Goal: Task Accomplishment & Management: Manage account settings

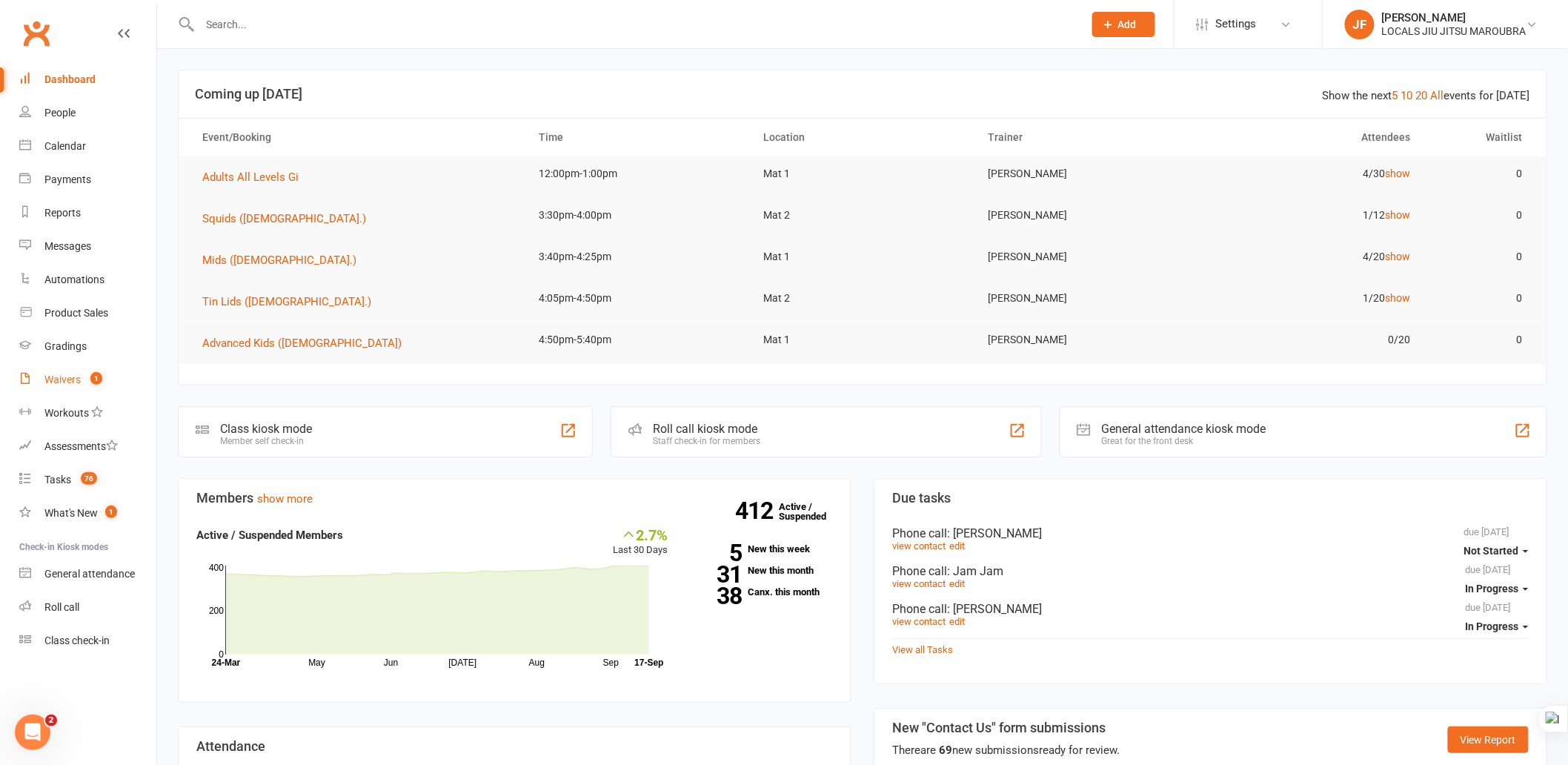
click at [84, 382] on count-badge "1" at bounding box center [92, 380] width 19 height 12
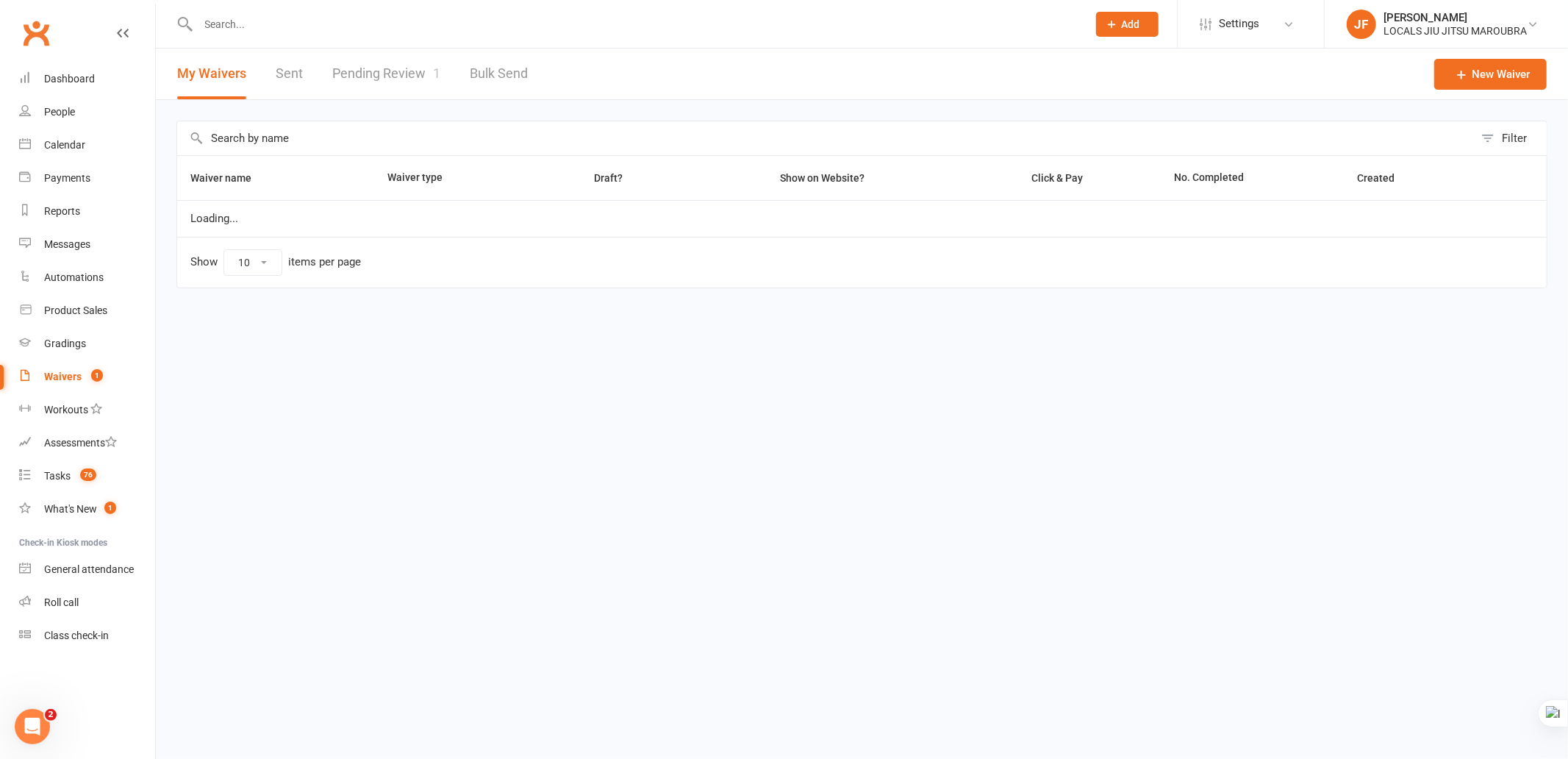
select select "100"
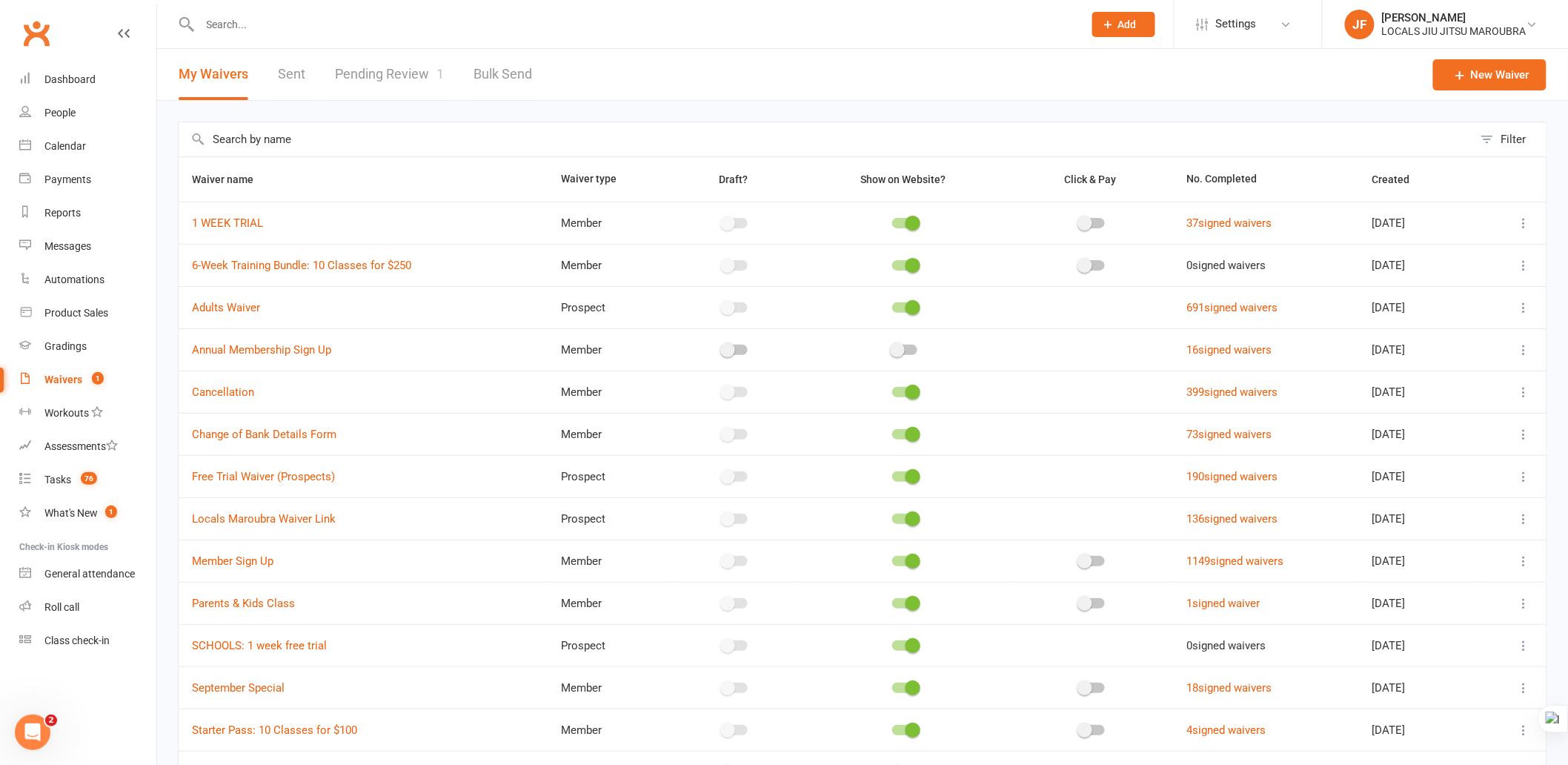
click at [416, 75] on link "Pending Review 1" at bounding box center [389, 74] width 109 height 51
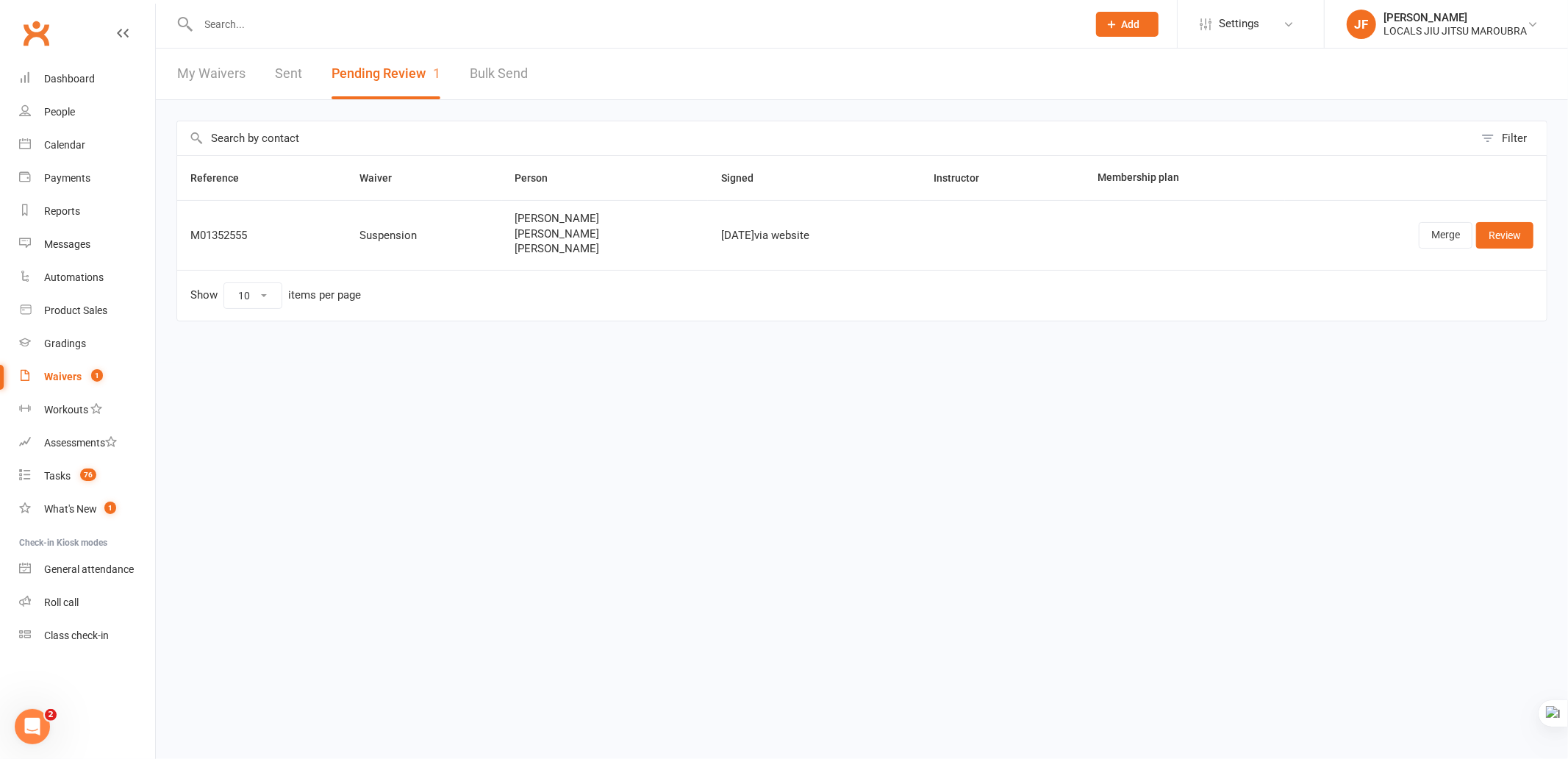
click at [635, 379] on html "Prospect Member Non-attending contact Class / event Appointment Grading event T…" at bounding box center [784, 191] width 1568 height 383
click at [55, 481] on link "Tasks 76" at bounding box center [86, 476] width 136 height 33
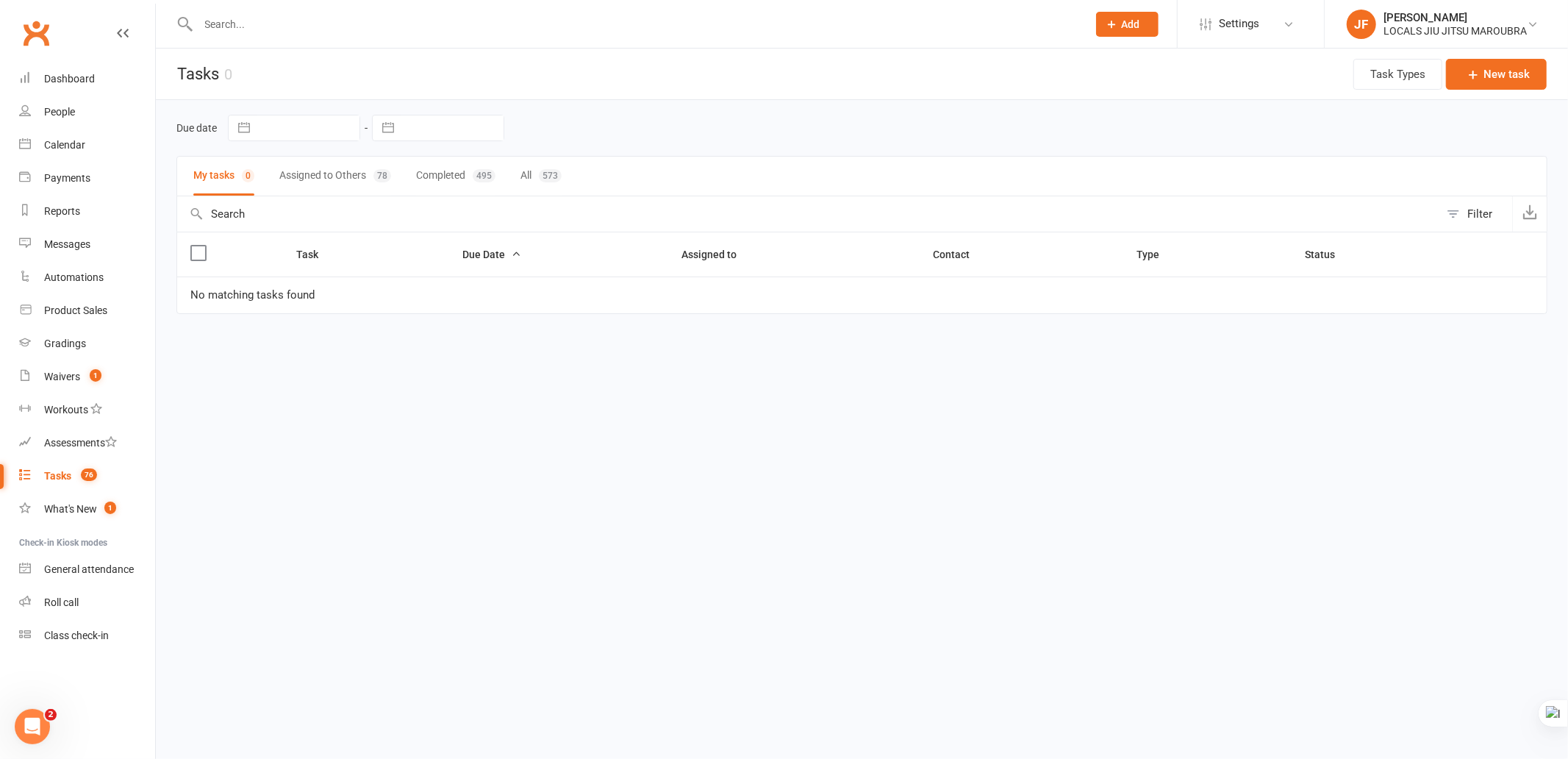
click at [295, 173] on button "Assigned to Others 78" at bounding box center [335, 176] width 111 height 39
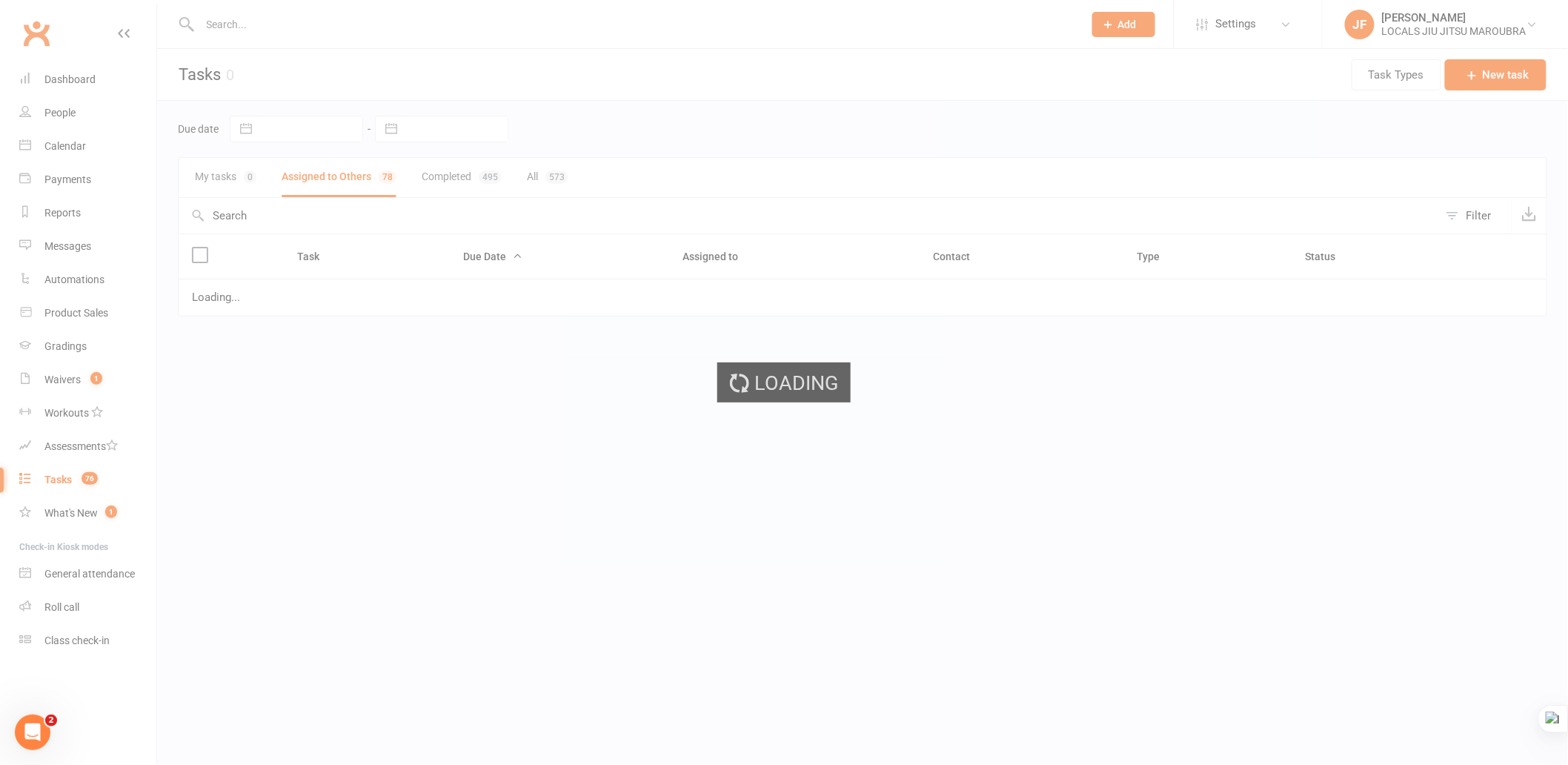
click at [209, 177] on button "My tasks 0" at bounding box center [225, 177] width 62 height 39
select select "started"
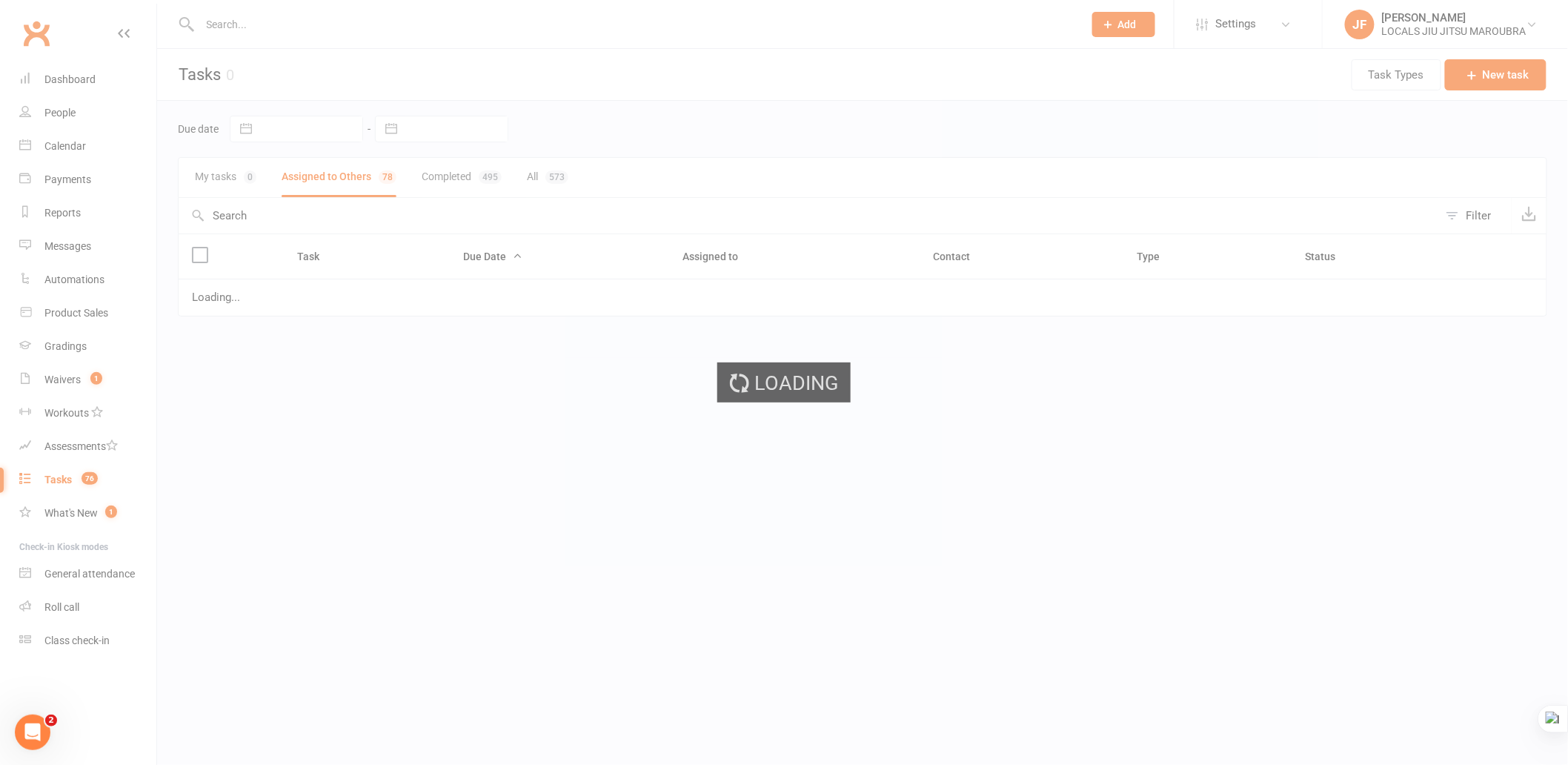
select select "started"
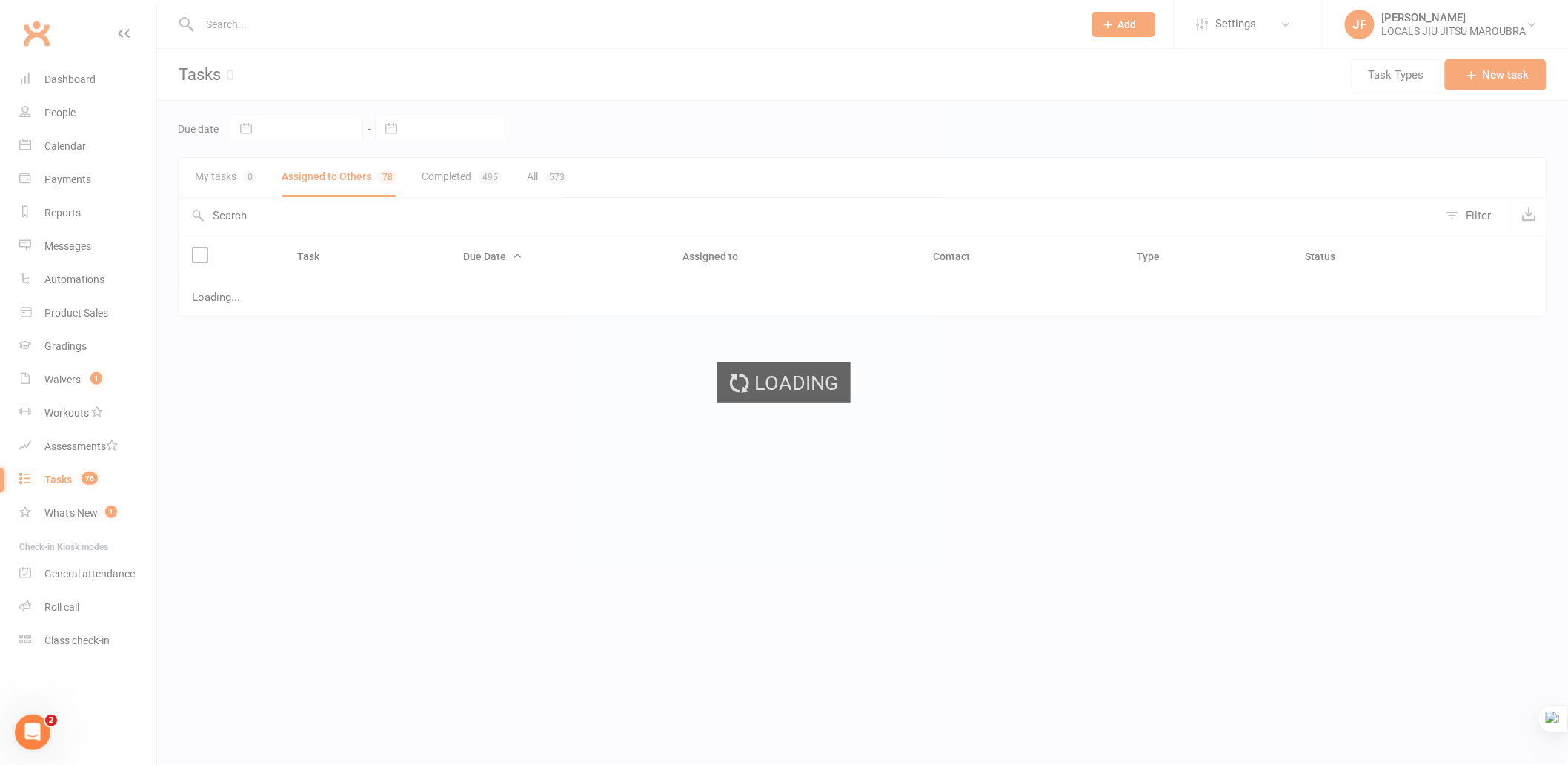
select select "started"
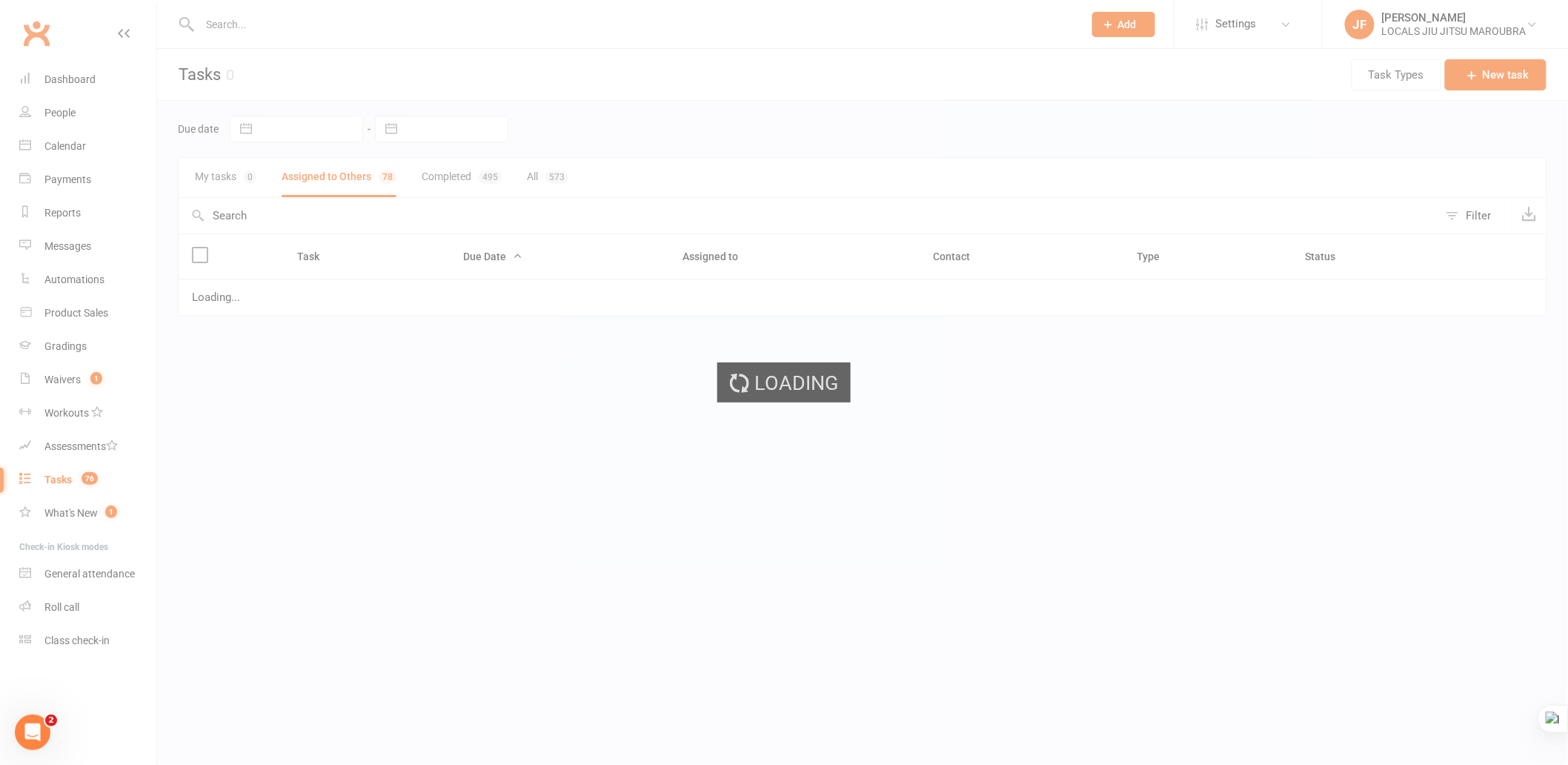
select select "started"
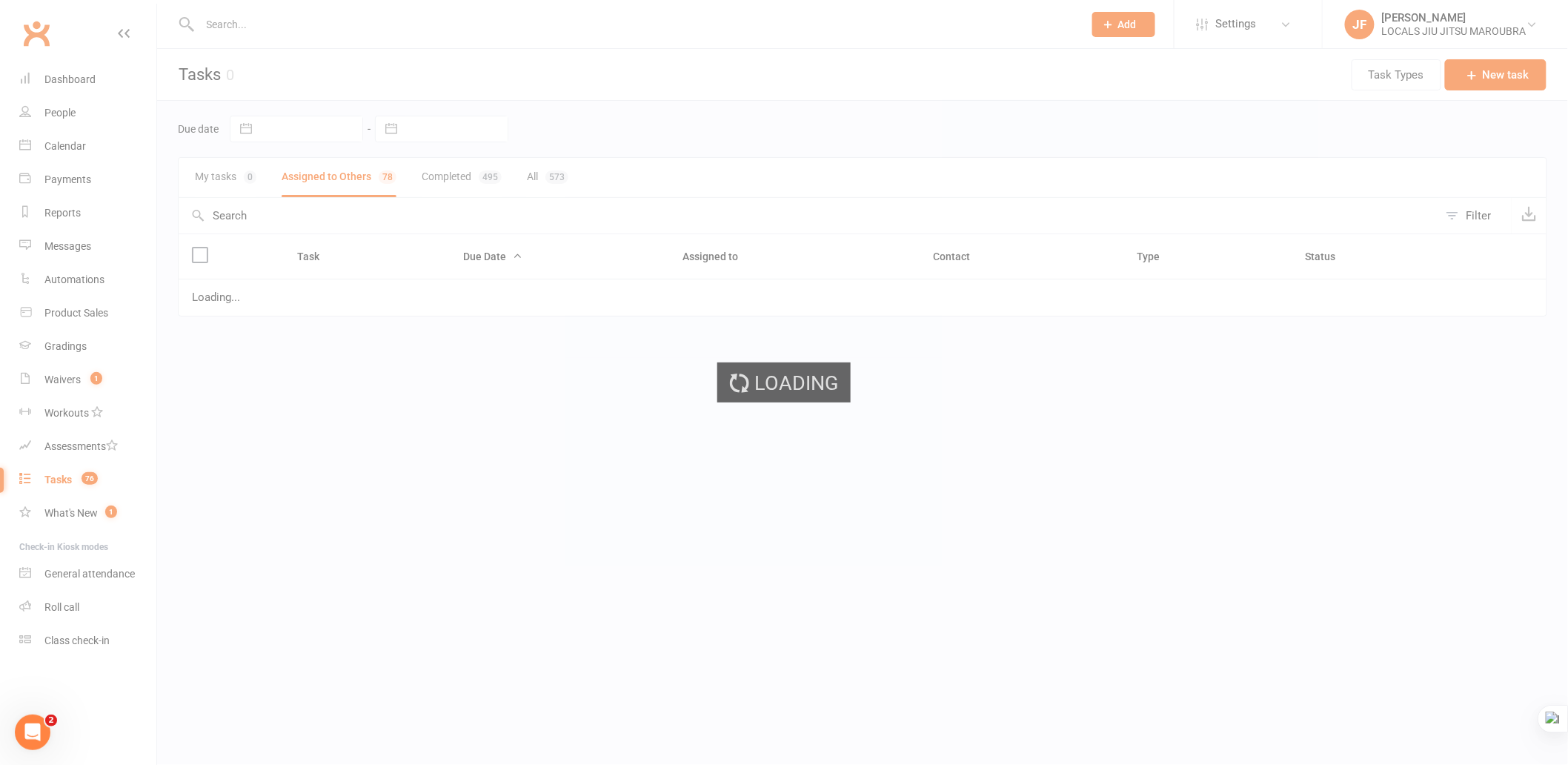
select select "started"
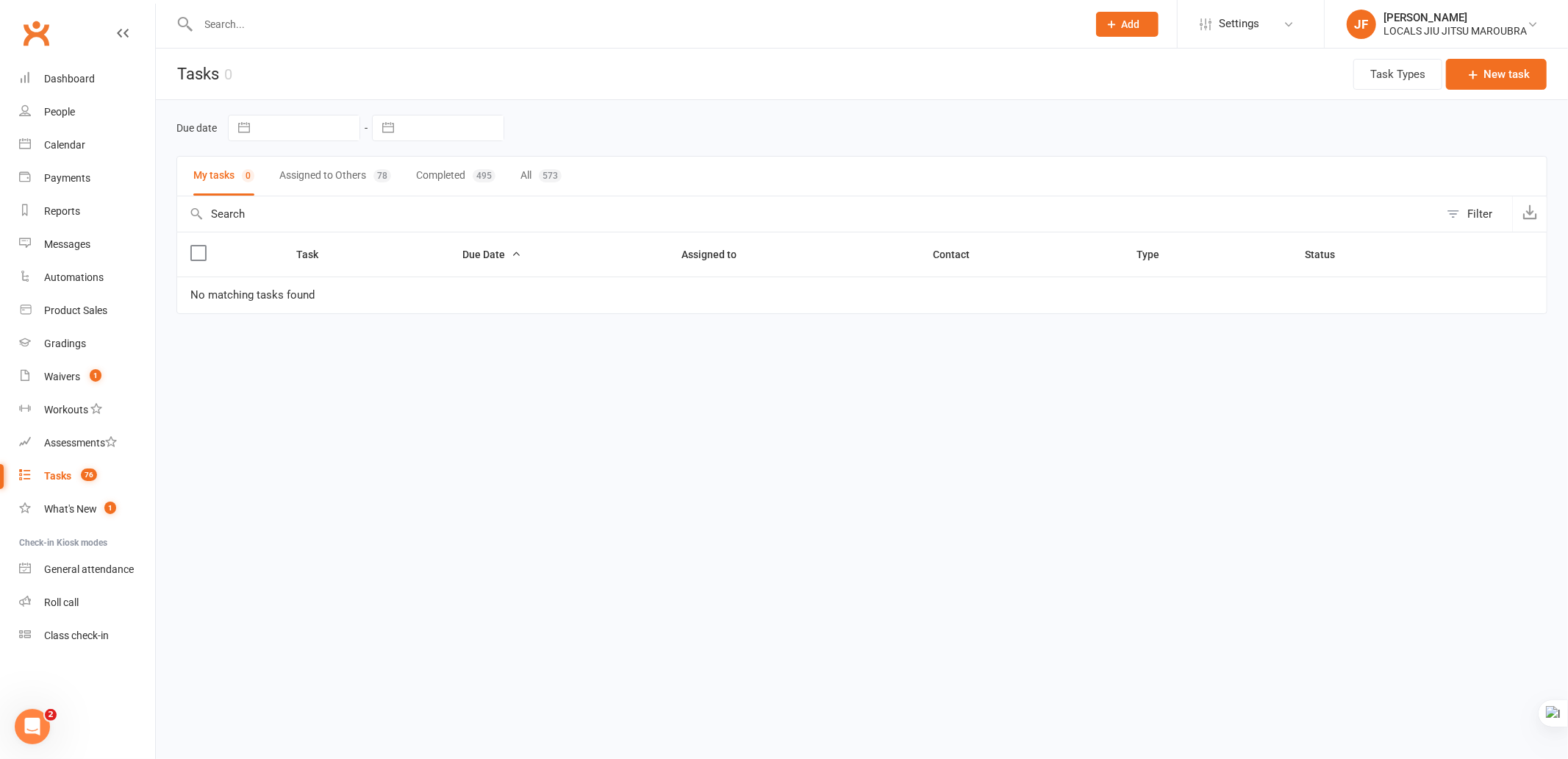
click at [296, 183] on button "Assigned to Others 78" at bounding box center [335, 176] width 111 height 39
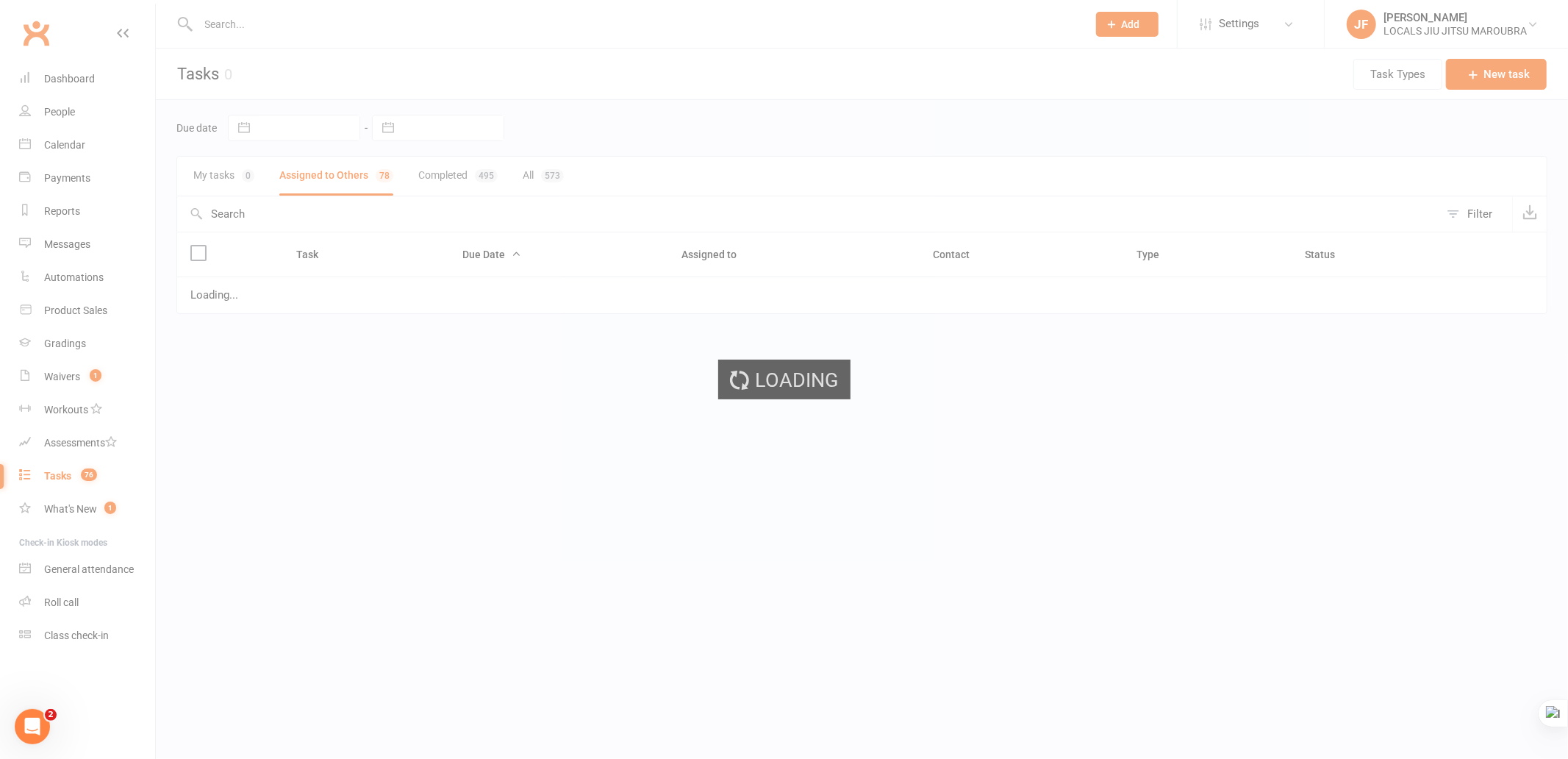
select select "started"
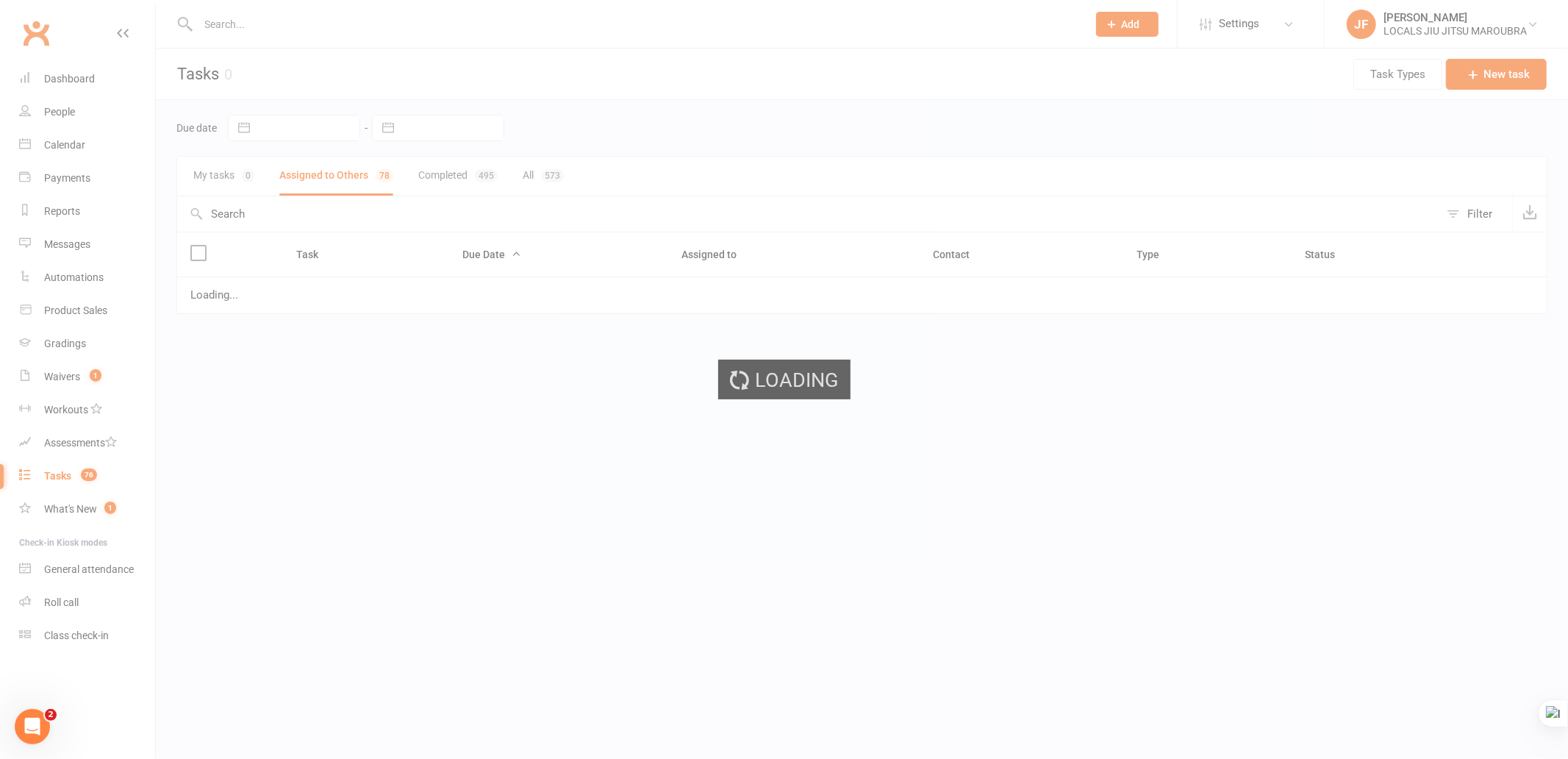
select select "started"
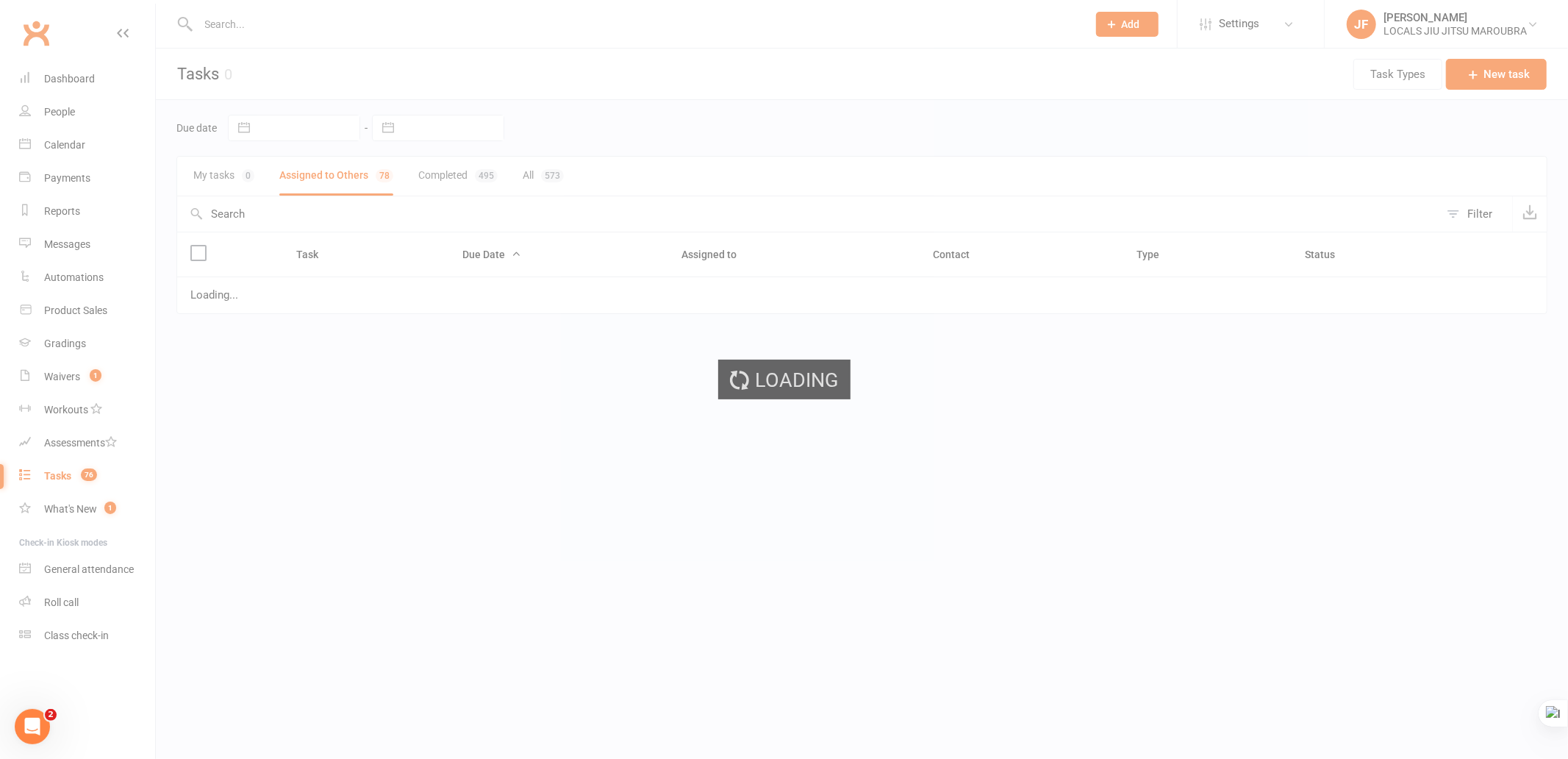
select select "started"
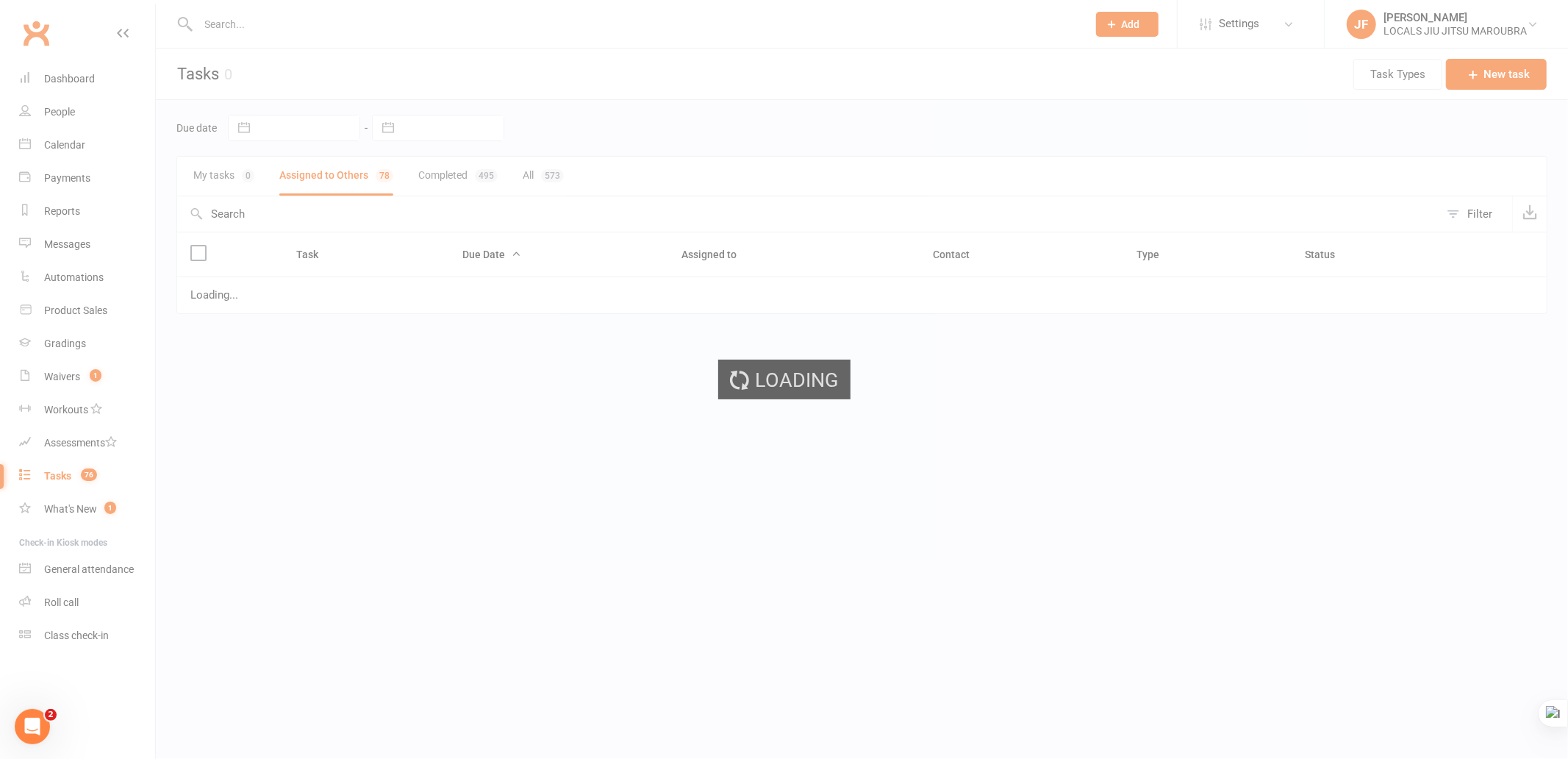
select select "started"
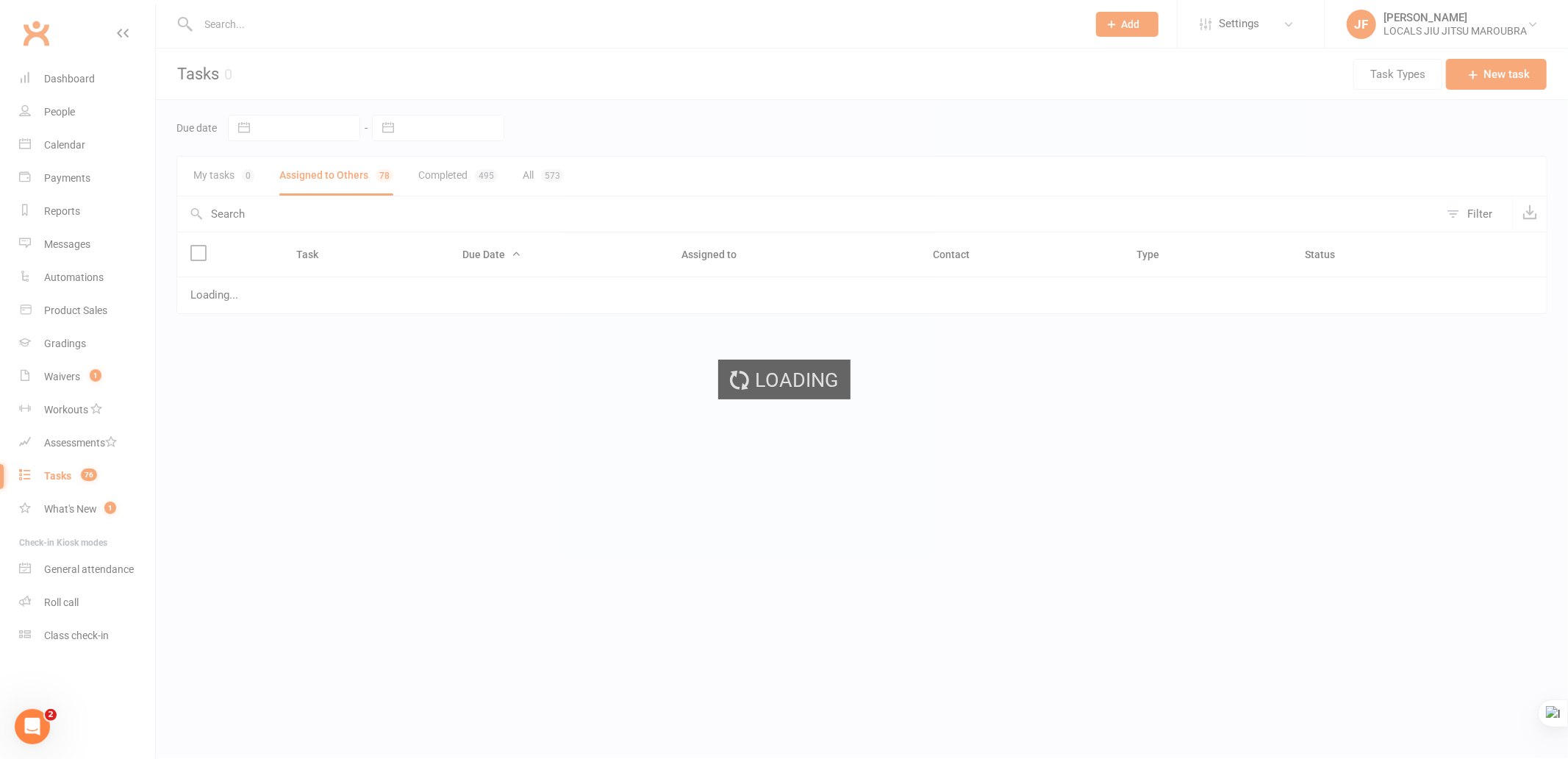
select select "started"
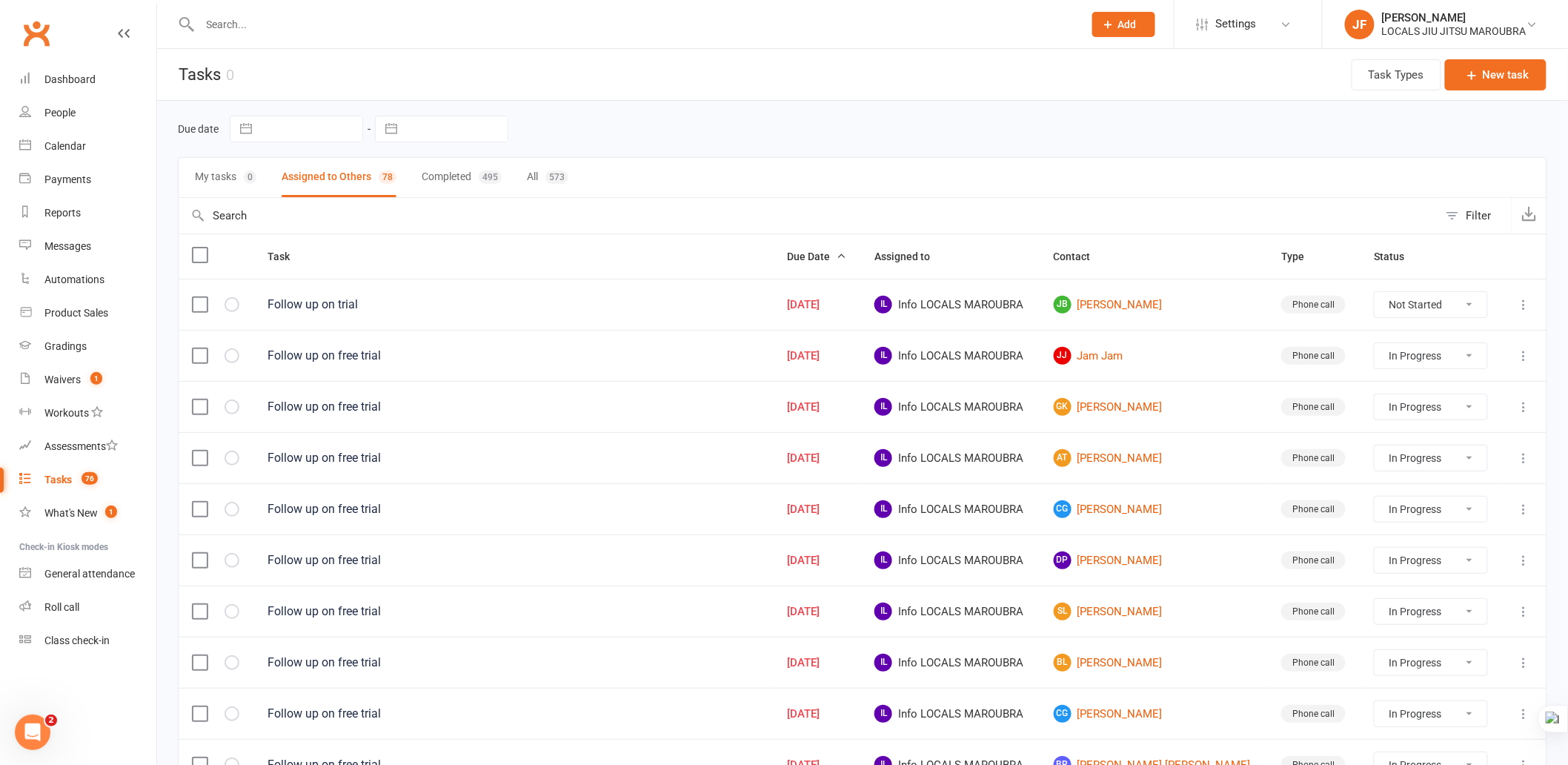
select select "started"
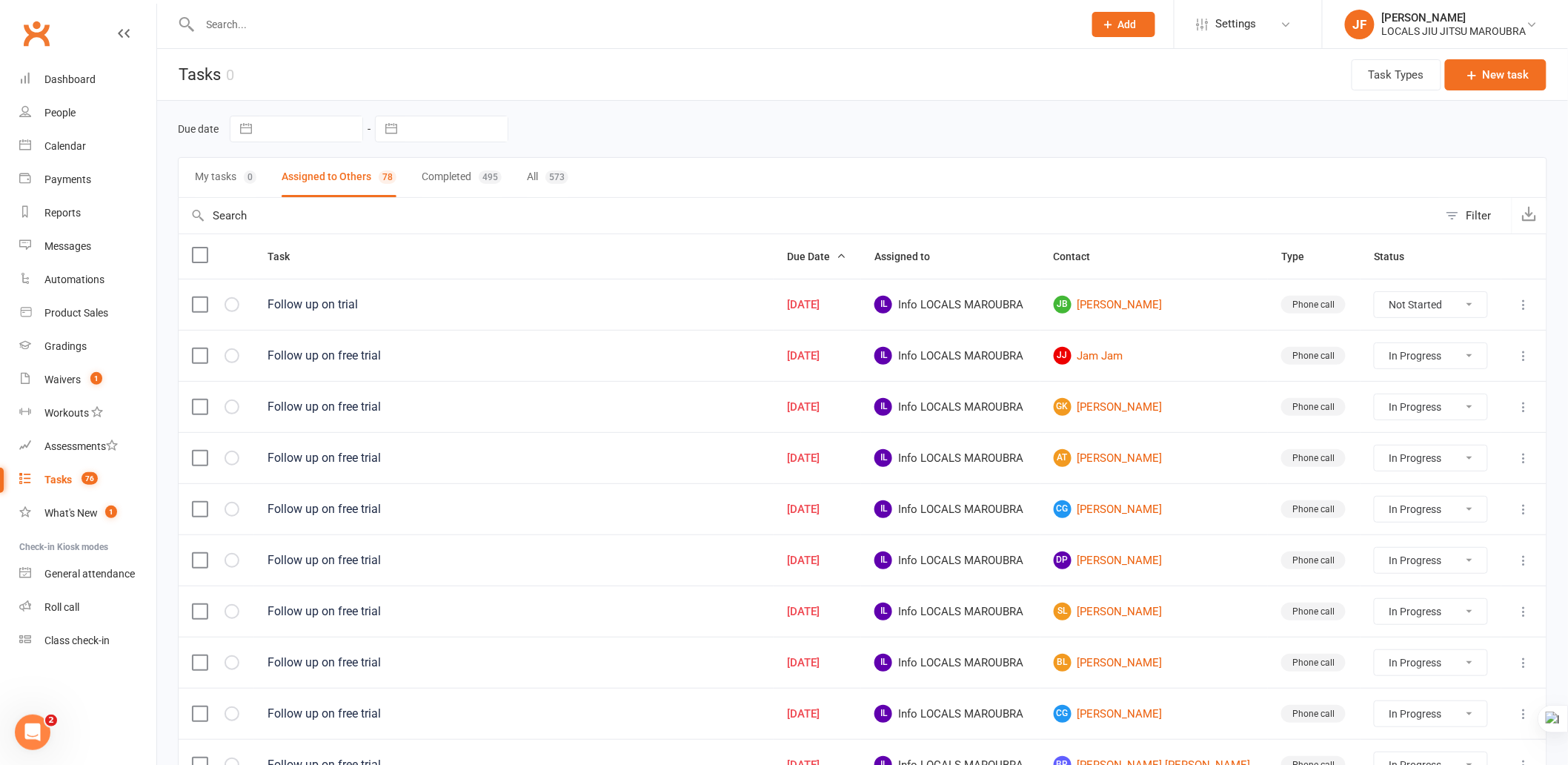
select select "started"
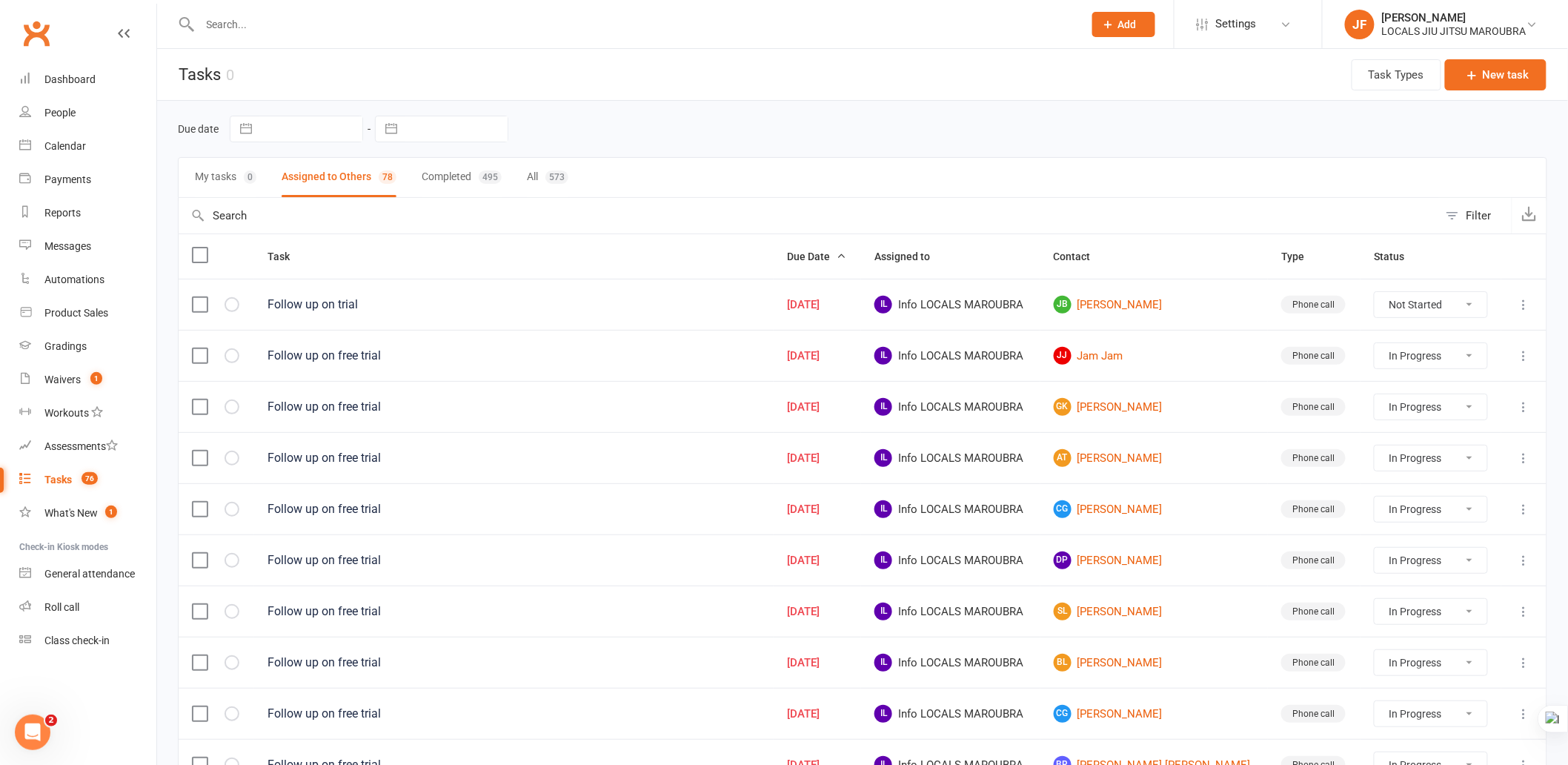
select select "started"
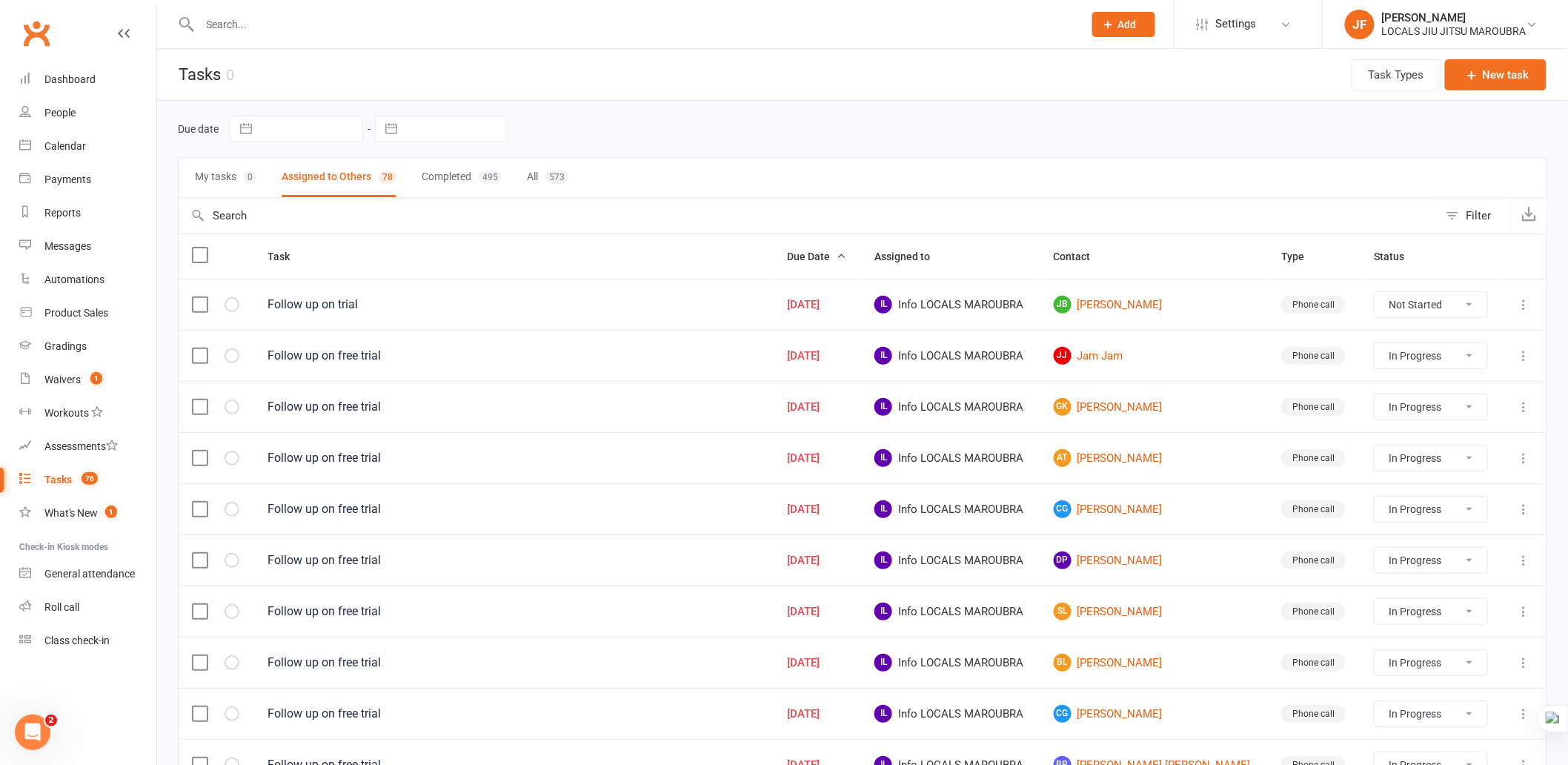
select select "started"
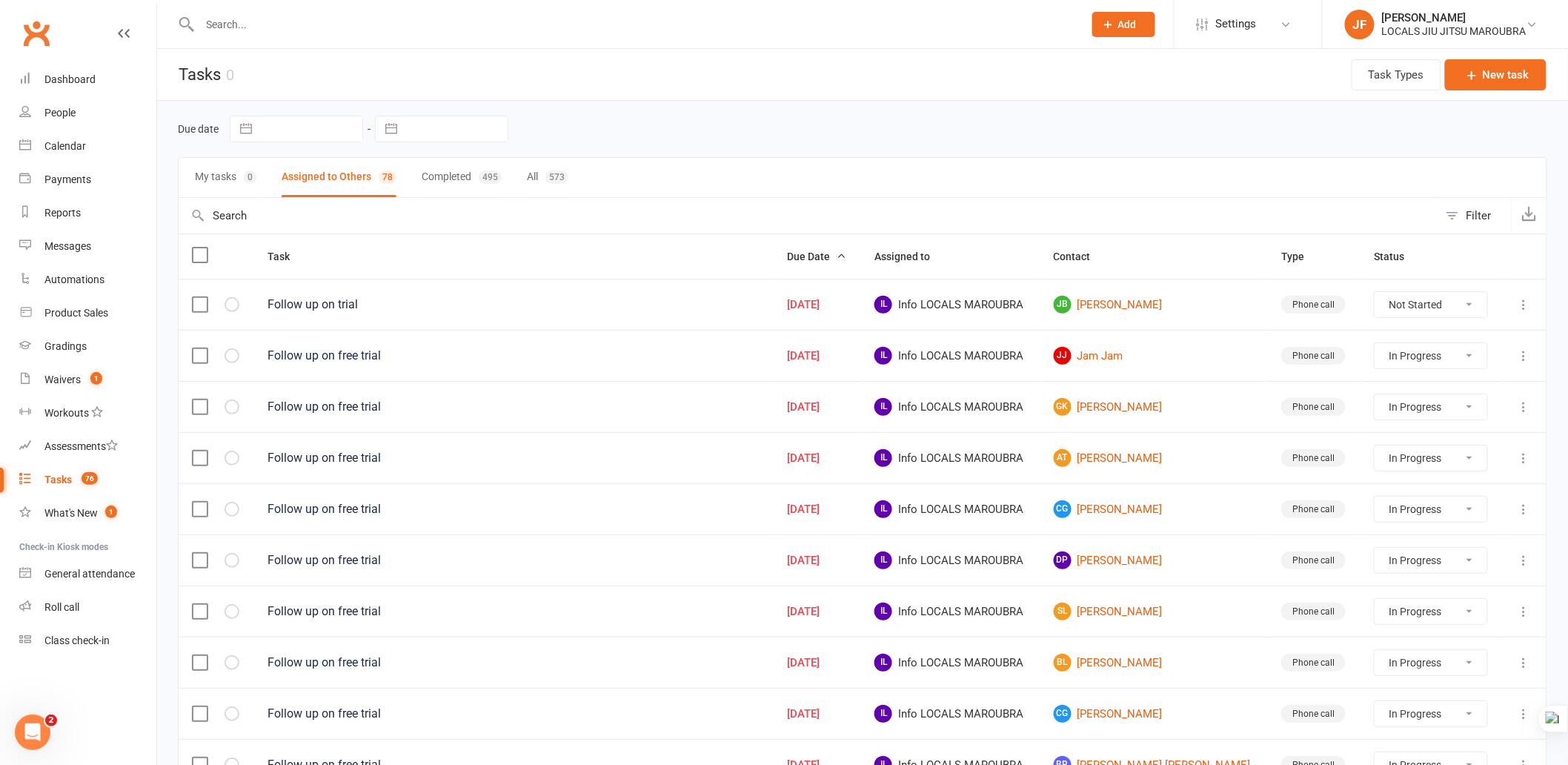
select select "started"
click at [211, 174] on button "My tasks 0" at bounding box center [225, 177] width 62 height 39
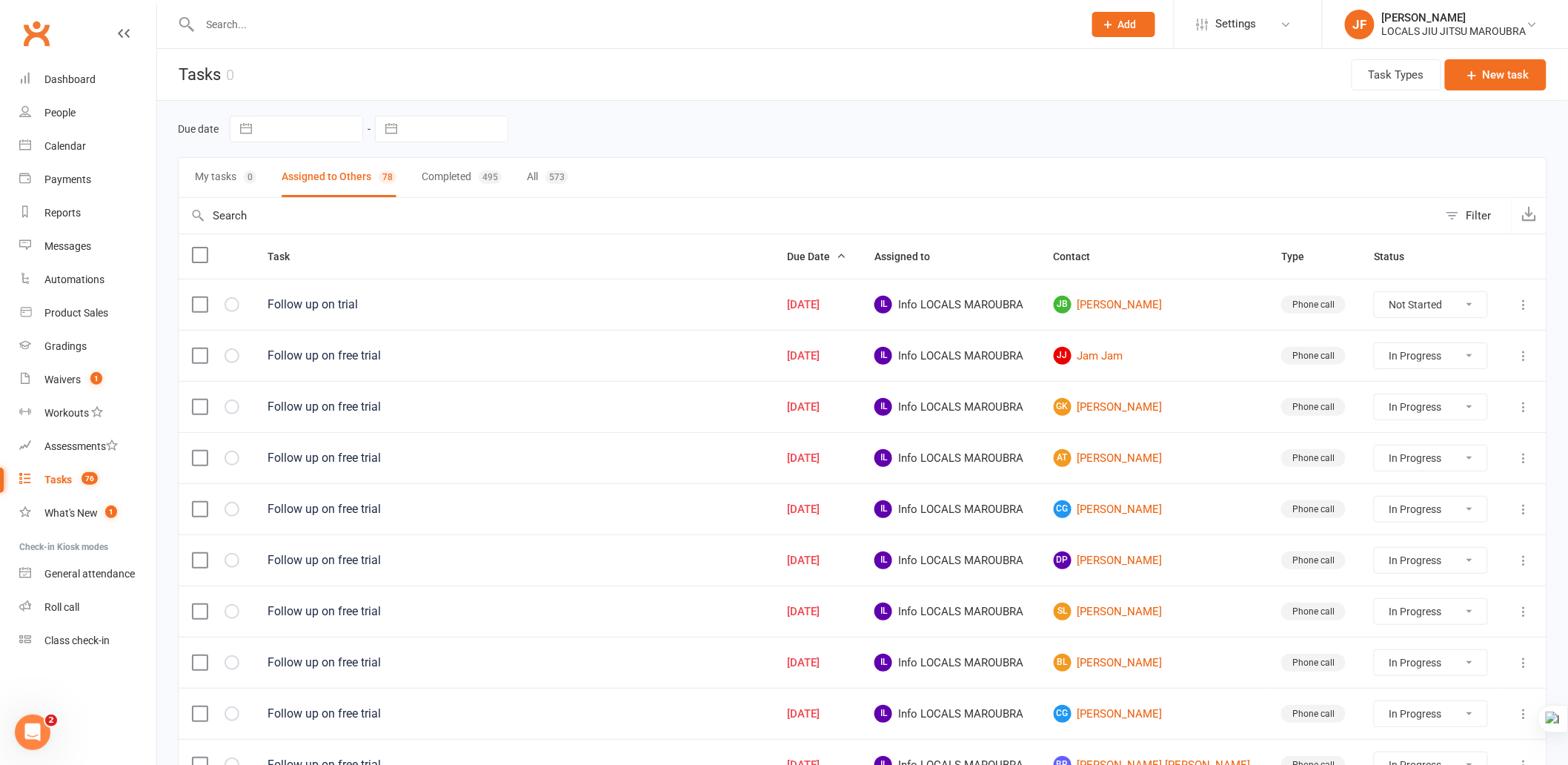
select select "started"
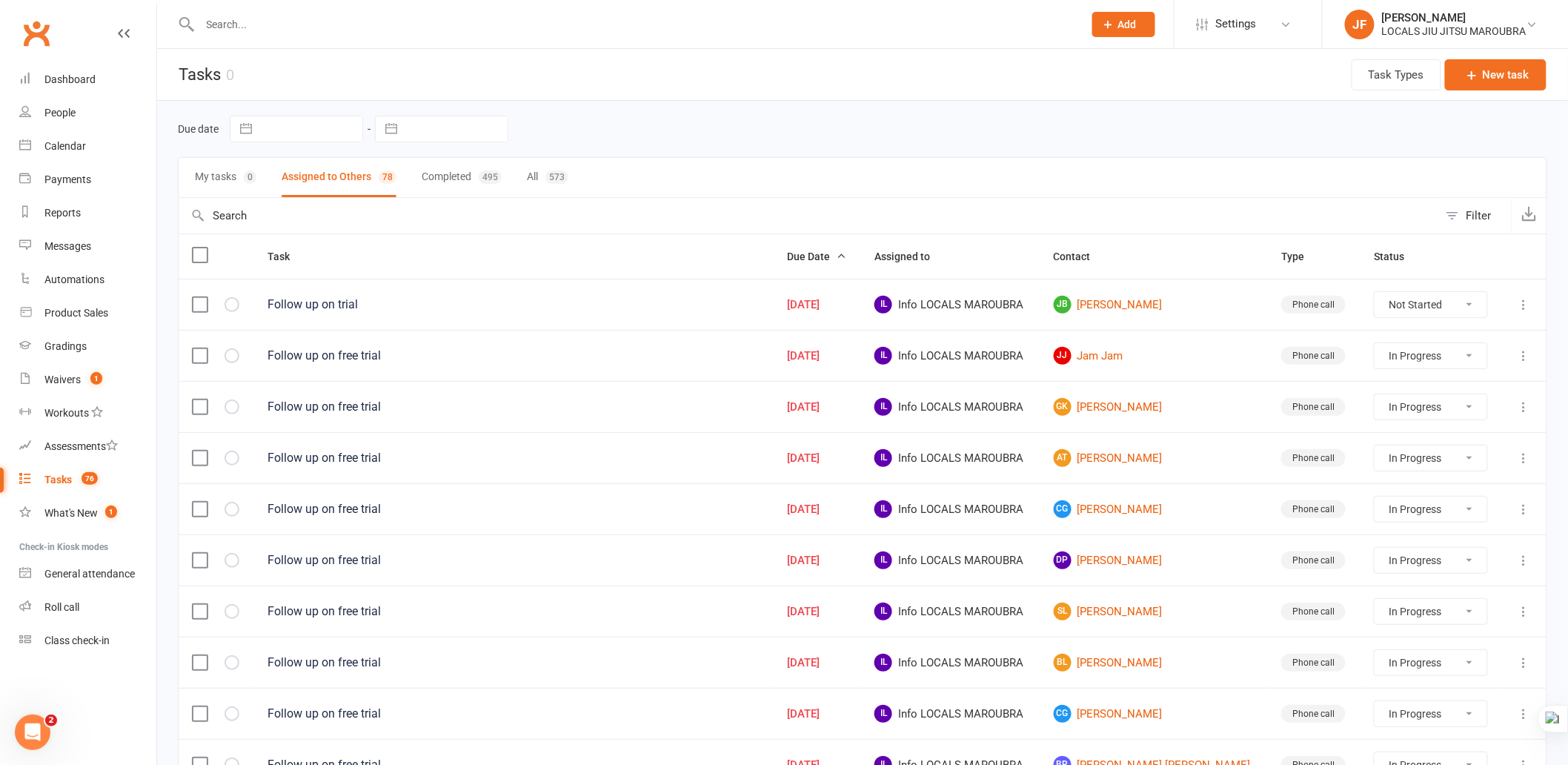
select select "started"
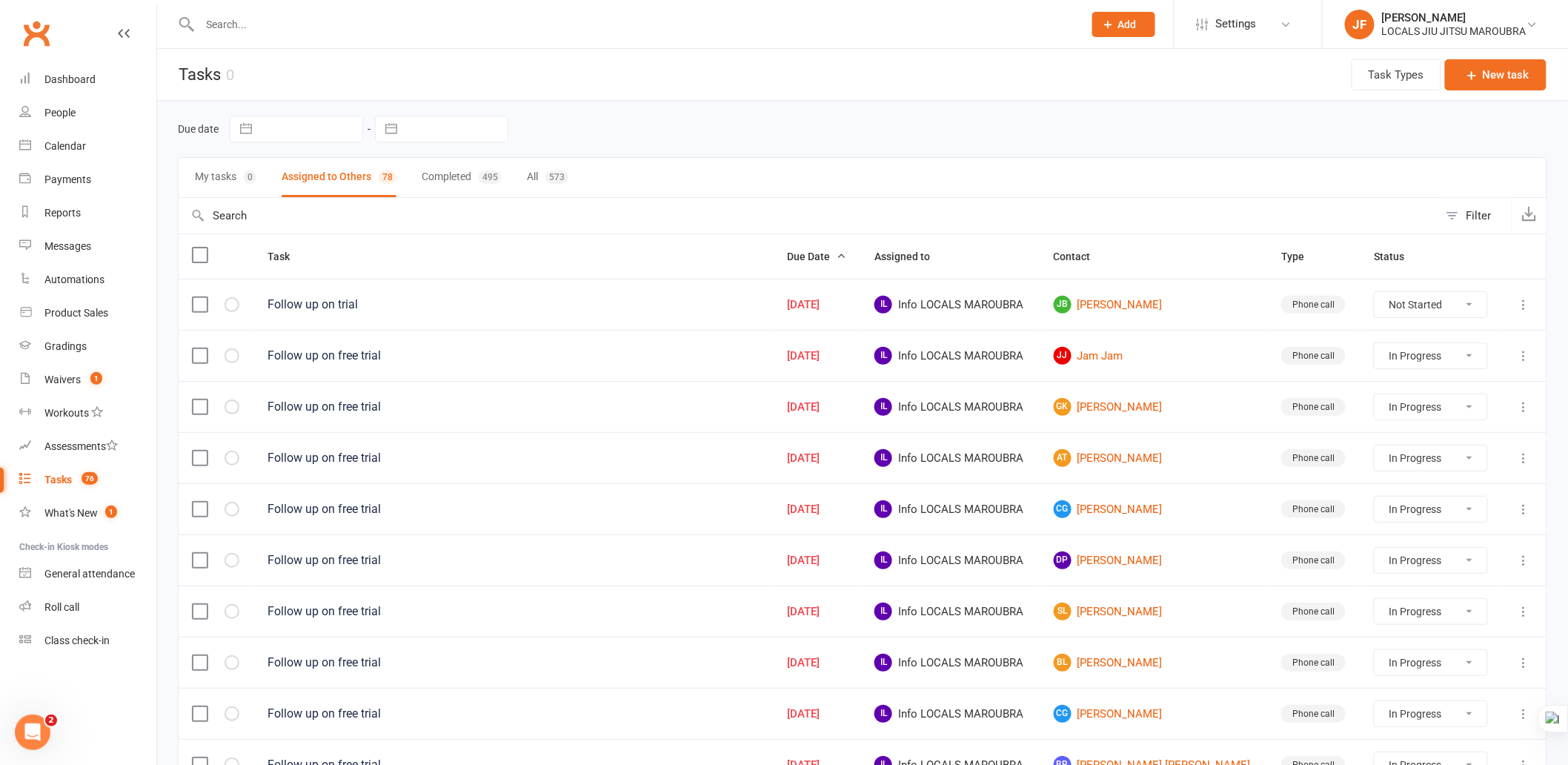
select select "started"
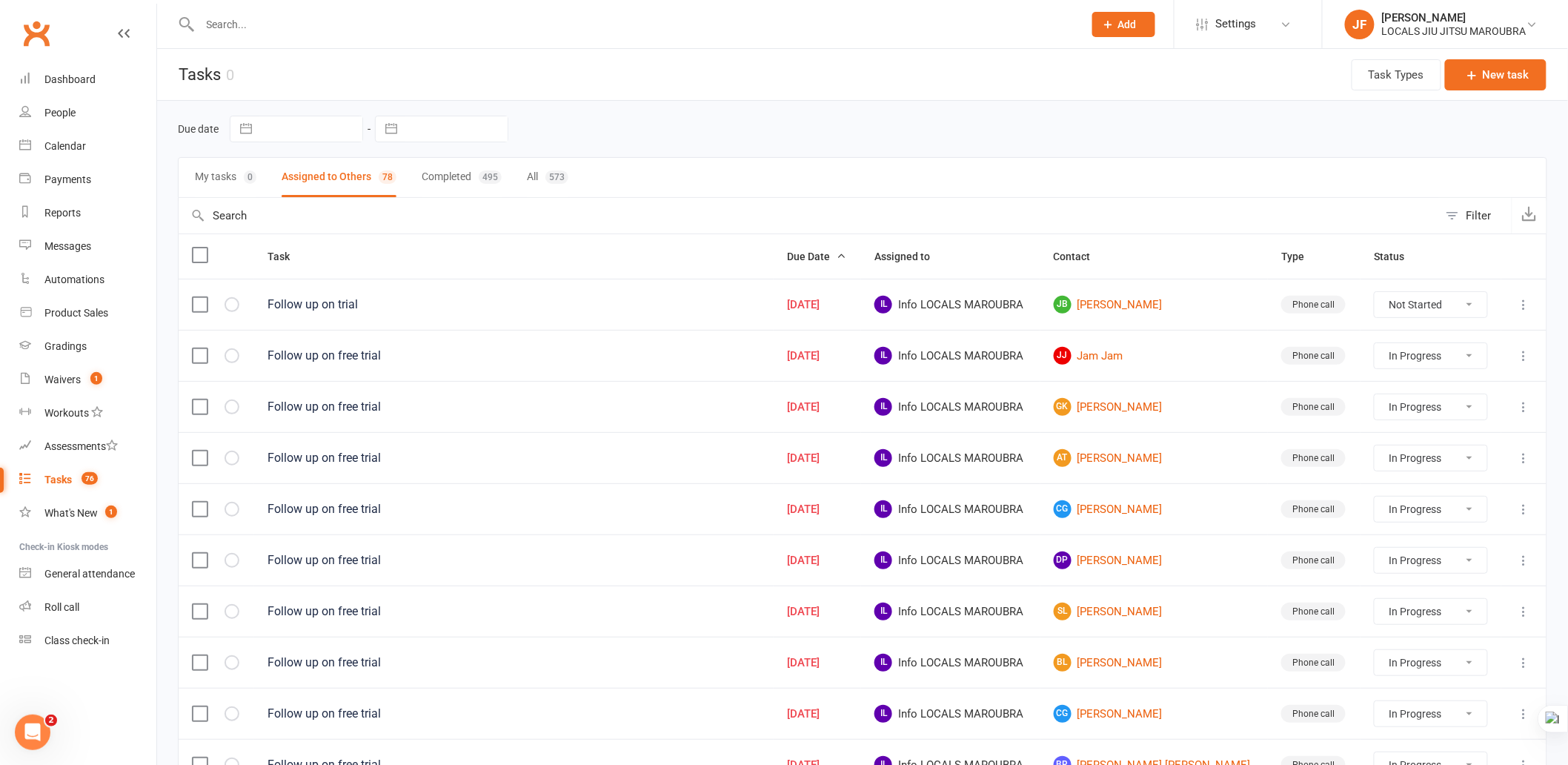
select select "started"
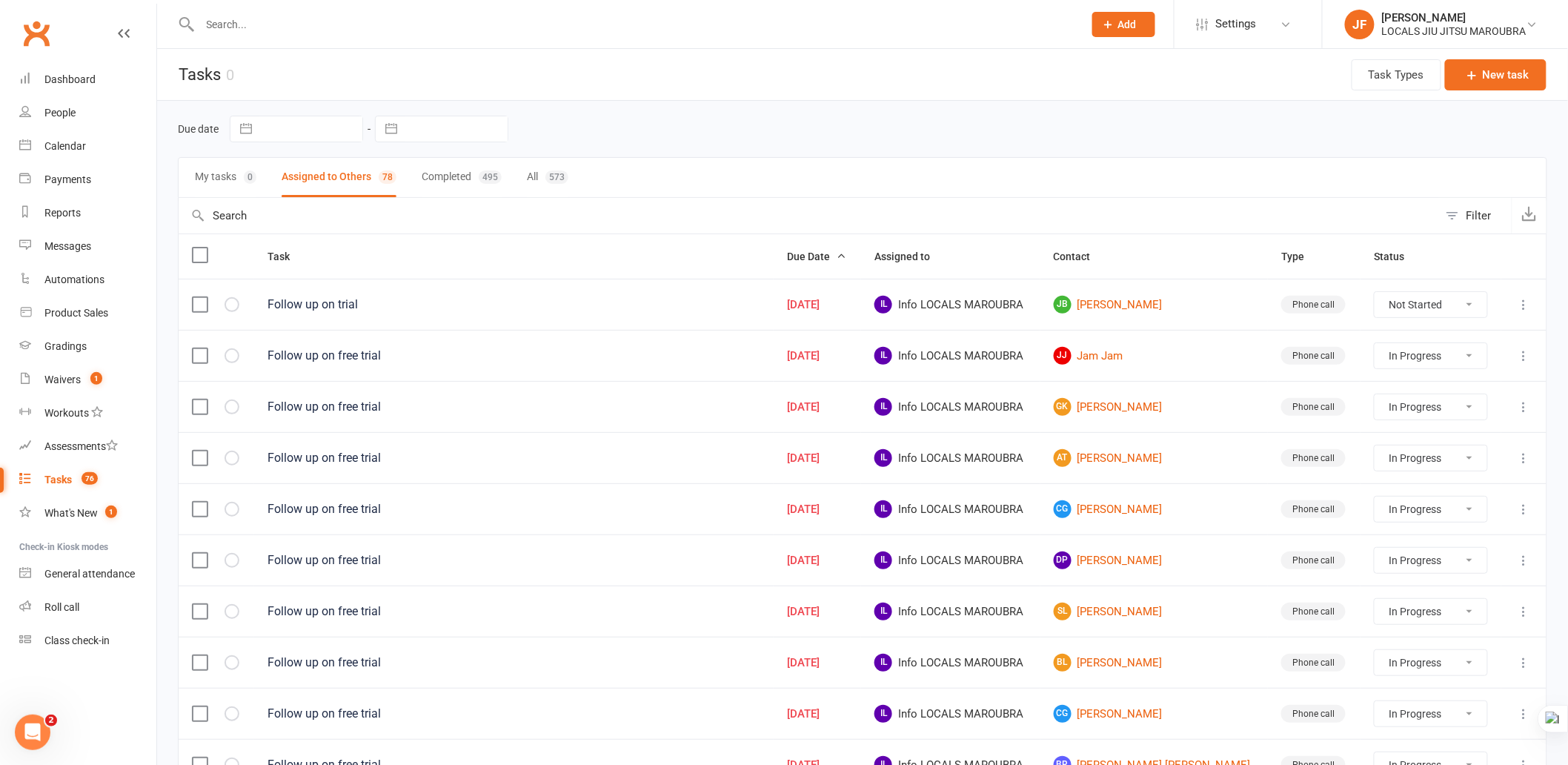
select select "started"
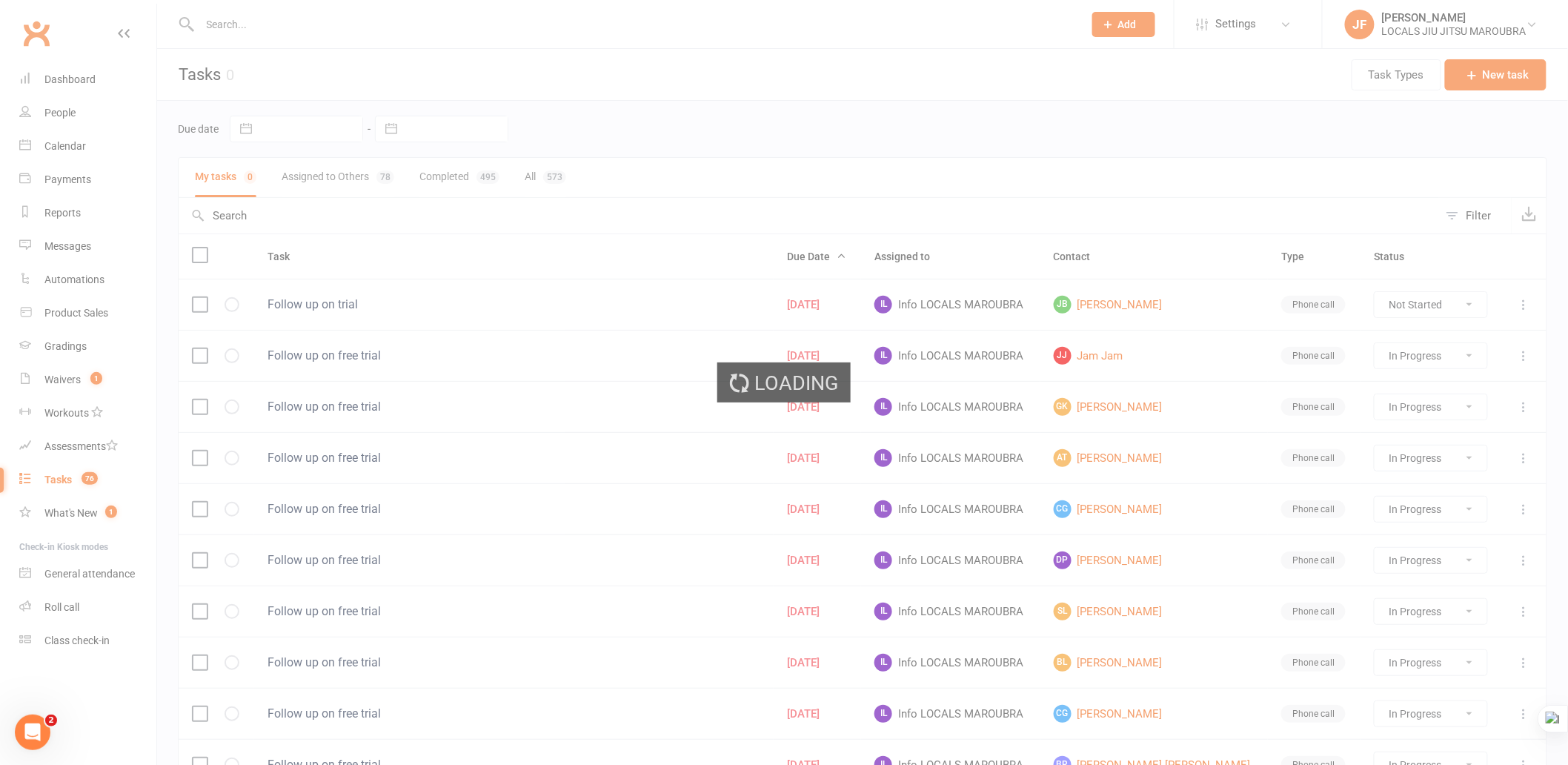
select select "started"
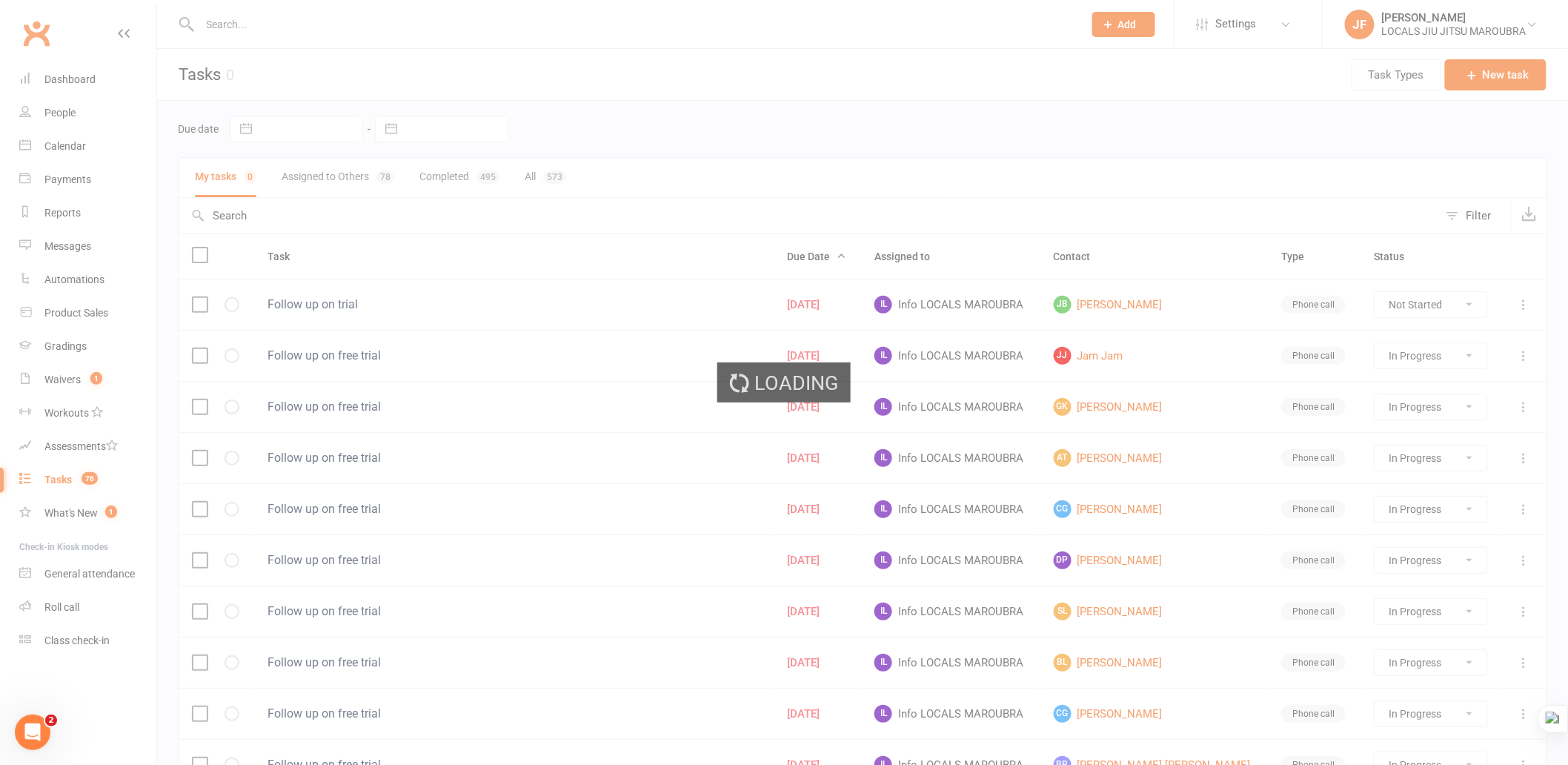
select select "started"
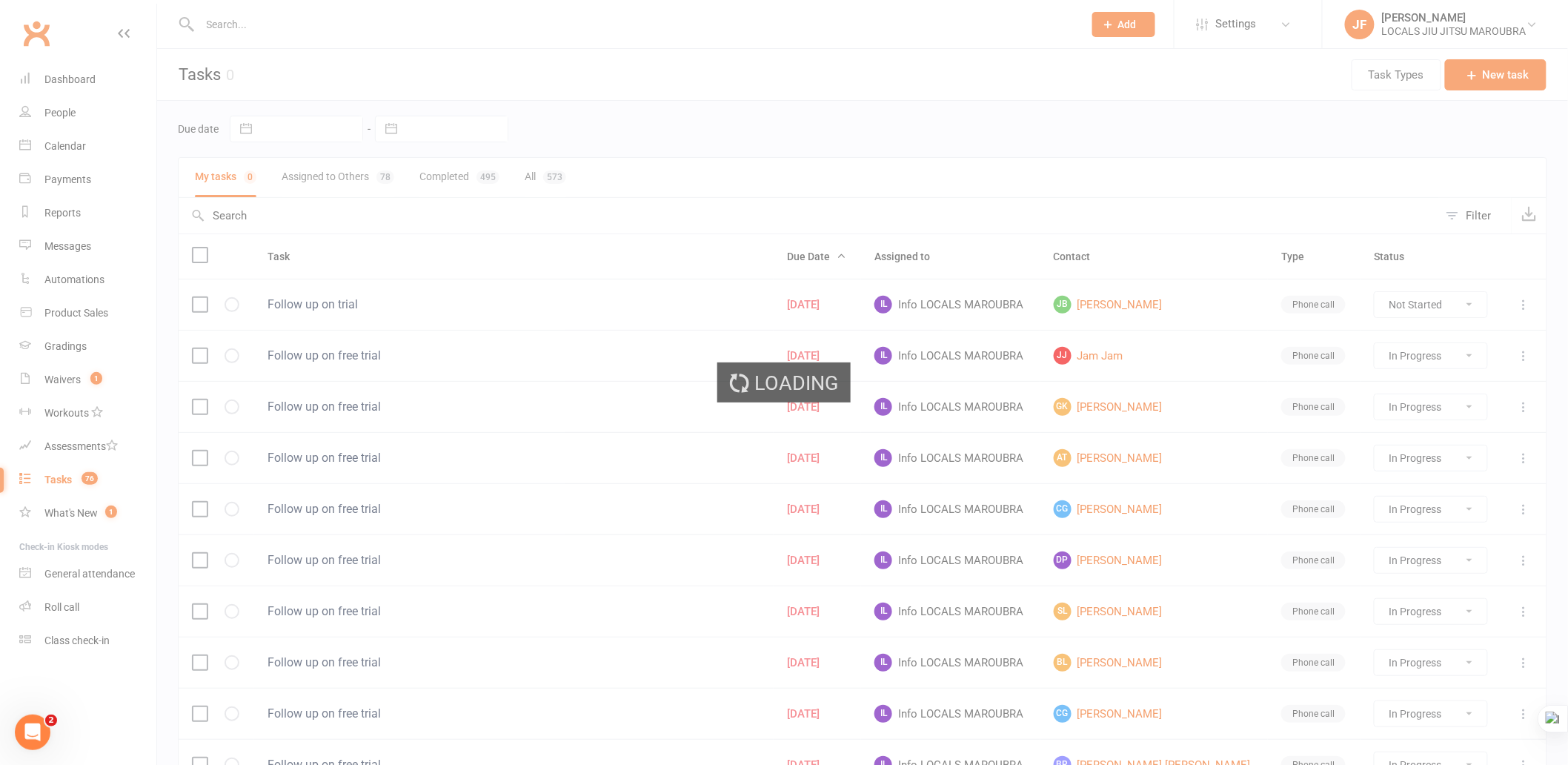
select select "started"
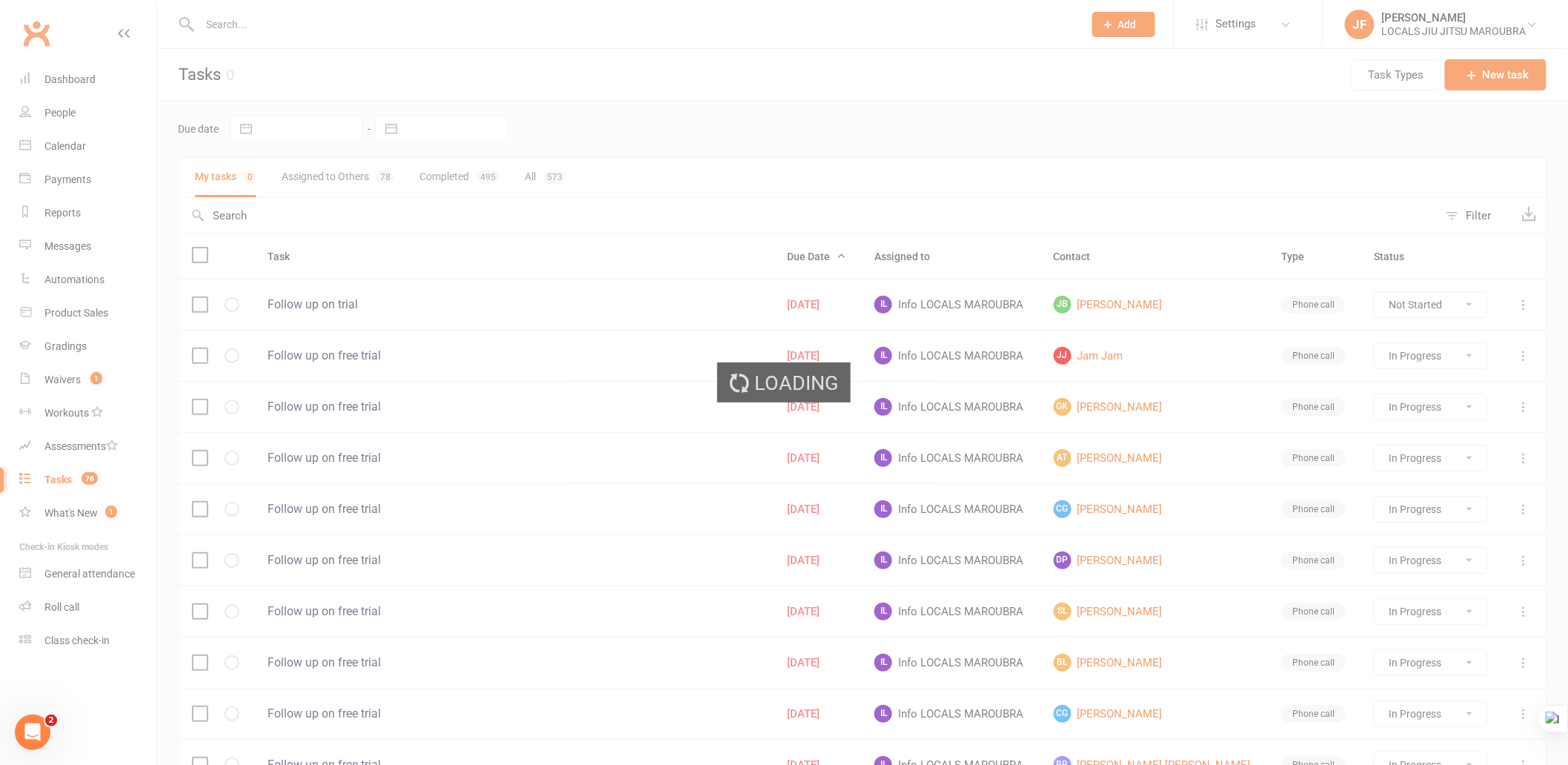
select select "started"
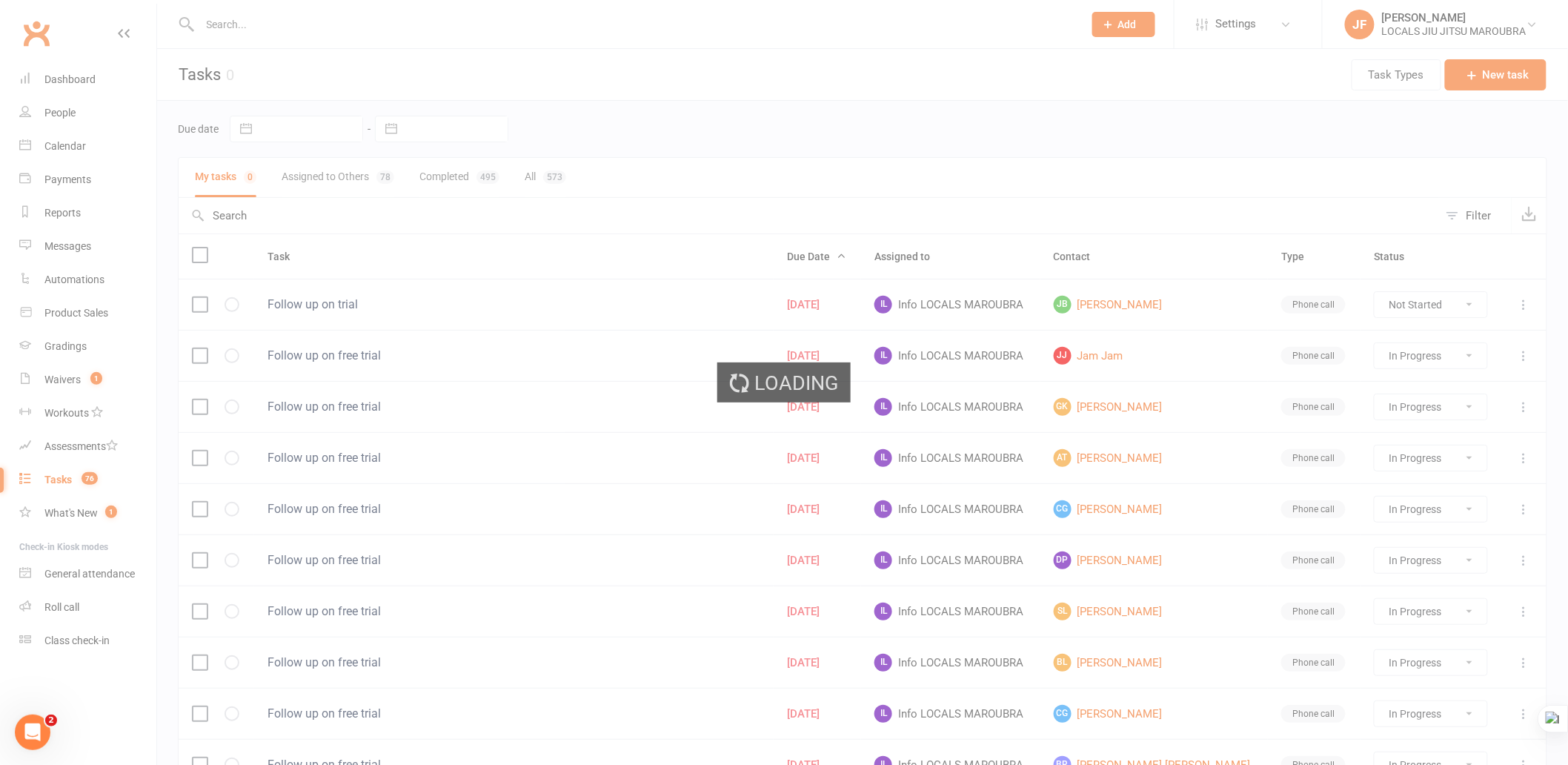
select select "started"
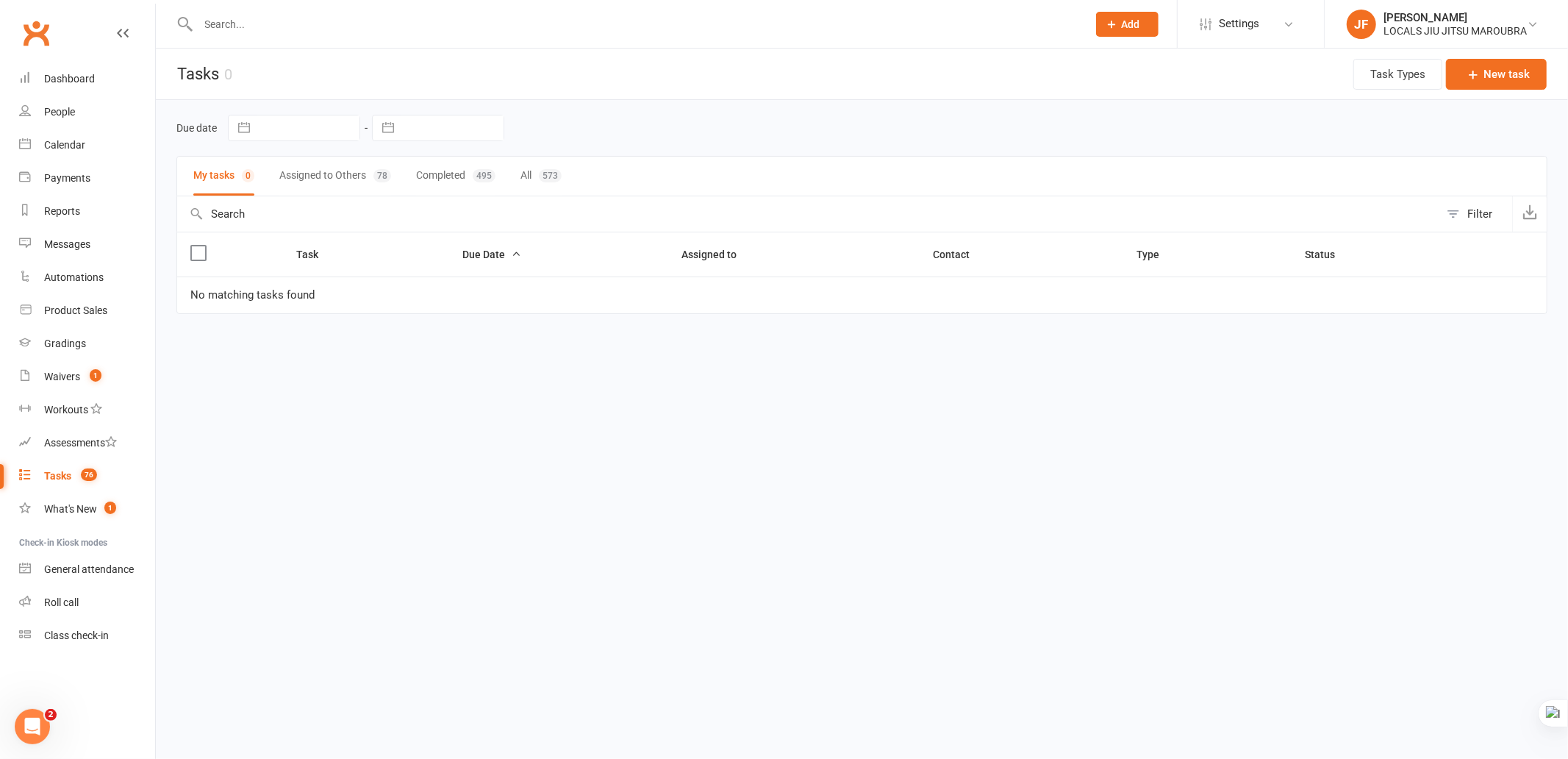
click at [862, 376] on html "Prospect Member Non-attending contact Class / event Appointment Grading event T…" at bounding box center [784, 188] width 1568 height 376
click at [671, 369] on html "Prospect Member Non-attending contact Class / event Appointment Grading event T…" at bounding box center [784, 188] width 1568 height 376
click at [97, 155] on link "Calendar" at bounding box center [86, 146] width 136 height 33
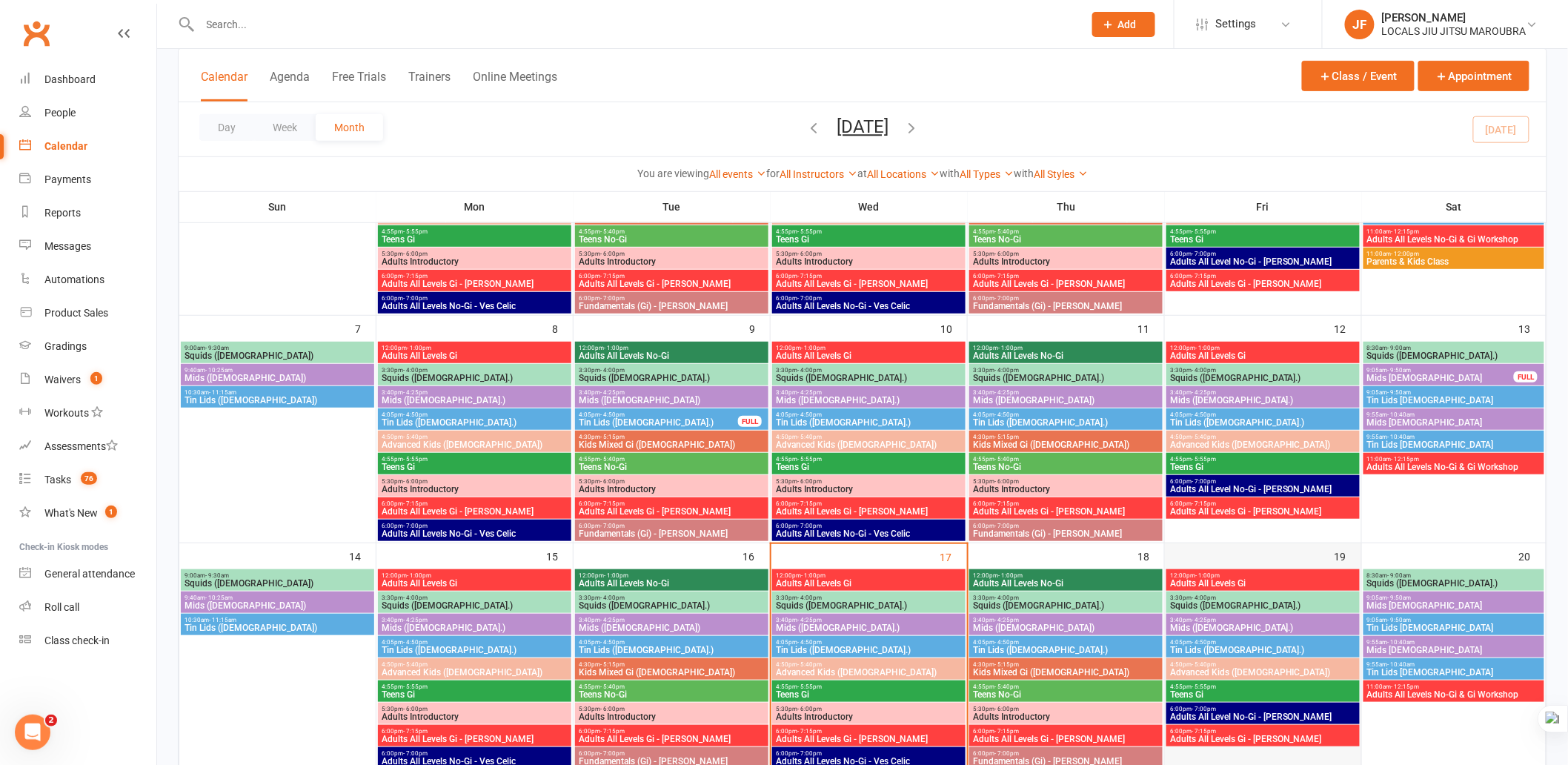
scroll to position [494, 0]
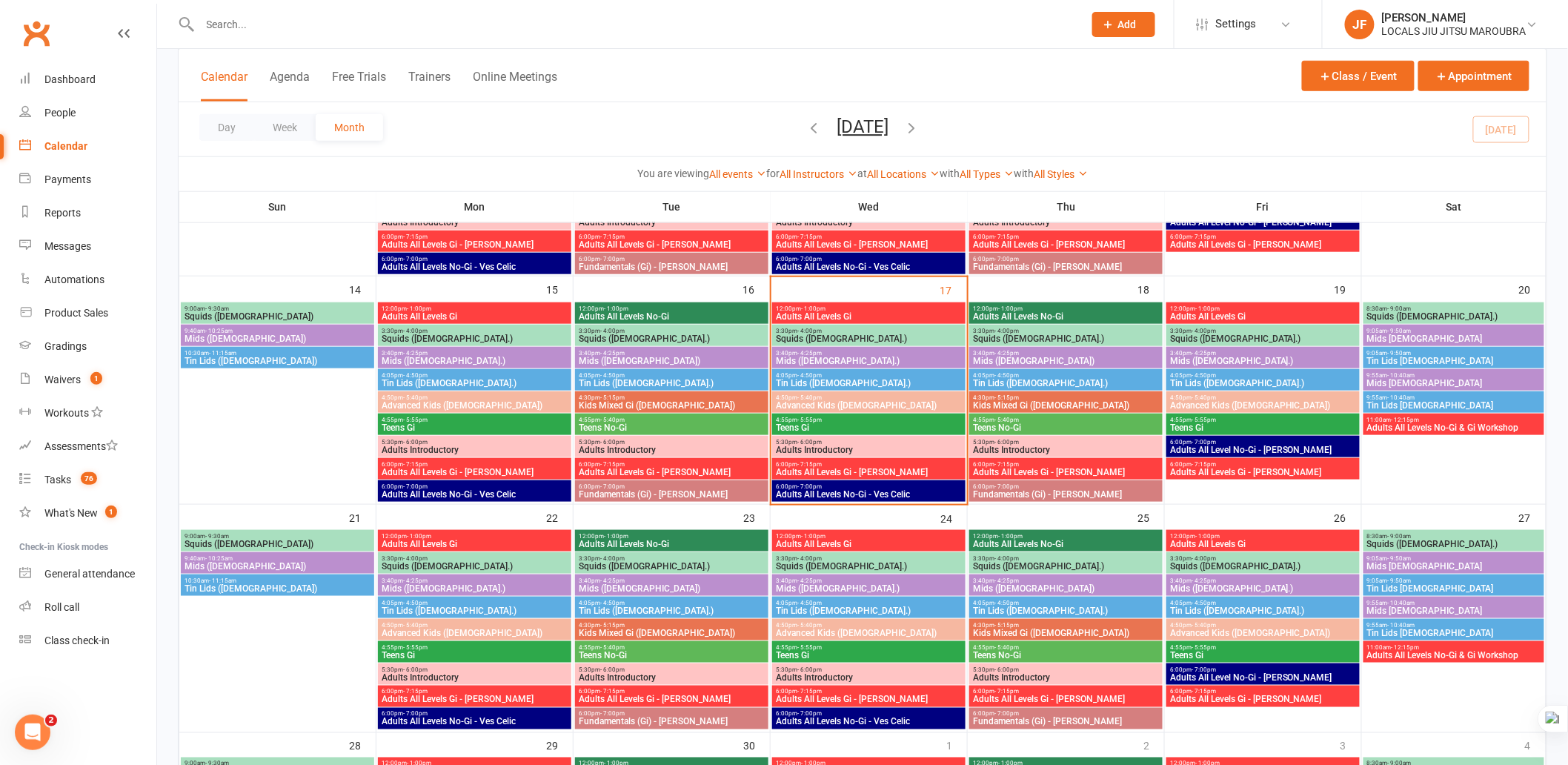
click at [905, 313] on span "Adults All Levels Gi" at bounding box center [869, 316] width 187 height 9
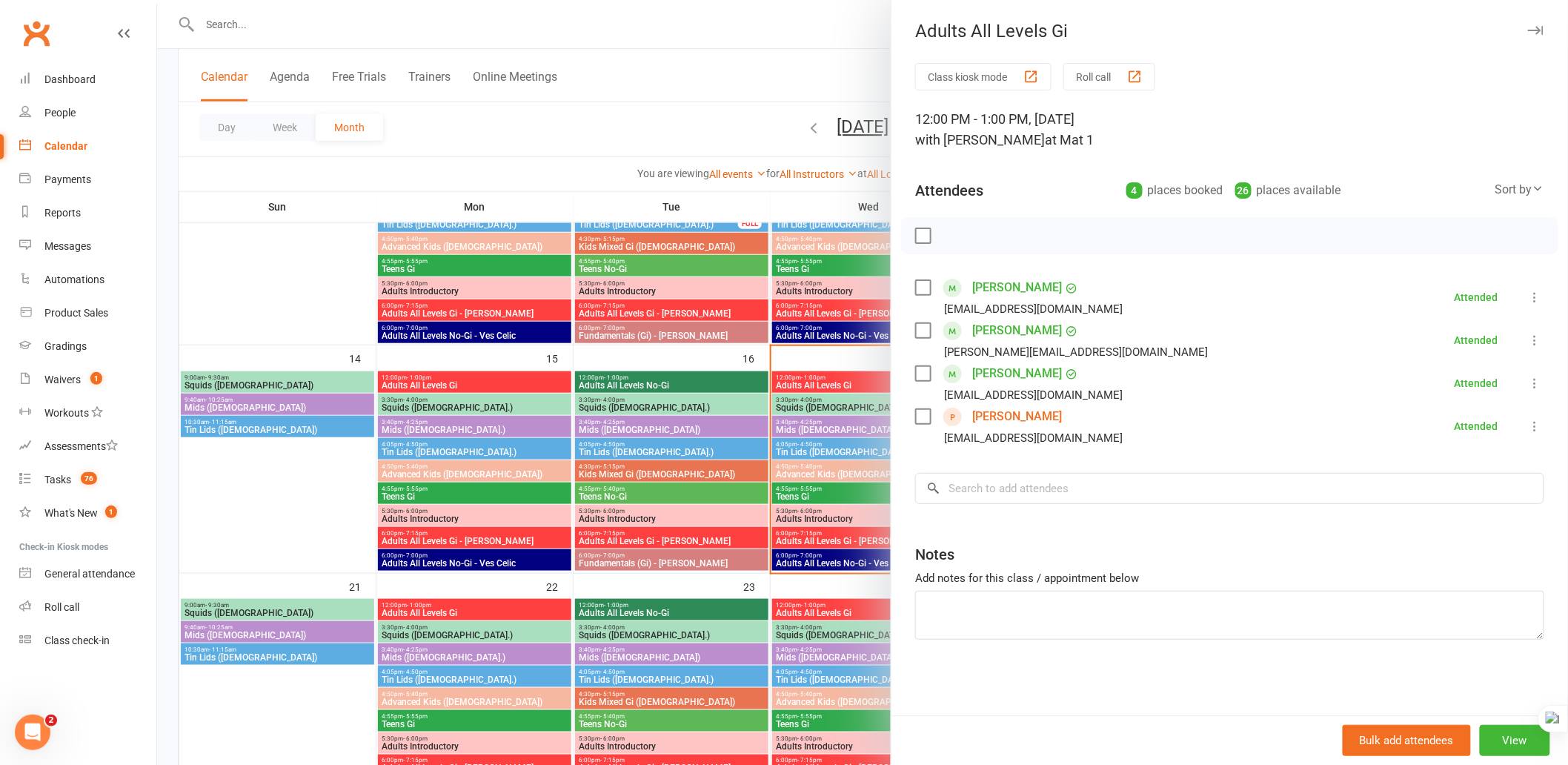
scroll to position [329, 0]
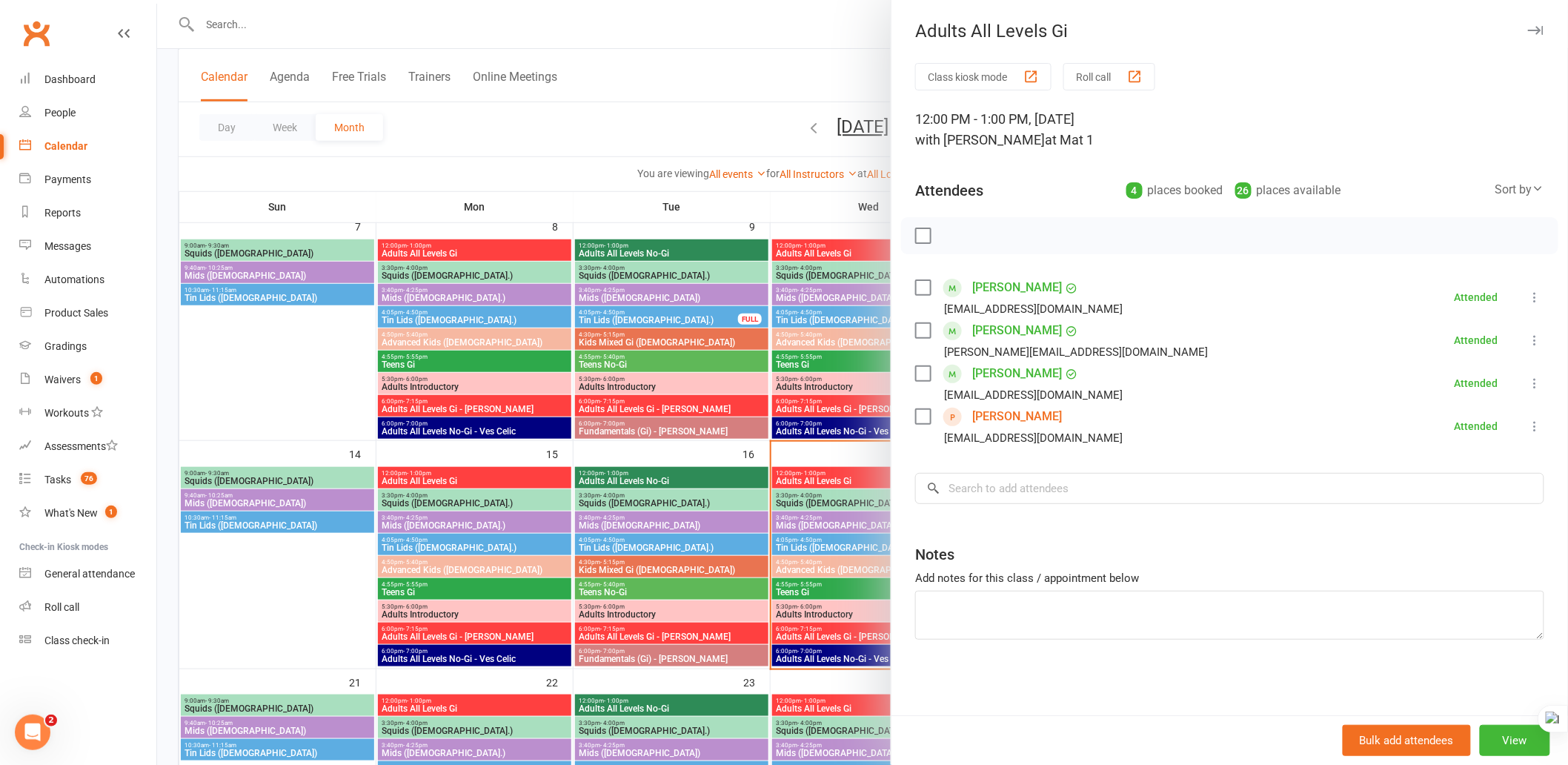
click at [830, 507] on div at bounding box center [863, 382] width 1411 height 765
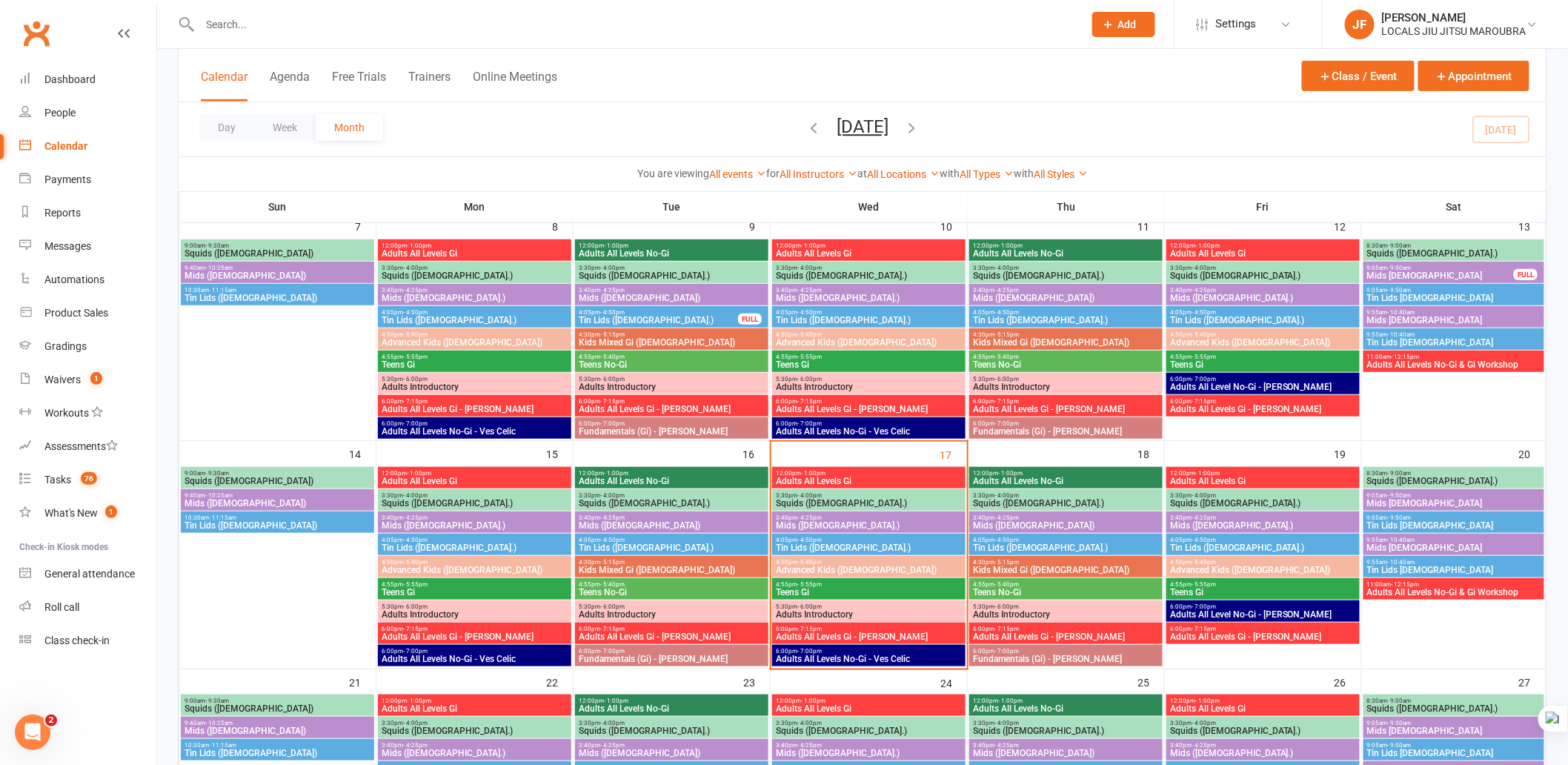
click at [831, 507] on span "Squids ([DEMOGRAPHIC_DATA].)" at bounding box center [869, 504] width 187 height 9
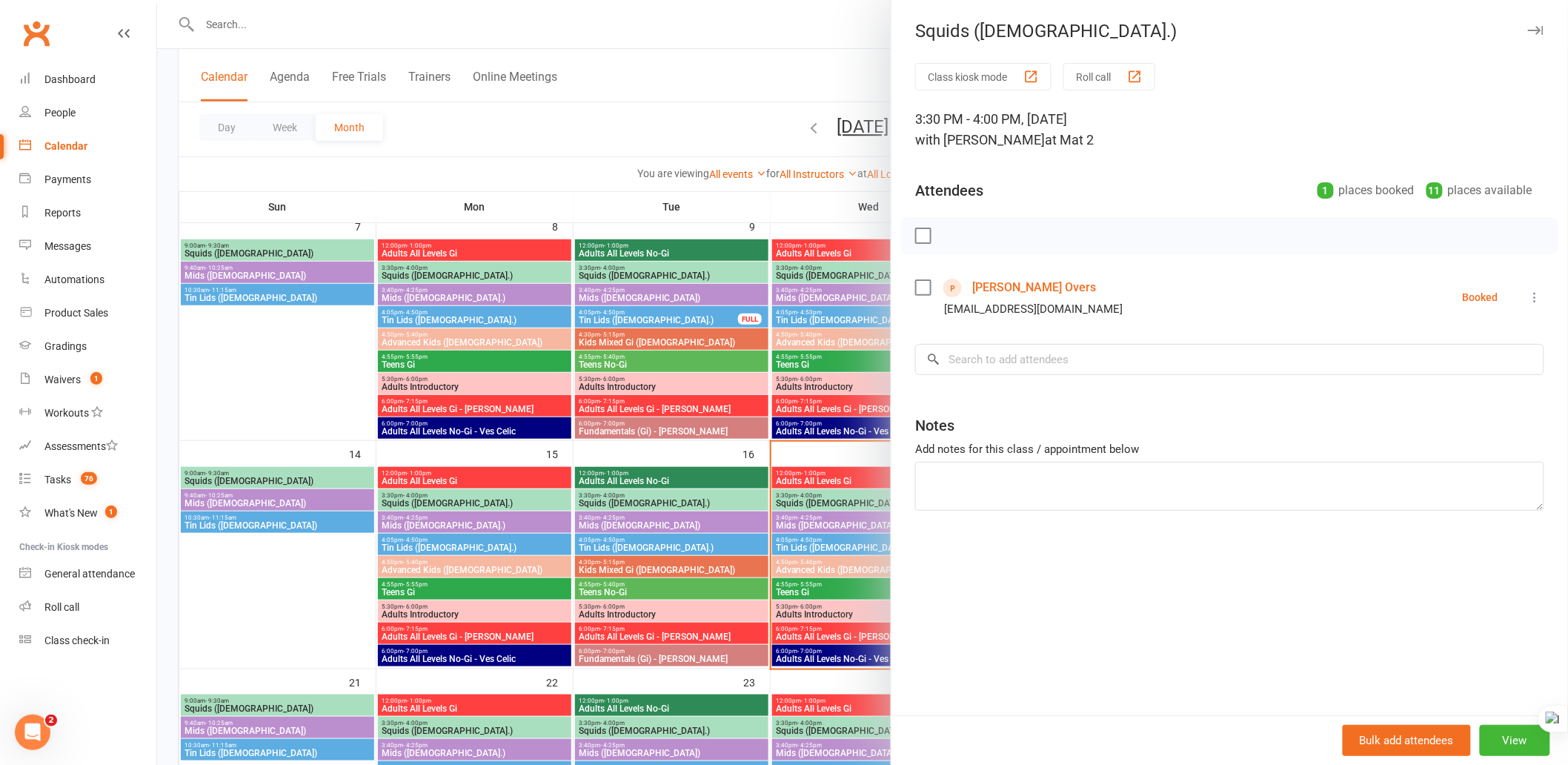
click at [1286, 621] on div "Class kiosk mode Roll call 3:30 PM - 4:00 PM, [DATE] with [PERSON_NAME] at Mat …" at bounding box center [1230, 389] width 677 height 653
click at [1532, 28] on button "button" at bounding box center [1535, 30] width 18 height 18
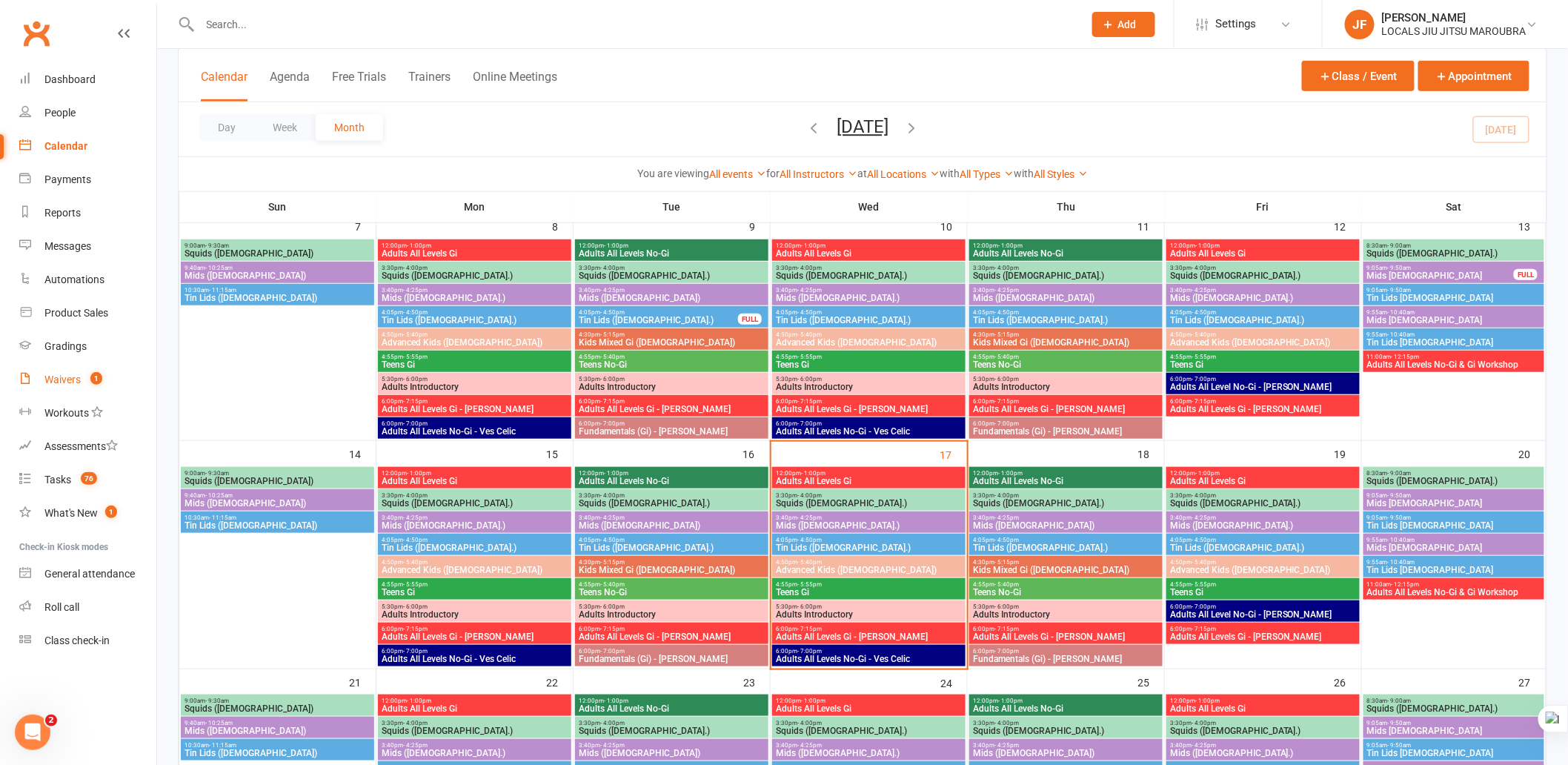
click at [83, 375] on link "Waivers 1" at bounding box center [87, 380] width 137 height 34
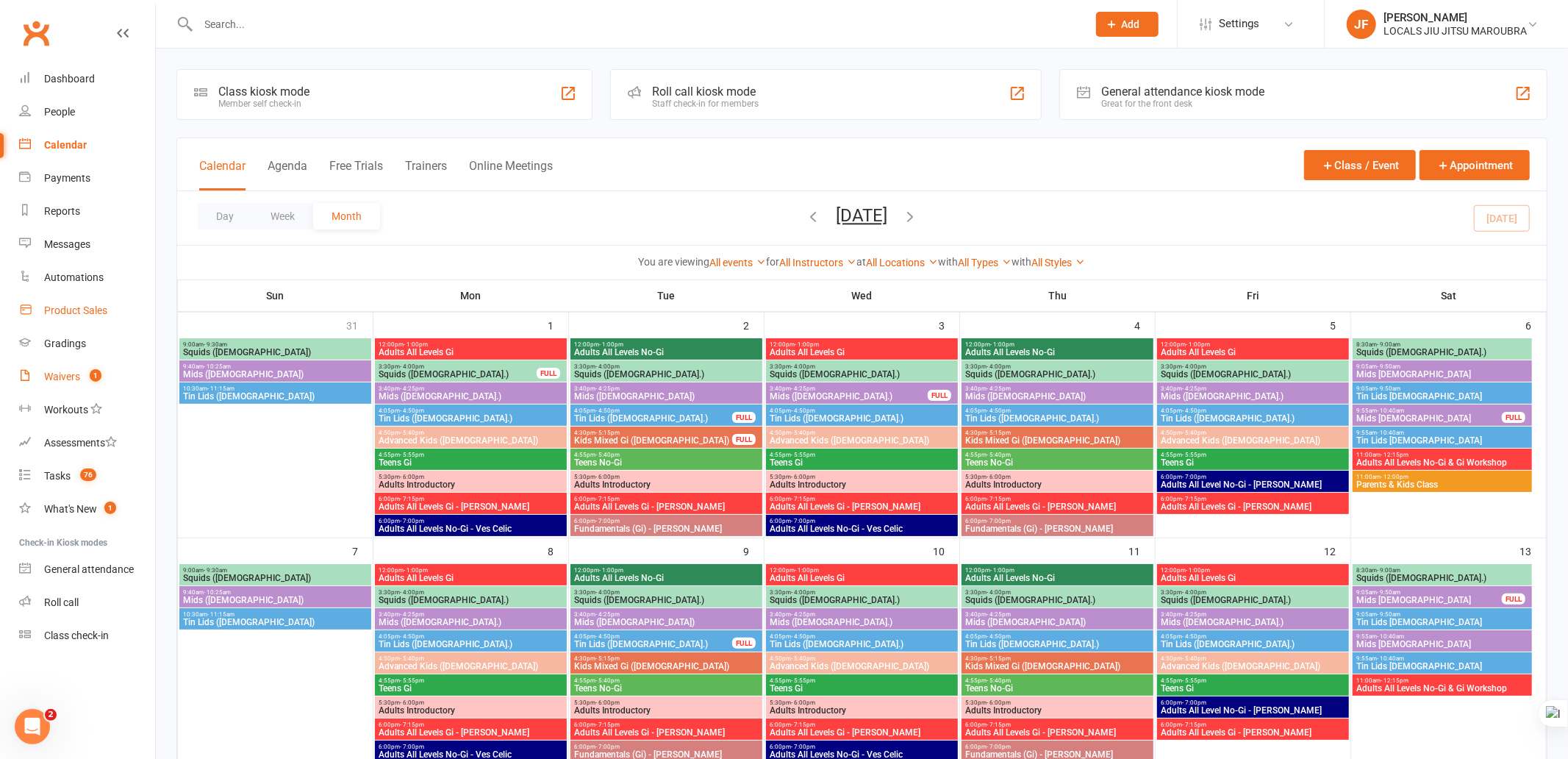
select select "100"
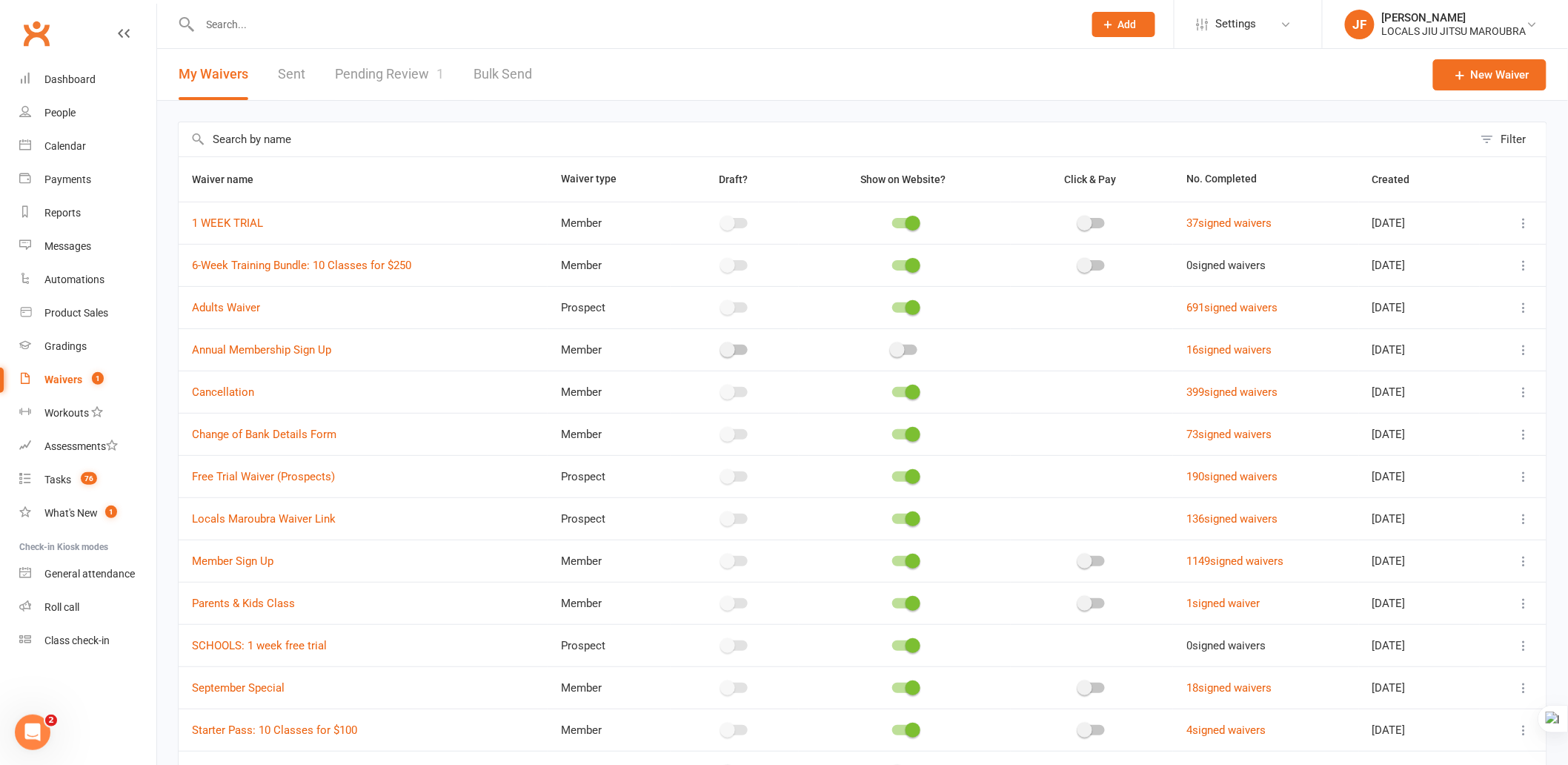
click at [386, 84] on link "Pending Review 1" at bounding box center [389, 74] width 109 height 51
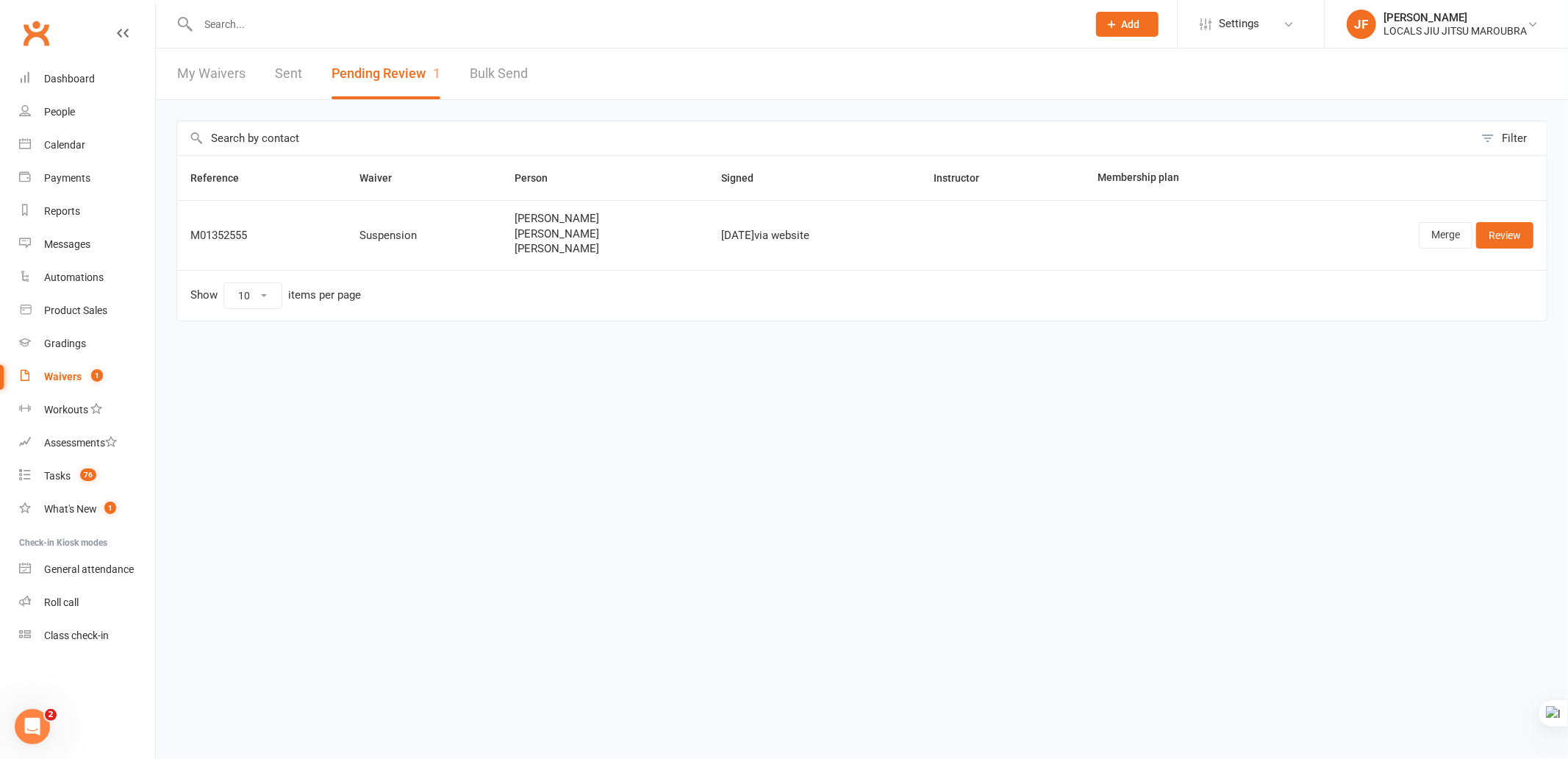
click at [511, 383] on html "Prospect Member Non-attending contact Class / event Appointment Grading event T…" at bounding box center [784, 191] width 1568 height 383
click at [422, 34] on div at bounding box center [627, 24] width 900 height 48
click at [407, 17] on input "text" at bounding box center [635, 24] width 883 height 20
paste input "[PERSON_NAME]"
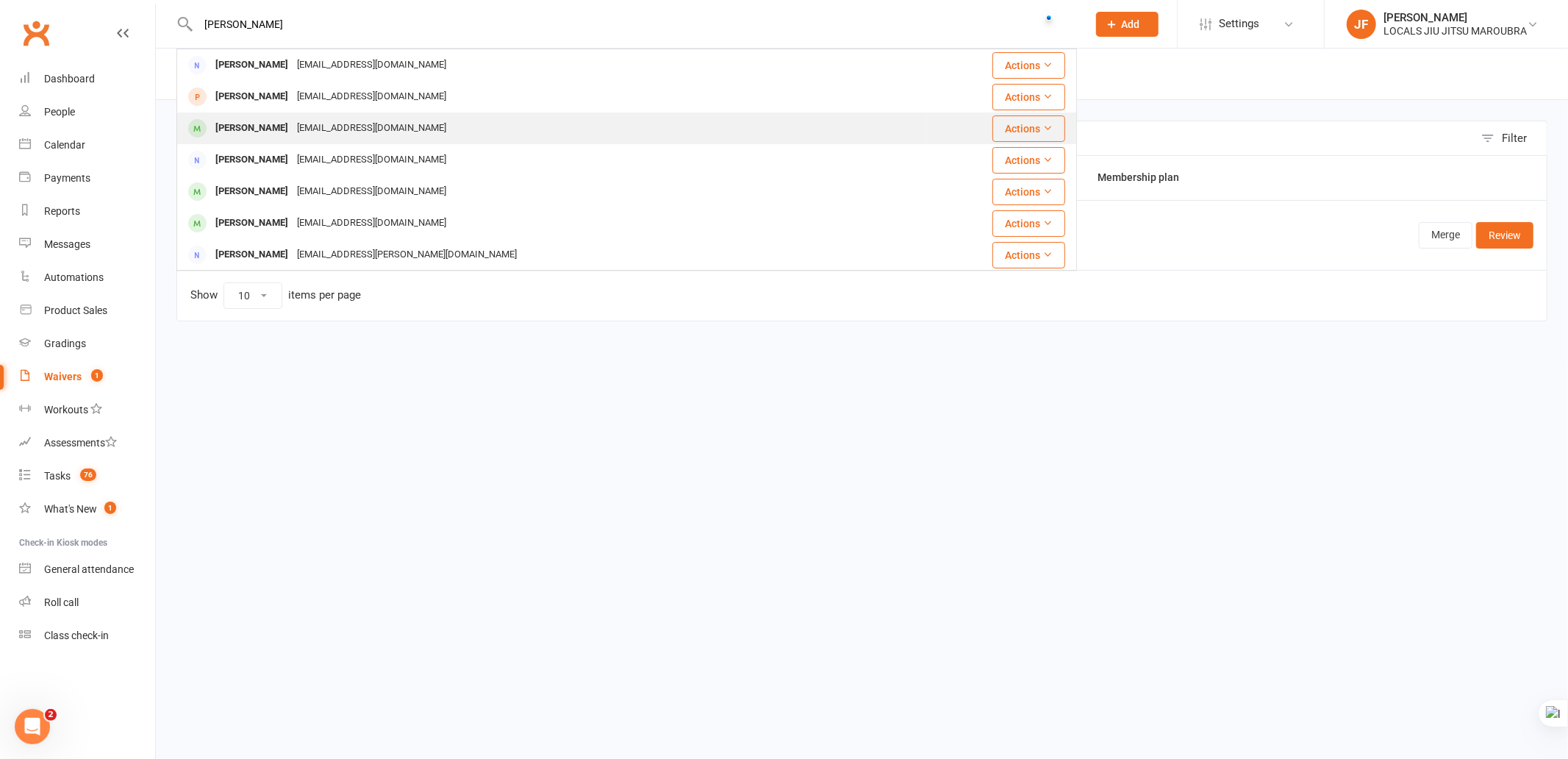
type input "[PERSON_NAME]"
click at [396, 118] on div "[EMAIL_ADDRESS][DOMAIN_NAME]" at bounding box center [371, 128] width 158 height 21
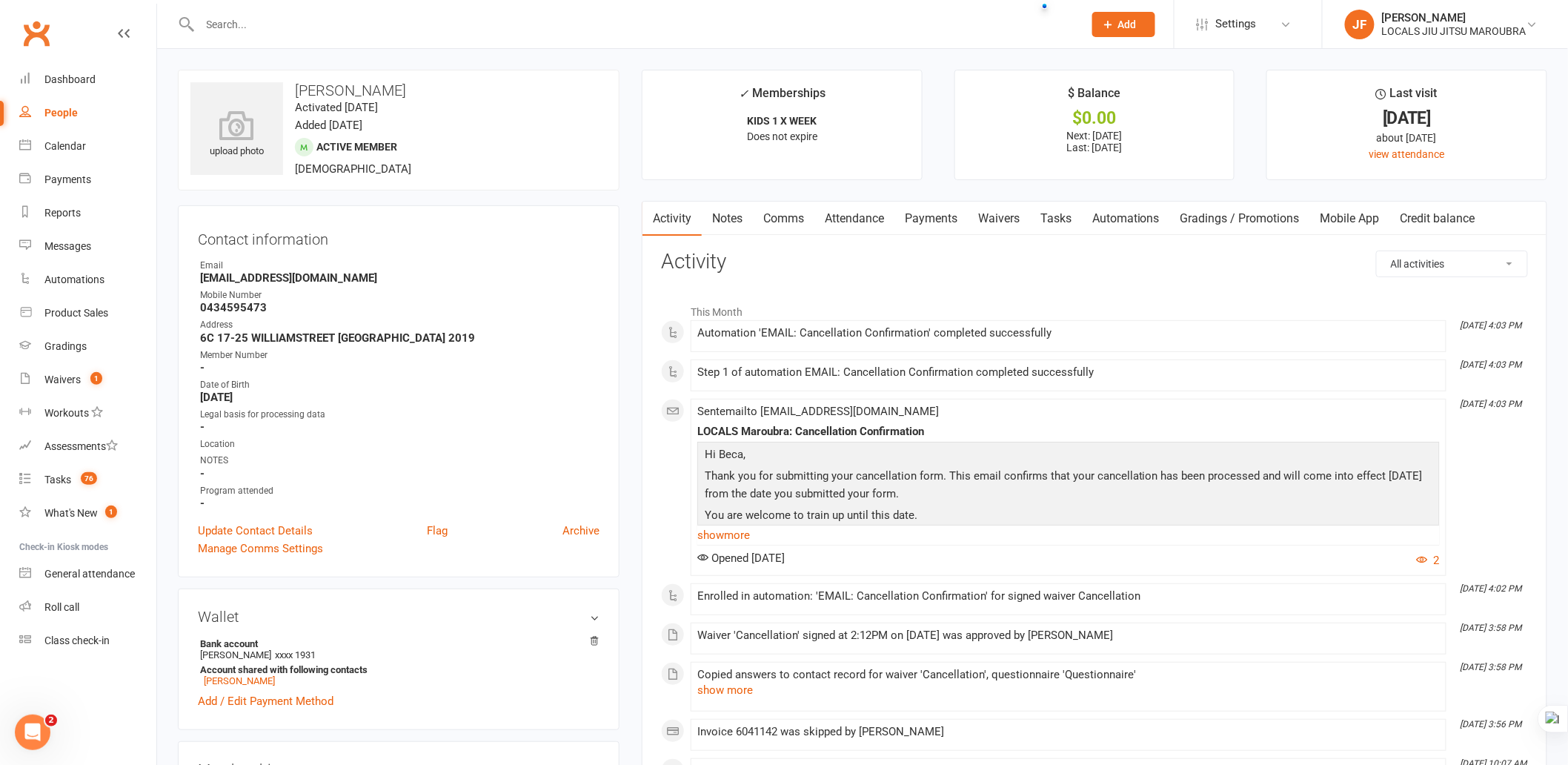
click at [932, 218] on link "Payments" at bounding box center [931, 219] width 73 height 34
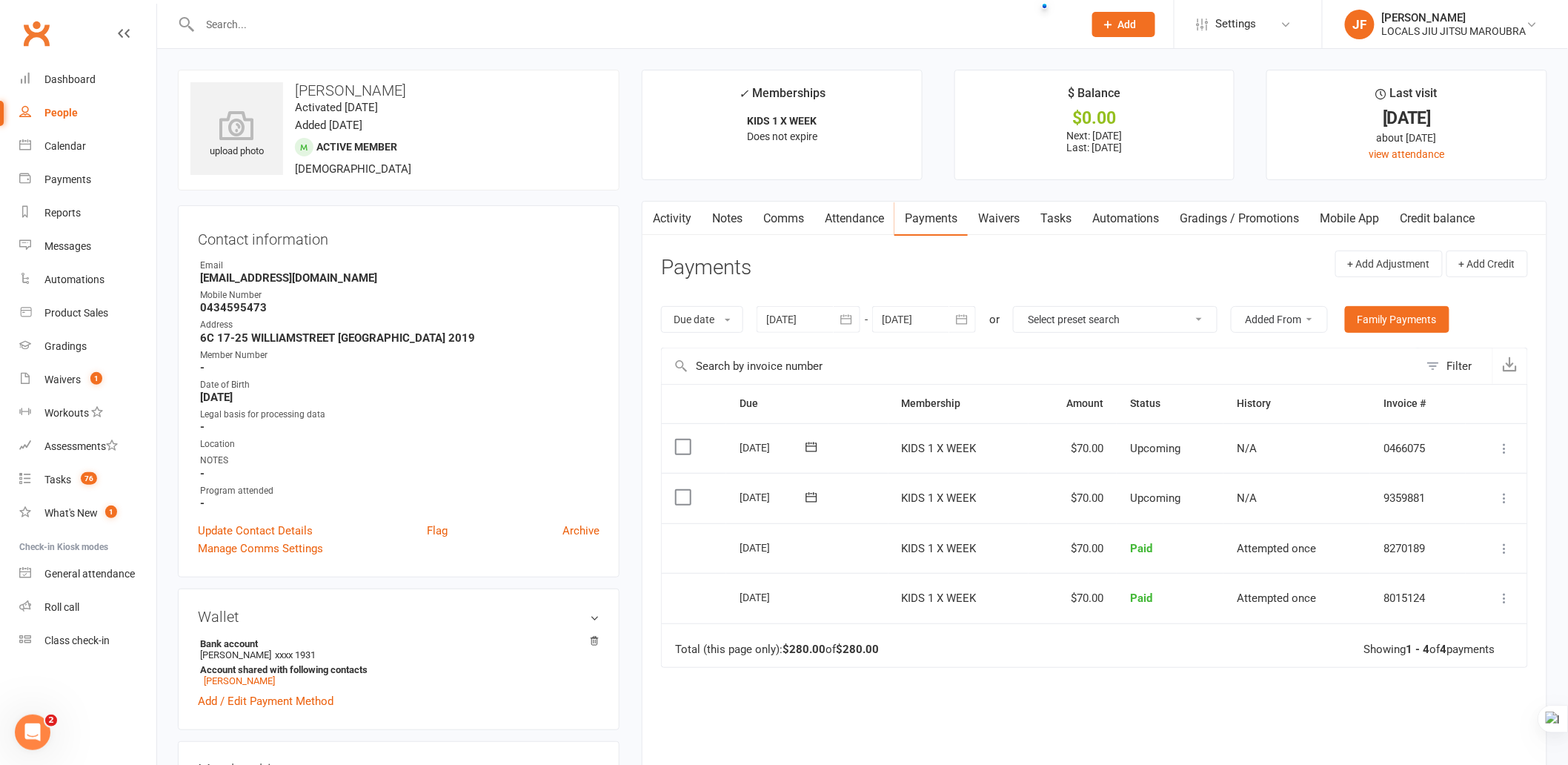
click at [967, 314] on icon "button" at bounding box center [961, 319] width 15 height 15
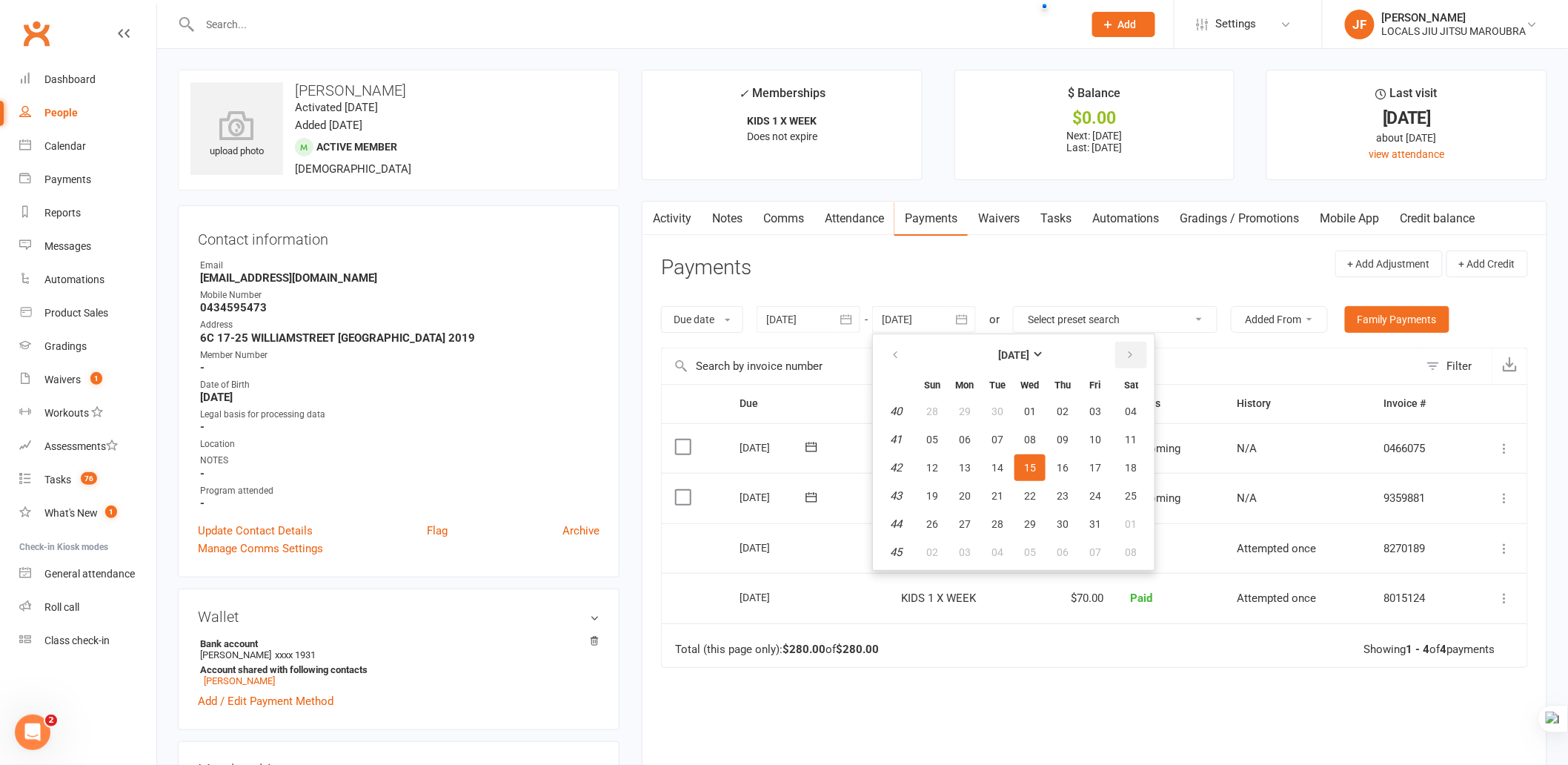
click at [1125, 357] on icon "button" at bounding box center [1130, 355] width 11 height 12
click at [1093, 518] on span "28" at bounding box center [1096, 524] width 12 height 12
type input "[DATE]"
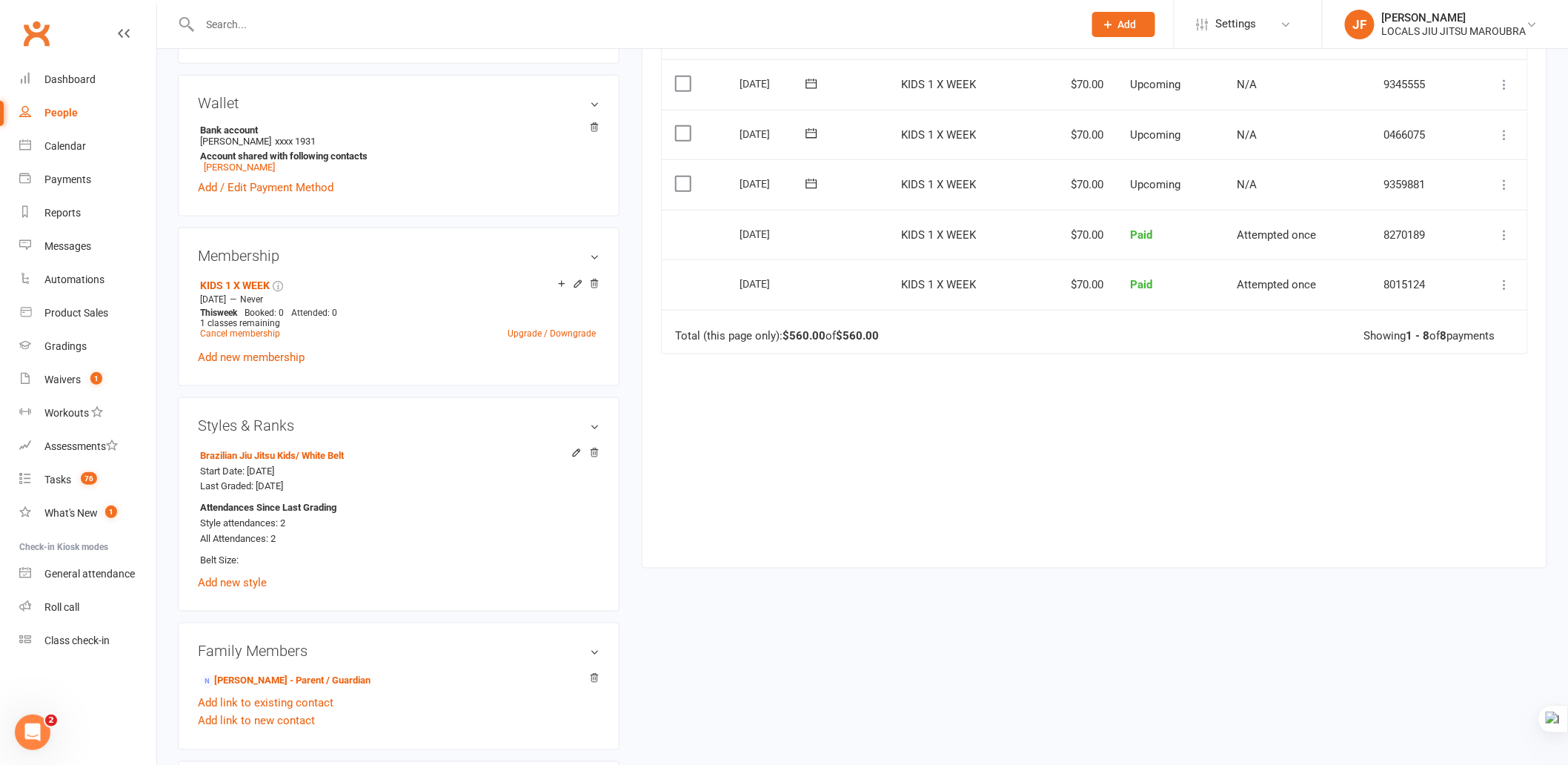
scroll to position [576, 0]
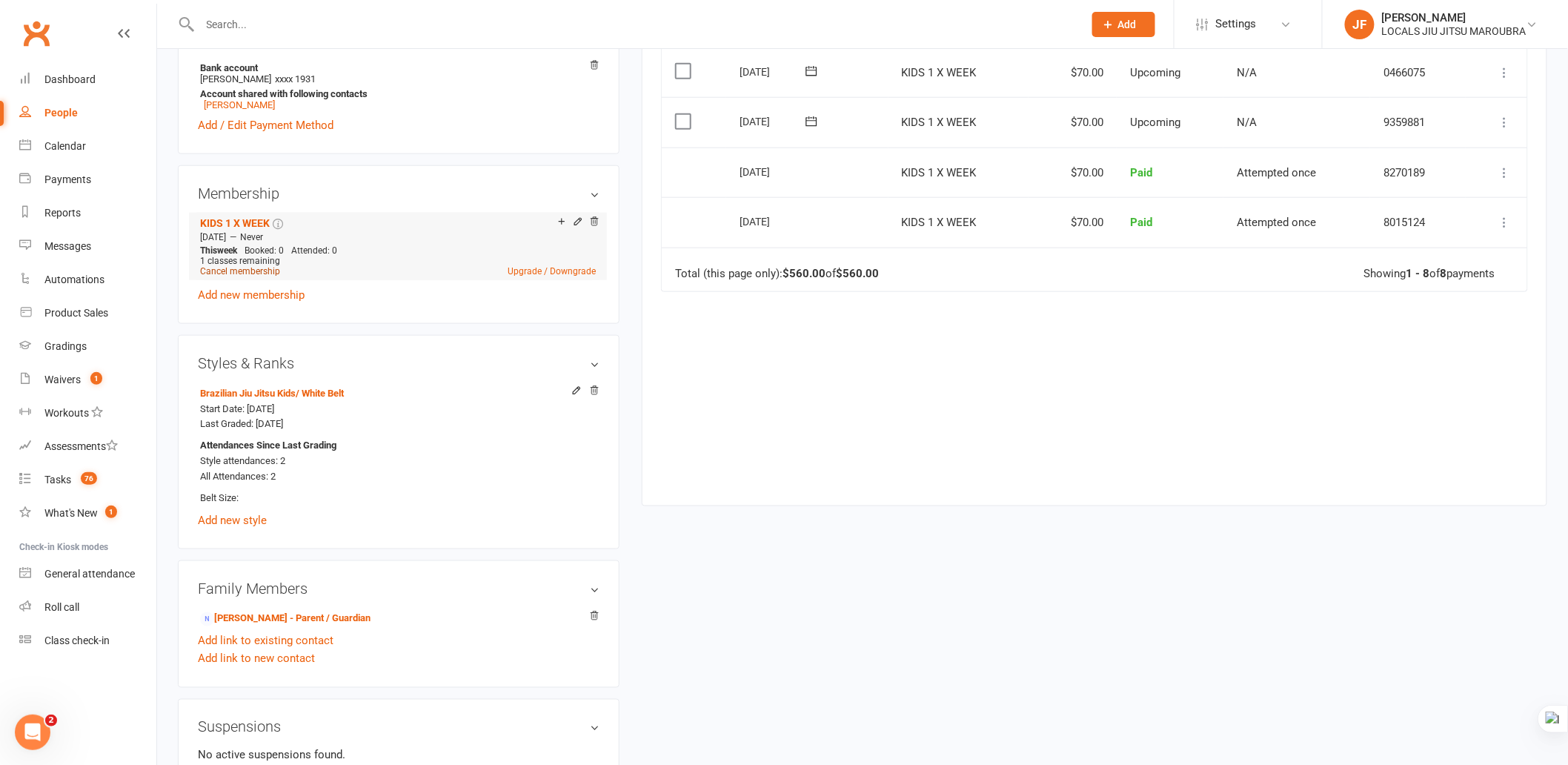
click at [246, 270] on link "Cancel membership" at bounding box center [240, 271] width 80 height 11
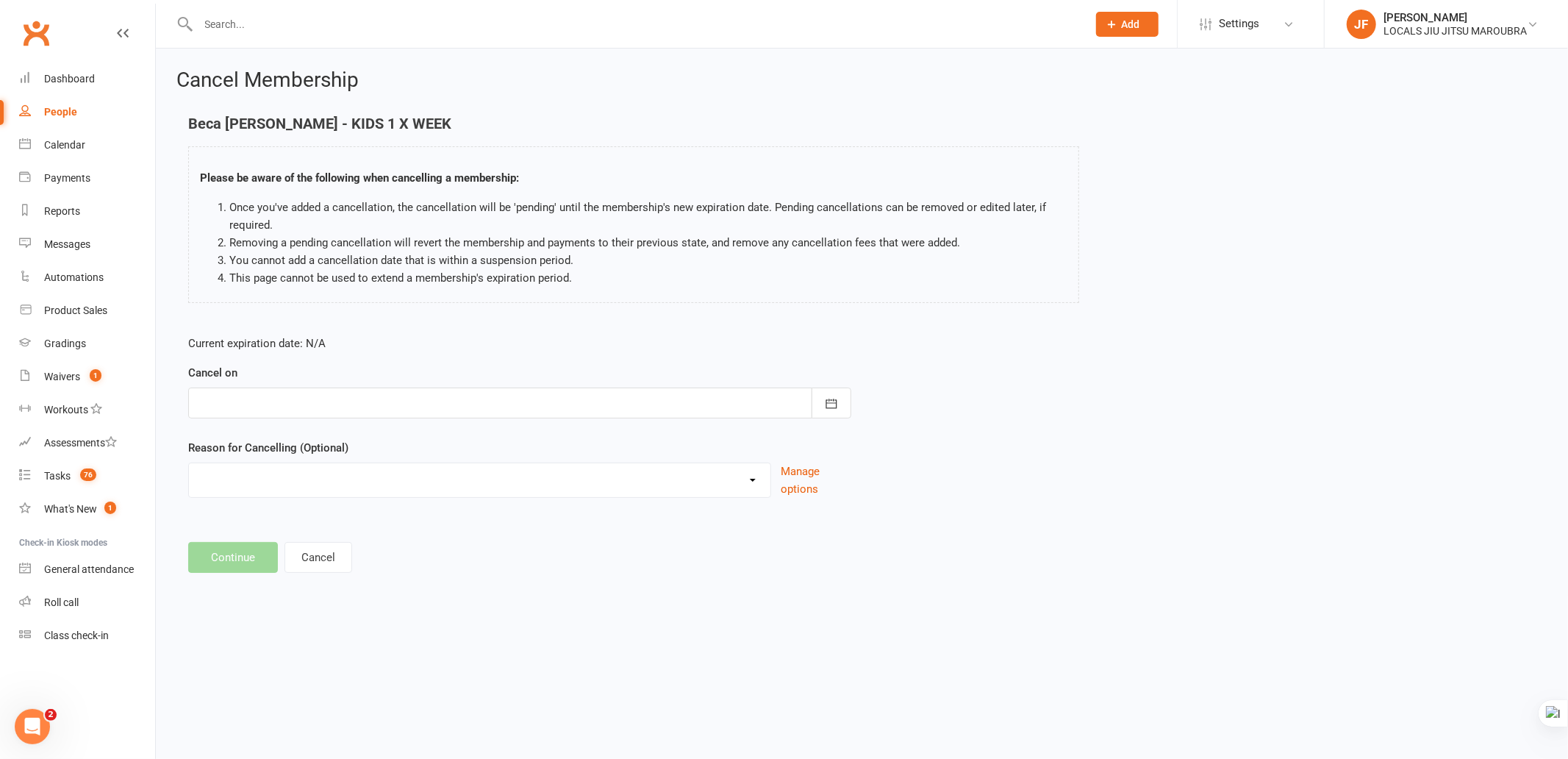
click at [377, 407] on div at bounding box center [519, 403] width 663 height 31
click at [439, 444] on icon "button" at bounding box center [444, 441] width 11 height 12
click at [439, 443] on icon "button" at bounding box center [444, 441] width 11 height 12
click at [403, 547] on span "14" at bounding box center [409, 553] width 12 height 12
type input "[DATE]"
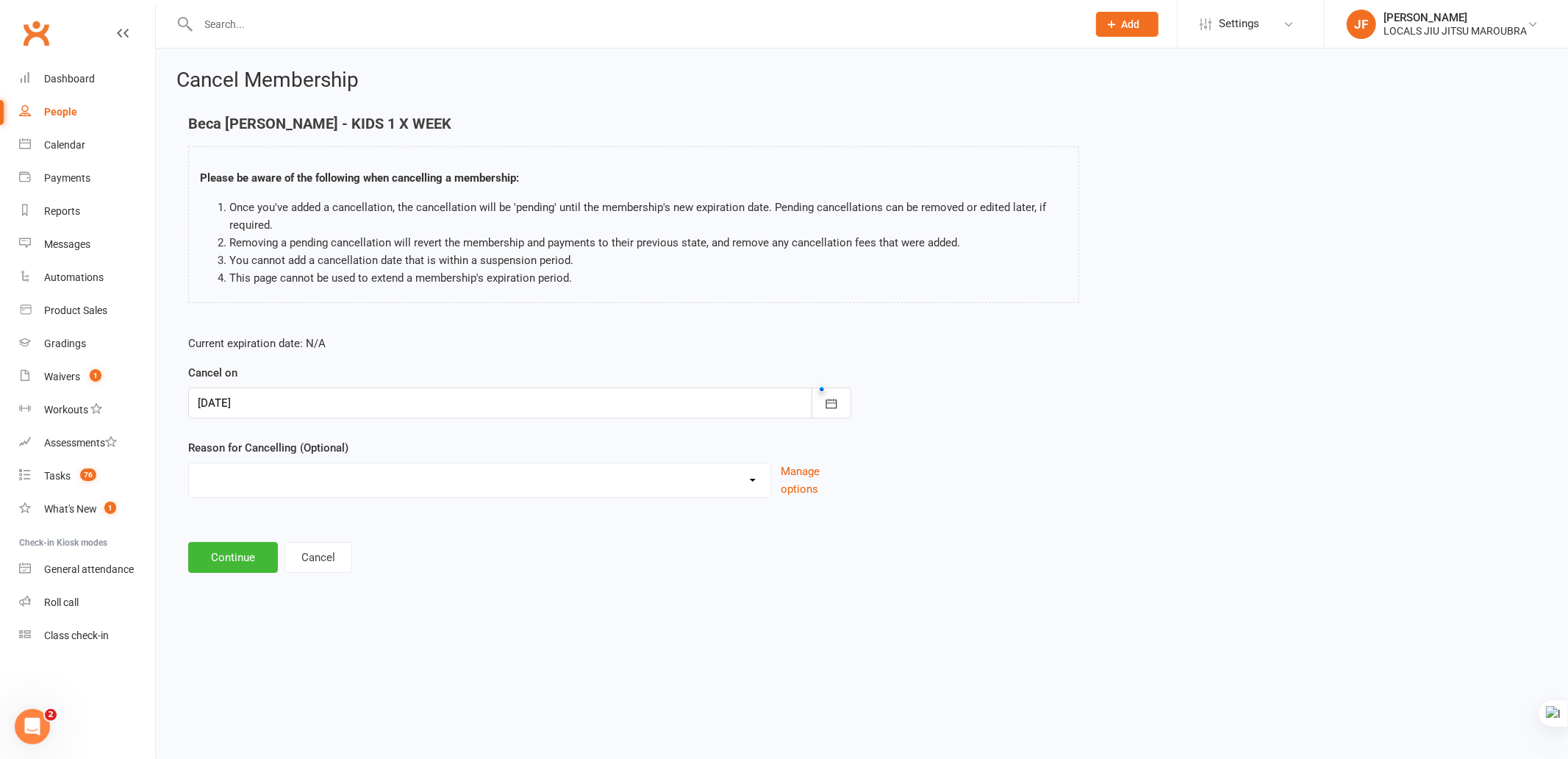
click at [353, 494] on div "Downgrade Financial Holiday Injury Lost motivation Relocation Schedule school c…" at bounding box center [479, 480] width 583 height 36
click at [354, 486] on select "Downgrade Financial Holiday Injury Lost motivation Relocation Schedule school c…" at bounding box center [479, 478] width 581 height 30
click at [354, 469] on select "Downgrade Financial Holiday Injury Lost motivation Relocation Schedule school c…" at bounding box center [479, 478] width 581 height 30
click at [358, 475] on select "Downgrade Financial Holiday Injury Lost motivation Relocation Schedule school c…" at bounding box center [479, 478] width 581 height 30
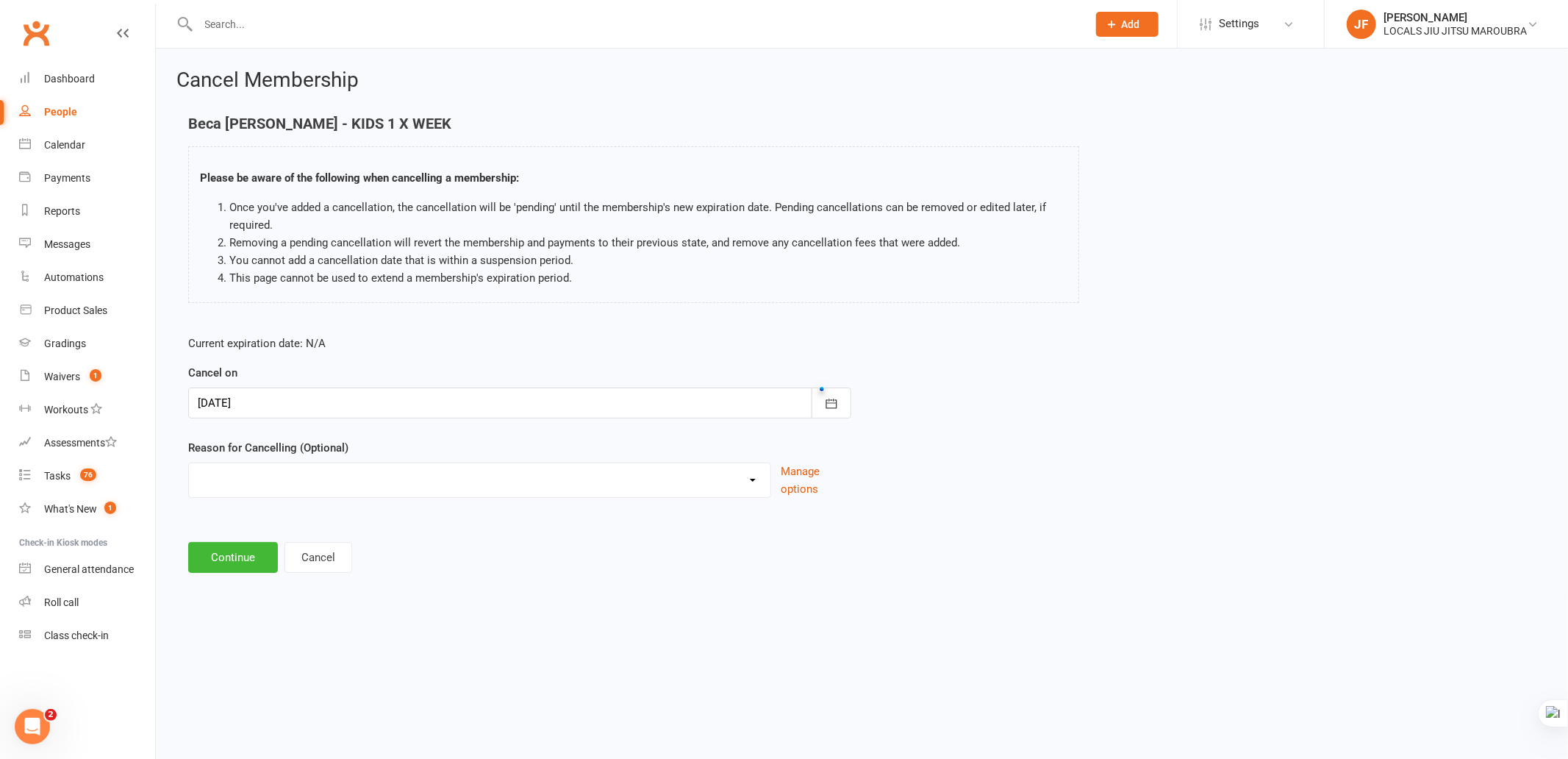
click at [358, 475] on select "Downgrade Financial Holiday Injury Lost motivation Relocation Schedule school c…" at bounding box center [479, 478] width 581 height 30
click at [382, 477] on select "Downgrade Financial Holiday Injury Lost motivation Relocation Schedule school c…" at bounding box center [479, 478] width 581 height 30
click at [420, 483] on select "Downgrade Financial Holiday Injury Lost motivation Relocation Schedule school c…" at bounding box center [479, 478] width 581 height 30
select select "5"
click at [189, 463] on select "Downgrade Financial Holiday Injury Lost motivation Relocation Schedule school c…" at bounding box center [479, 478] width 581 height 30
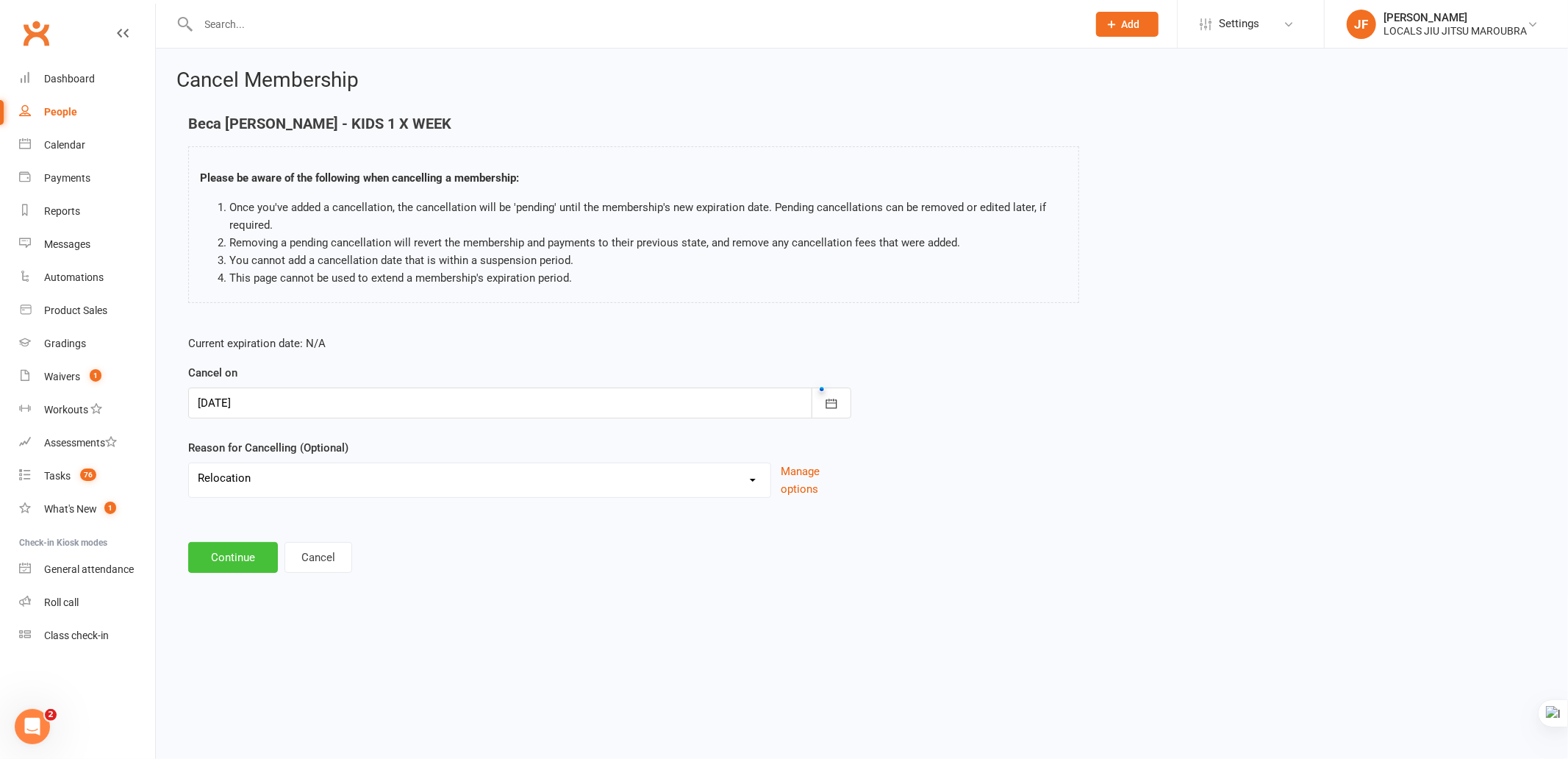
click at [252, 562] on button "Continue" at bounding box center [233, 557] width 89 height 31
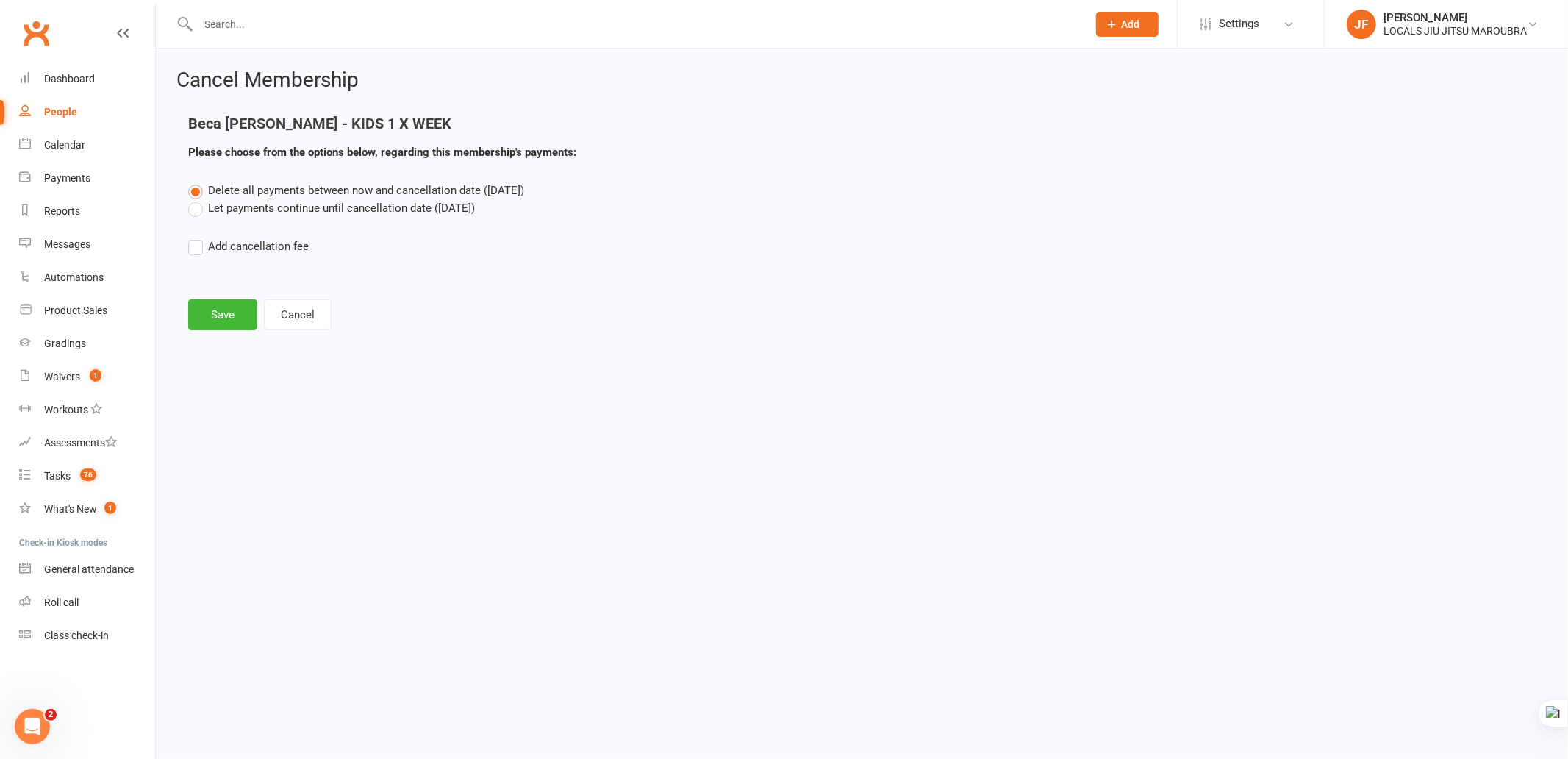
click at [316, 212] on label "Let payments continue until cancellation date ([DATE])" at bounding box center [331, 208] width 286 height 17
click at [198, 199] on input "Let payments continue until cancellation date ([DATE])" at bounding box center [192, 199] width 10 height 0
click at [231, 302] on button "Save" at bounding box center [222, 315] width 69 height 31
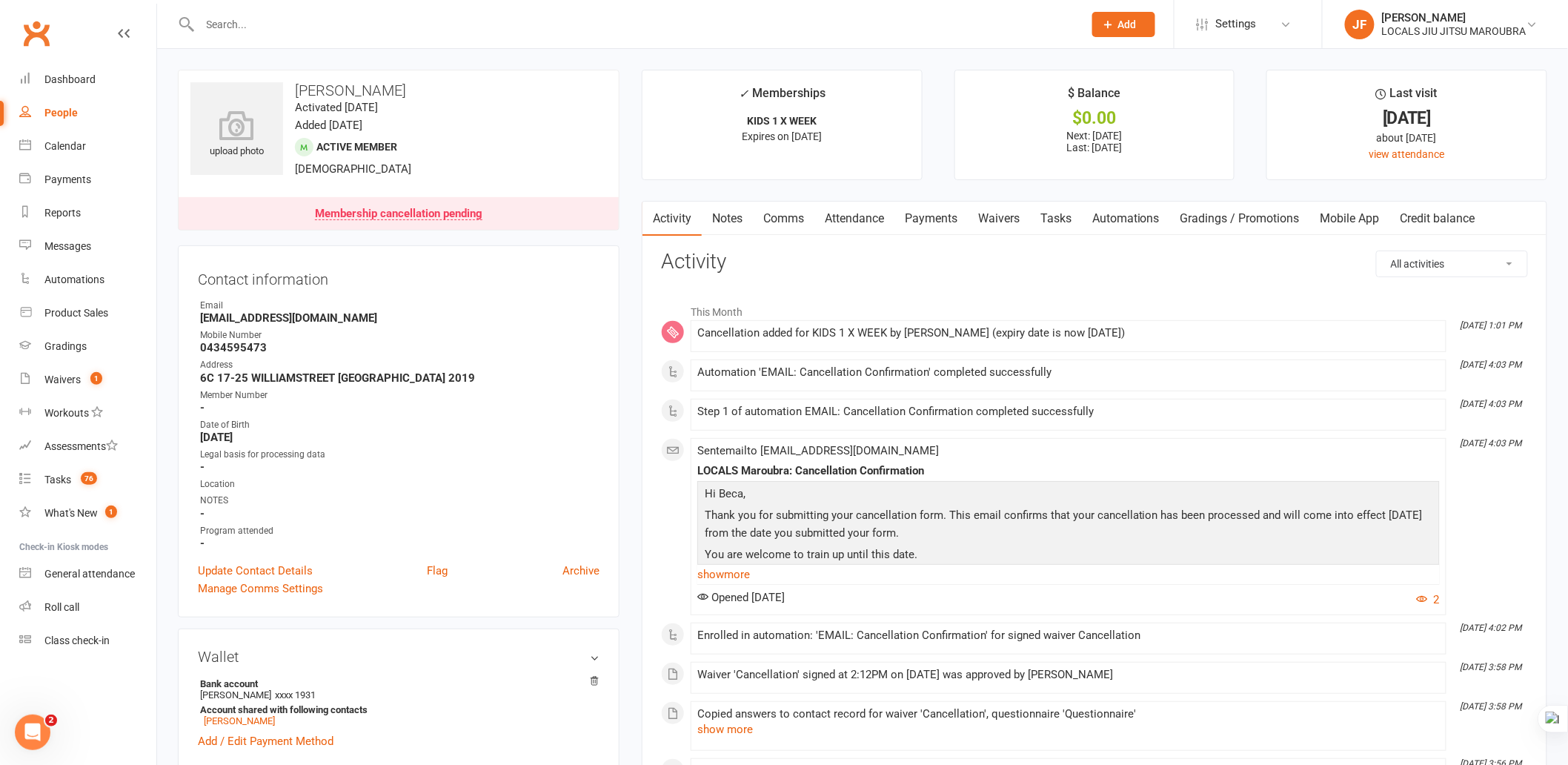
click at [382, 25] on input "text" at bounding box center [634, 24] width 877 height 21
paste input "[PERSON_NAME]"
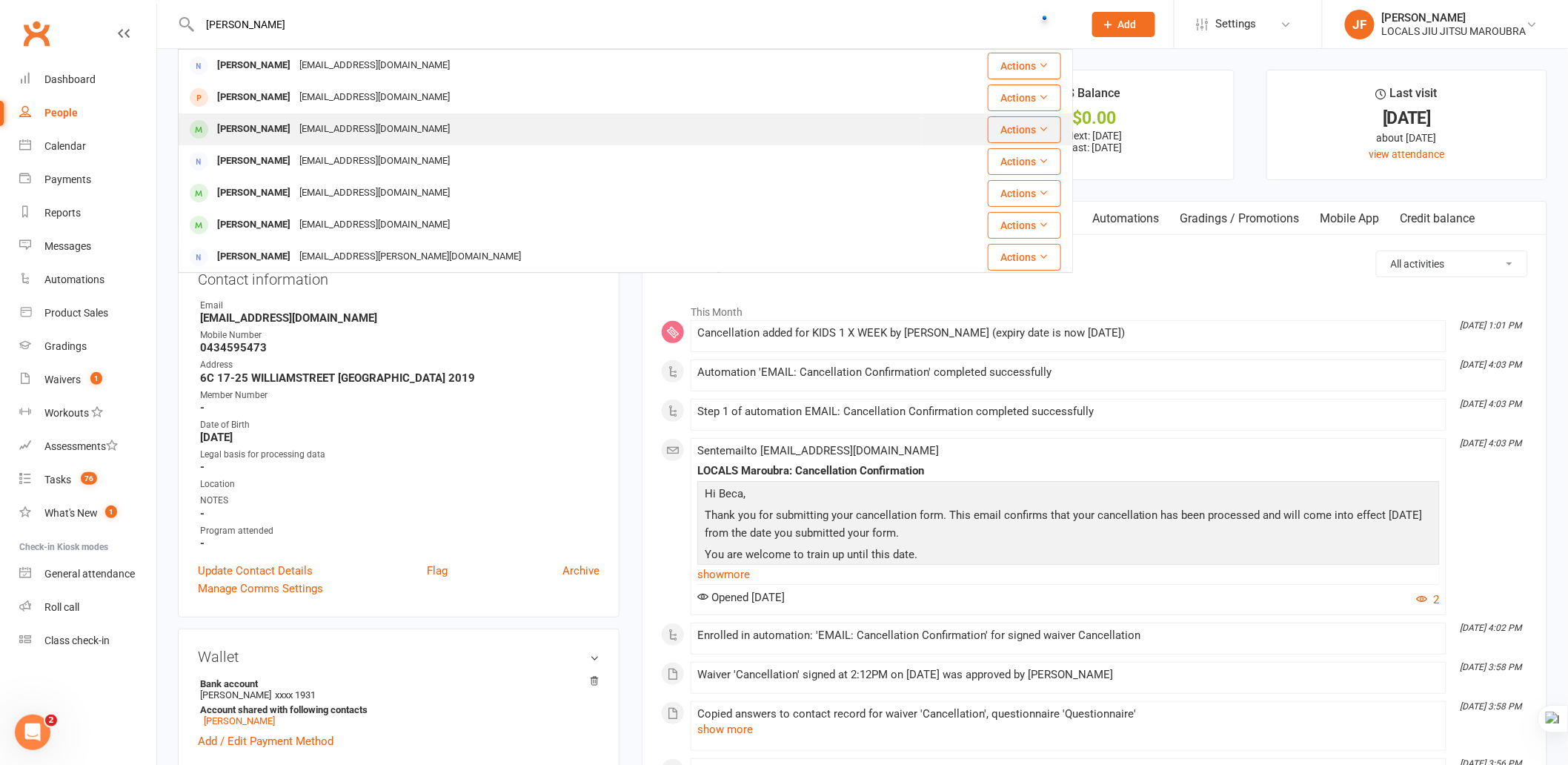
type input "[PERSON_NAME]"
click at [339, 129] on div "[EMAIL_ADDRESS][DOMAIN_NAME]" at bounding box center [374, 129] width 160 height 21
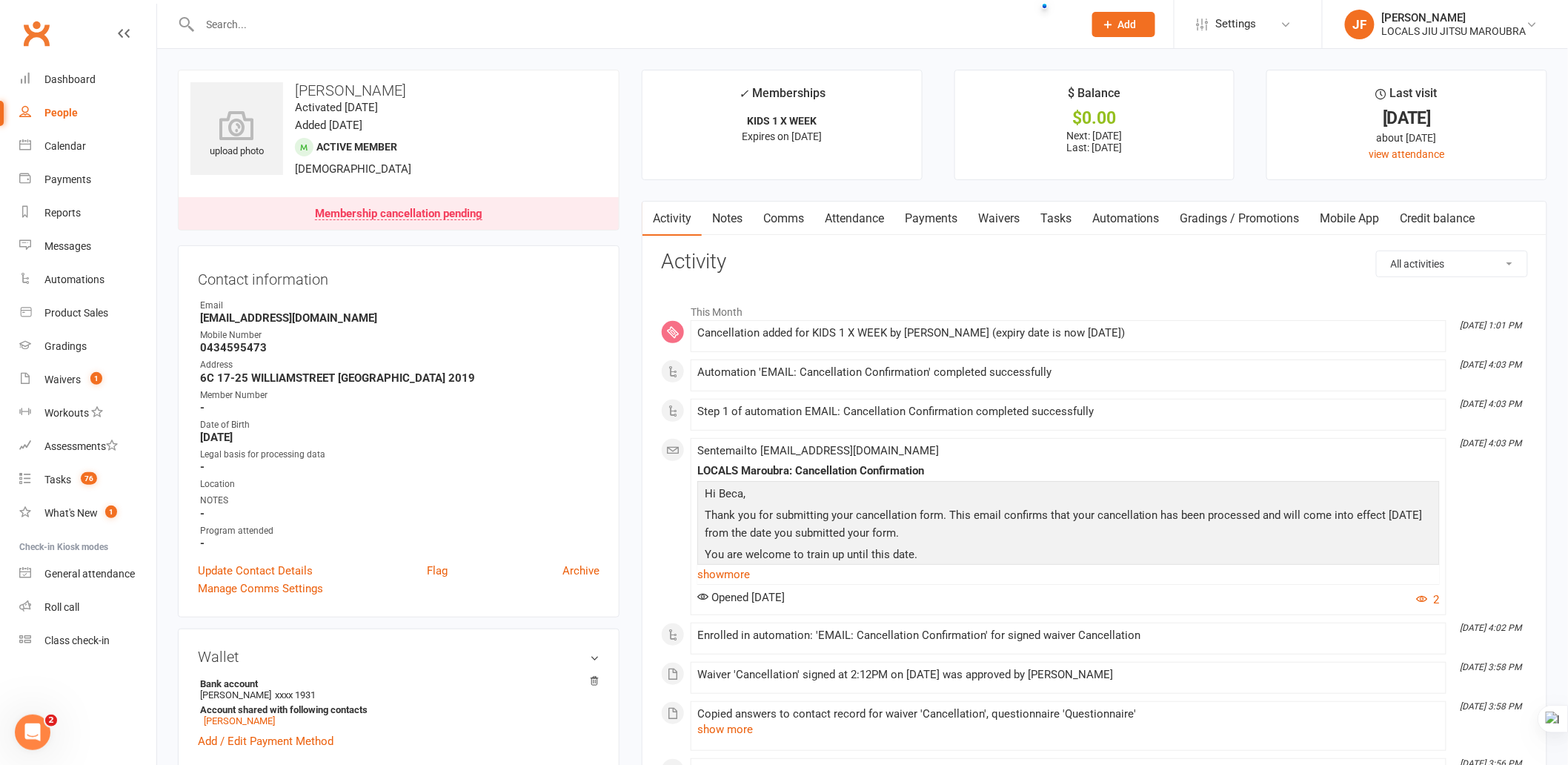
click at [465, 216] on div "Membership cancellation pending" at bounding box center [398, 215] width 167 height 12
click at [371, 212] on div "Membership cancellation pending" at bounding box center [398, 215] width 167 height 12
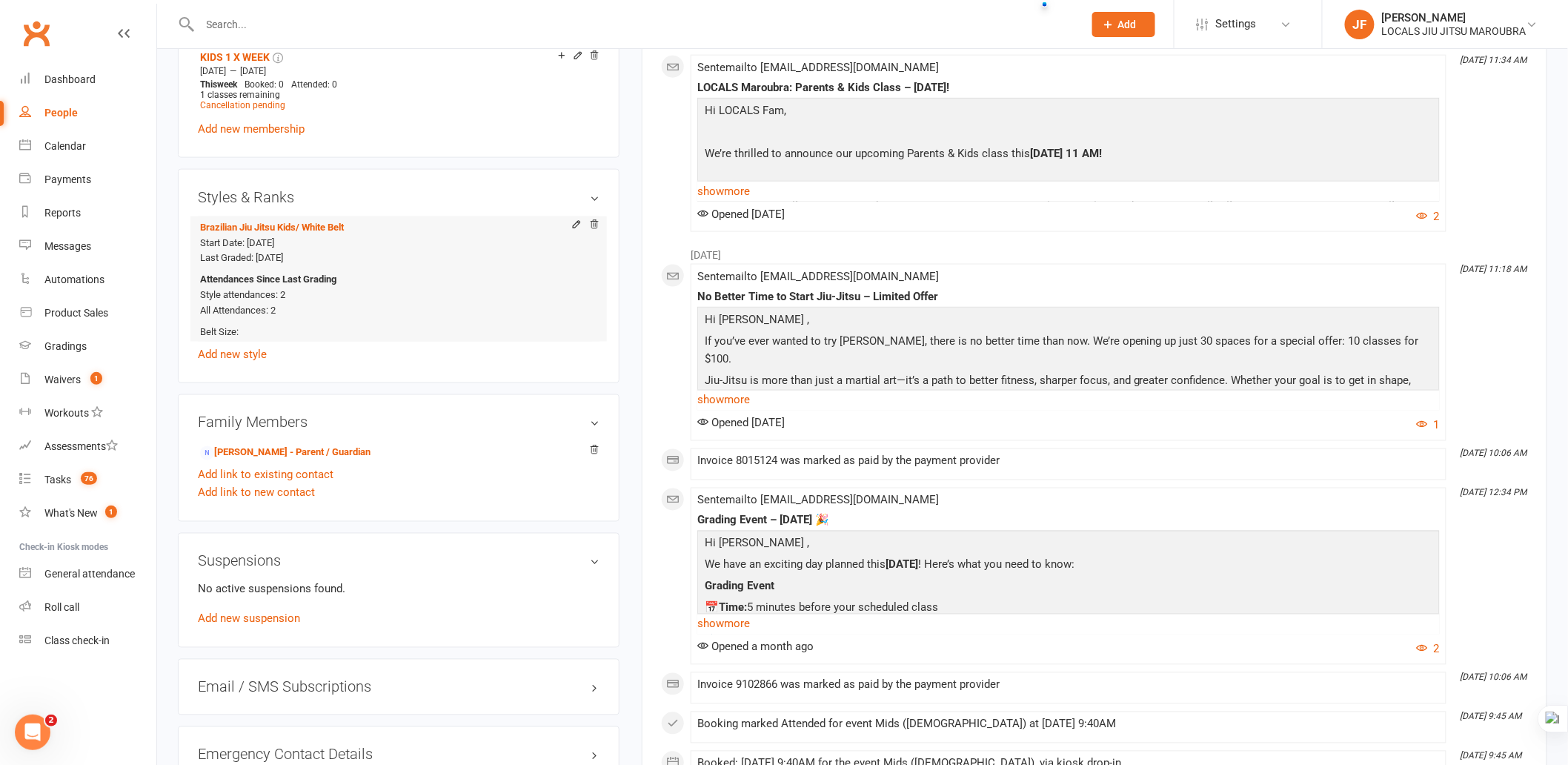
scroll to position [700, 0]
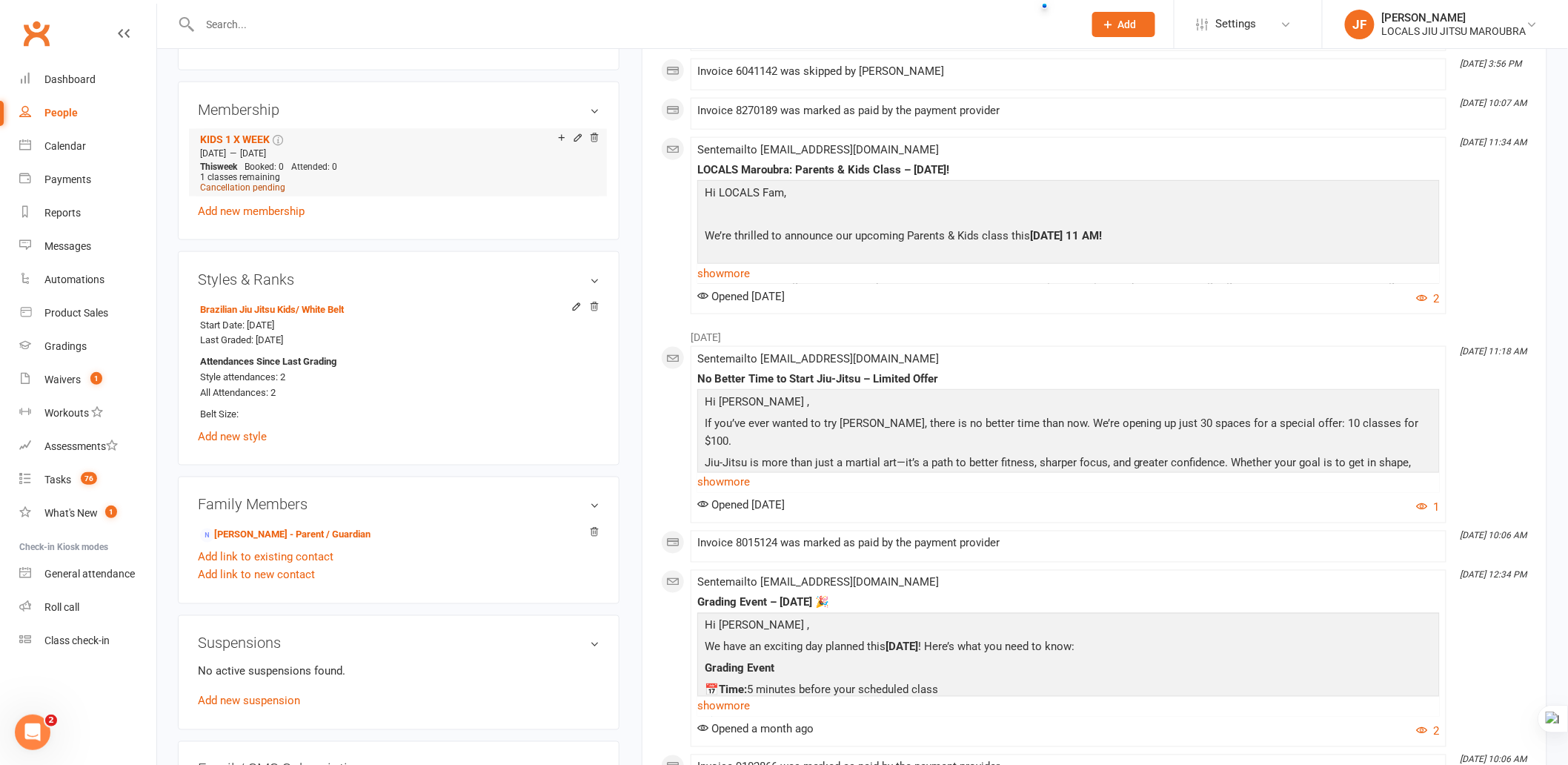
click at [272, 190] on span "Cancellation pending" at bounding box center [243, 188] width 86 height 11
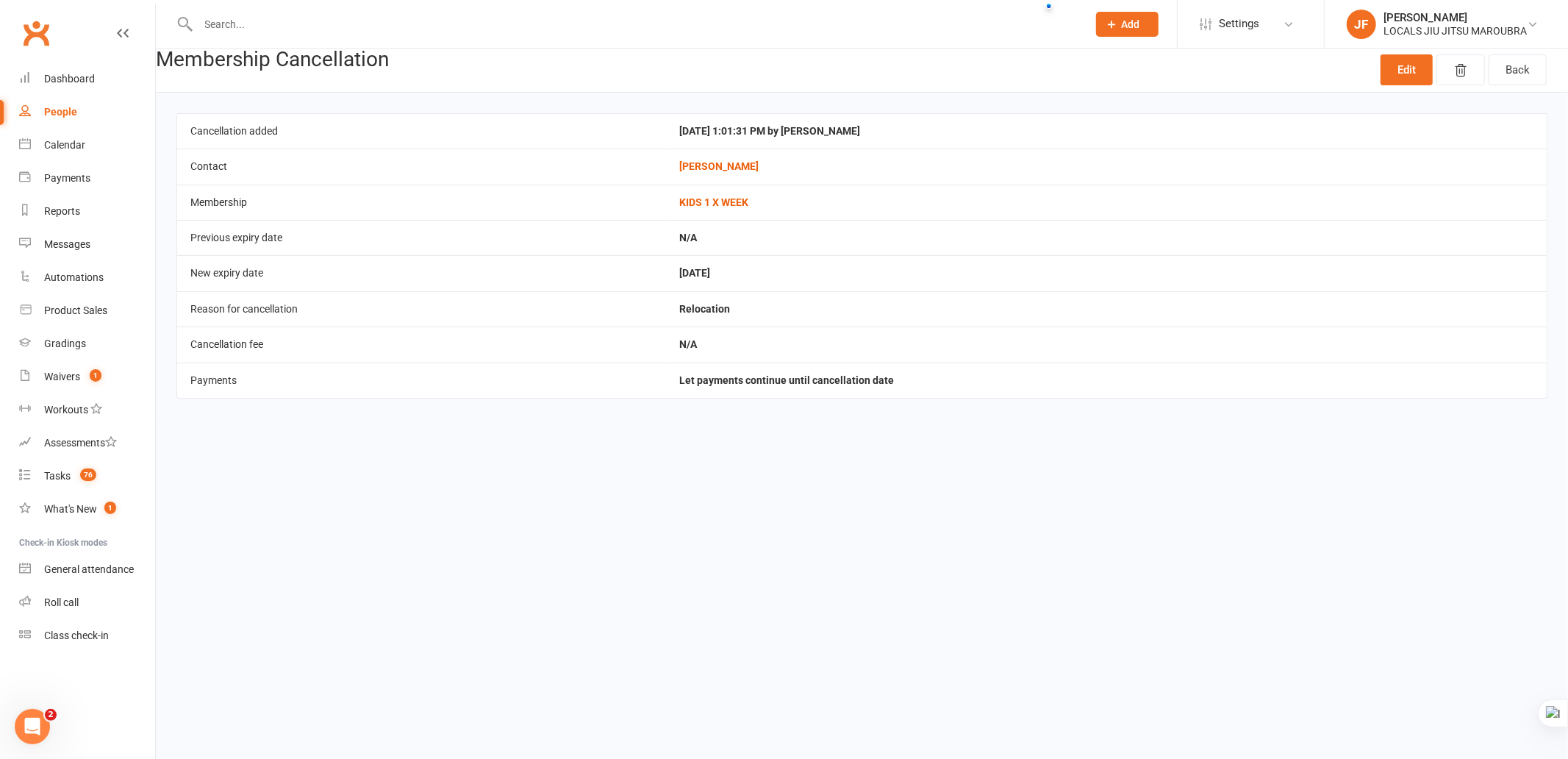
click at [1104, 440] on html "Prospect Member Non-attending contact Class / event Appointment Grading event T…" at bounding box center [784, 220] width 1568 height 440
drag, startPoint x: 699, startPoint y: 485, endPoint x: 587, endPoint y: 296, distance: 219.7
click at [693, 440] on html "Prospect Member Non-attending contact Class / event Appointment Grading event T…" at bounding box center [784, 220] width 1568 height 440
click at [266, 32] on input "text" at bounding box center [635, 24] width 883 height 20
paste input "[PERSON_NAME]"
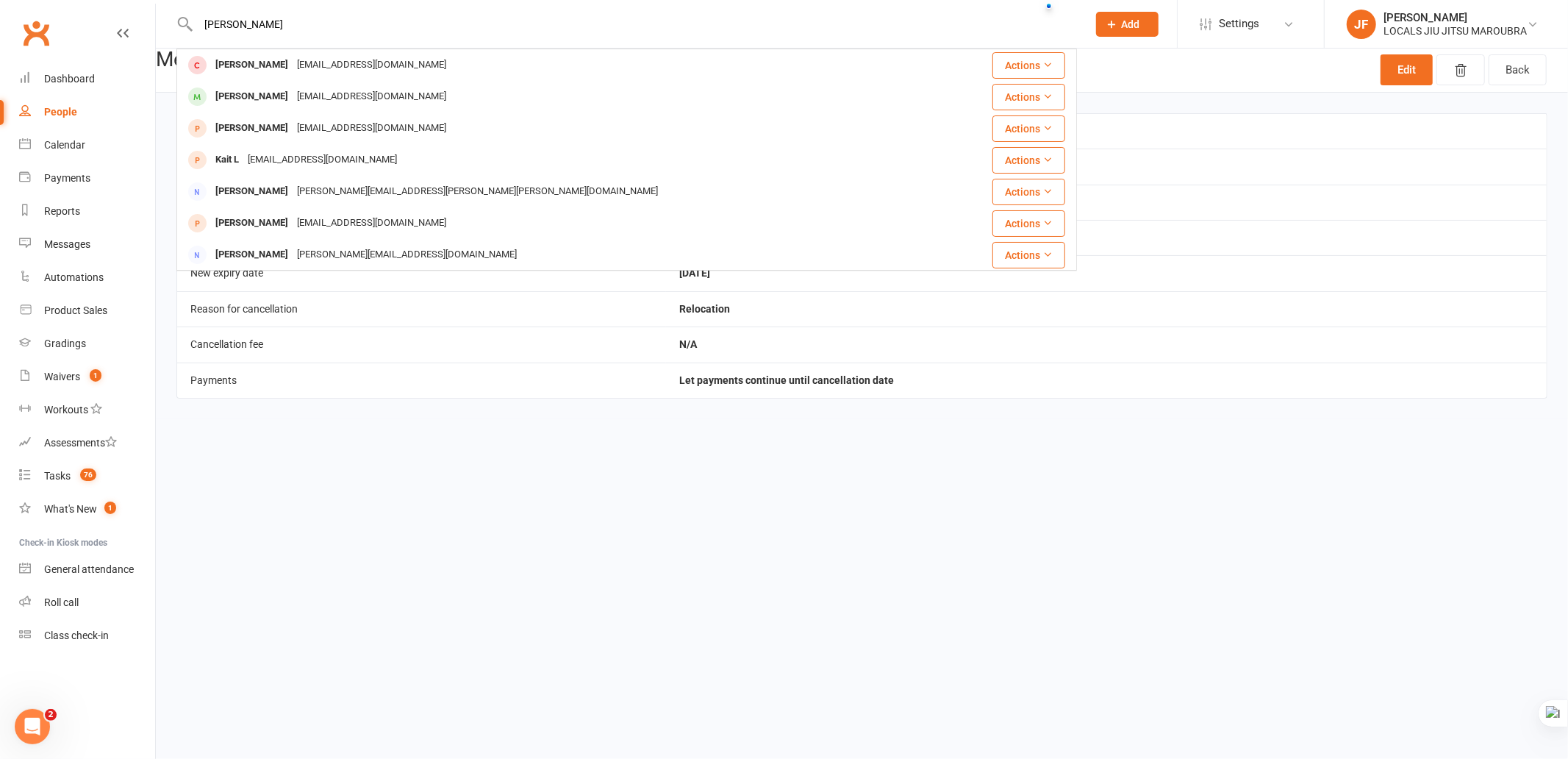
drag, startPoint x: 224, startPoint y: 19, endPoint x: 186, endPoint y: 25, distance: 38.5
click at [186, 25] on div "[PERSON_NAME] [PERSON_NAME] [PERSON_NAME][EMAIL_ADDRESS][DOMAIN_NAME] Actions […" at bounding box center [627, 24] width 900 height 48
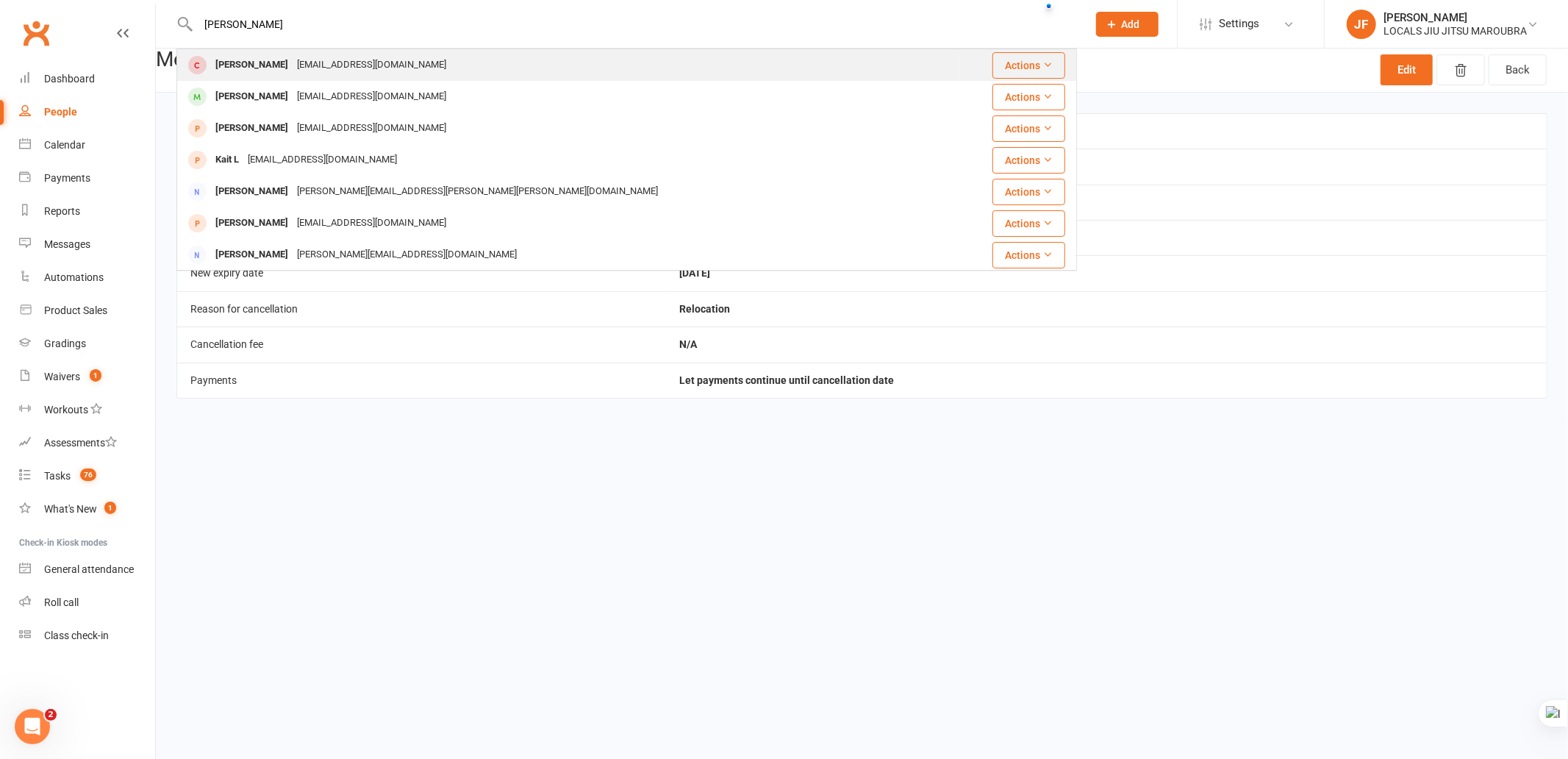
type input "[PERSON_NAME]"
click at [317, 61] on div "[EMAIL_ADDRESS][DOMAIN_NAME]" at bounding box center [371, 65] width 158 height 21
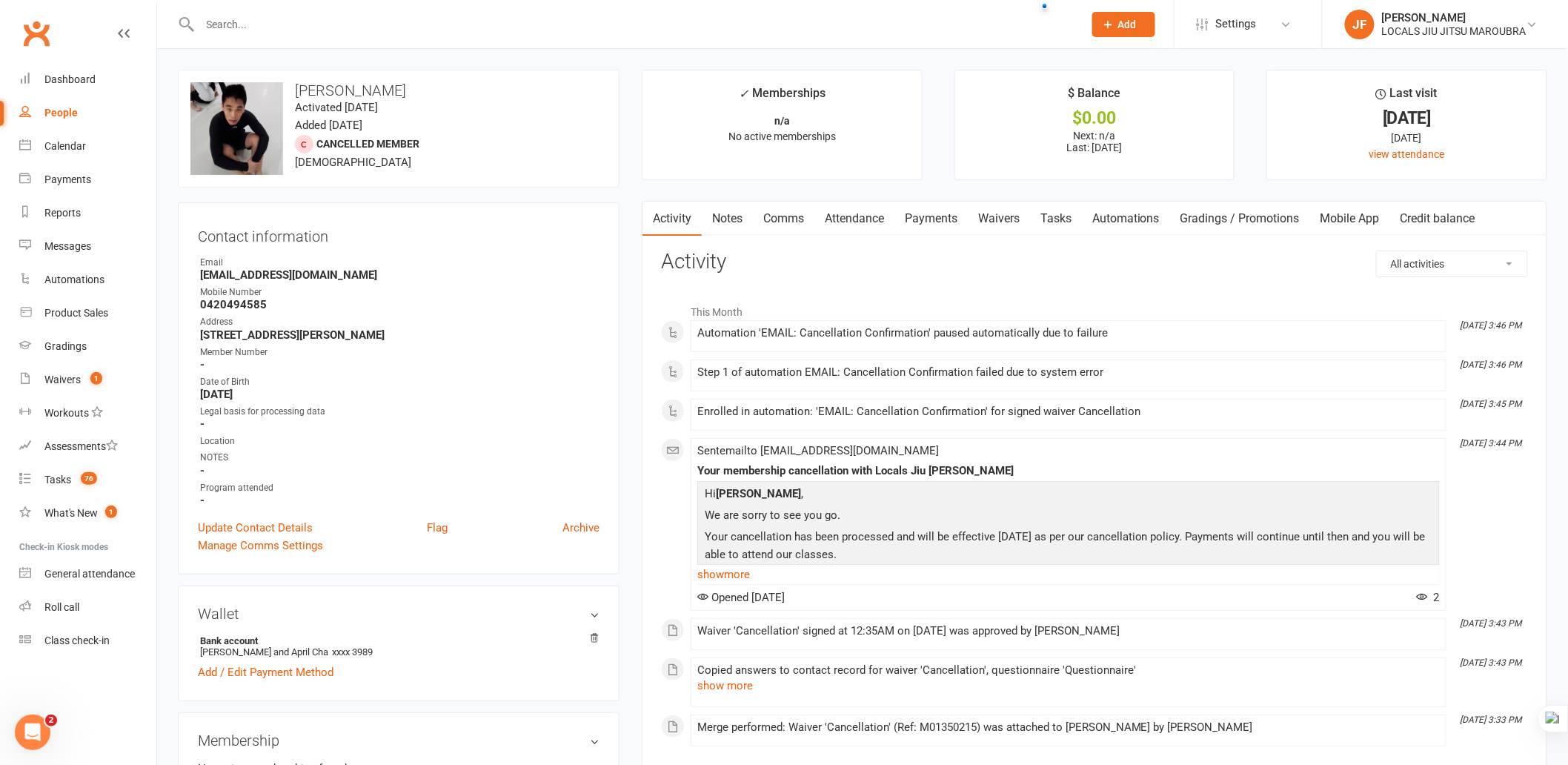
click at [323, 24] on input "text" at bounding box center [634, 24] width 877 height 21
paste input "[PERSON_NAME]"
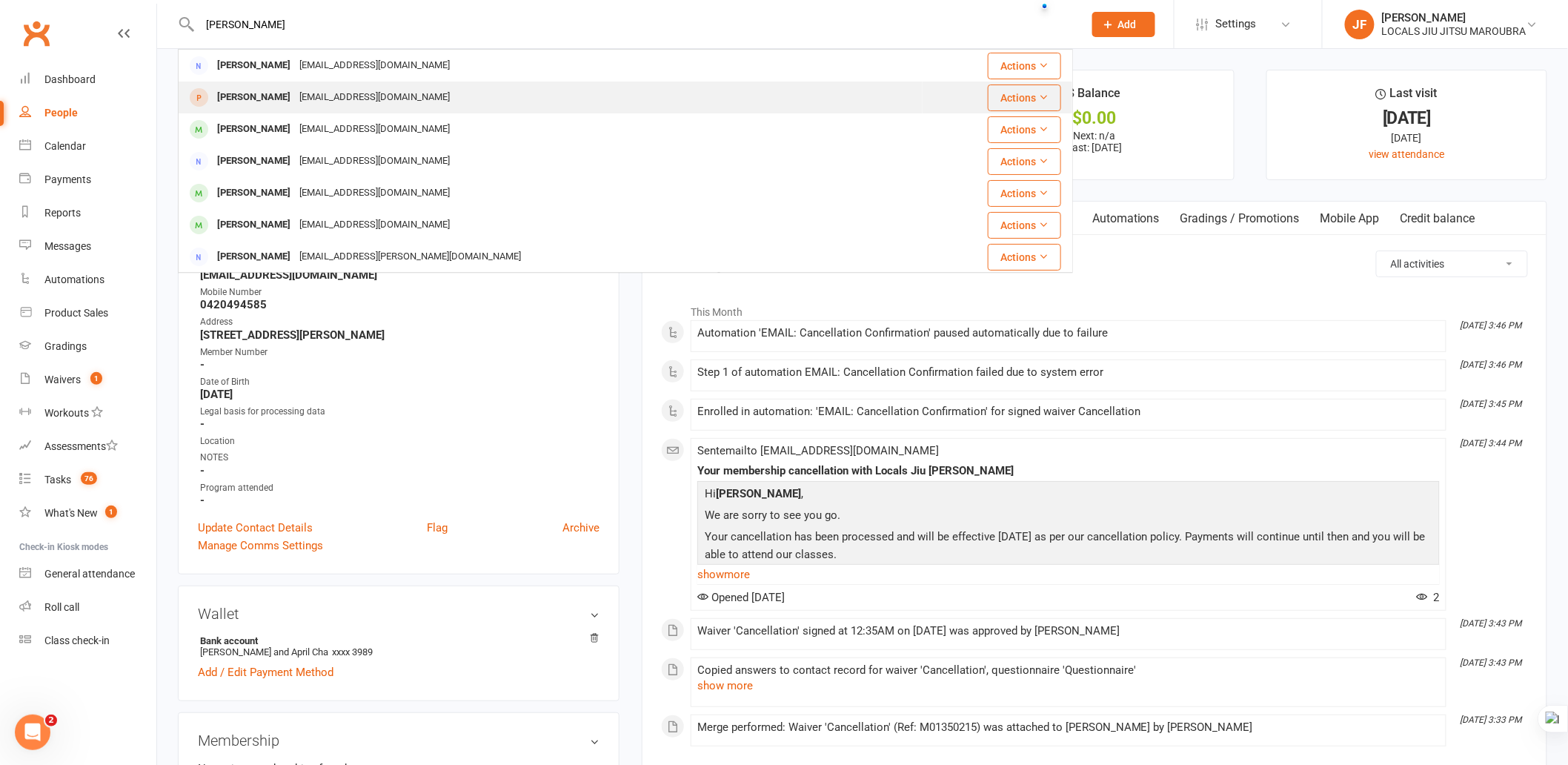
type input "[PERSON_NAME]"
click at [319, 99] on div "[EMAIL_ADDRESS][DOMAIN_NAME]" at bounding box center [374, 97] width 160 height 21
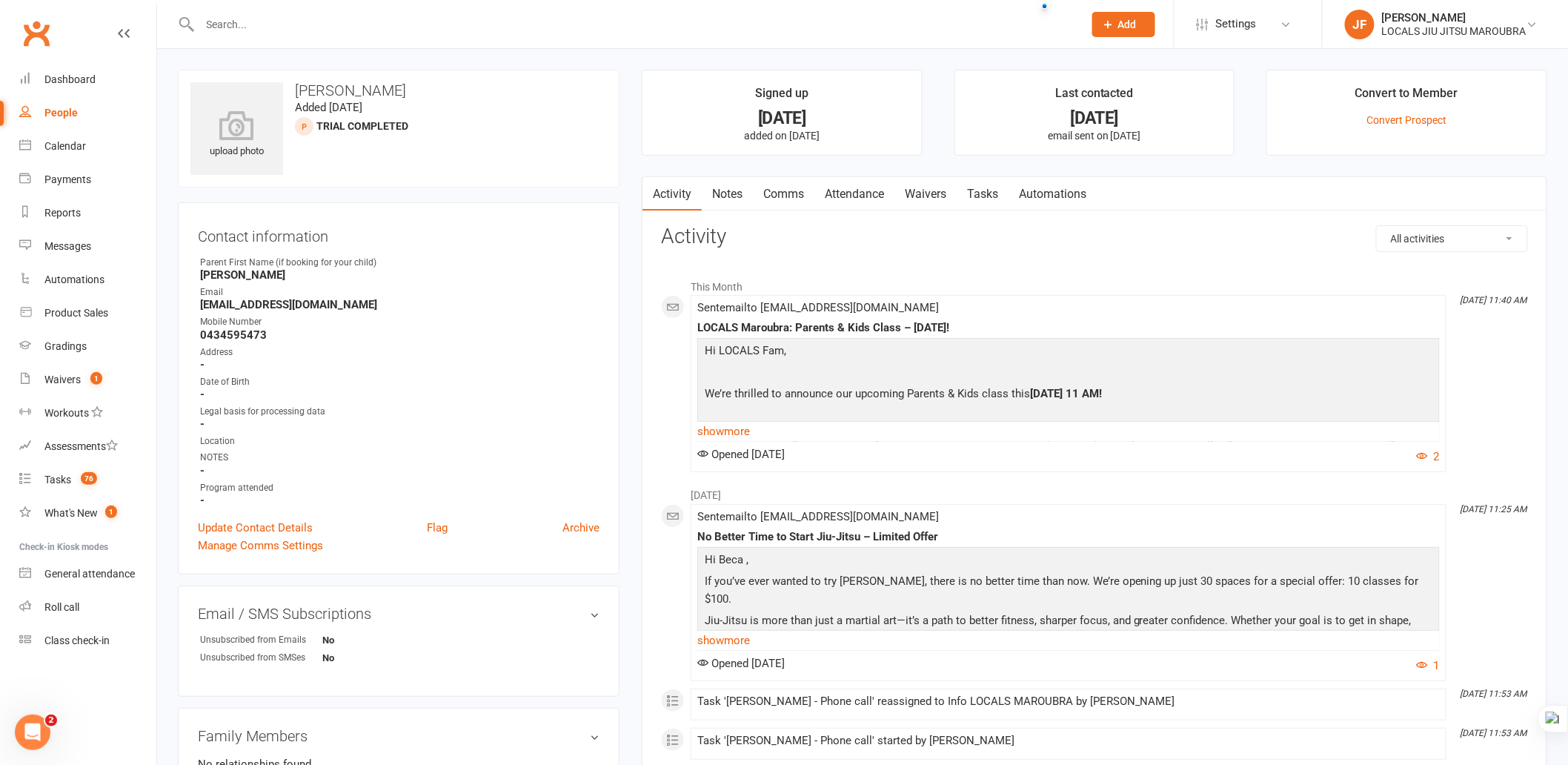
click at [339, 37] on div at bounding box center [626, 24] width 896 height 48
click at [361, 30] on input "text" at bounding box center [634, 24] width 877 height 21
paste input "[PERSON_NAME]"
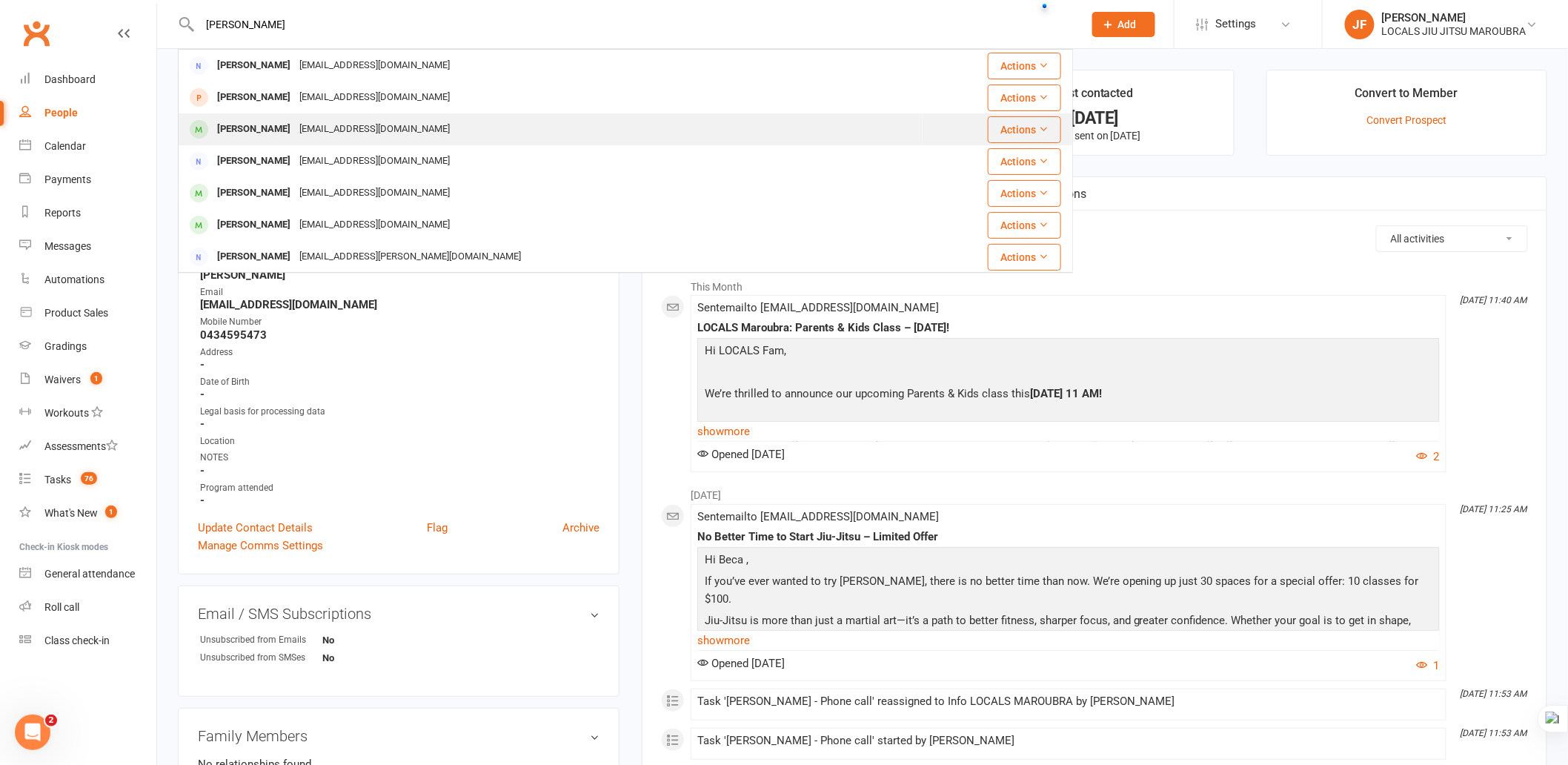
type input "[PERSON_NAME]"
click at [352, 130] on div "[EMAIL_ADDRESS][DOMAIN_NAME]" at bounding box center [374, 129] width 160 height 21
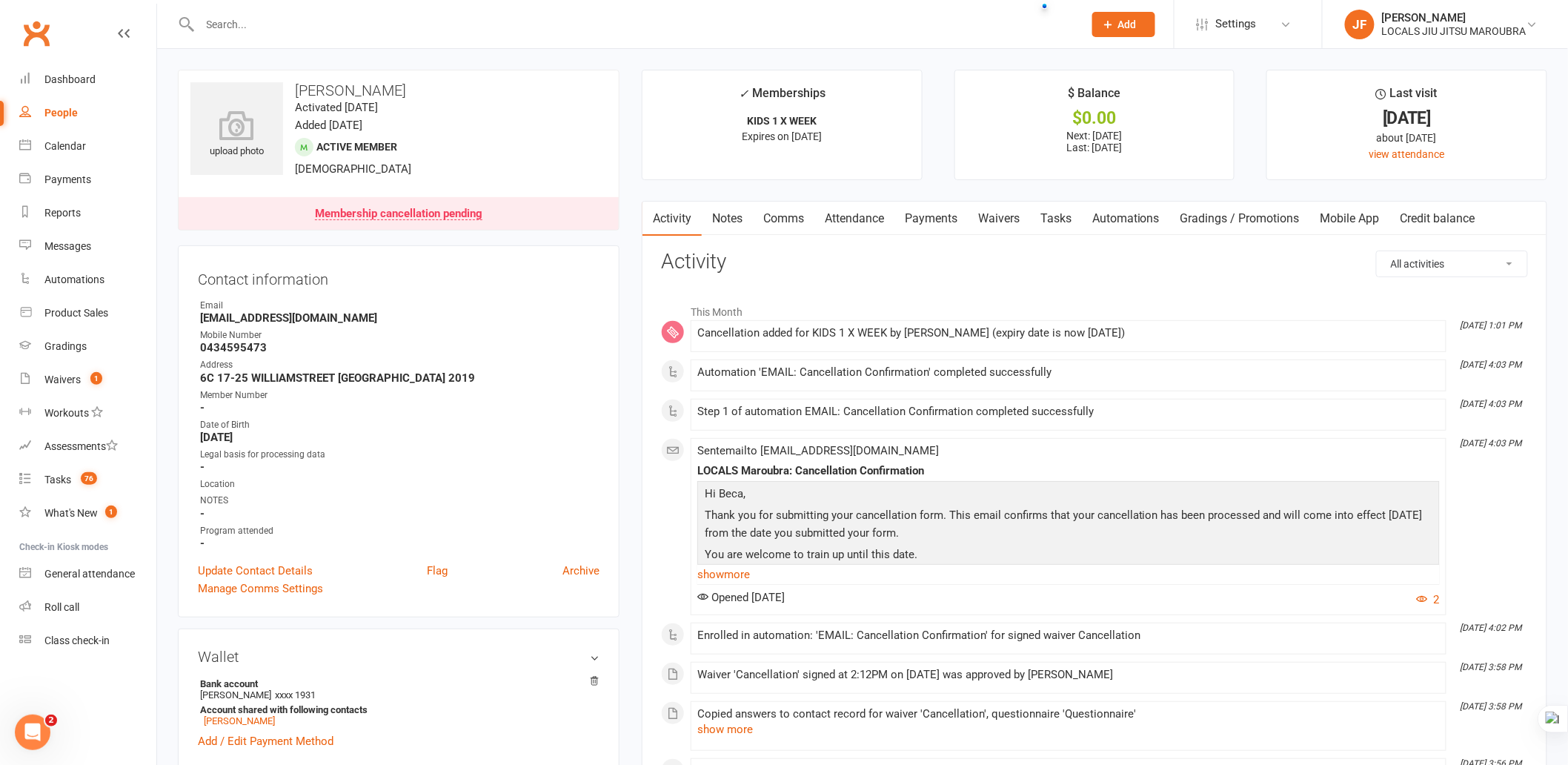
click at [456, 212] on div "Membership cancellation pending" at bounding box center [398, 215] width 167 height 12
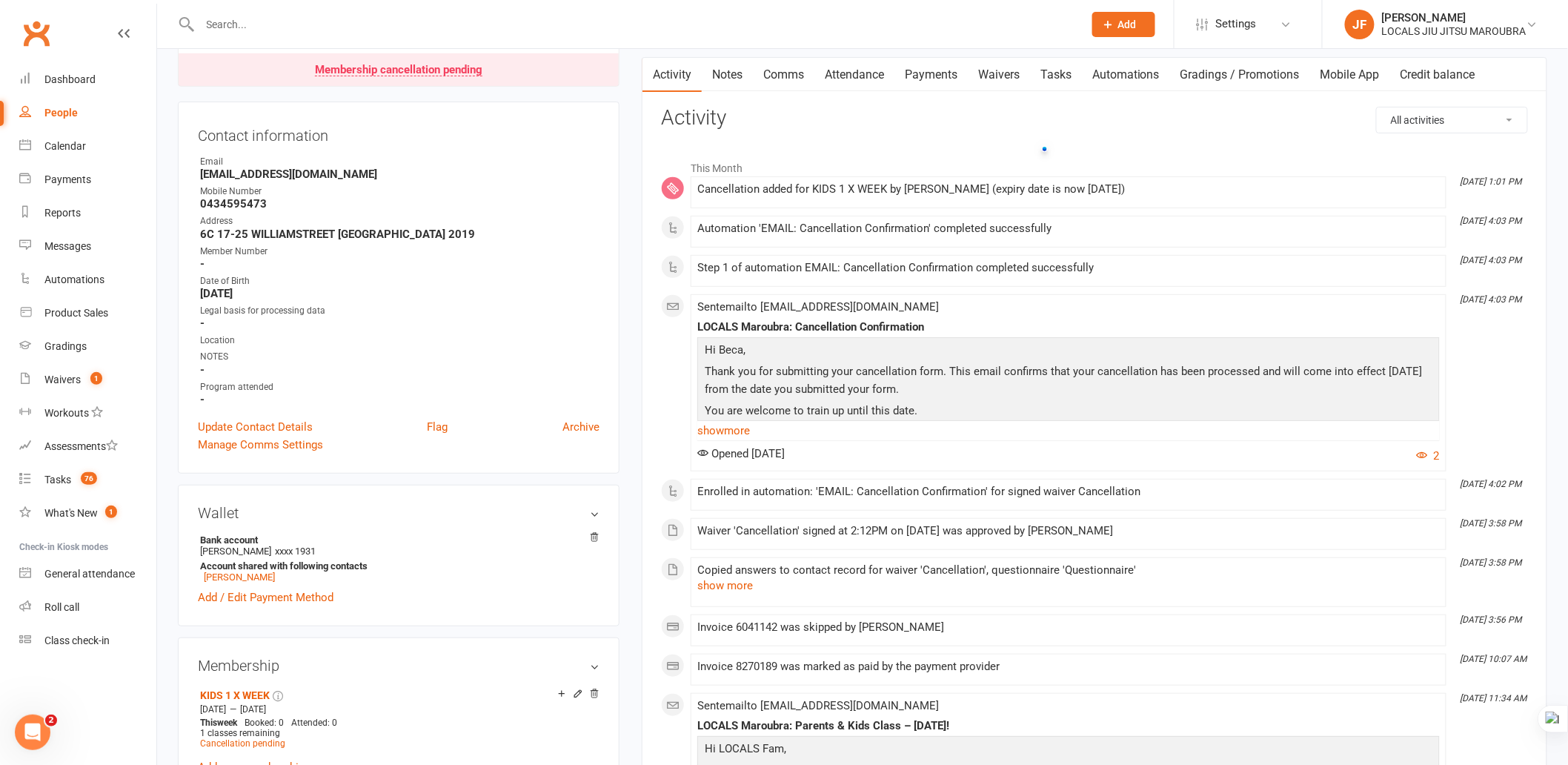
scroll to position [123, 0]
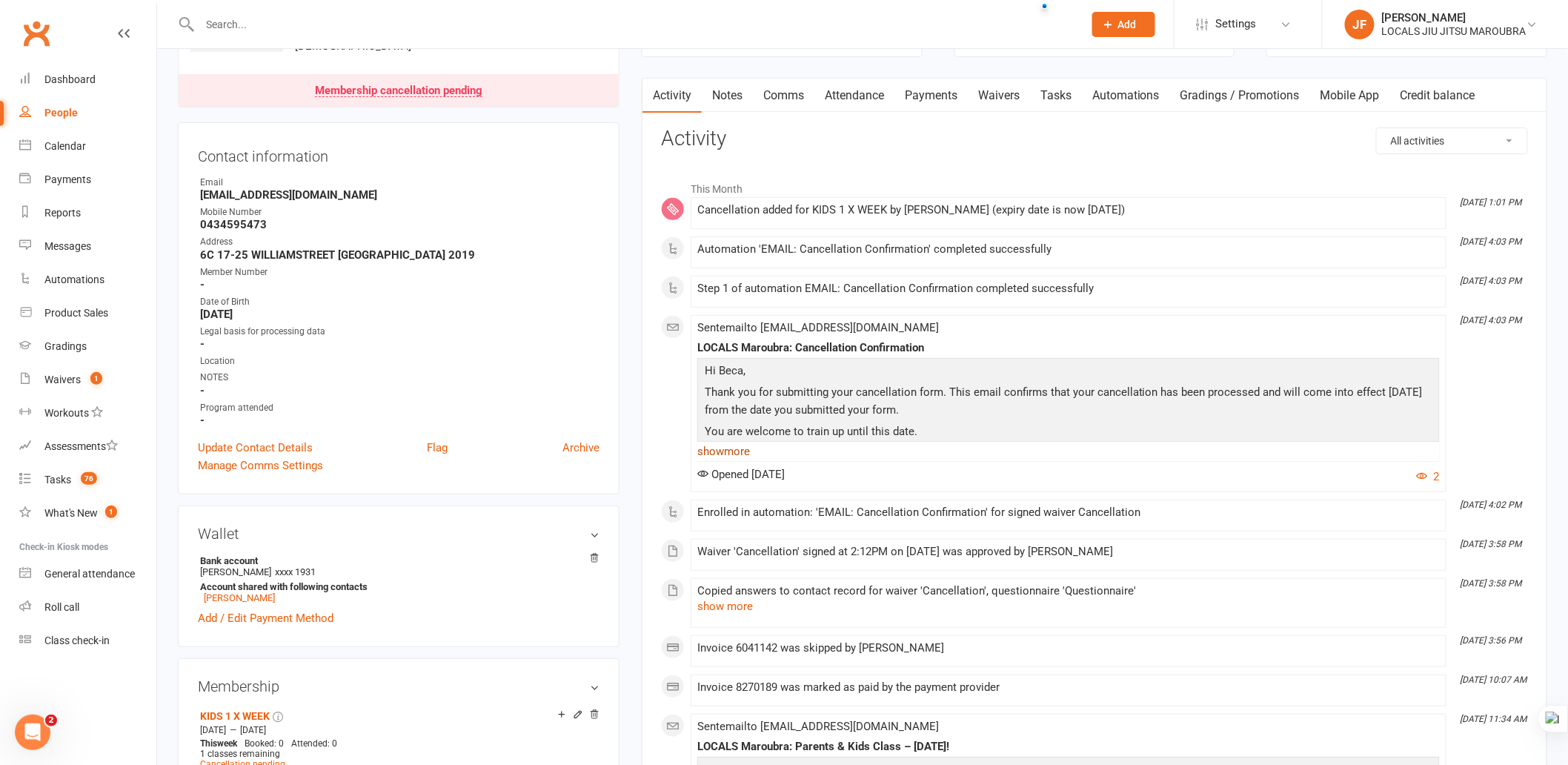
click at [737, 448] on link "show more" at bounding box center [1069, 451] width 743 height 21
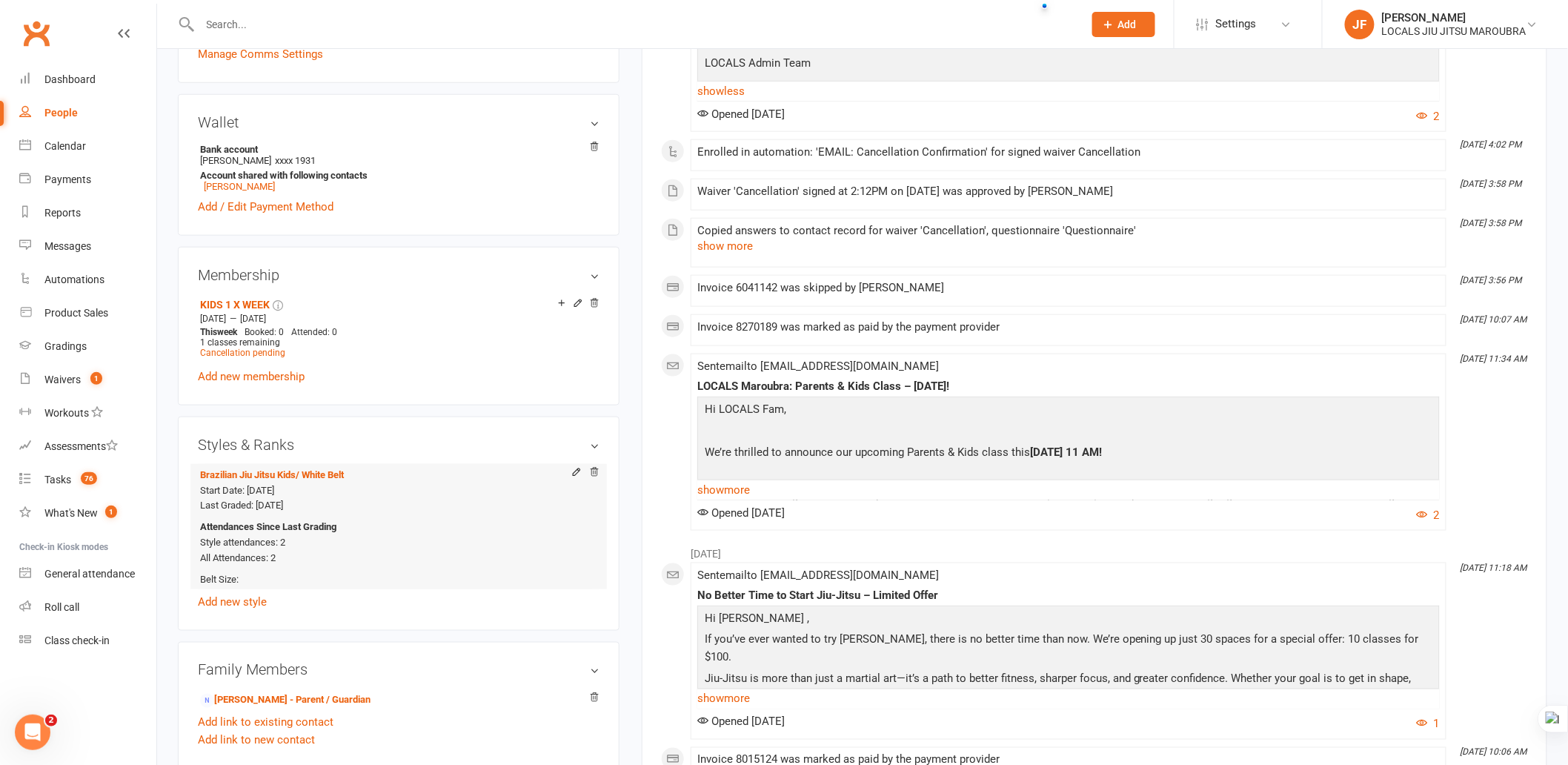
scroll to position [535, 0]
click at [89, 369] on link "Waivers 1" at bounding box center [87, 380] width 137 height 34
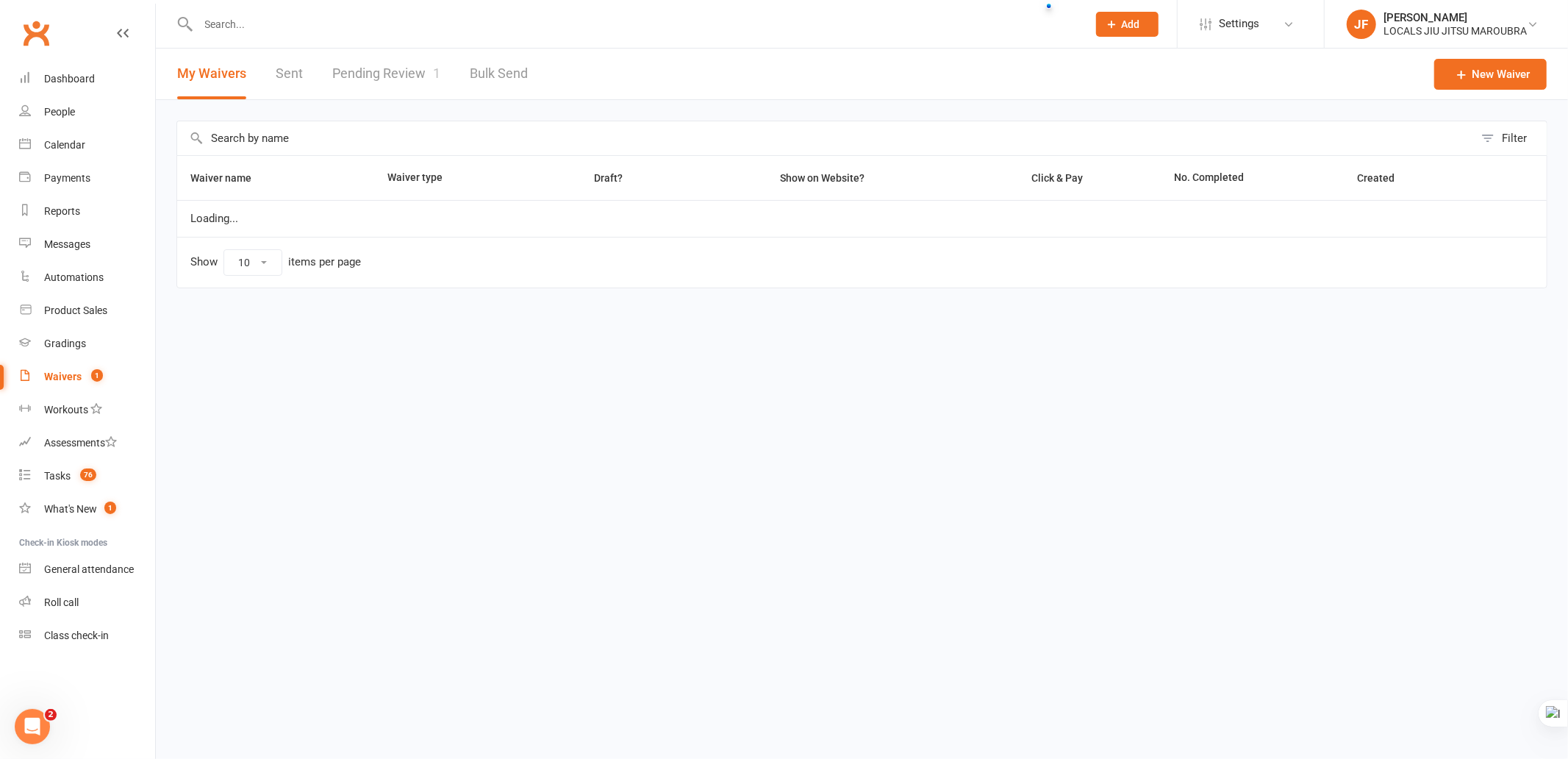
select select "100"
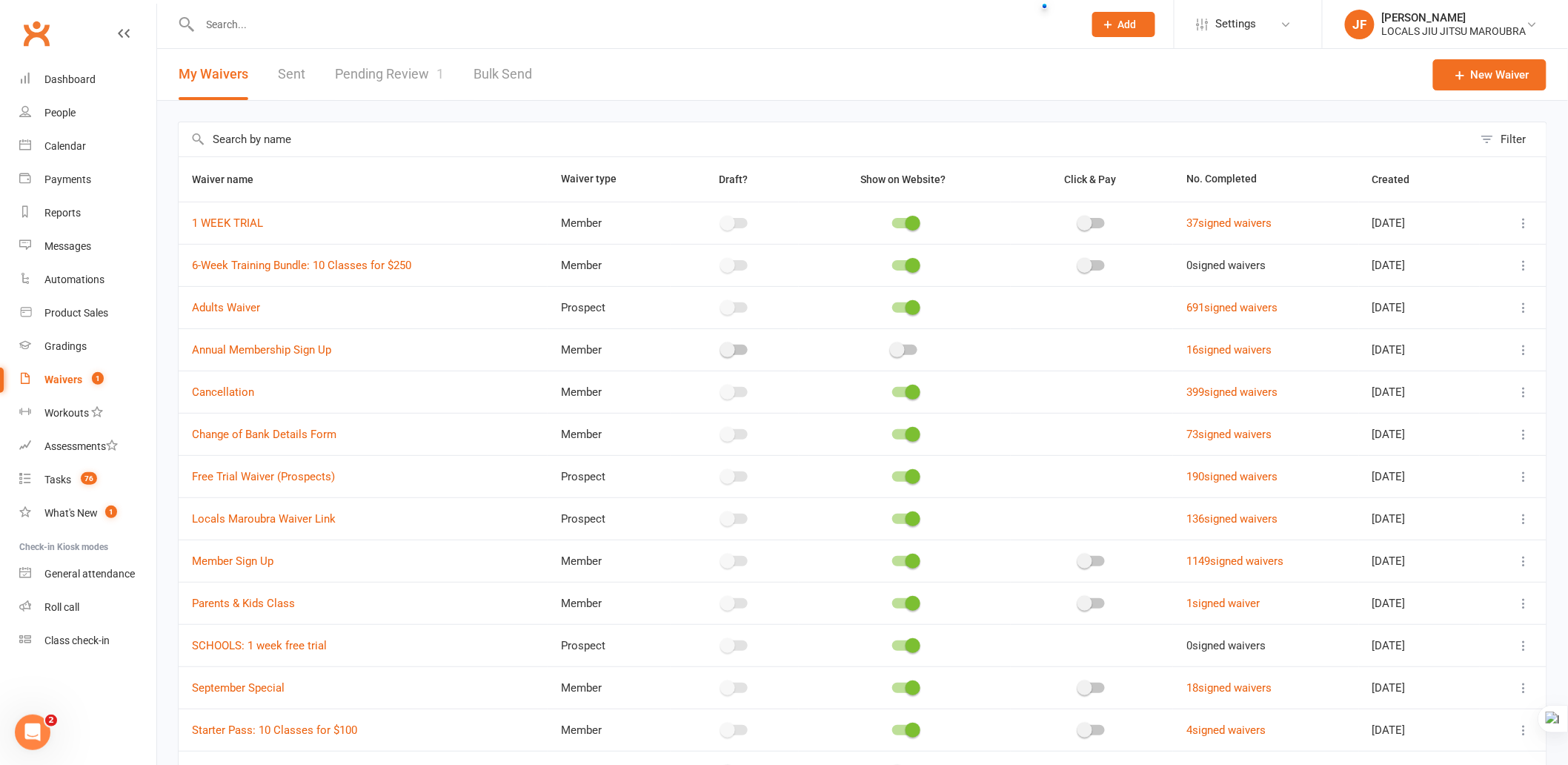
click at [390, 70] on link "Pending Review 1" at bounding box center [389, 74] width 109 height 51
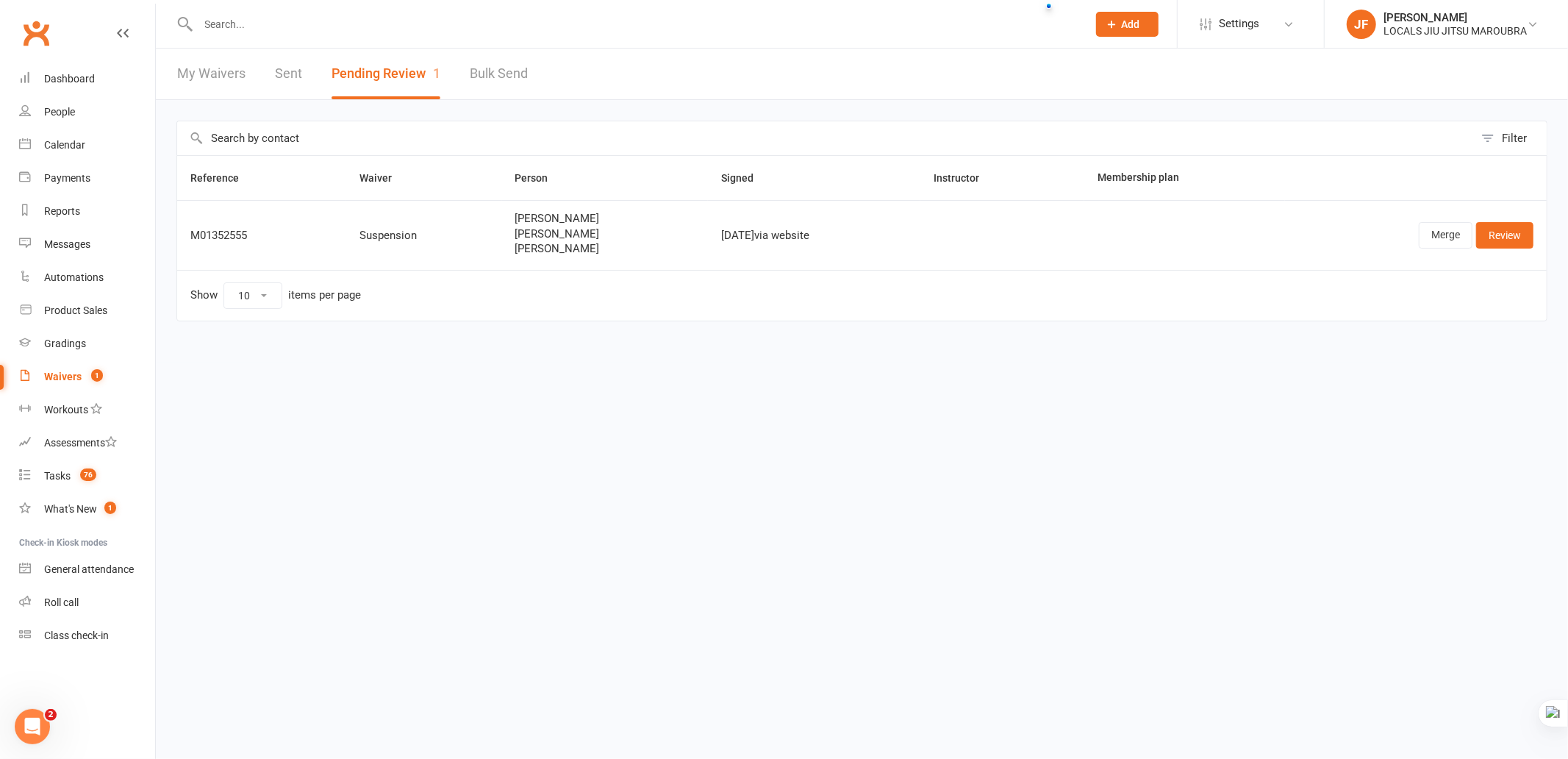
click at [1041, 383] on html "Prospect Member Non-attending contact Class / event Appointment Grading event T…" at bounding box center [784, 191] width 1568 height 383
click at [631, 383] on html "Prospect Member Non-attending contact Class / event Appointment Grading event T…" at bounding box center [784, 191] width 1568 height 383
copy div "M01352555"
drag, startPoint x: 188, startPoint y: 235, endPoint x: 265, endPoint y: 233, distance: 77.0
click at [265, 233] on td "M01352555" at bounding box center [261, 235] width 169 height 70
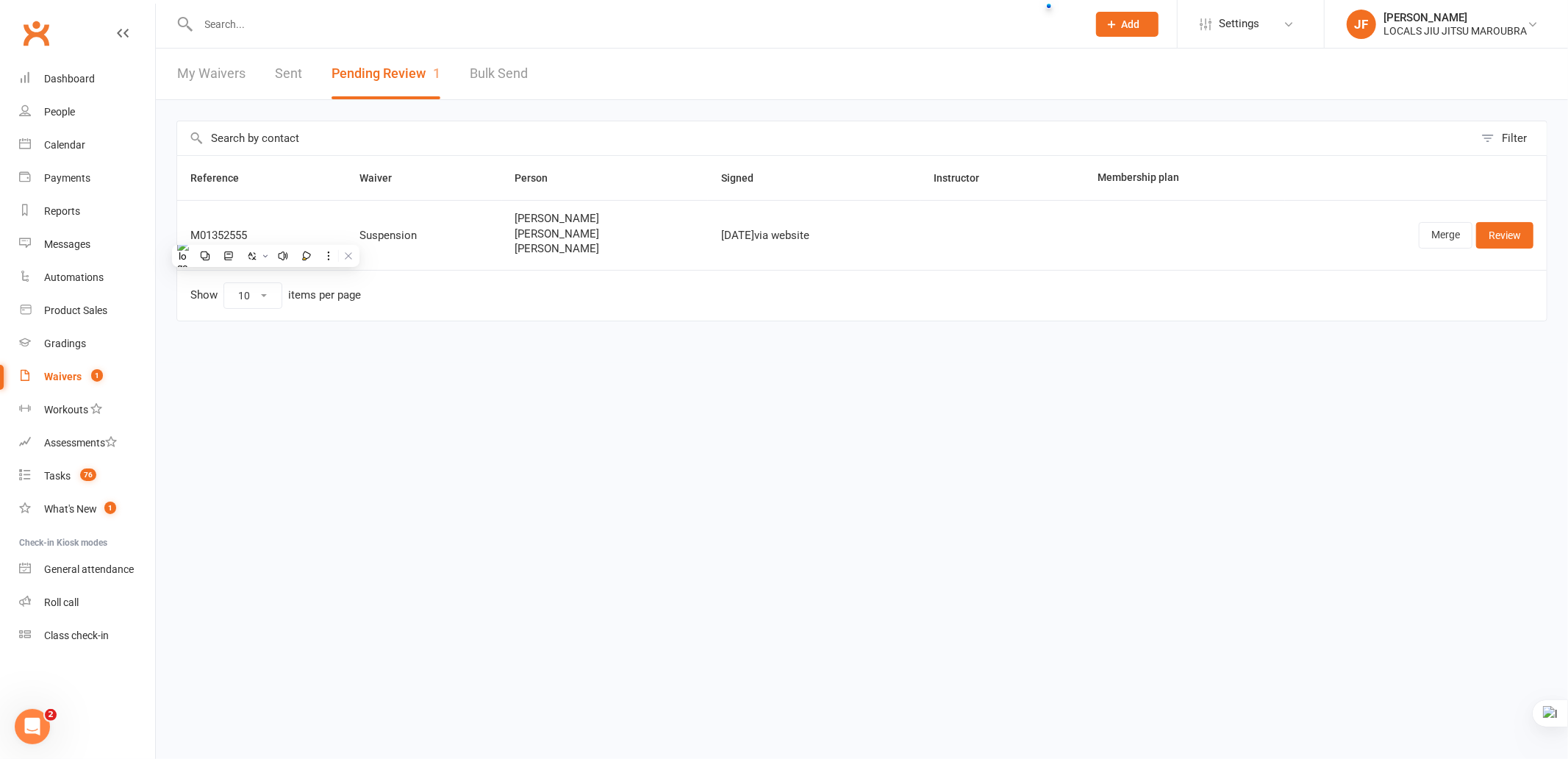
click at [538, 383] on html "Prospect Member Non-attending contact Class / event Appointment Grading event T…" at bounding box center [784, 191] width 1568 height 383
copy div "[PERSON_NAME] [PERSON_NAME]"
drag, startPoint x: 488, startPoint y: 231, endPoint x: 628, endPoint y: 259, distance: 142.8
click at [628, 259] on td "[PERSON_NAME] [PERSON_NAME] Fionn [PERSON_NAME]" at bounding box center [605, 235] width 206 height 70
click at [599, 383] on html "Prospect Member Non-attending contact Class / event Appointment Grading event T…" at bounding box center [784, 191] width 1568 height 383
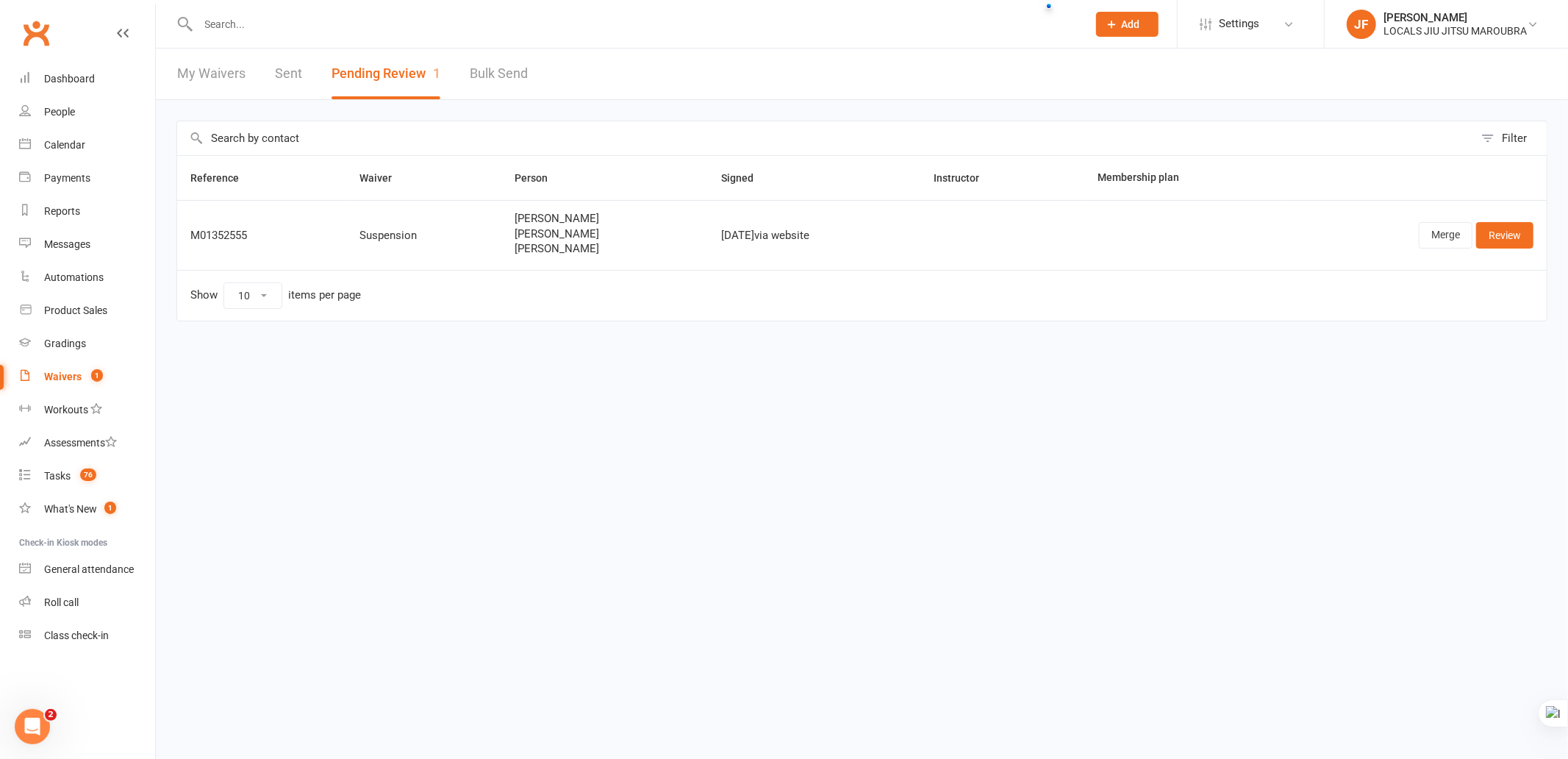
copy div "[DATE]"
drag, startPoint x: 689, startPoint y: 233, endPoint x: 762, endPoint y: 233, distance: 73.0
click at [762, 233] on td "[DATE] via website" at bounding box center [814, 235] width 212 height 70
click at [584, 376] on html "Prospect Member Non-attending contact Class / event Appointment Grading event T…" at bounding box center [784, 191] width 1568 height 383
click at [757, 383] on html "Prospect Member Non-attending contact Class / event Appointment Grading event T…" at bounding box center [784, 191] width 1568 height 383
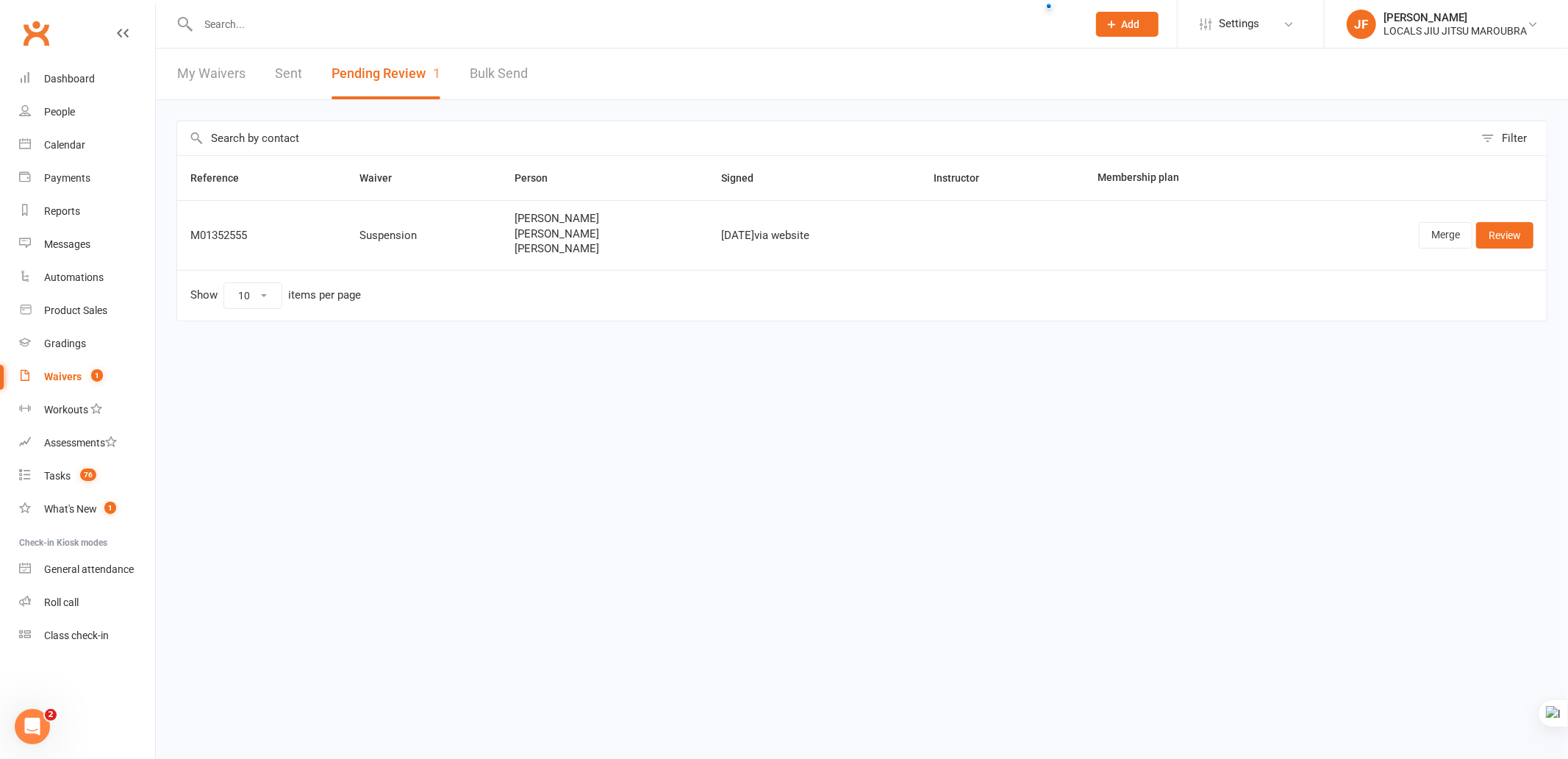
copy span "[PERSON_NAME]"
drag, startPoint x: 496, startPoint y: 232, endPoint x: 603, endPoint y: 237, distance: 107.1
click at [603, 237] on td "[PERSON_NAME] [PERSON_NAME] Fionn [PERSON_NAME]" at bounding box center [605, 235] width 206 height 70
click at [763, 378] on html "Prospect Member Non-attending contact Class / event Appointment Grading event T…" at bounding box center [784, 191] width 1568 height 383
click at [1200, 296] on td "Show 10 25 50 100 items per page" at bounding box center [862, 295] width 1369 height 51
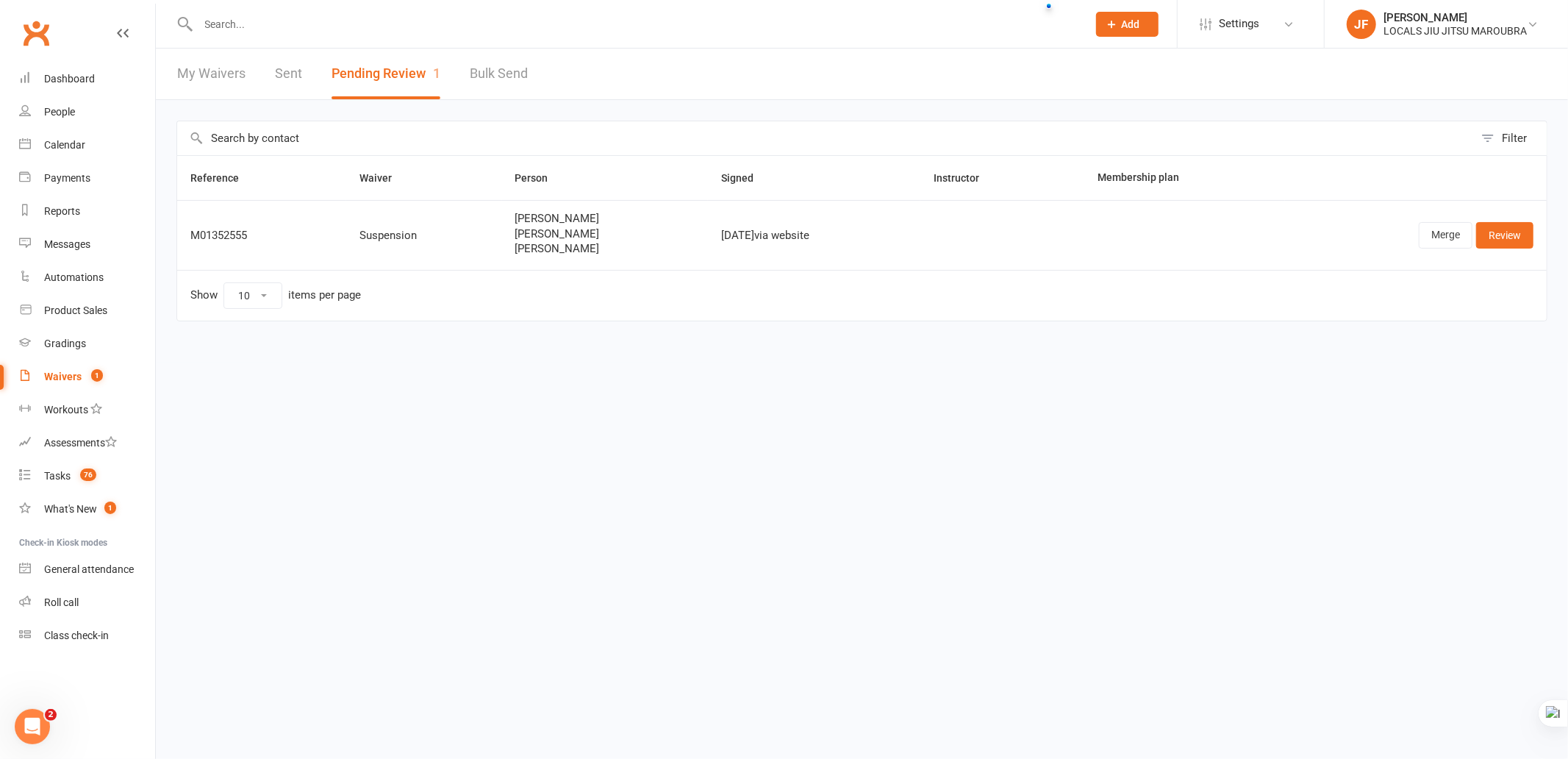
drag, startPoint x: 497, startPoint y: 244, endPoint x: 596, endPoint y: 252, distance: 99.3
click at [596, 252] on span "[PERSON_NAME]" at bounding box center [605, 249] width 180 height 12
copy span "[PERSON_NAME]"
drag, startPoint x: 1075, startPoint y: 438, endPoint x: 1246, endPoint y: 356, distance: 189.6
click at [1077, 383] on html "Prospect Member Non-attending contact Class / event Appointment Grading event T…" at bounding box center [784, 191] width 1568 height 383
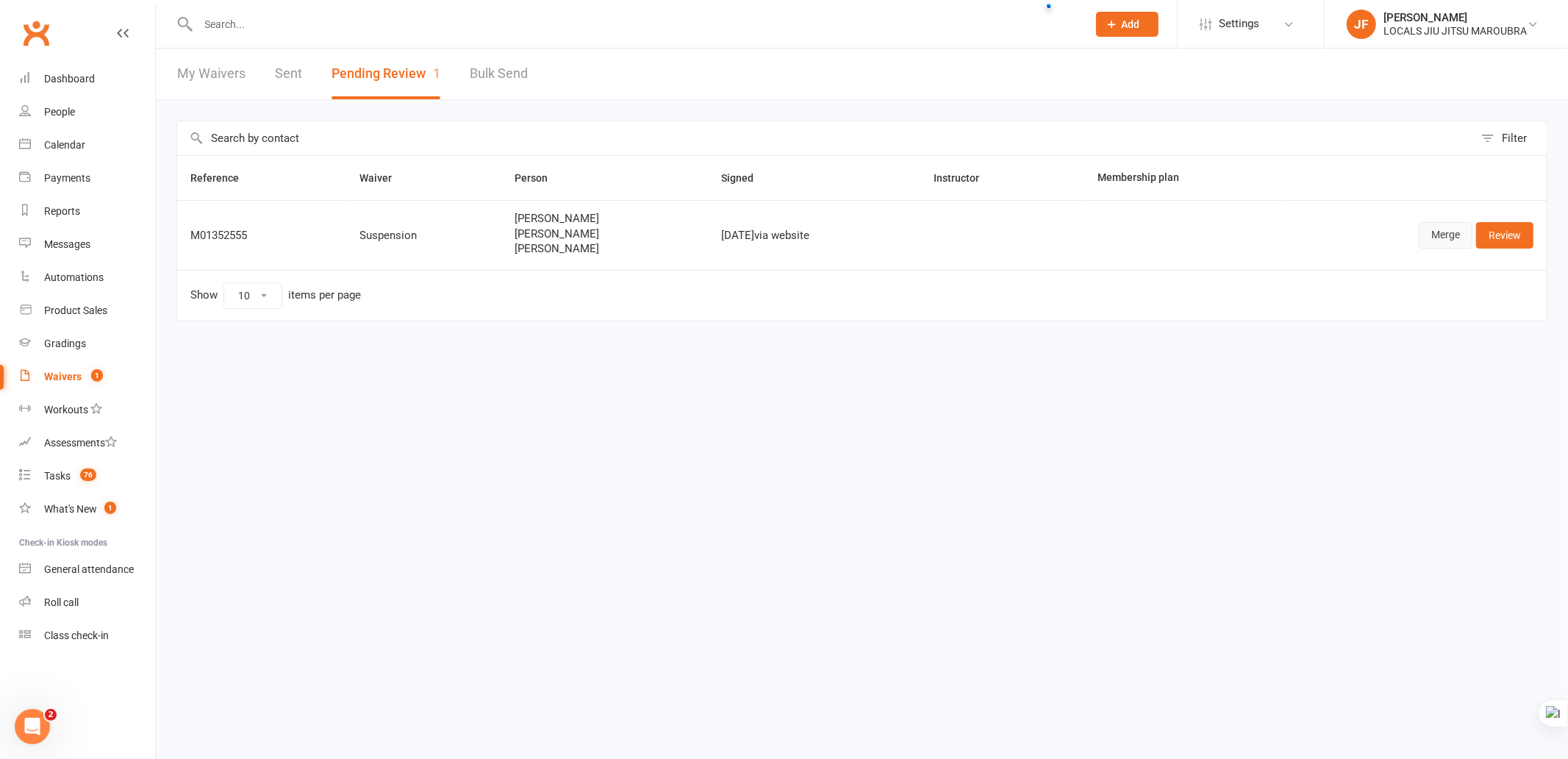
drag, startPoint x: 1438, startPoint y: 237, endPoint x: 1106, endPoint y: 340, distance: 347.6
click at [1438, 237] on link "Merge" at bounding box center [1445, 235] width 54 height 27
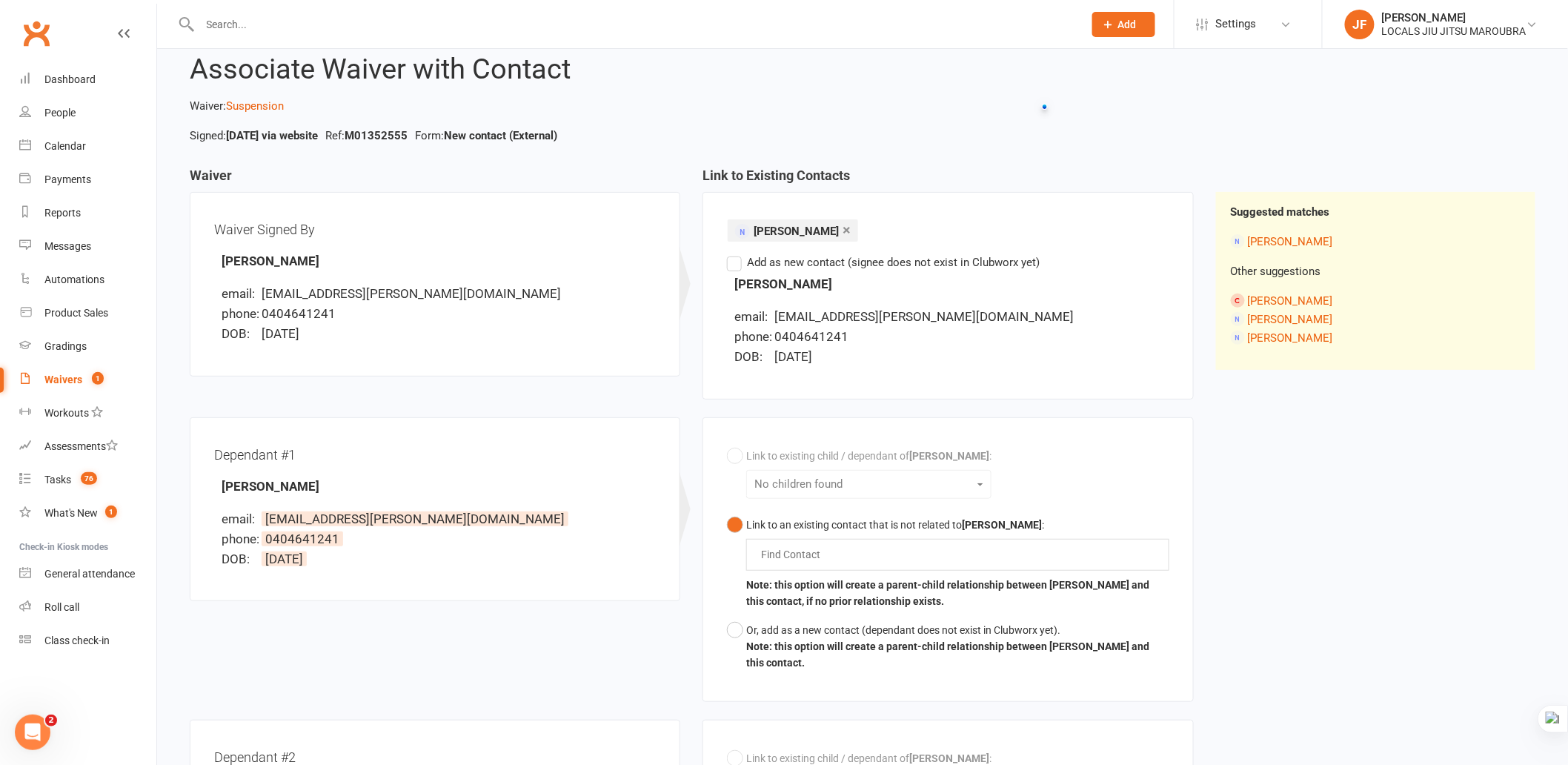
scroll to position [38, 0]
click at [620, 624] on div "Dependant #1 [PERSON_NAME] email: [EMAIL_ADDRESS][PERSON_NAME][DOMAIN_NAME] pho…" at bounding box center [692, 569] width 1026 height 303
click at [738, 459] on div "Link to existing child / dependant of [PERSON_NAME] : No children found Link to…" at bounding box center [948, 560] width 442 height 235
click at [614, 628] on div "Dependant #1 [PERSON_NAME] email: [EMAIL_ADDRESS][PERSON_NAME][DOMAIN_NAME] pho…" at bounding box center [692, 569] width 1026 height 303
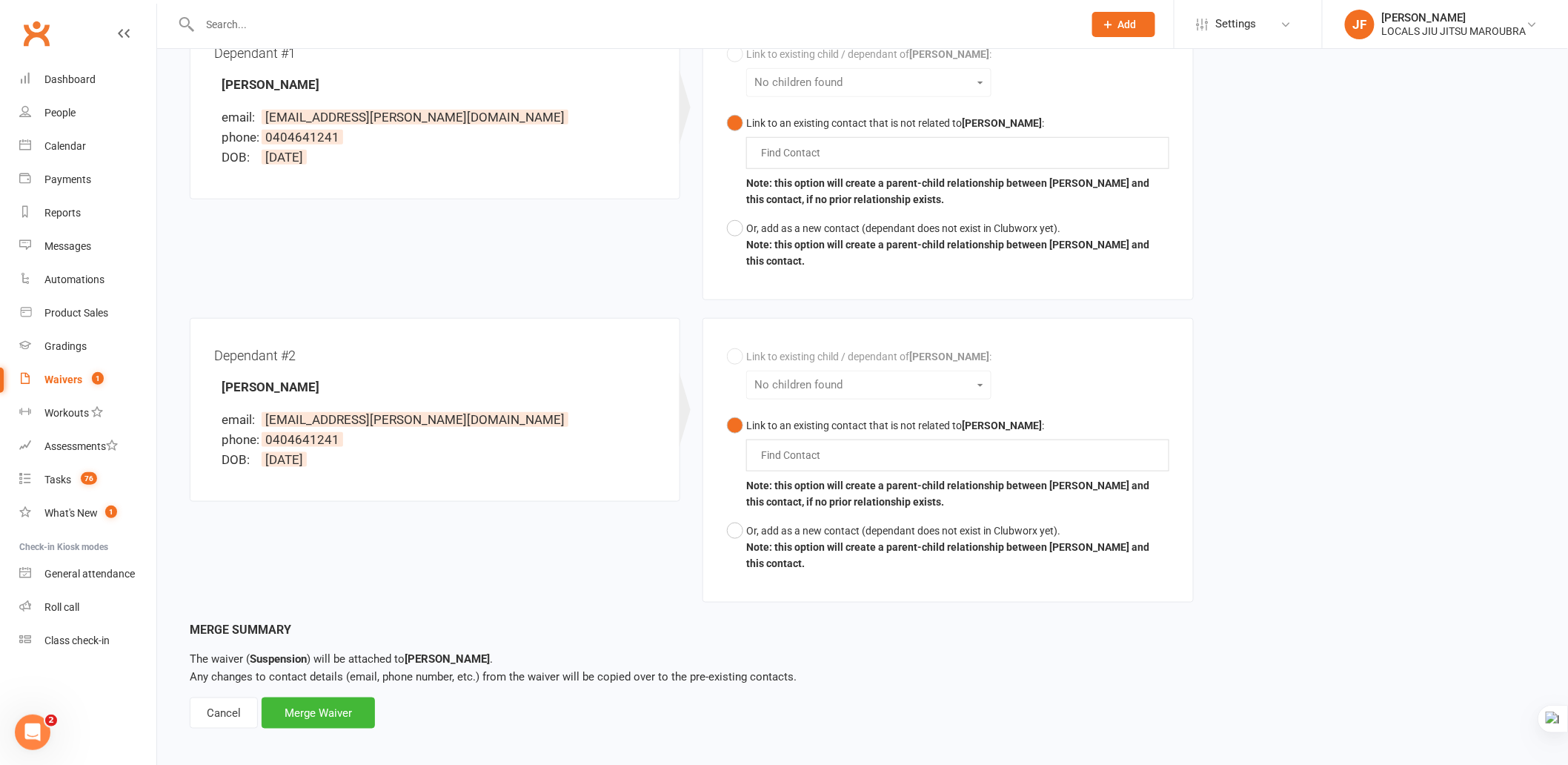
scroll to position [450, 0]
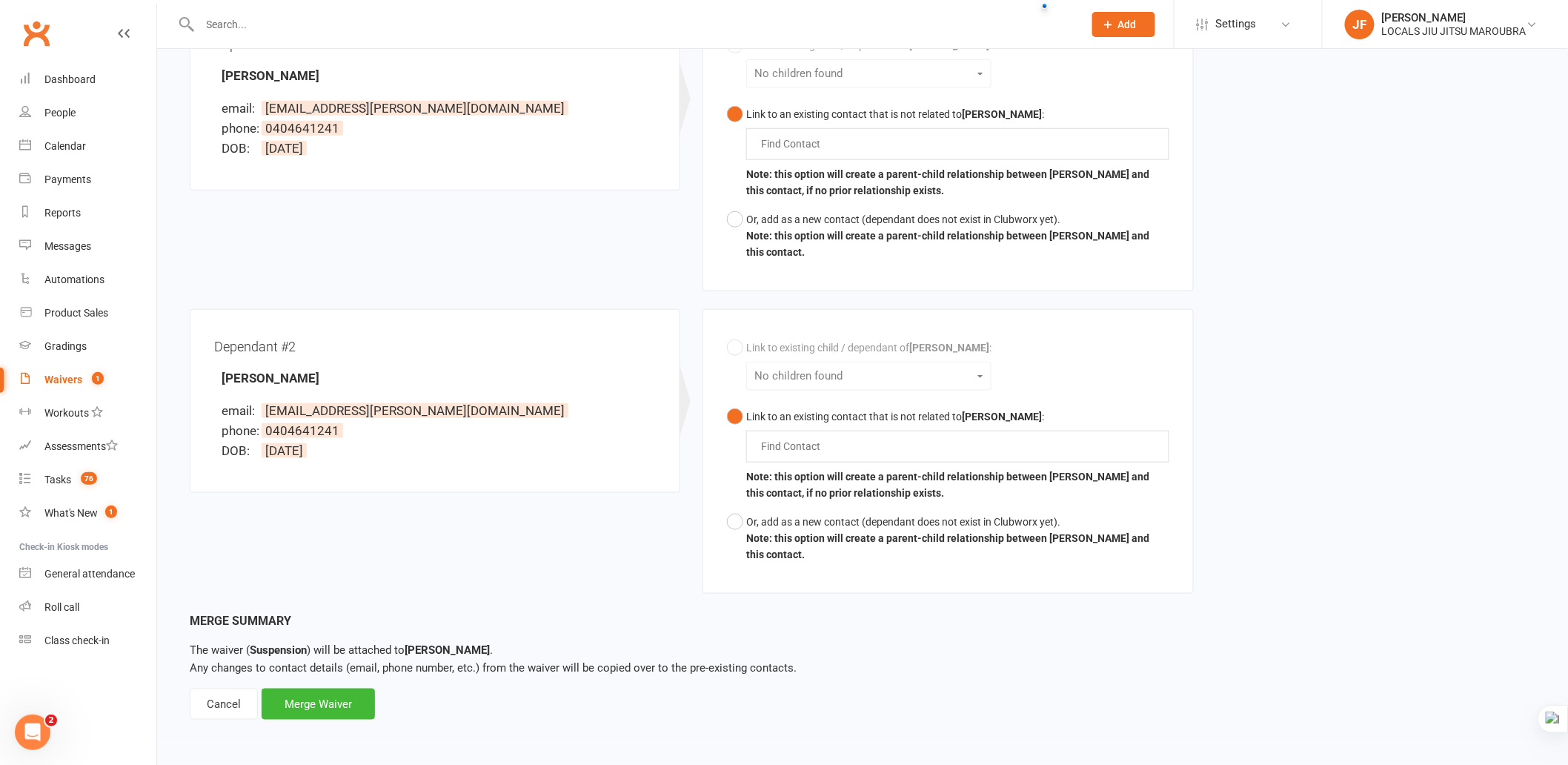
click at [734, 348] on div "Link to existing child / dependant of [PERSON_NAME] : No children found Link to…" at bounding box center [948, 451] width 442 height 235
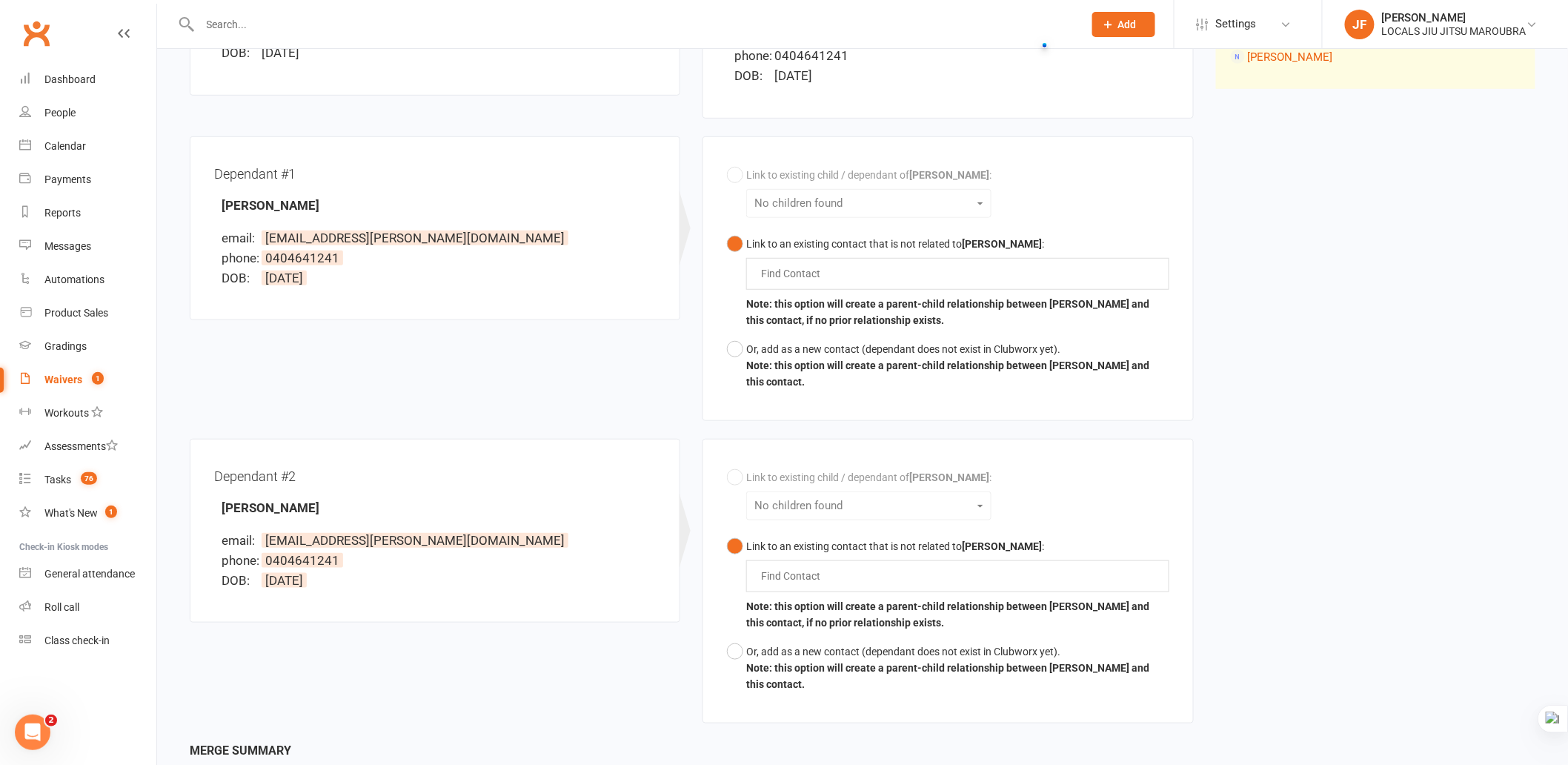
scroll to position [121, 0]
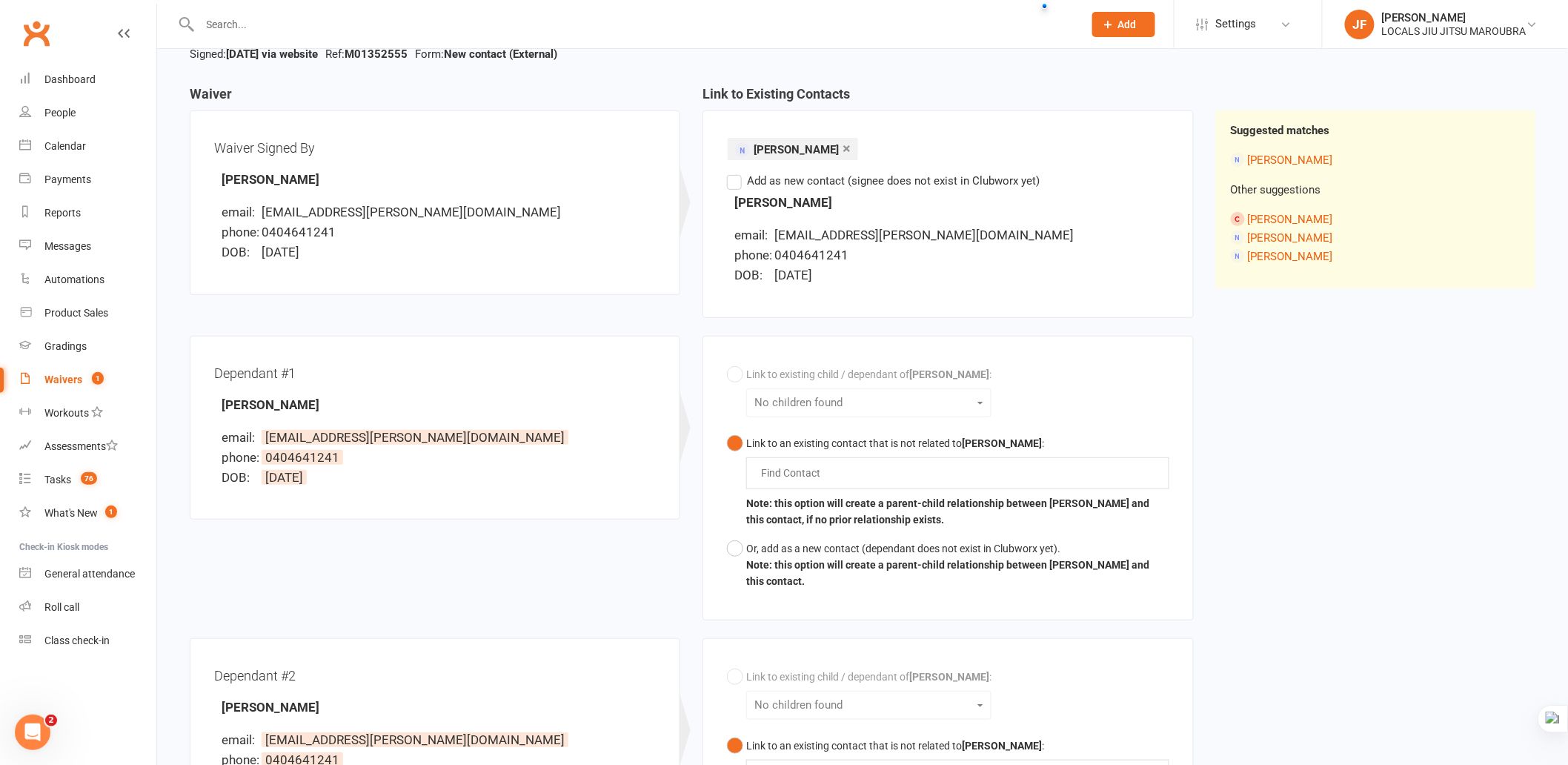
click at [769, 238] on div "email:" at bounding box center [753, 235] width 37 height 20
copy strong "[PERSON_NAME]"
drag, startPoint x: 731, startPoint y: 202, endPoint x: 809, endPoint y: 183, distance: 80.3
click at [825, 197] on div "[PERSON_NAME] email: [EMAIL_ADDRESS][PERSON_NAME][DOMAIN_NAME] phone: [PHONE_NU…" at bounding box center [948, 239] width 442 height 93
click at [1019, 324] on div "Link to Existing Contacts × [PERSON_NAME] Find Contact Add as new contact (sign…" at bounding box center [948, 211] width 513 height 249
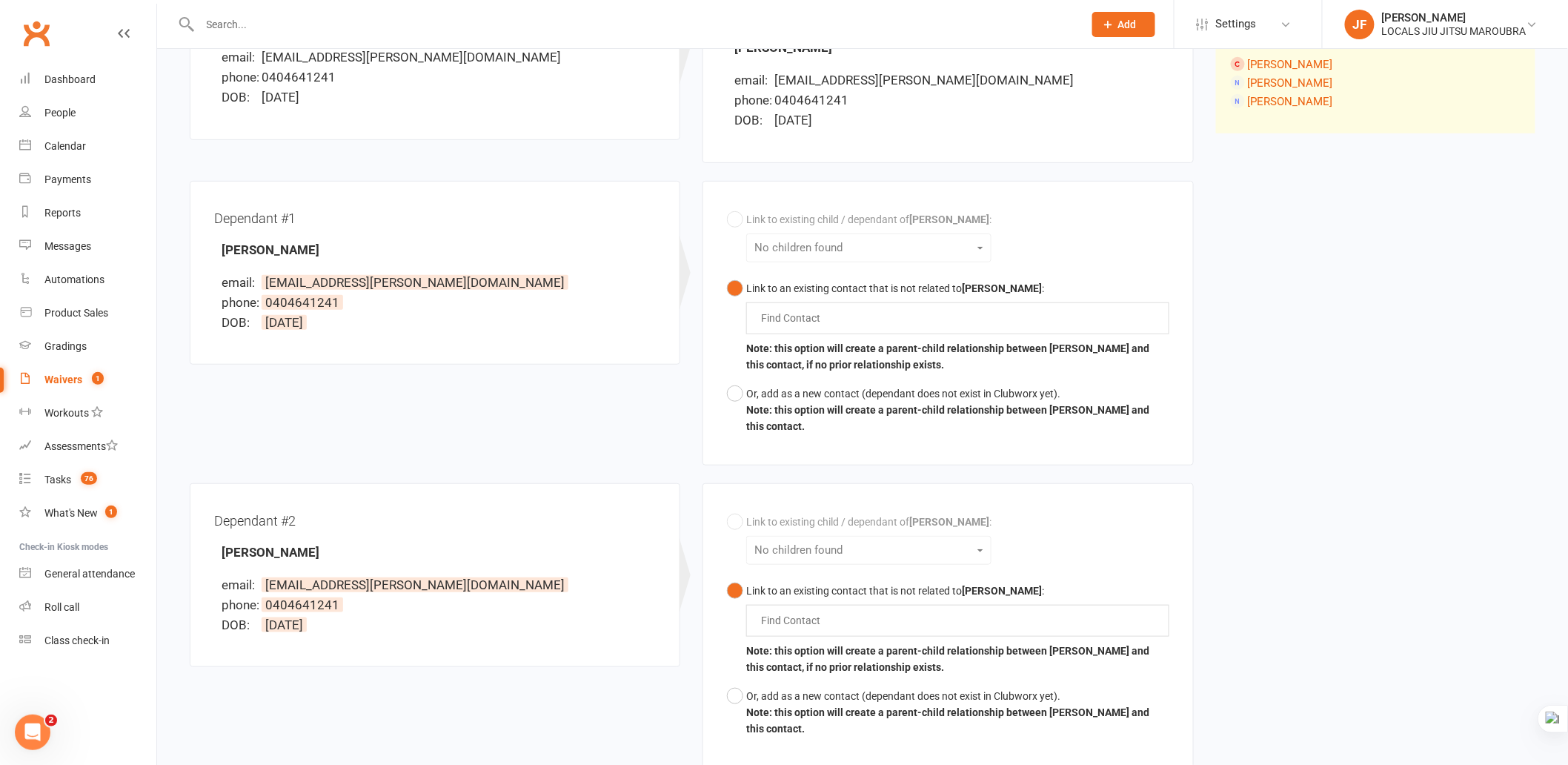
scroll to position [285, 0]
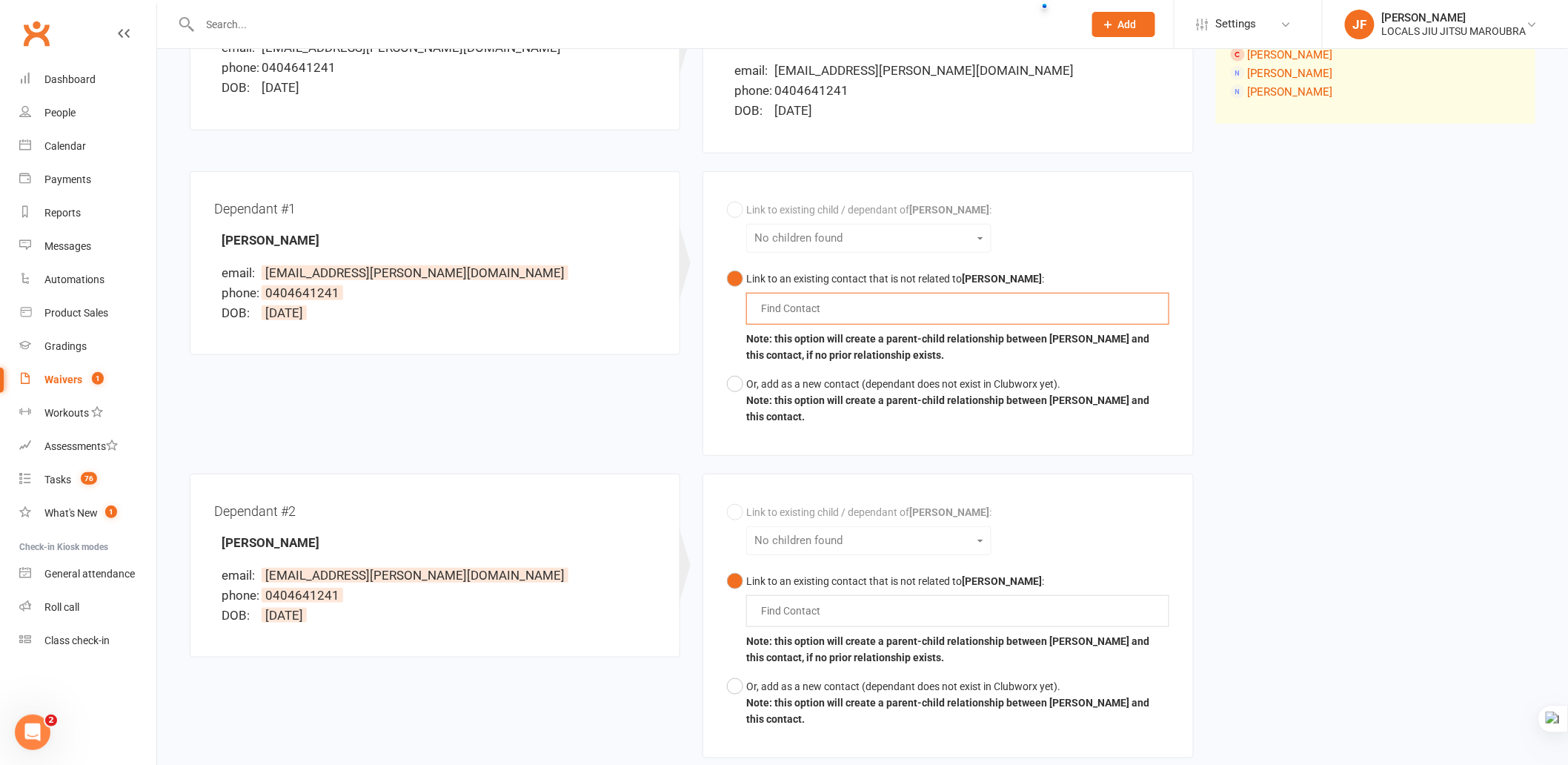
click at [779, 309] on input "text" at bounding box center [794, 308] width 69 height 18
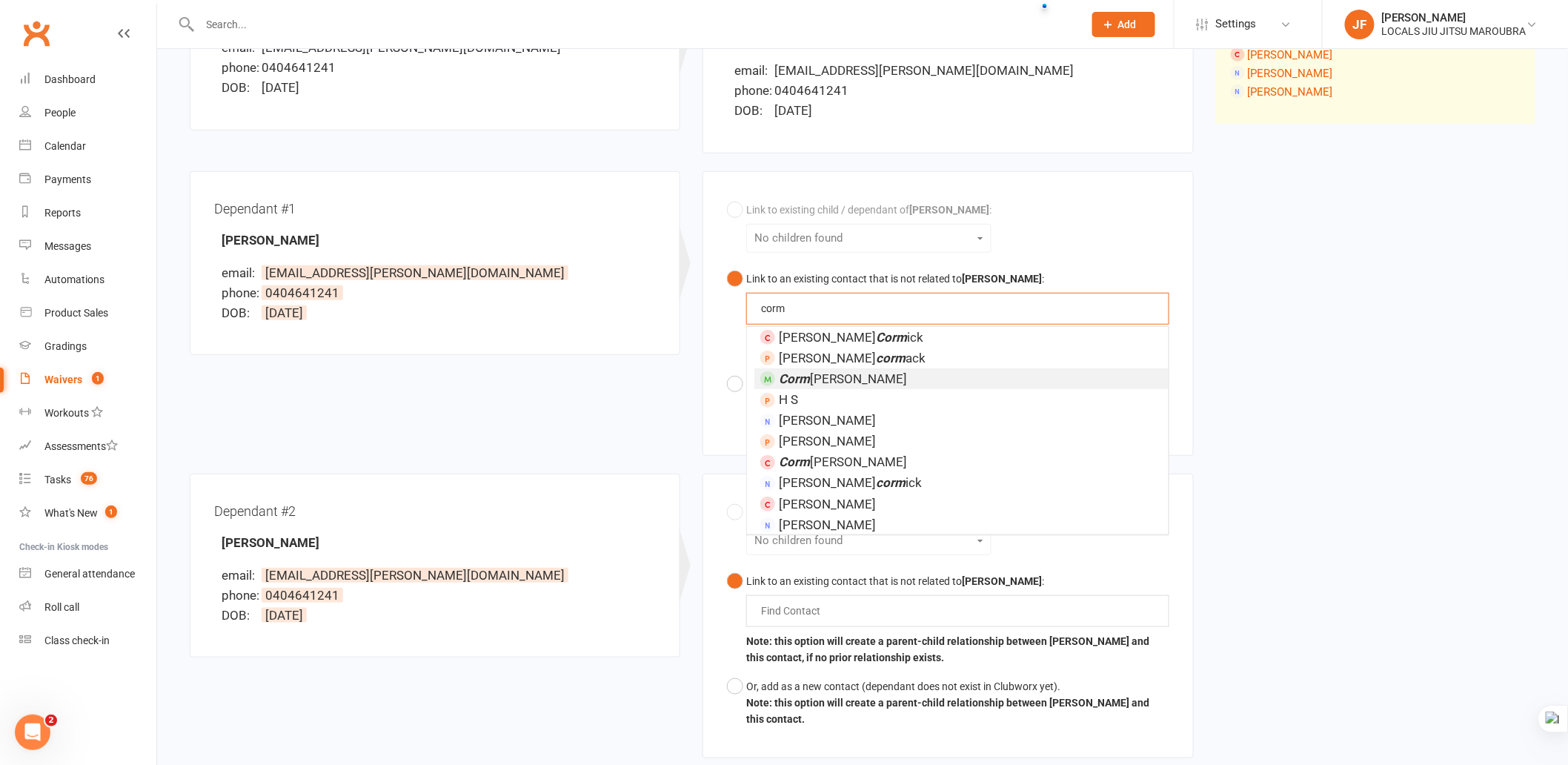
click at [328, 371] on div "Dependant #1 [PERSON_NAME] email: [EMAIL_ADDRESS][PERSON_NAME][DOMAIN_NAME] pho…" at bounding box center [435, 272] width 513 height 203
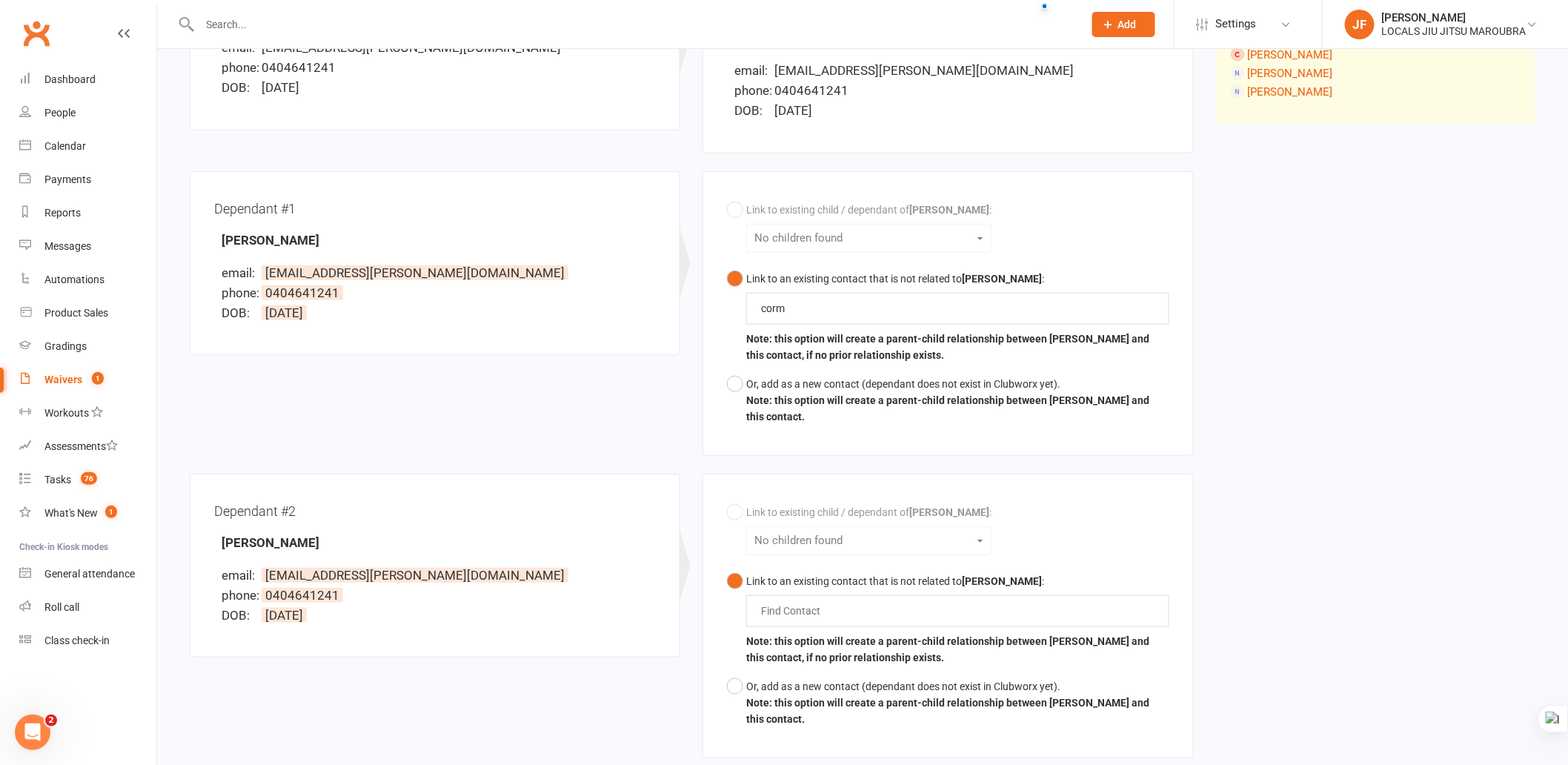
copy strong "[PERSON_NAME]"
drag, startPoint x: 223, startPoint y: 245, endPoint x: 335, endPoint y: 238, distance: 112.2
click at [335, 238] on div "Dependant #1 [PERSON_NAME] email: [EMAIL_ADDRESS][PERSON_NAME][DOMAIN_NAME] pho…" at bounding box center [435, 263] width 442 height 135
click at [818, 311] on div "corm corm" at bounding box center [957, 308] width 423 height 31
paste input "[PERSON_NAME]"
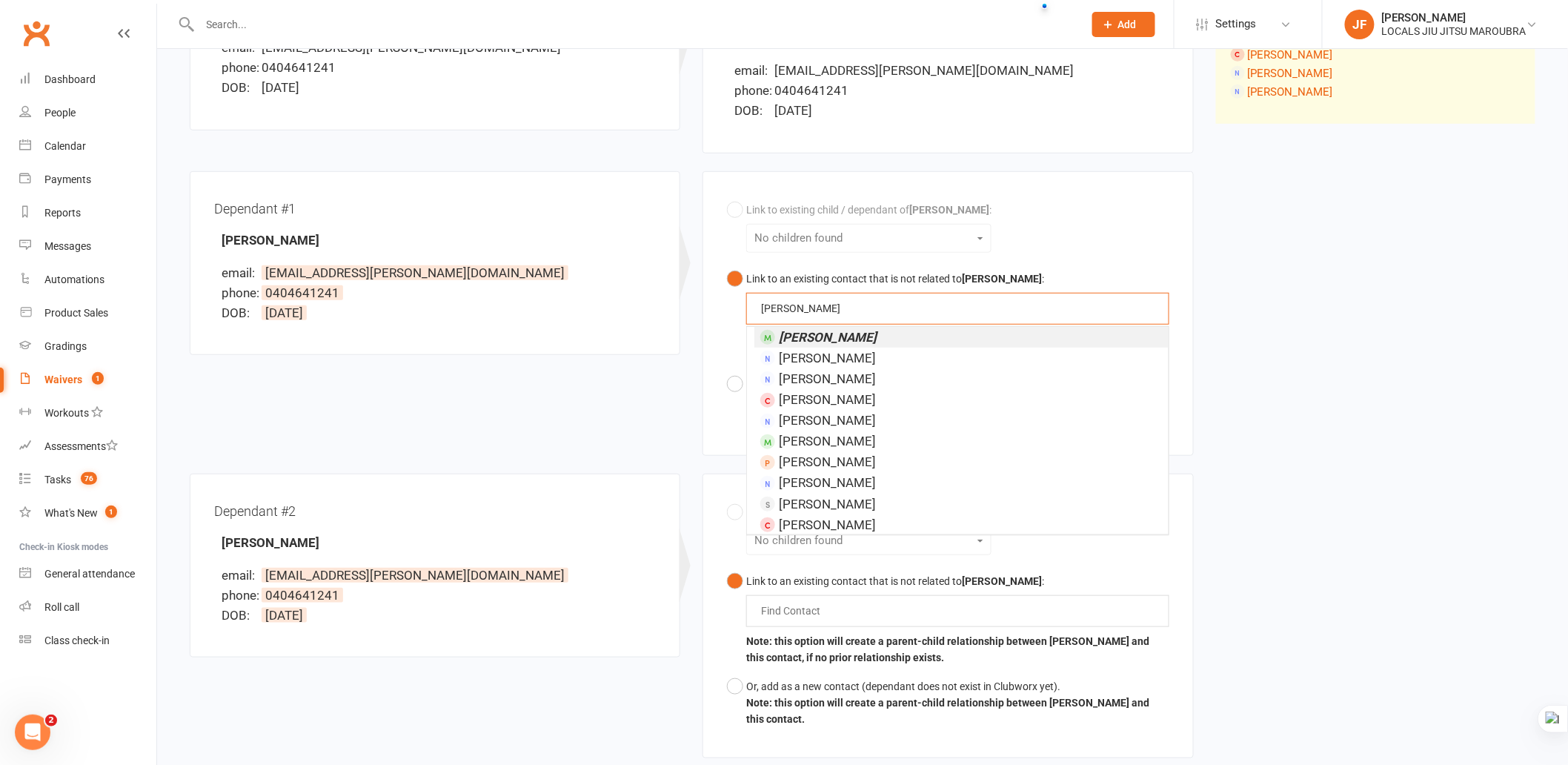
type input "[PERSON_NAME]"
click at [812, 335] on em "[PERSON_NAME]" at bounding box center [828, 337] width 98 height 15
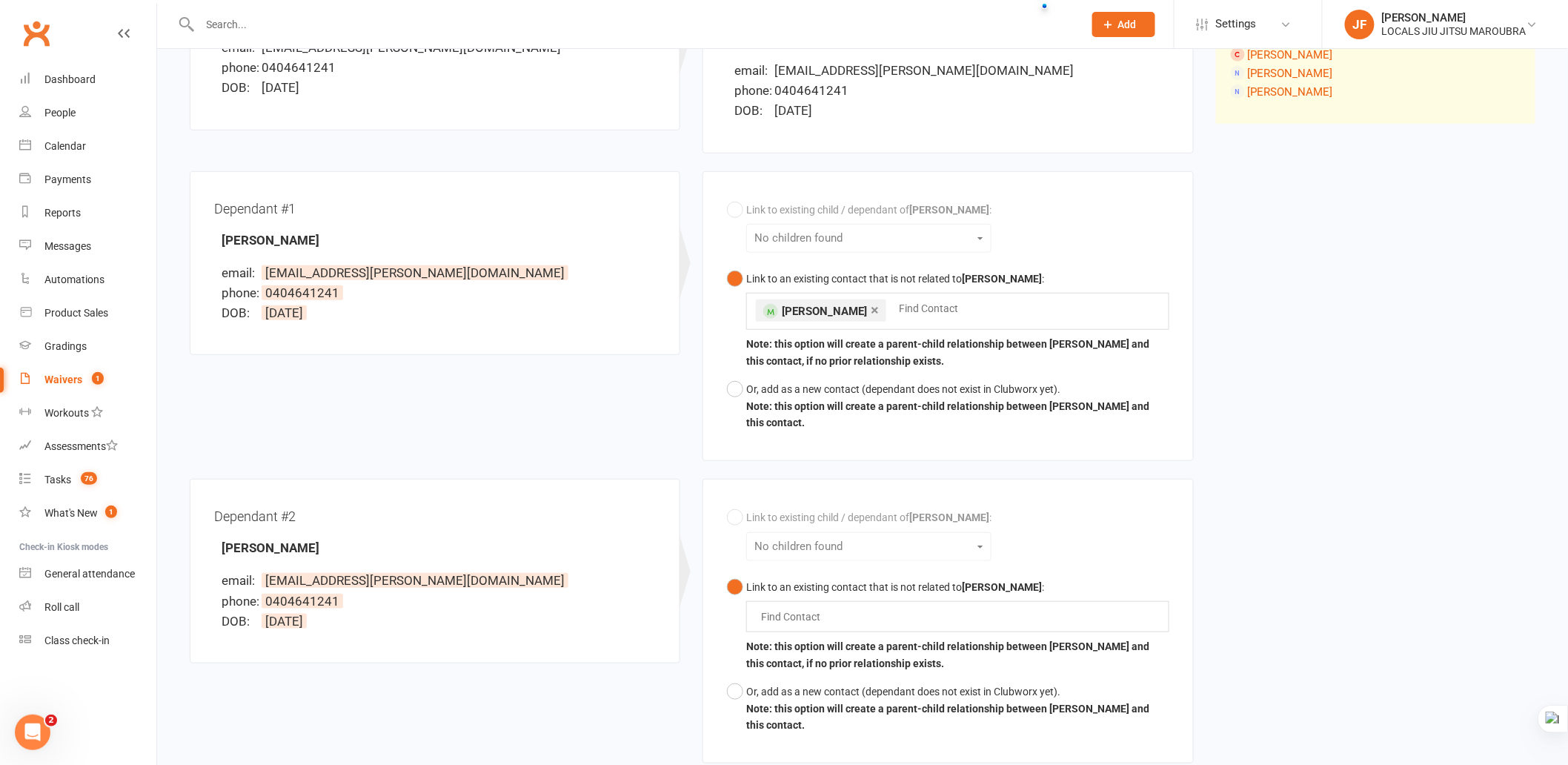
click at [567, 451] on div "Dependant #1 [PERSON_NAME] email: [EMAIL_ADDRESS][PERSON_NAME][DOMAIN_NAME] pho…" at bounding box center [692, 325] width 1026 height 308
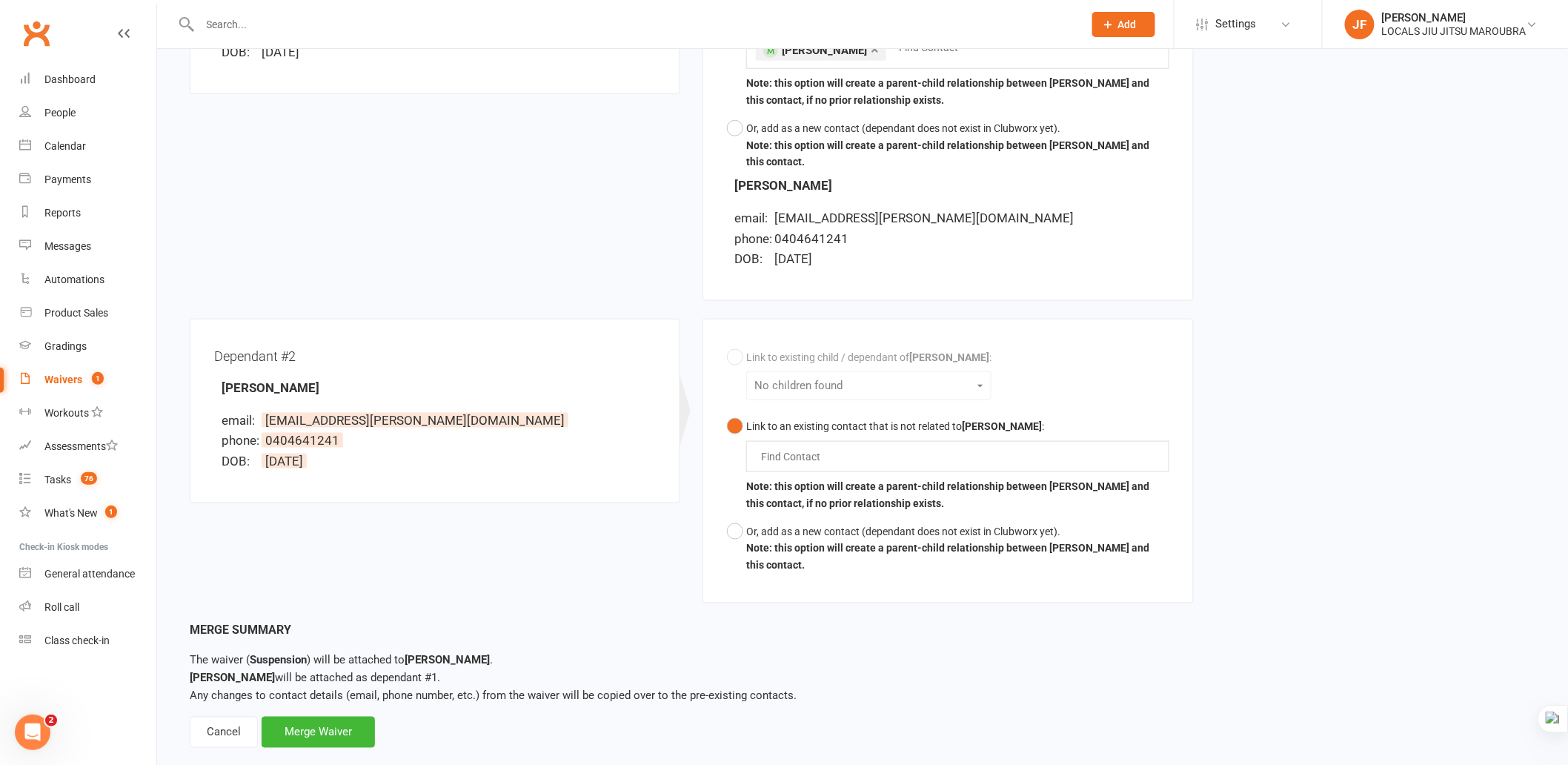
scroll to position [575, 0]
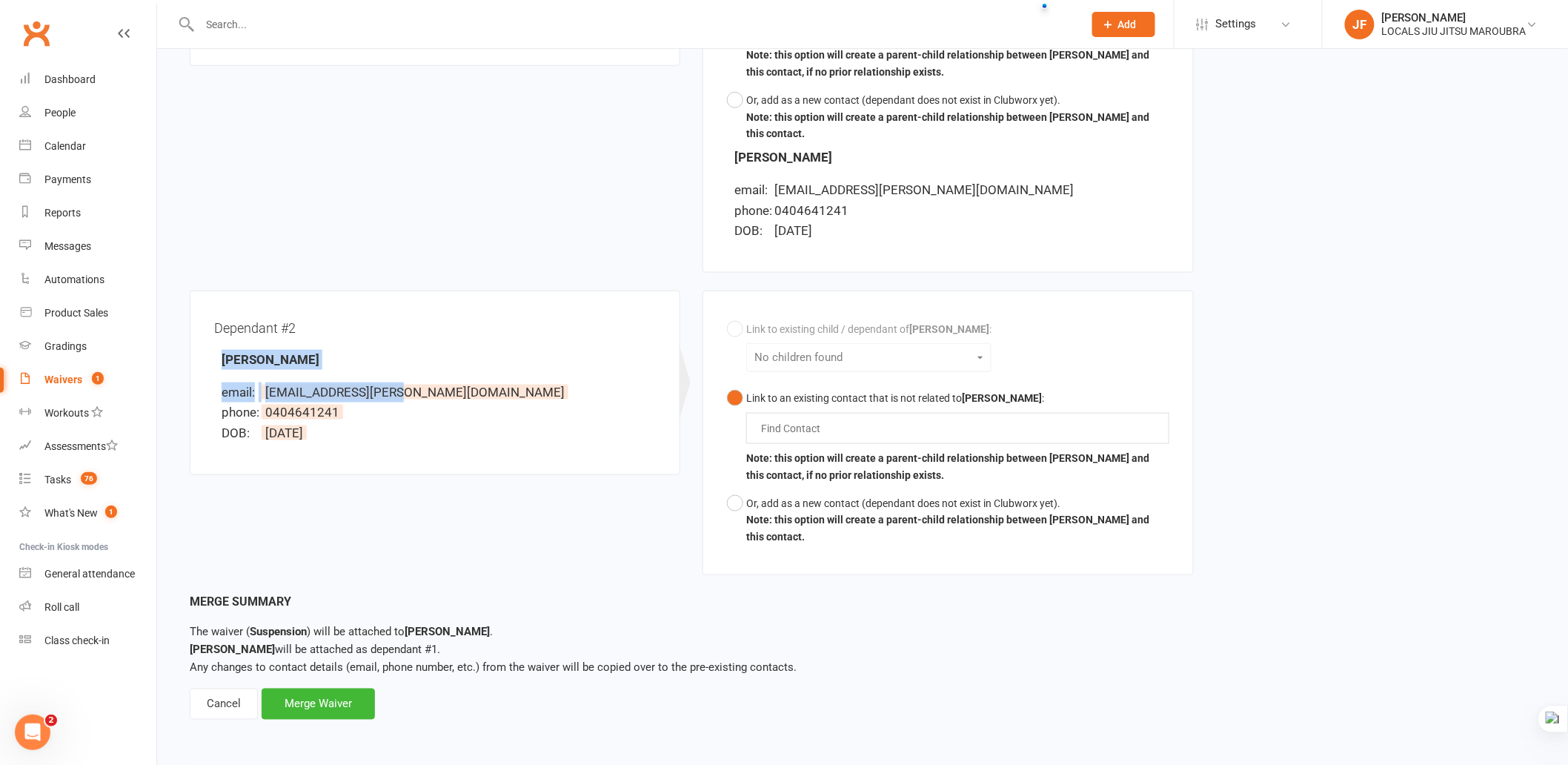
copy div "[PERSON_NAME] email: [EMAIL_ADDRESS][PERSON_NAME]."
copy strong "[PERSON_NAME]"
drag, startPoint x: 209, startPoint y: 355, endPoint x: 357, endPoint y: 363, distance: 148.2
click at [357, 363] on div "Dependant #2 Fionn [PERSON_NAME] email: [EMAIL_ADDRESS][PERSON_NAME][DOMAIN_NAM…" at bounding box center [435, 383] width 491 height 185
click at [818, 431] on input "text" at bounding box center [794, 428] width 69 height 18
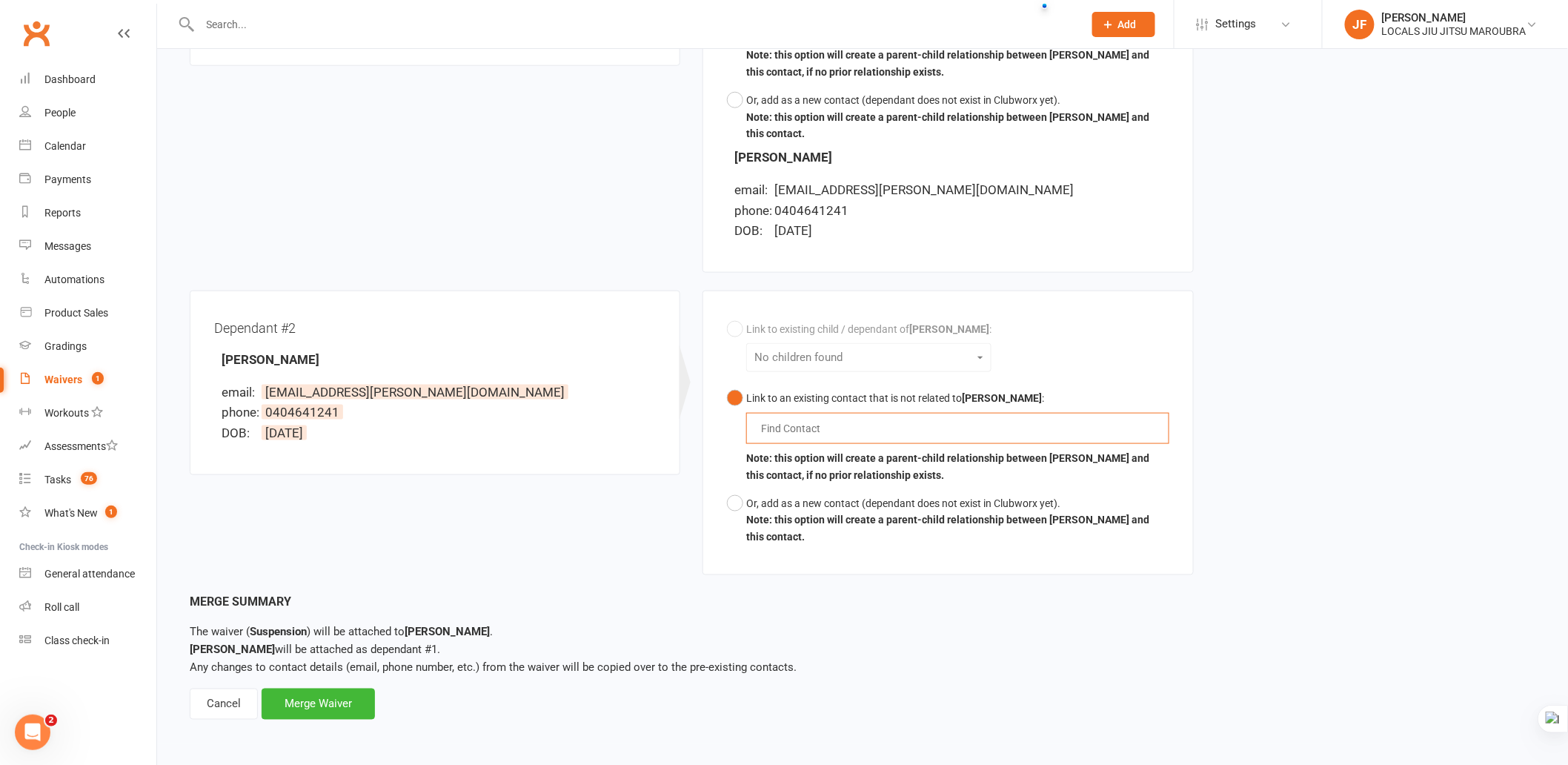
paste input "[PERSON_NAME]"
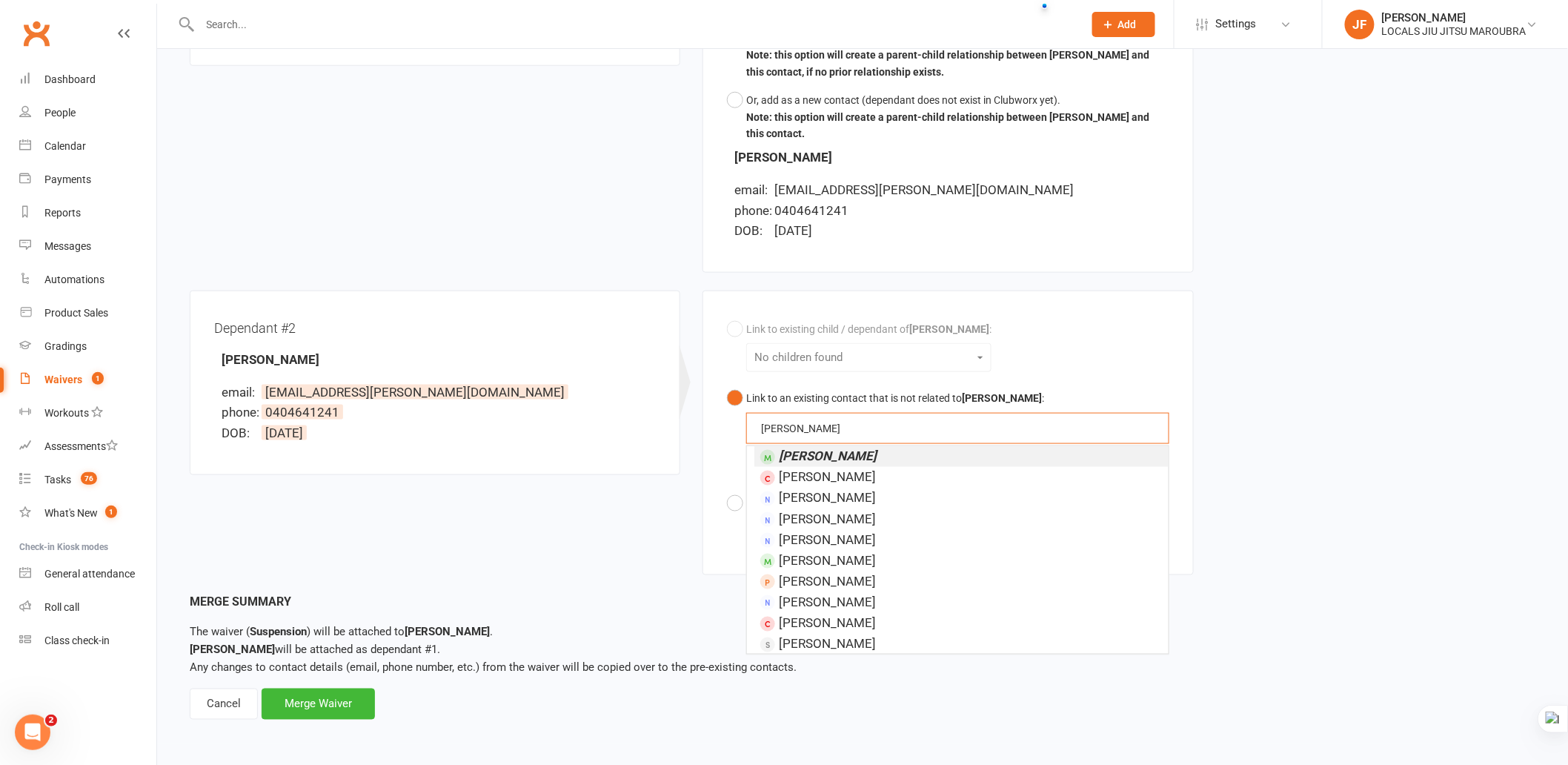
type input "[PERSON_NAME]"
click at [825, 454] on em "[PERSON_NAME]" at bounding box center [828, 456] width 98 height 15
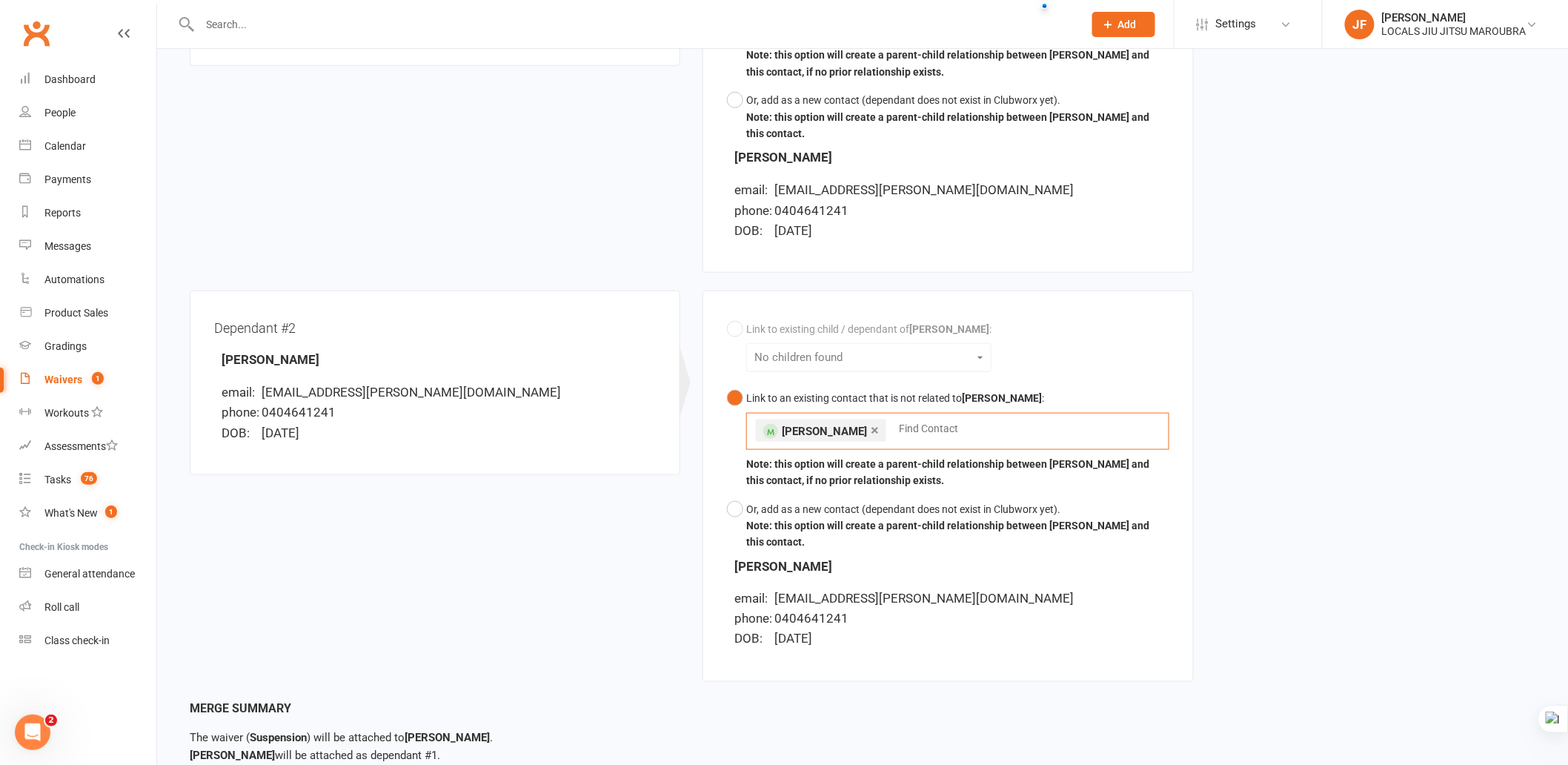
click at [602, 498] on div "Dependant #2 Fionn [PERSON_NAME] email: [EMAIL_ADDRESS][PERSON_NAME][DOMAIN_NAM…" at bounding box center [692, 494] width 1026 height 408
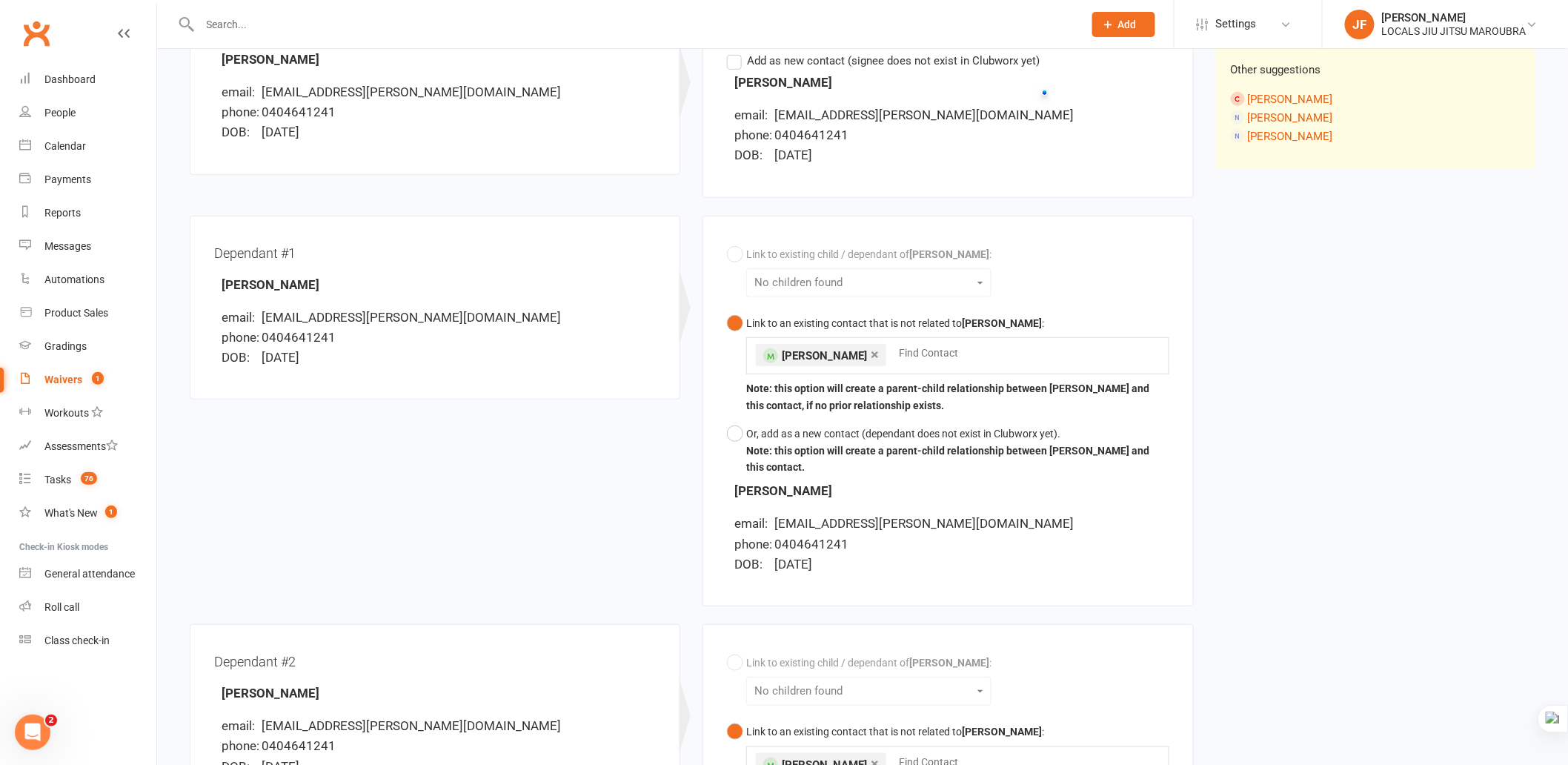
scroll to position [0, 0]
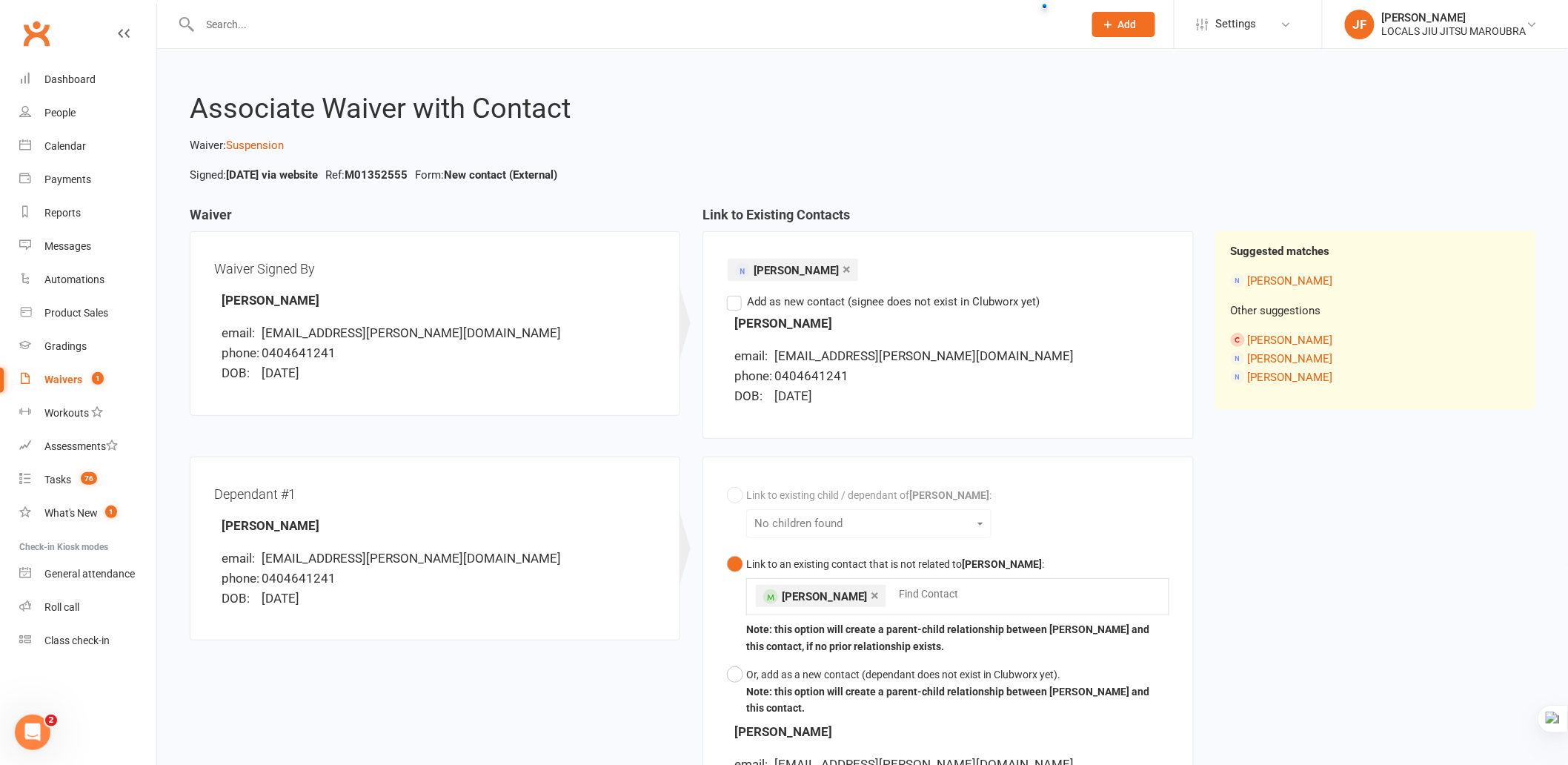
click at [535, 698] on div "Dependant #1 [PERSON_NAME] email: [EMAIL_ADDRESS][PERSON_NAME][DOMAIN_NAME] pho…" at bounding box center [692, 660] width 1026 height 408
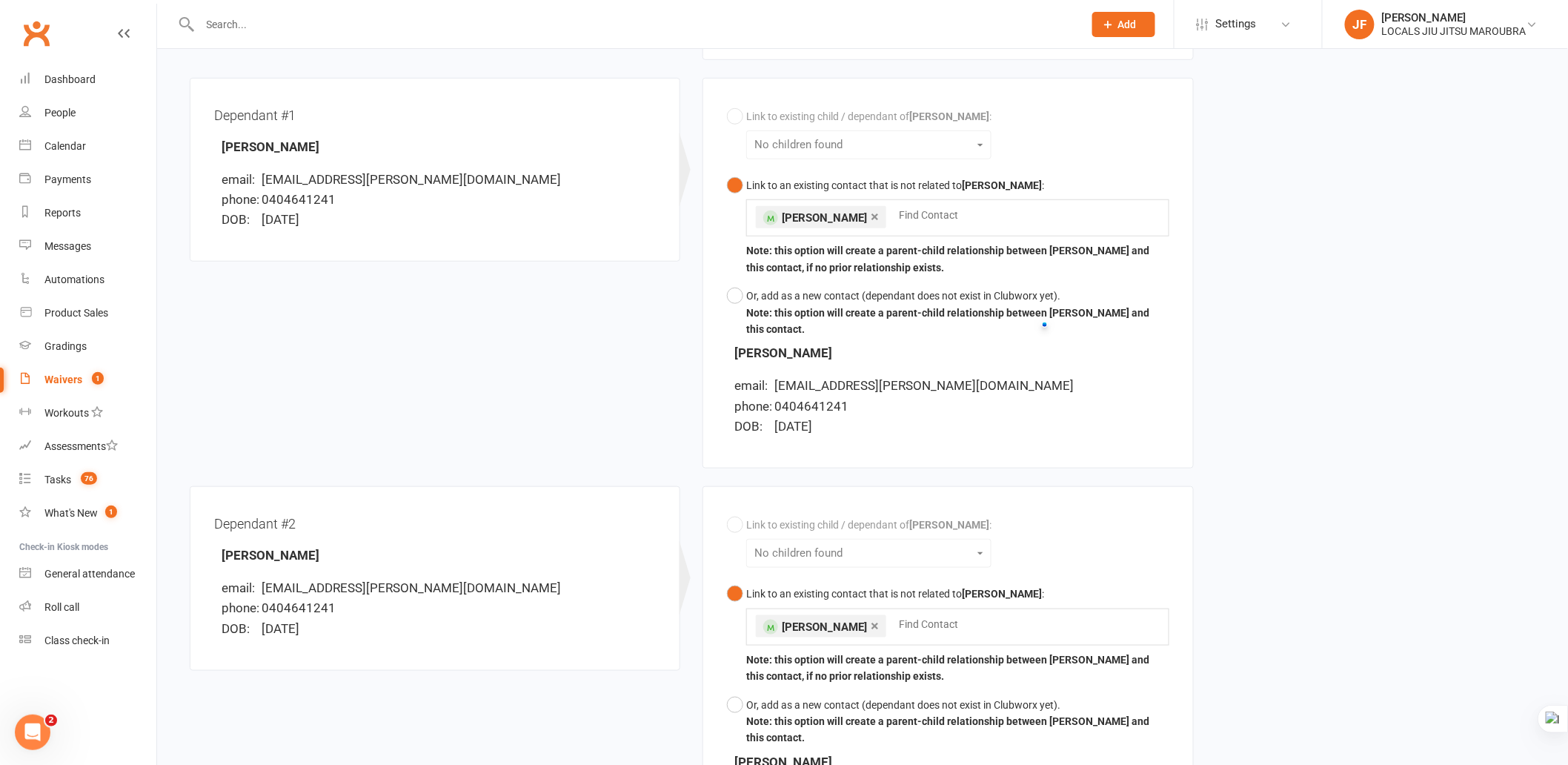
scroll to position [122, 0]
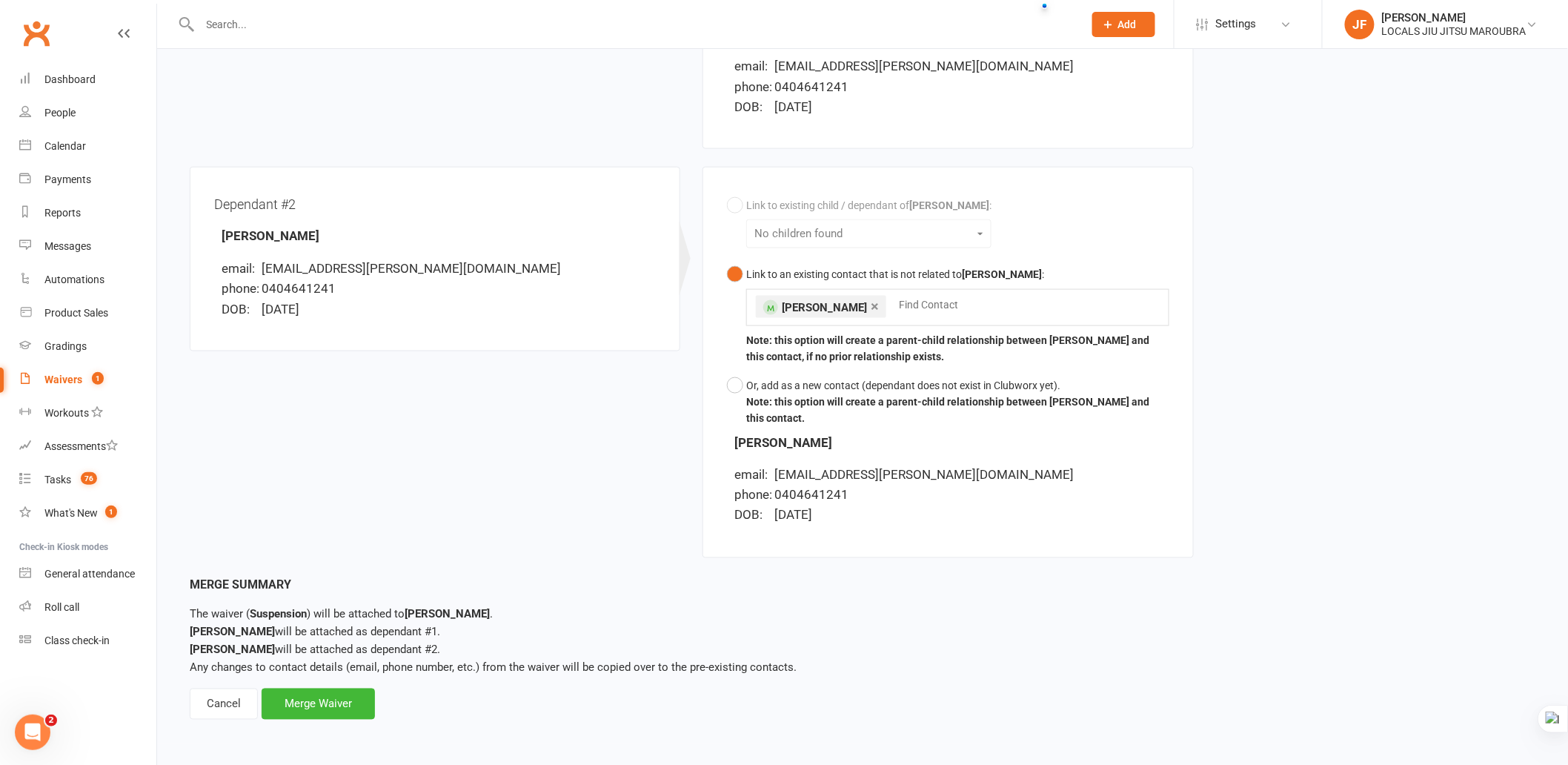
click at [647, 538] on div "Dependant #2 Fionn [PERSON_NAME] email: [EMAIL_ADDRESS][PERSON_NAME][DOMAIN_NAM…" at bounding box center [692, 371] width 1026 height 408
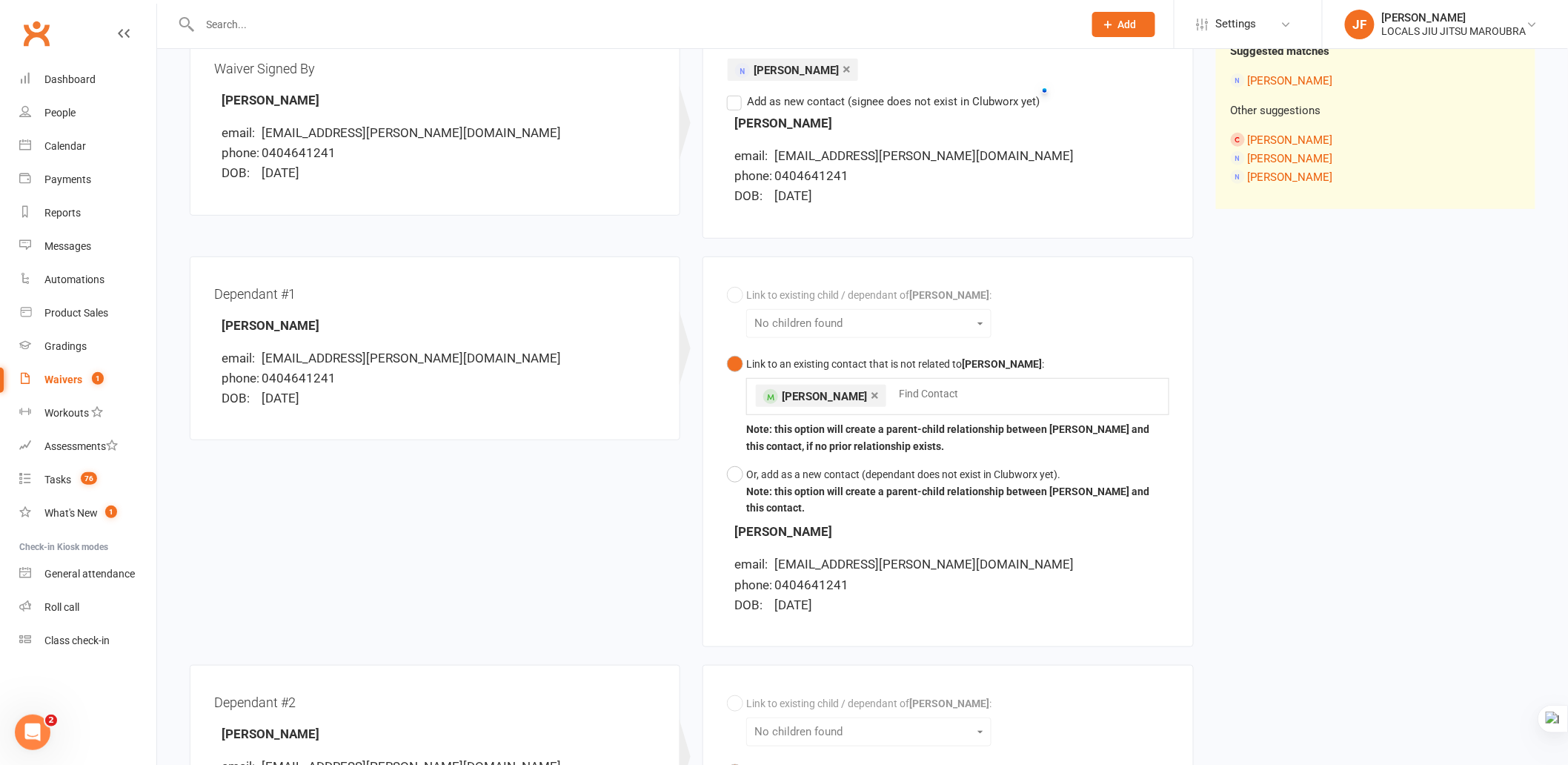
scroll to position [0, 0]
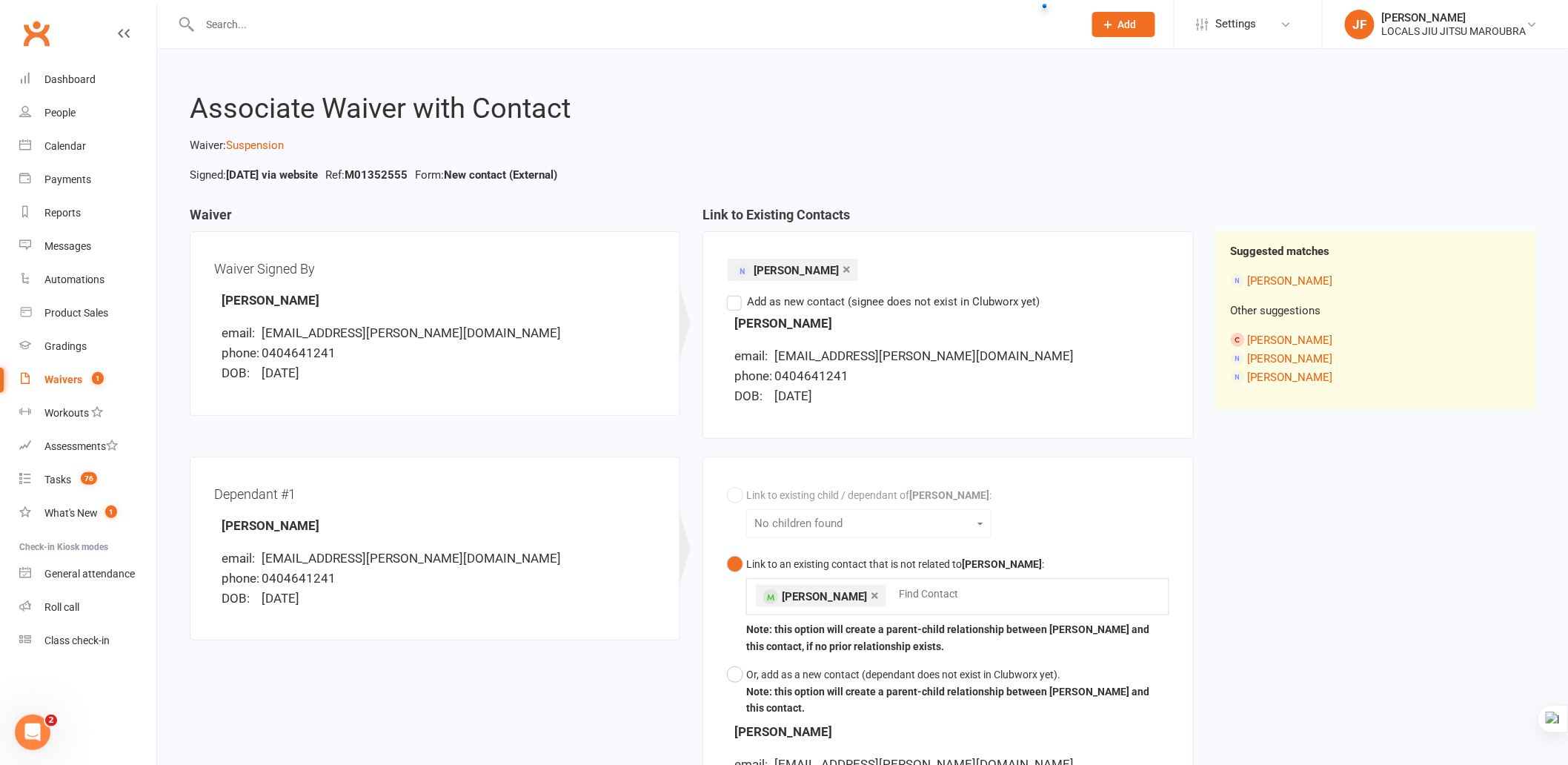
drag, startPoint x: 594, startPoint y: 643, endPoint x: 552, endPoint y: 569, distance: 85.1
click at [594, 642] on div "Dependant #1 [PERSON_NAME] email: [EMAIL_ADDRESS][PERSON_NAME][DOMAIN_NAME] pho…" at bounding box center [435, 557] width 513 height 203
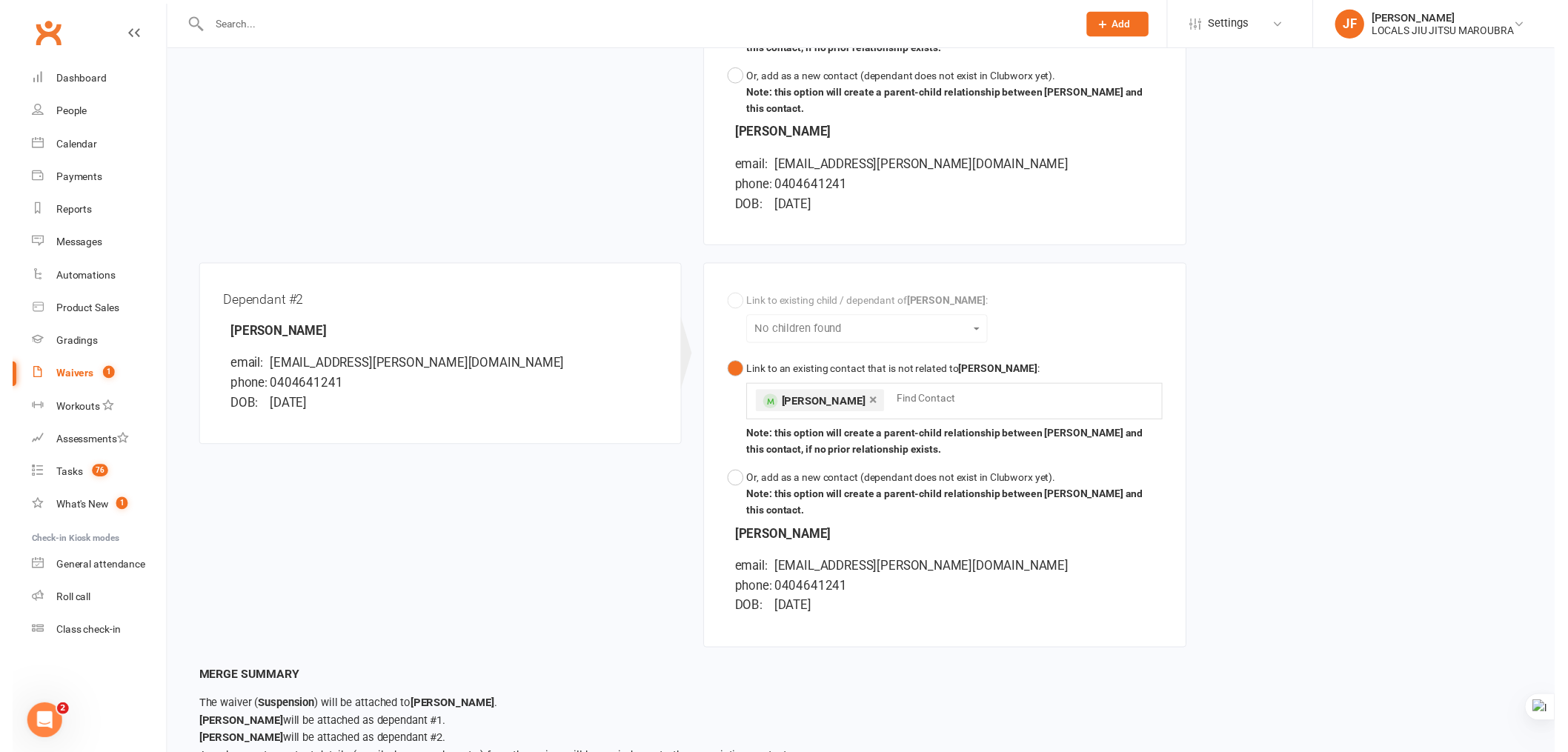
scroll to position [699, 0]
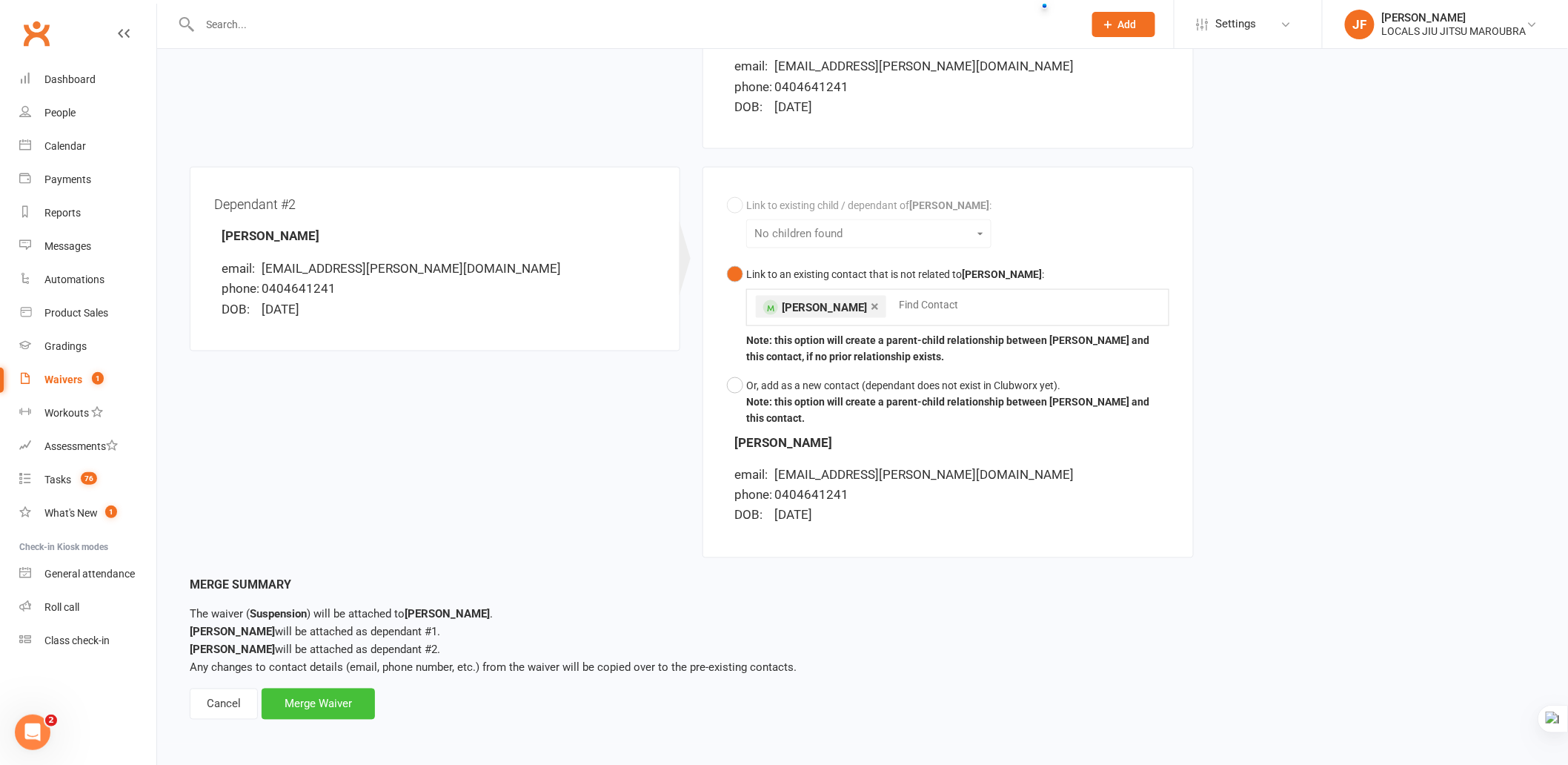
click at [343, 704] on div "Merge Waiver" at bounding box center [318, 704] width 113 height 31
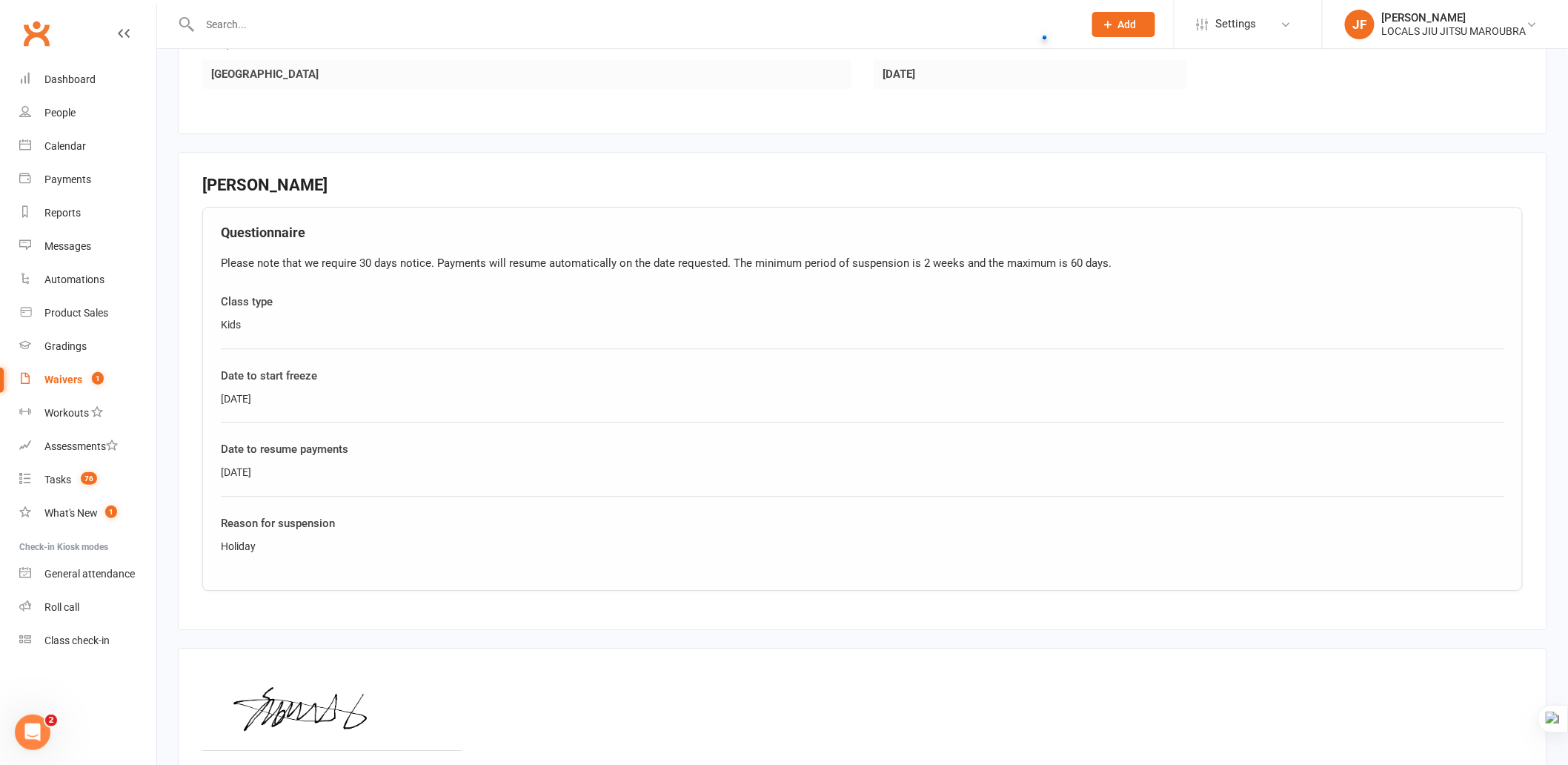
scroll to position [1729, 0]
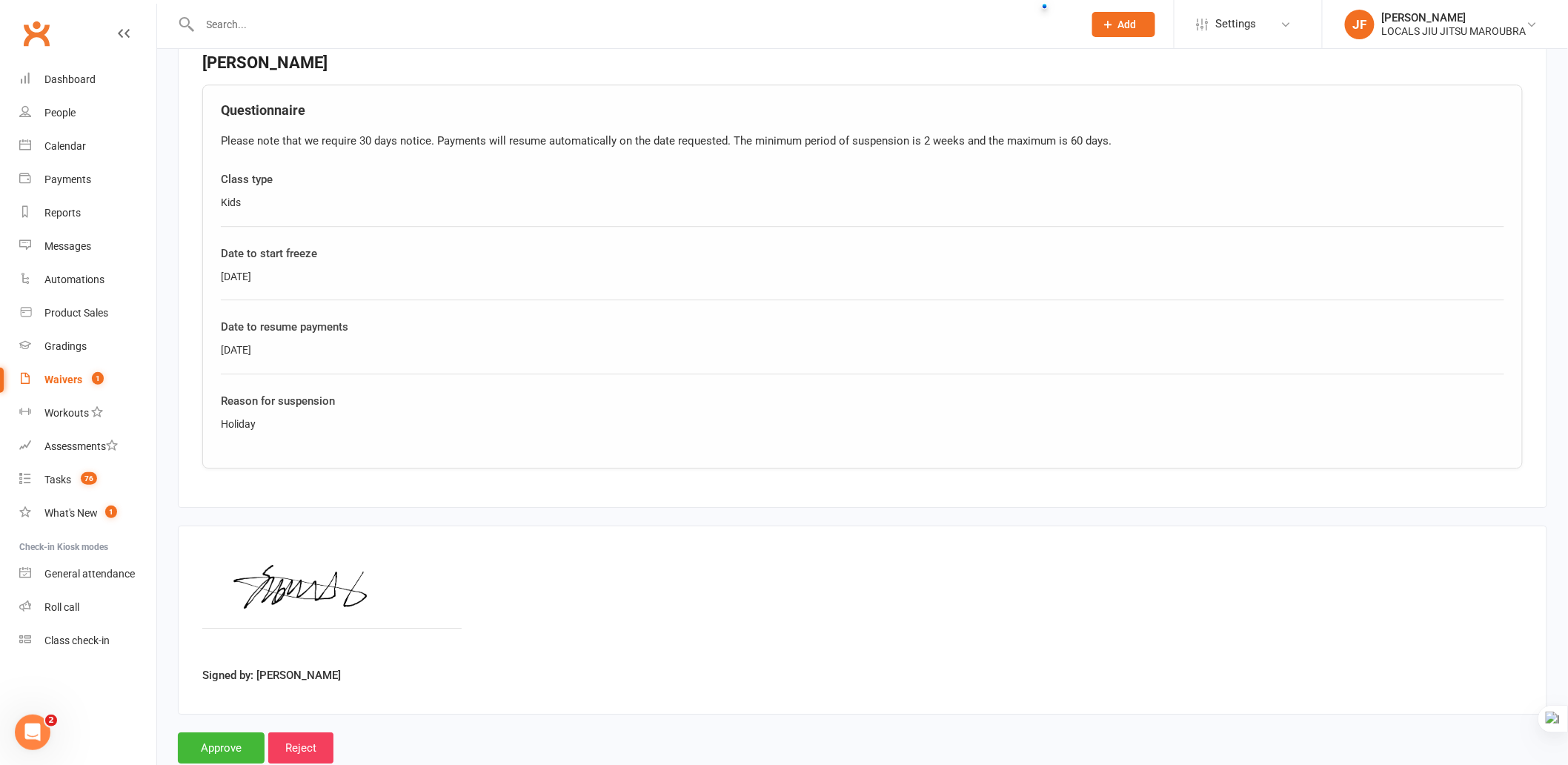
copy div "[DATE]"
drag, startPoint x: 220, startPoint y: 262, endPoint x: 319, endPoint y: 264, distance: 99.0
click at [316, 269] on div "[DATE]" at bounding box center [863, 276] width 1284 height 16
click at [437, 482] on fieldset "[PERSON_NAME] Questionnaire Please note that we require 30 days notice. Payment…" at bounding box center [863, 269] width 1369 height 478
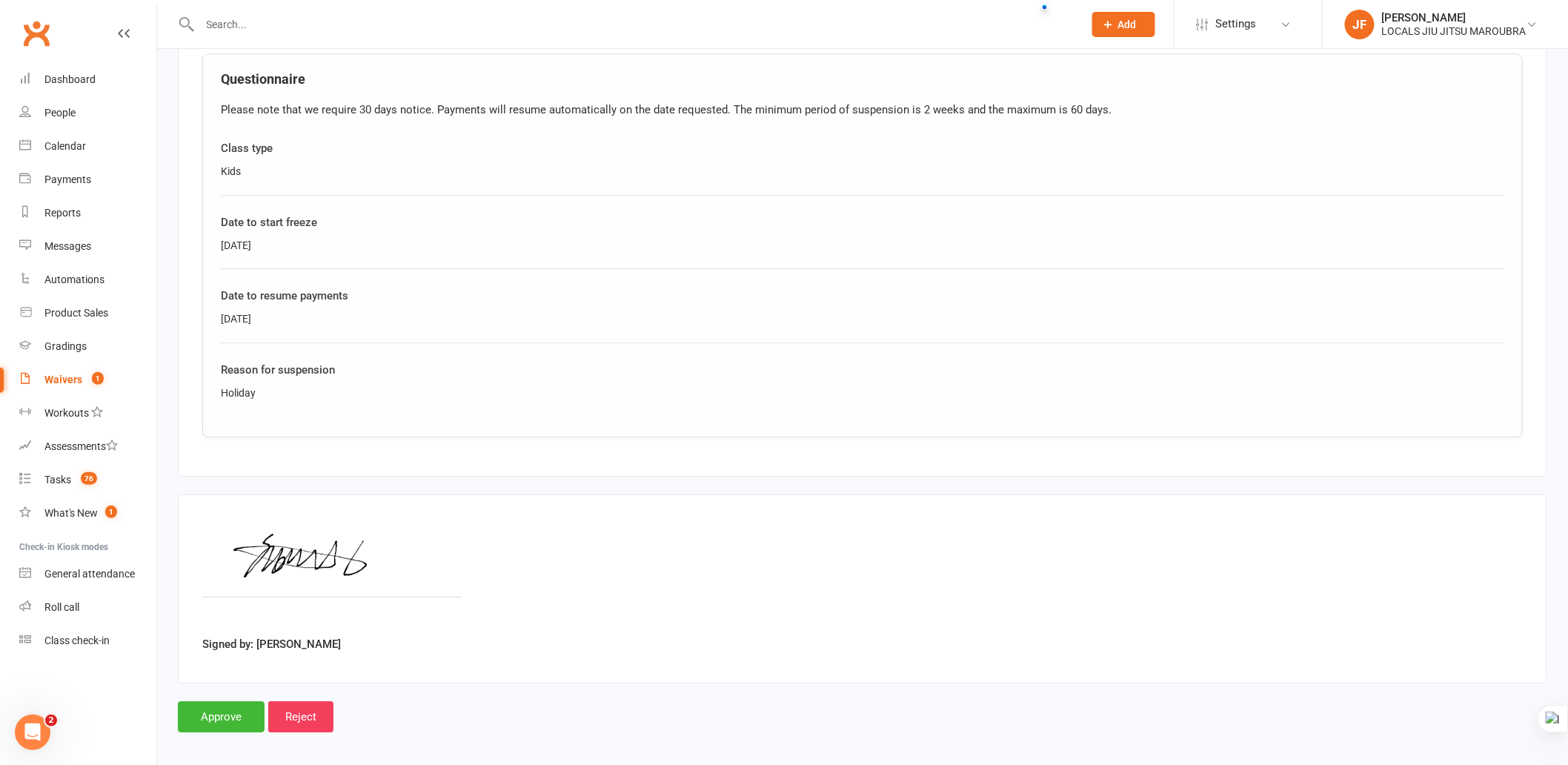
scroll to position [1762, 0]
click at [635, 546] on div "Signed by: [PERSON_NAME]" at bounding box center [863, 588] width 1320 height 140
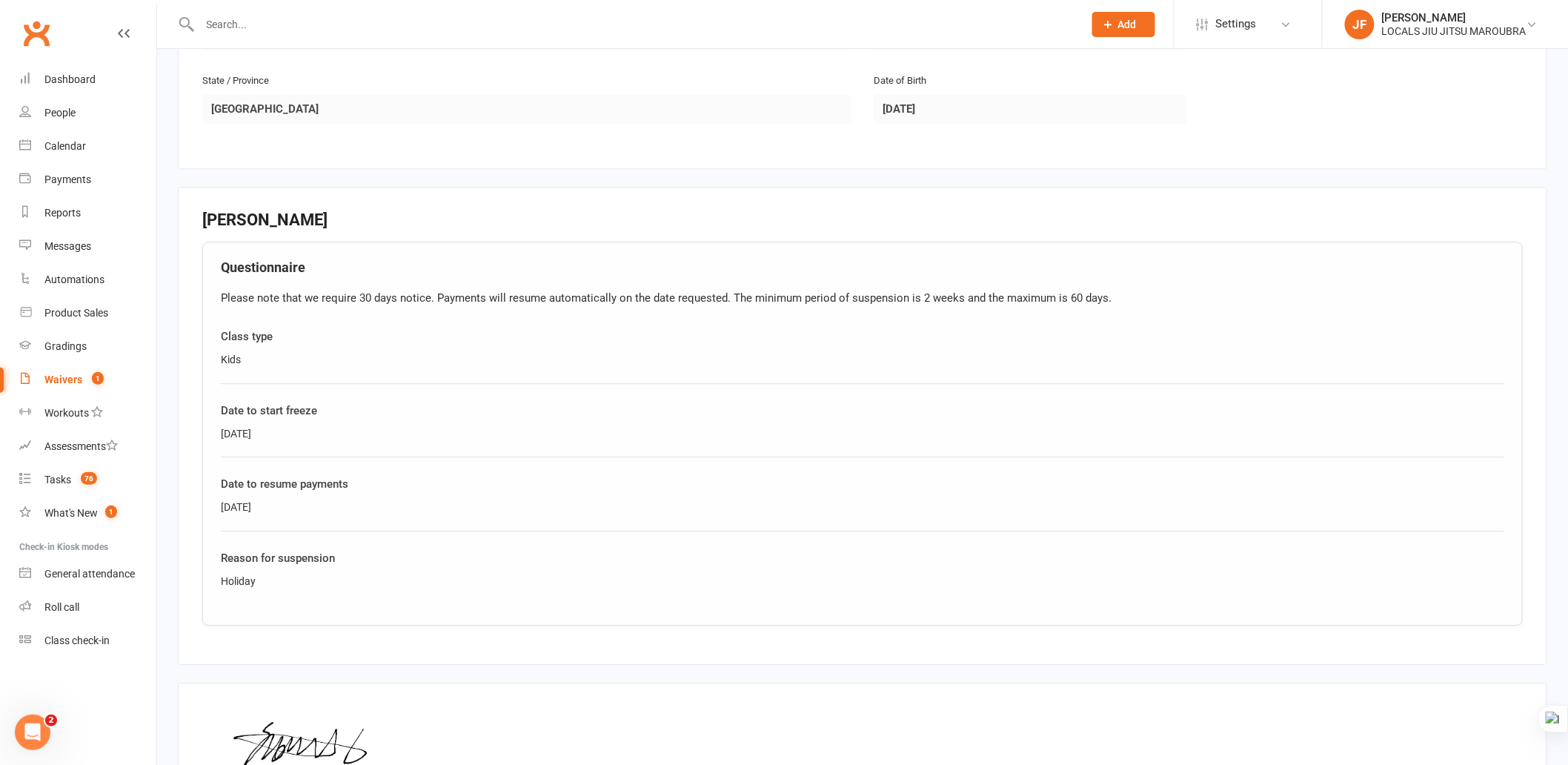
scroll to position [1596, 0]
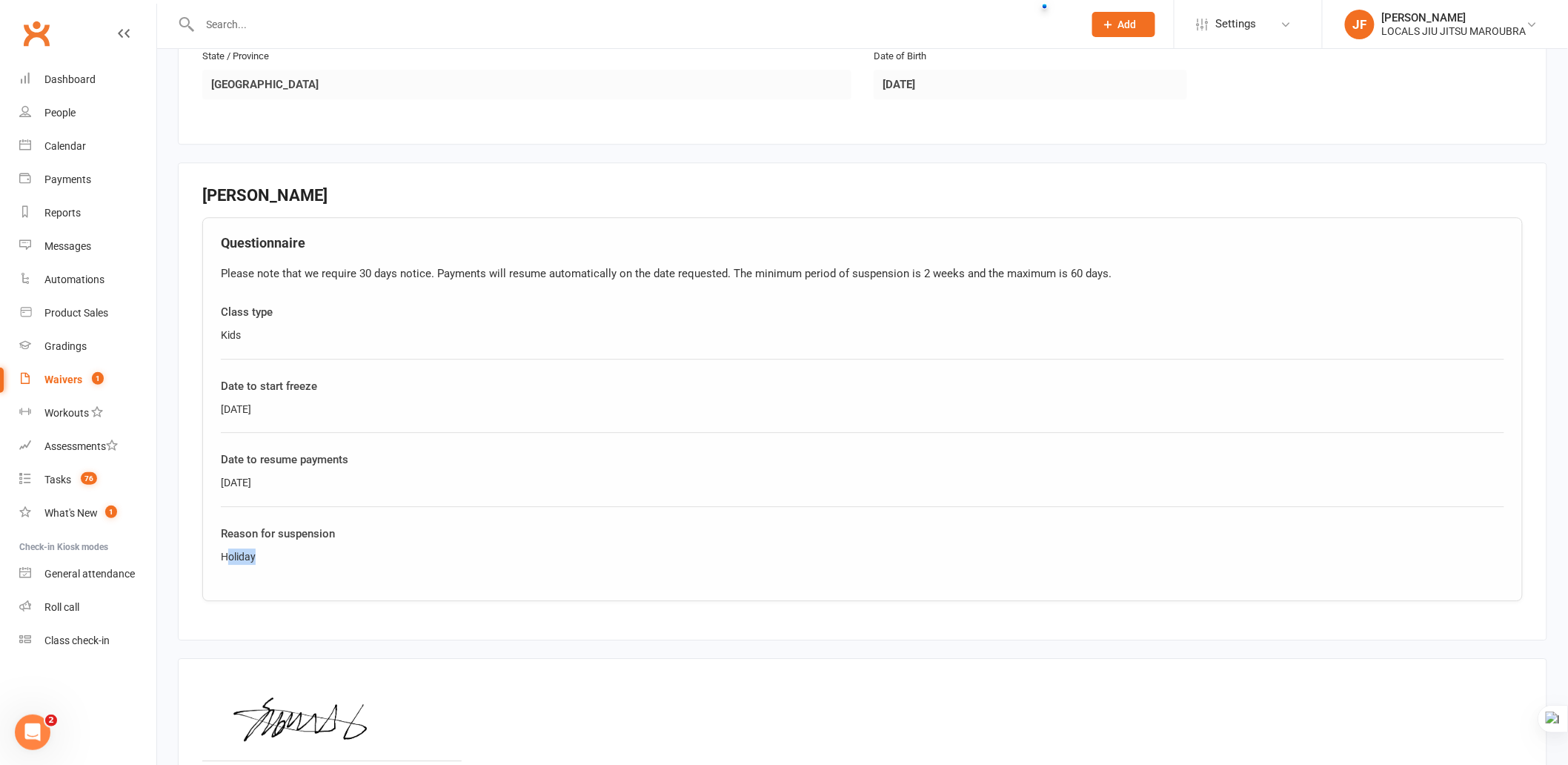
drag, startPoint x: 225, startPoint y: 546, endPoint x: 251, endPoint y: 544, distance: 26.1
click at [261, 549] on div "Holiday" at bounding box center [863, 556] width 1284 height 16
click at [219, 543] on div "Questionnaire Please note that we require 30 days notice. Payments will resume …" at bounding box center [863, 409] width 1320 height 384
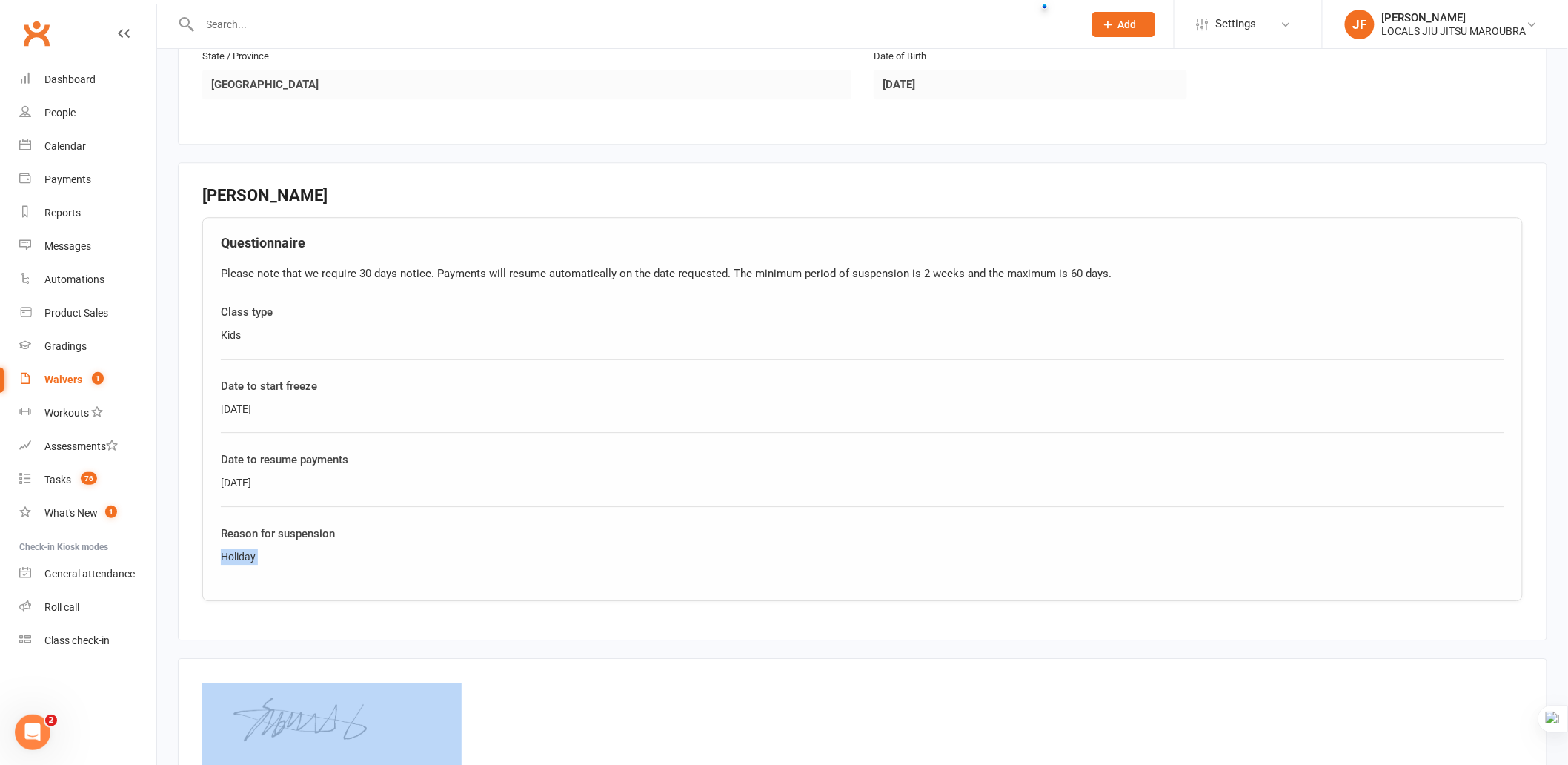
drag, startPoint x: 219, startPoint y: 543, endPoint x: 277, endPoint y: 546, distance: 58.1
click at [277, 546] on div "Questionnaire Please note that we require 30 days notice. Payments will resume …" at bounding box center [863, 409] width 1320 height 384
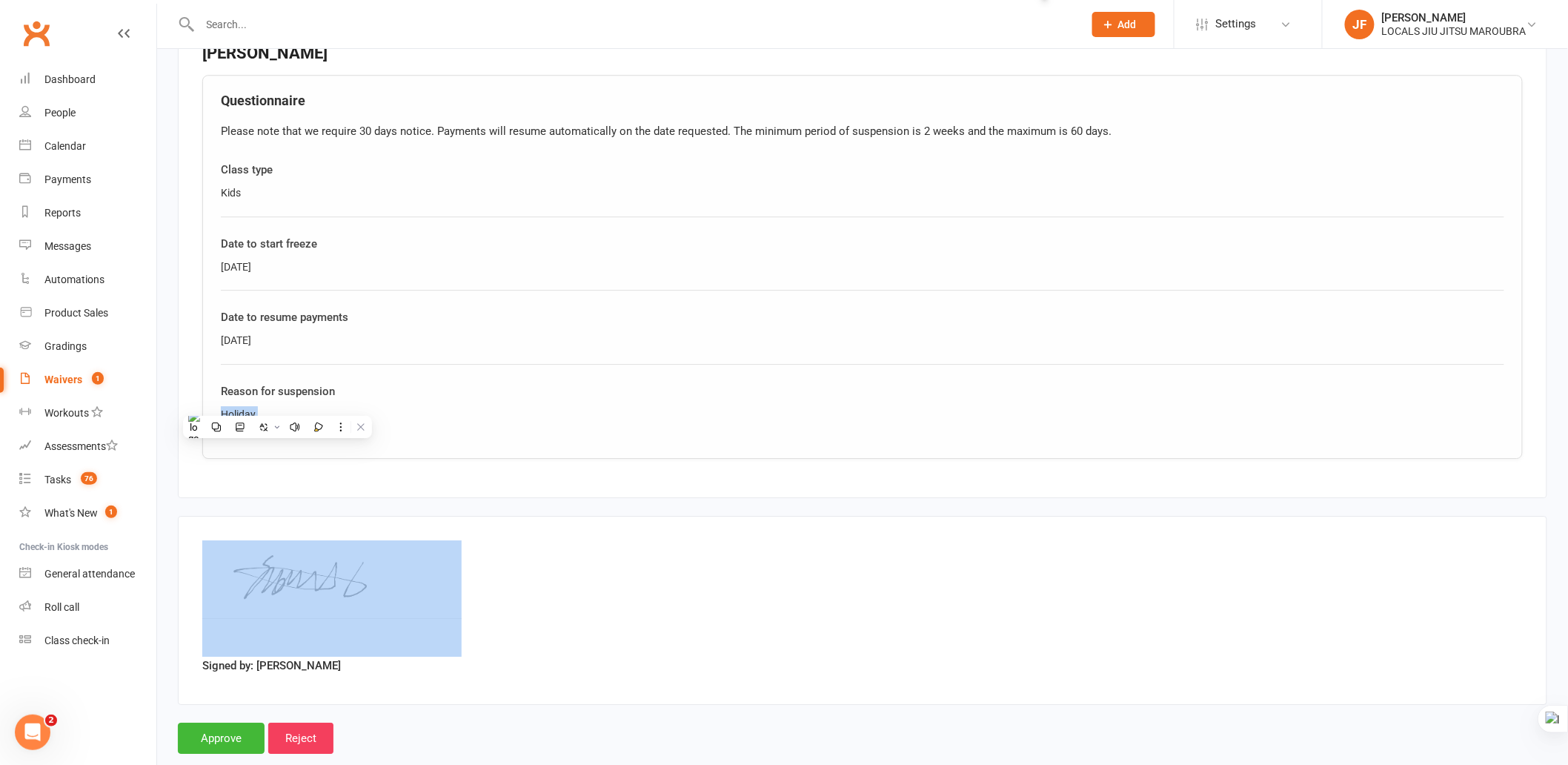
scroll to position [1762, 0]
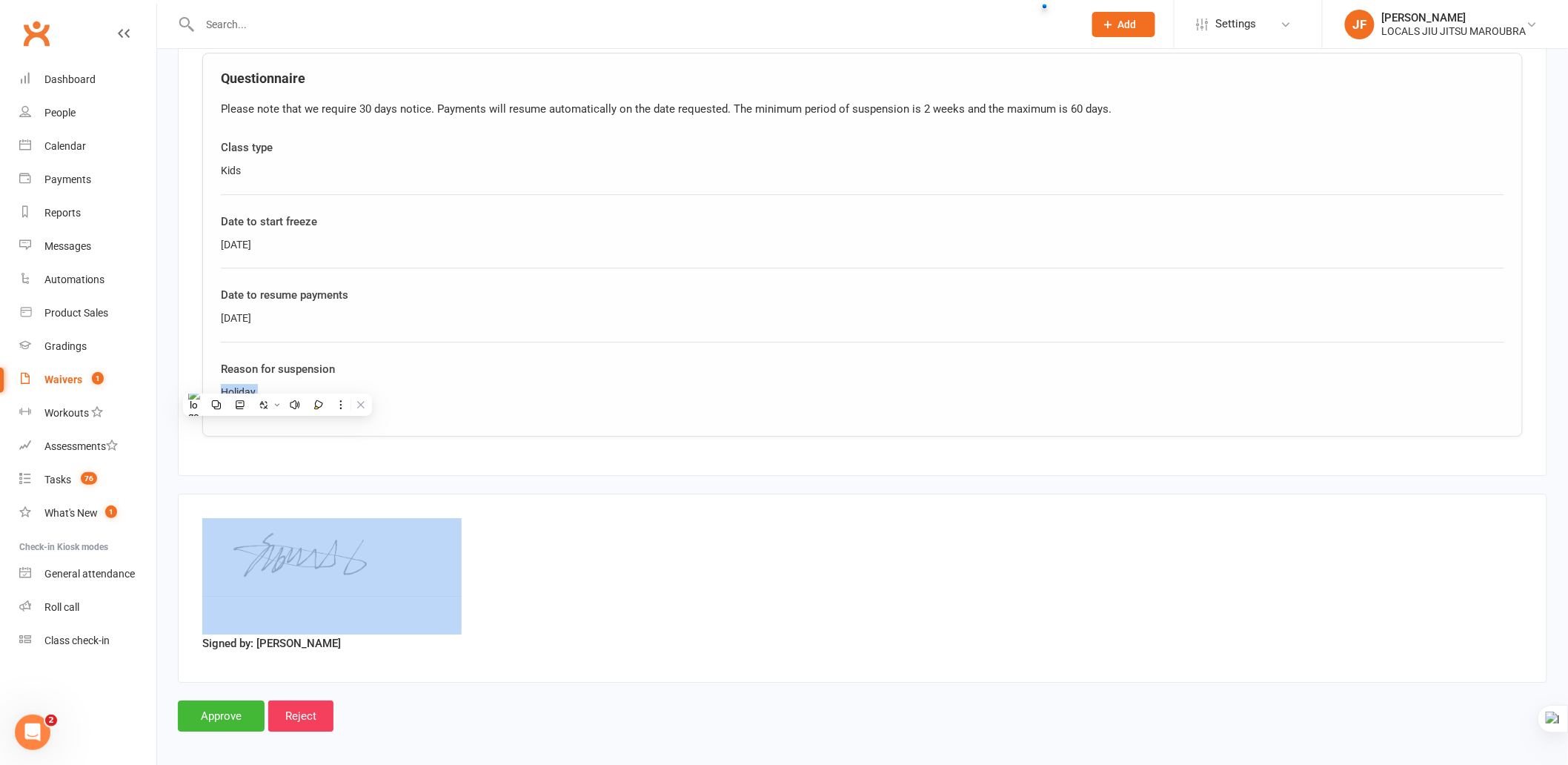
click at [556, 494] on div "Signed by: [PERSON_NAME]" at bounding box center [863, 588] width 1369 height 189
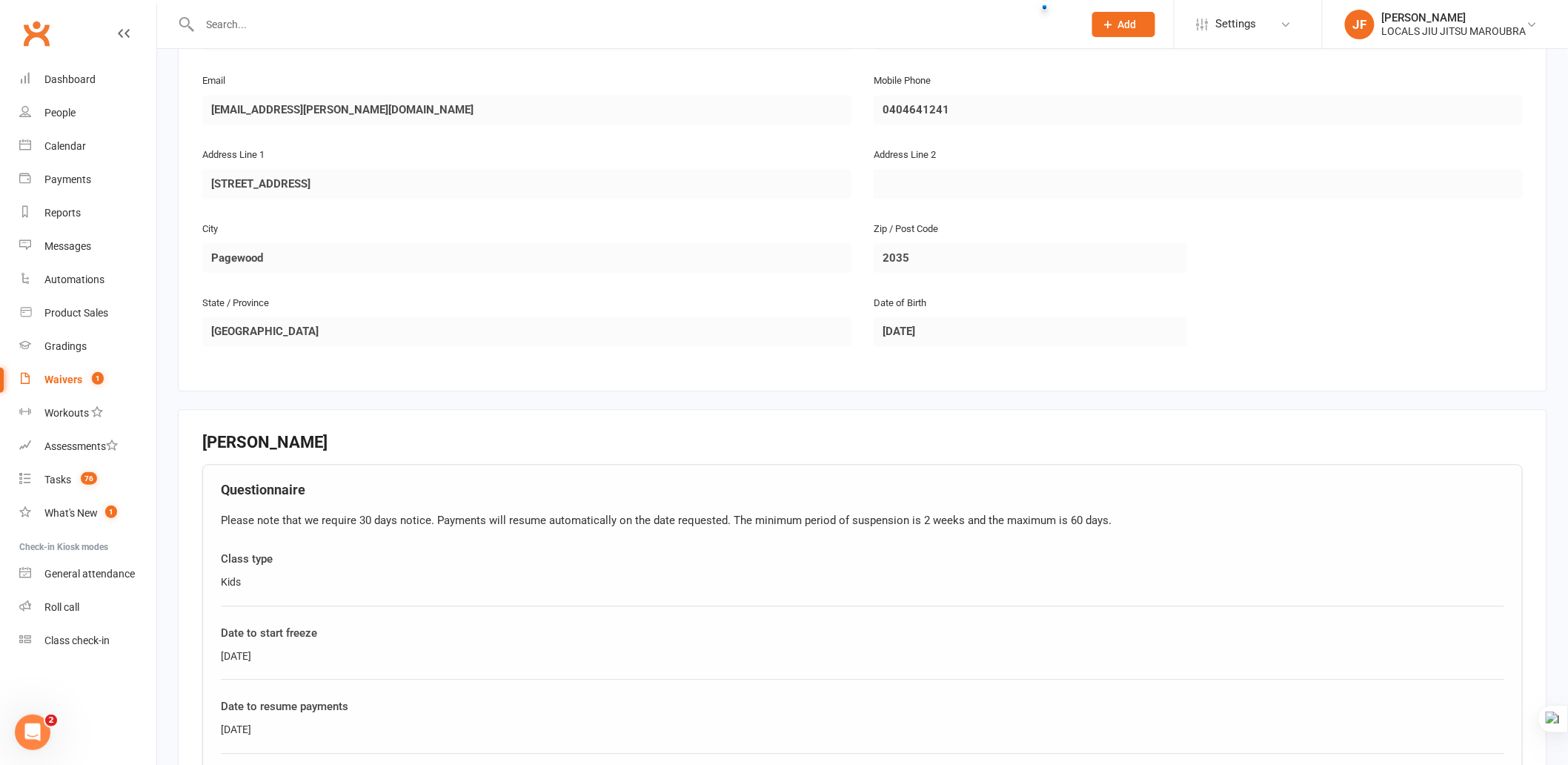
scroll to position [1432, 0]
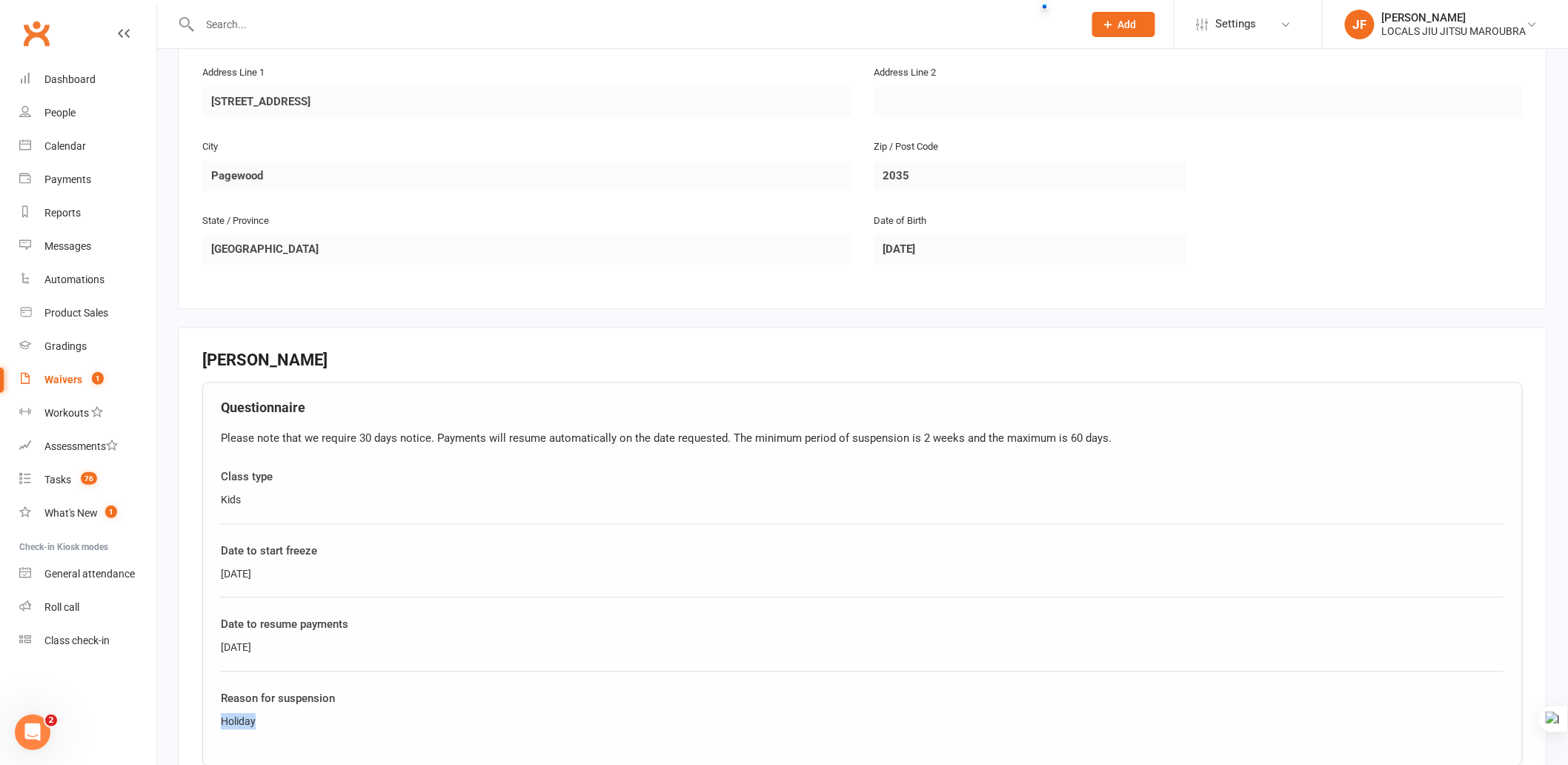
drag, startPoint x: 223, startPoint y: 712, endPoint x: 258, endPoint y: 712, distance: 35.0
click at [258, 713] on div "Holiday" at bounding box center [863, 721] width 1284 height 16
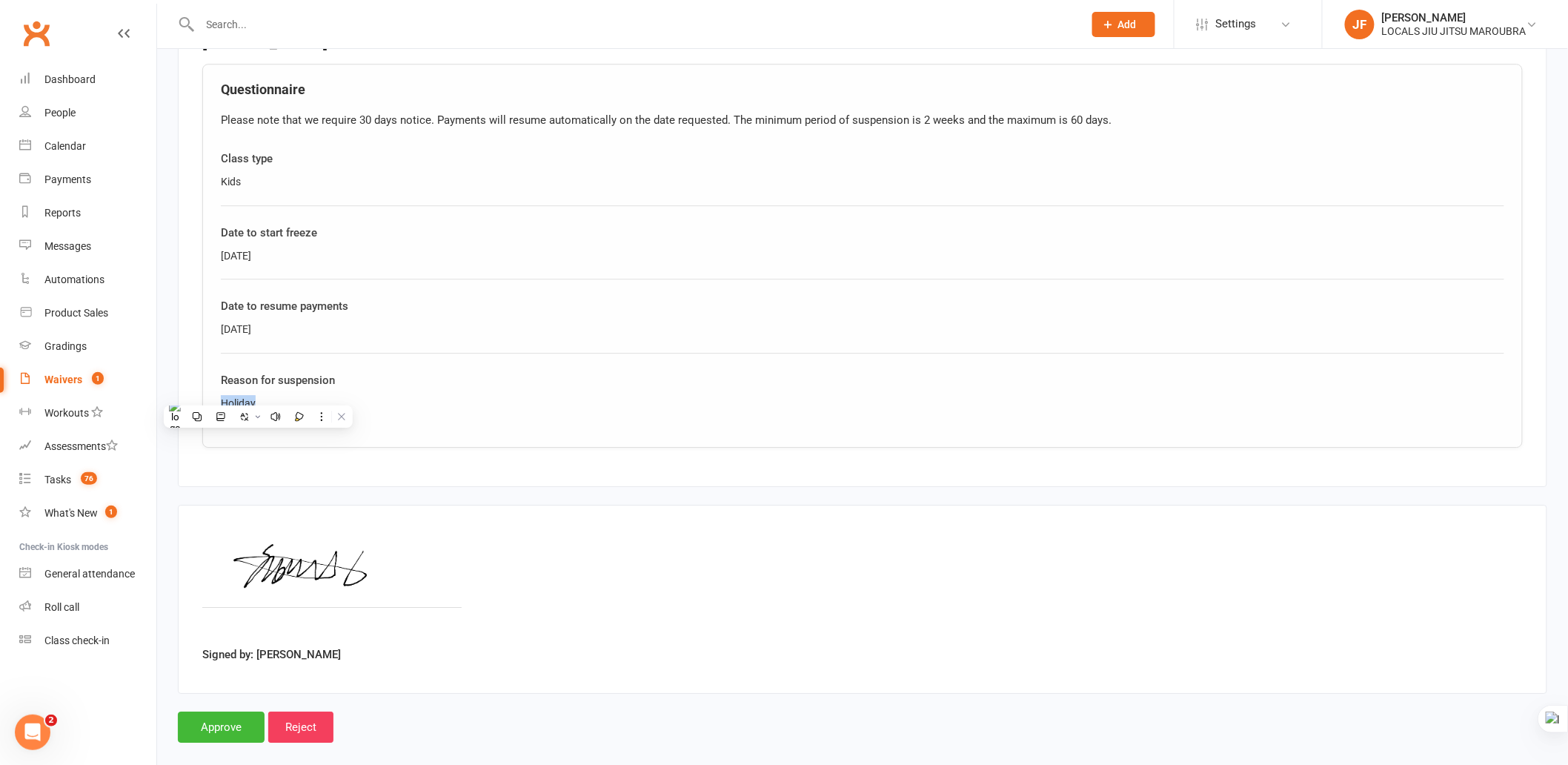
scroll to position [1762, 0]
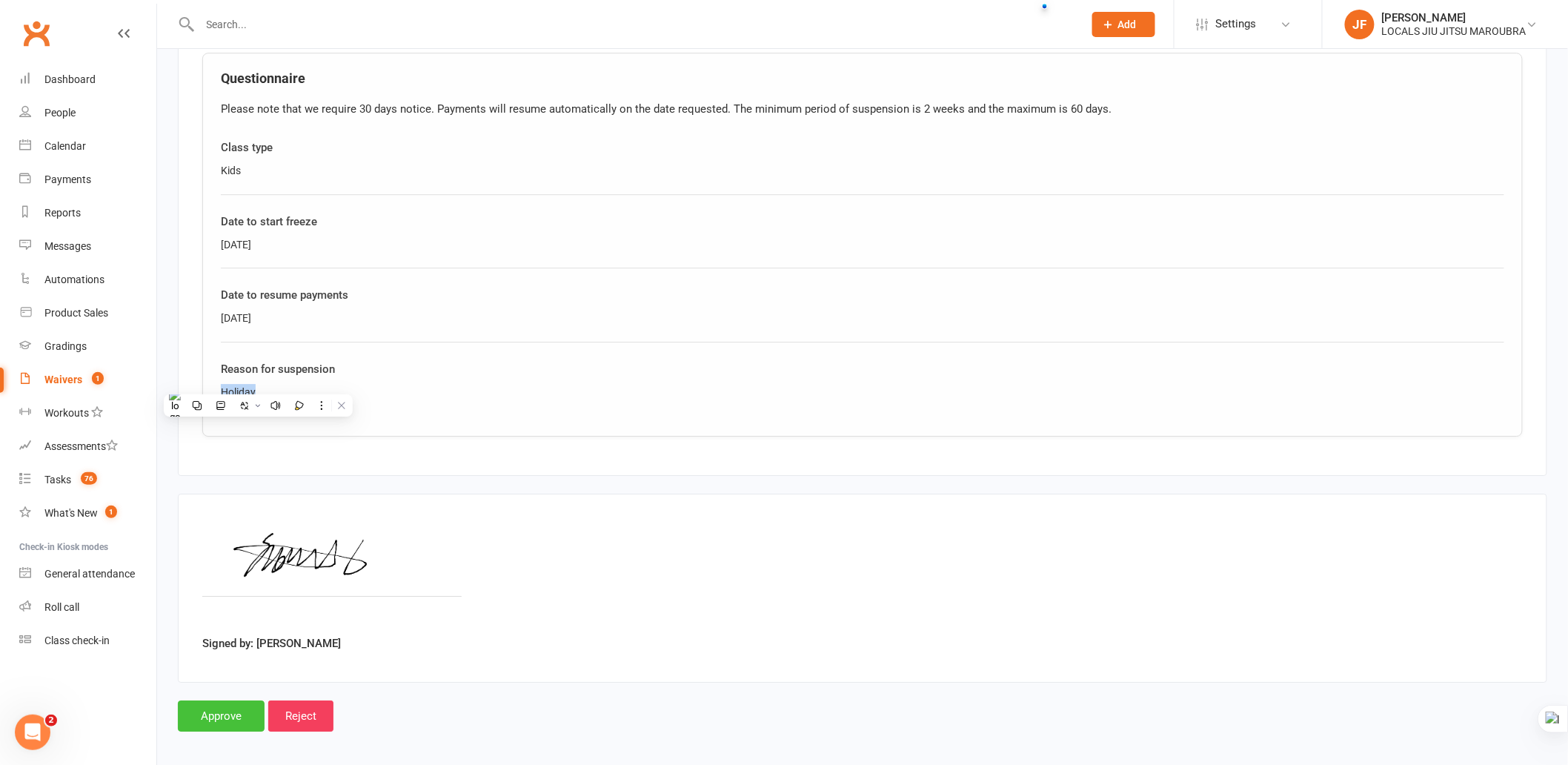
drag, startPoint x: 226, startPoint y: 702, endPoint x: 688, endPoint y: 645, distance: 465.5
click at [226, 702] on input "Approve" at bounding box center [221, 716] width 86 height 31
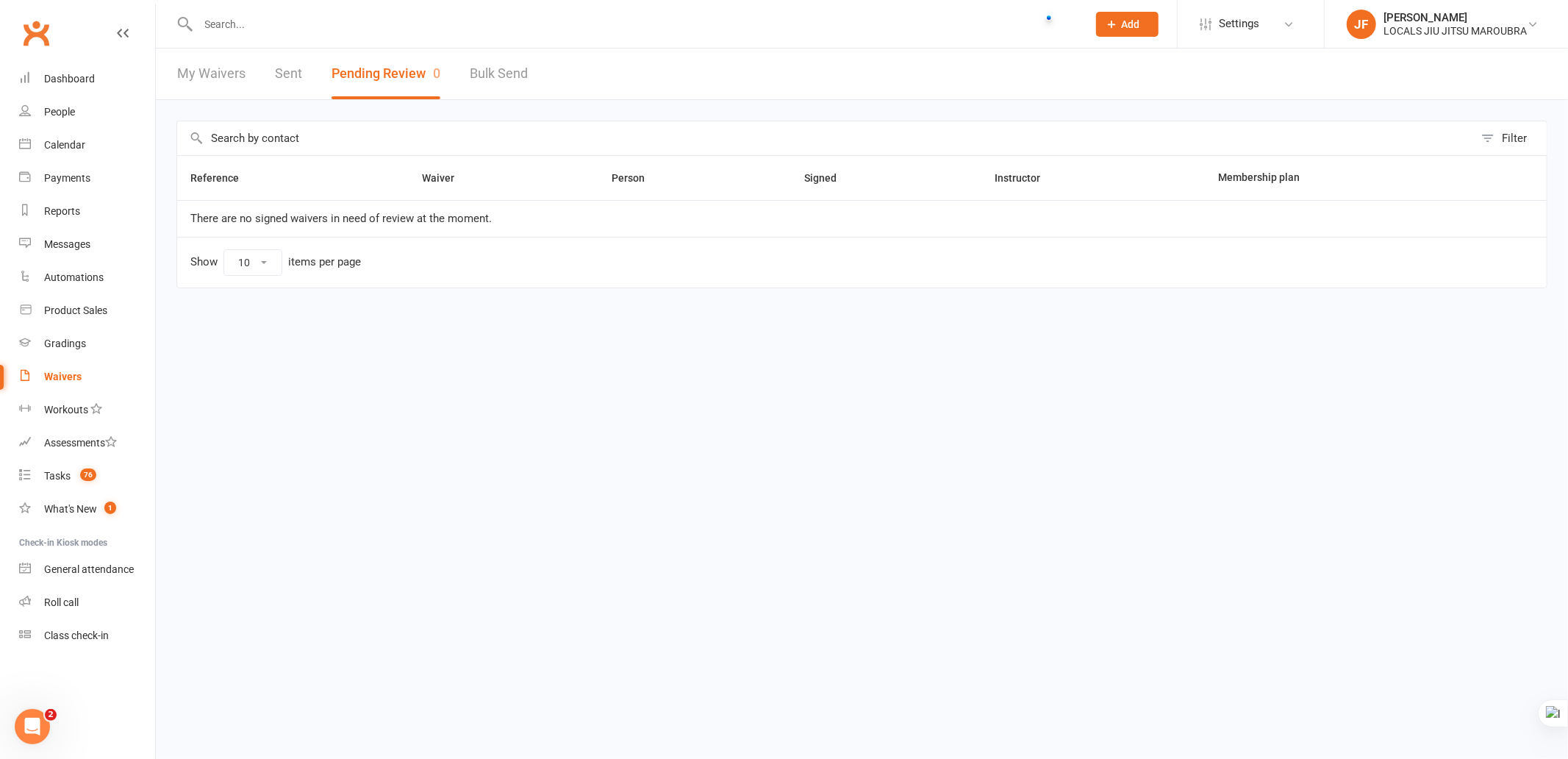
click at [422, 350] on html "Prospect Member Non-attending contact Class / event Appointment Grading event T…" at bounding box center [784, 175] width 1568 height 350
click at [466, 350] on html "Prospect Member Non-attending contact Class / event Appointment Grading event T…" at bounding box center [784, 175] width 1568 height 350
click at [60, 477] on div "Tasks" at bounding box center [57, 476] width 27 height 12
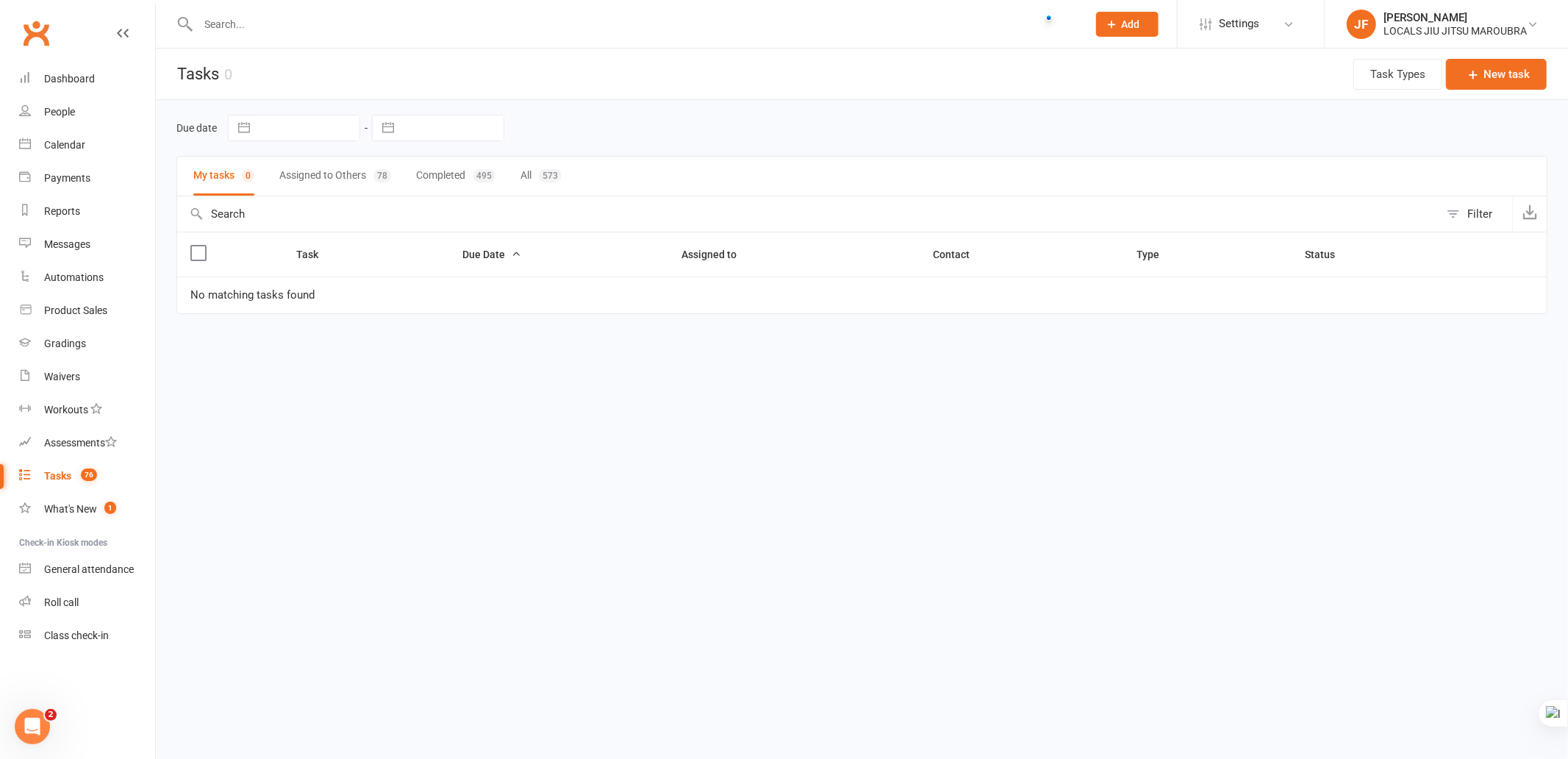
drag, startPoint x: 490, startPoint y: 392, endPoint x: 721, endPoint y: 20, distance: 437.9
click at [490, 376] on html "Prospect Member Non-attending contact Class / event Appointment Grading event T…" at bounding box center [784, 188] width 1568 height 376
click at [333, 183] on button "Assigned to Others 78" at bounding box center [335, 176] width 111 height 39
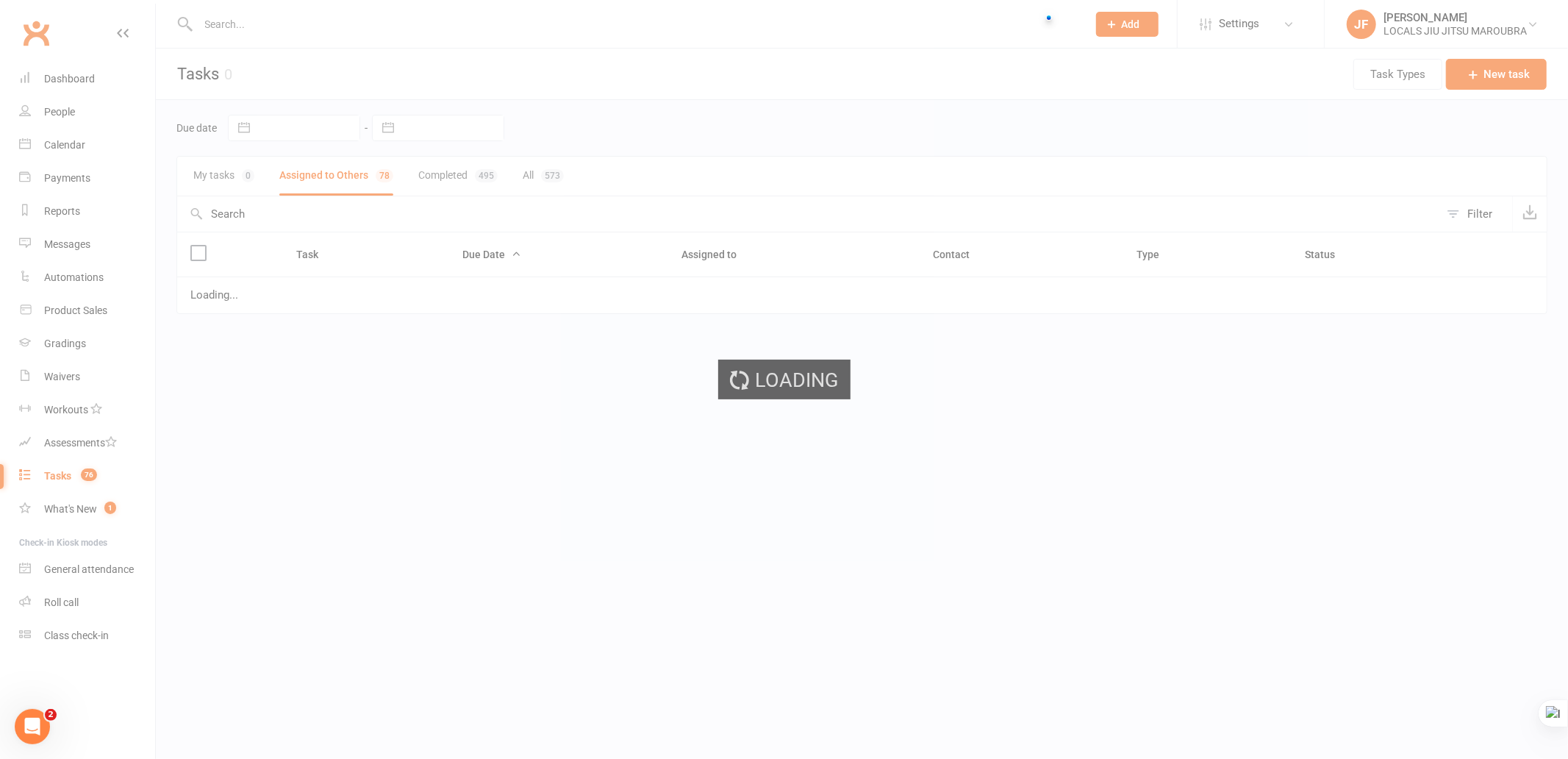
select select "started"
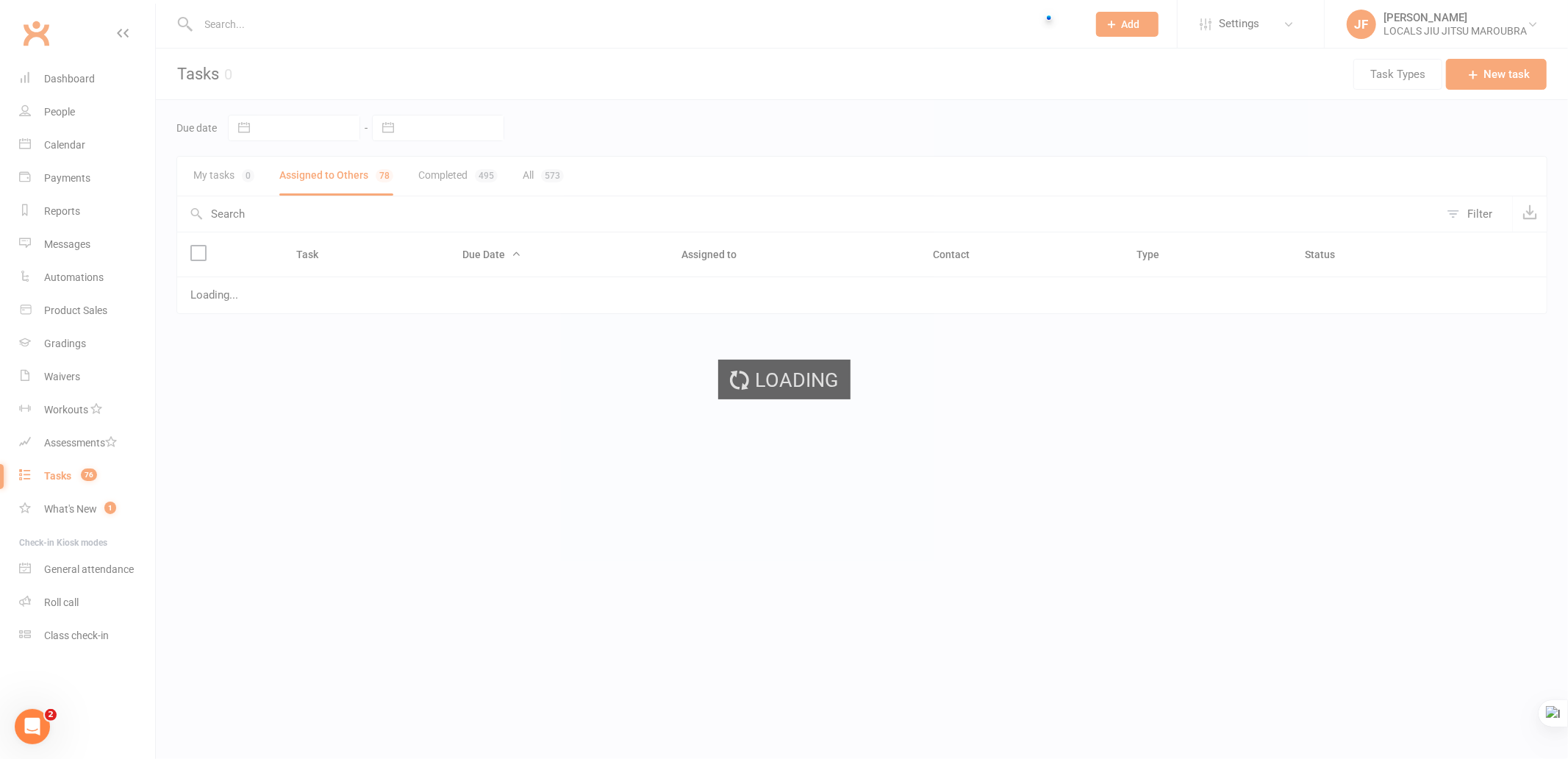
select select "started"
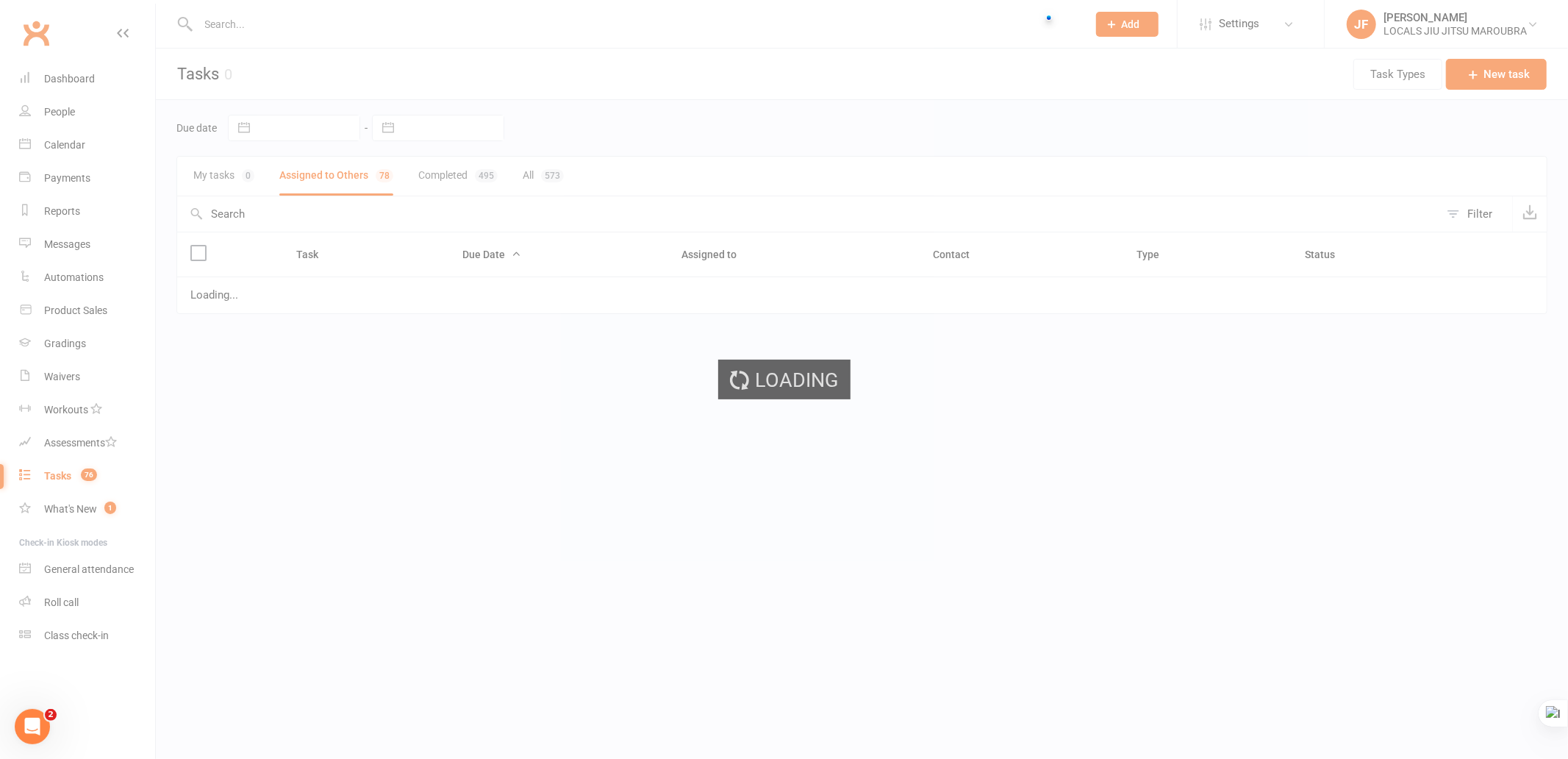
select select "started"
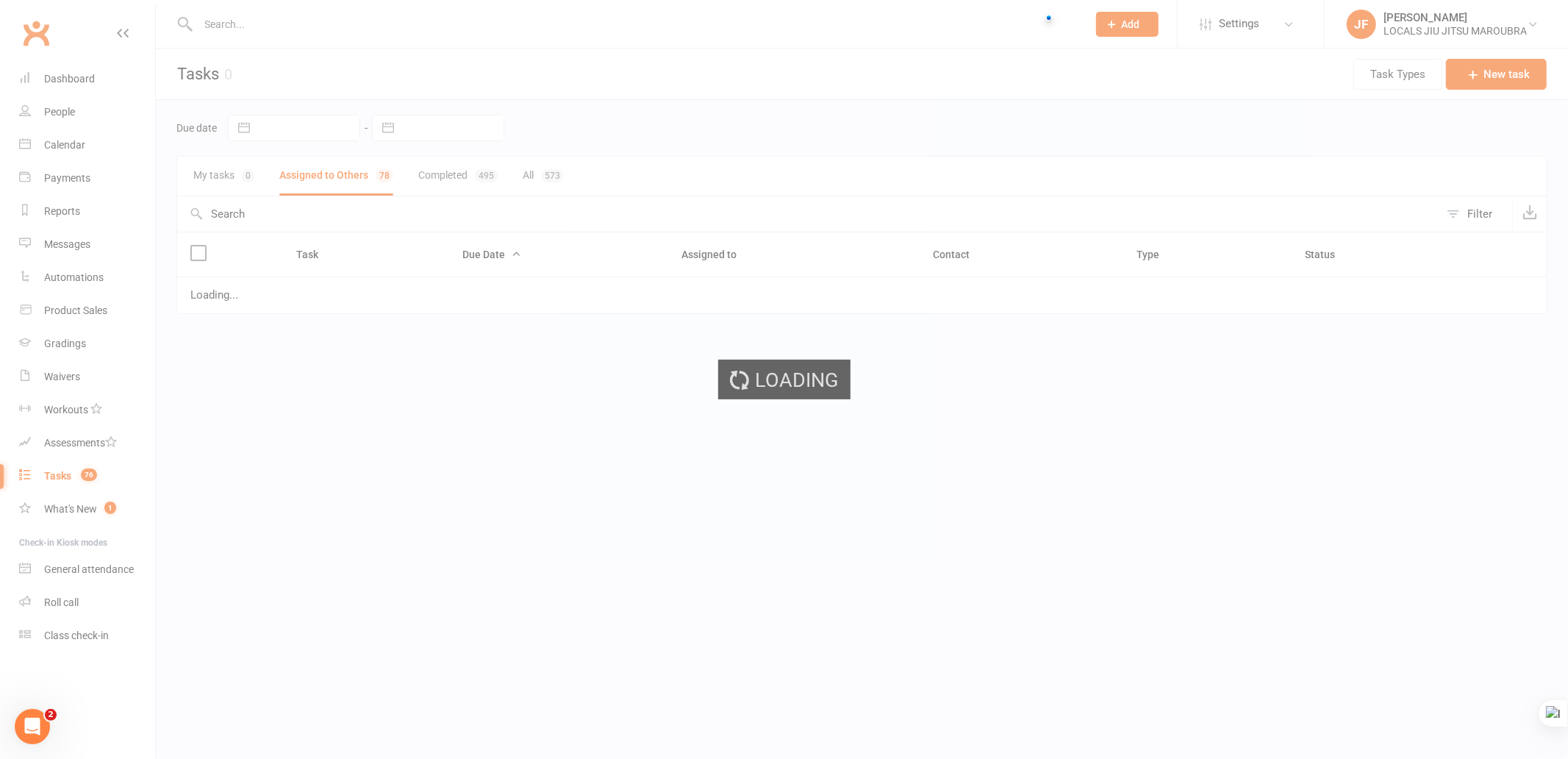
select select "started"
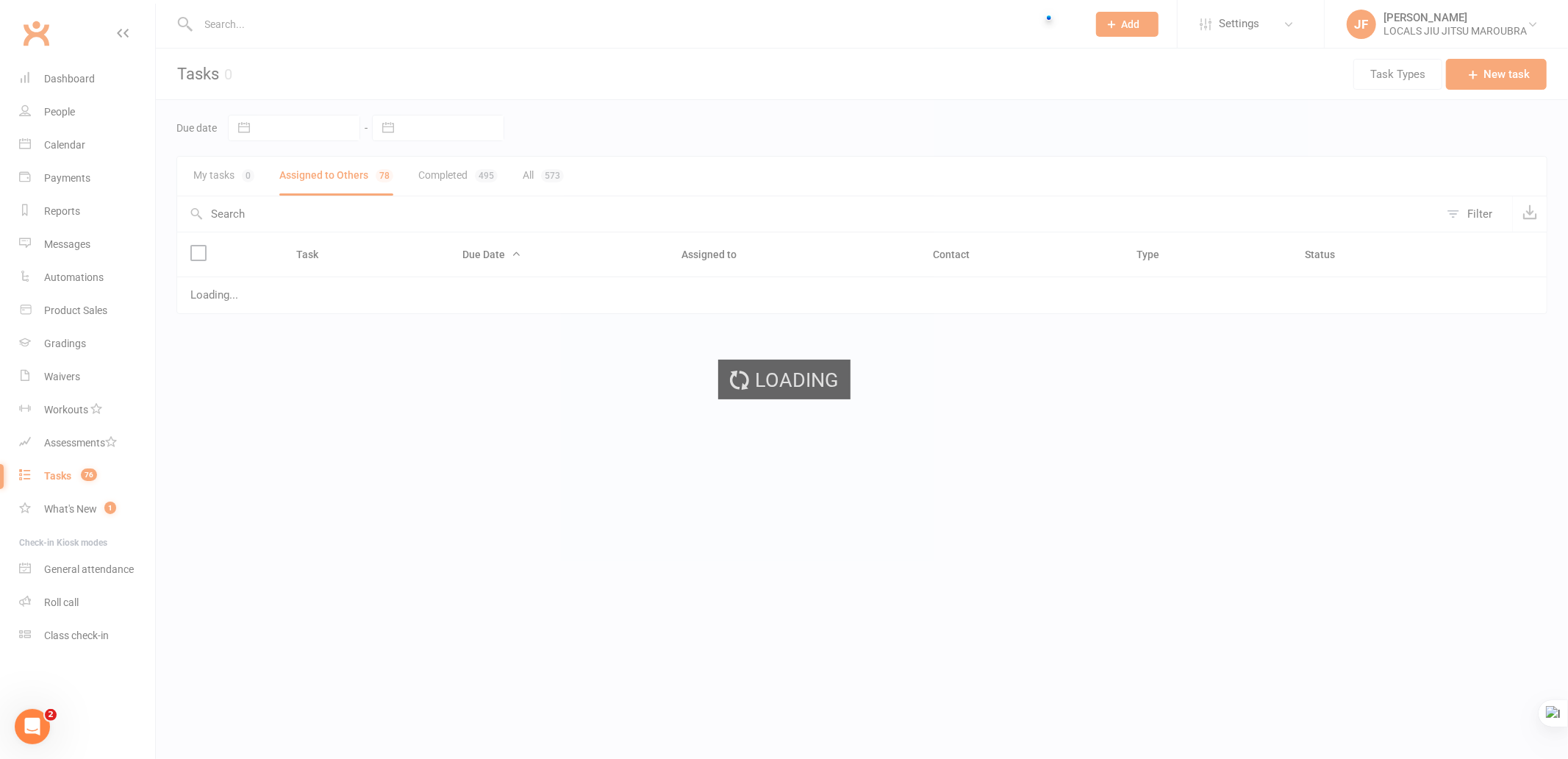
select select "started"
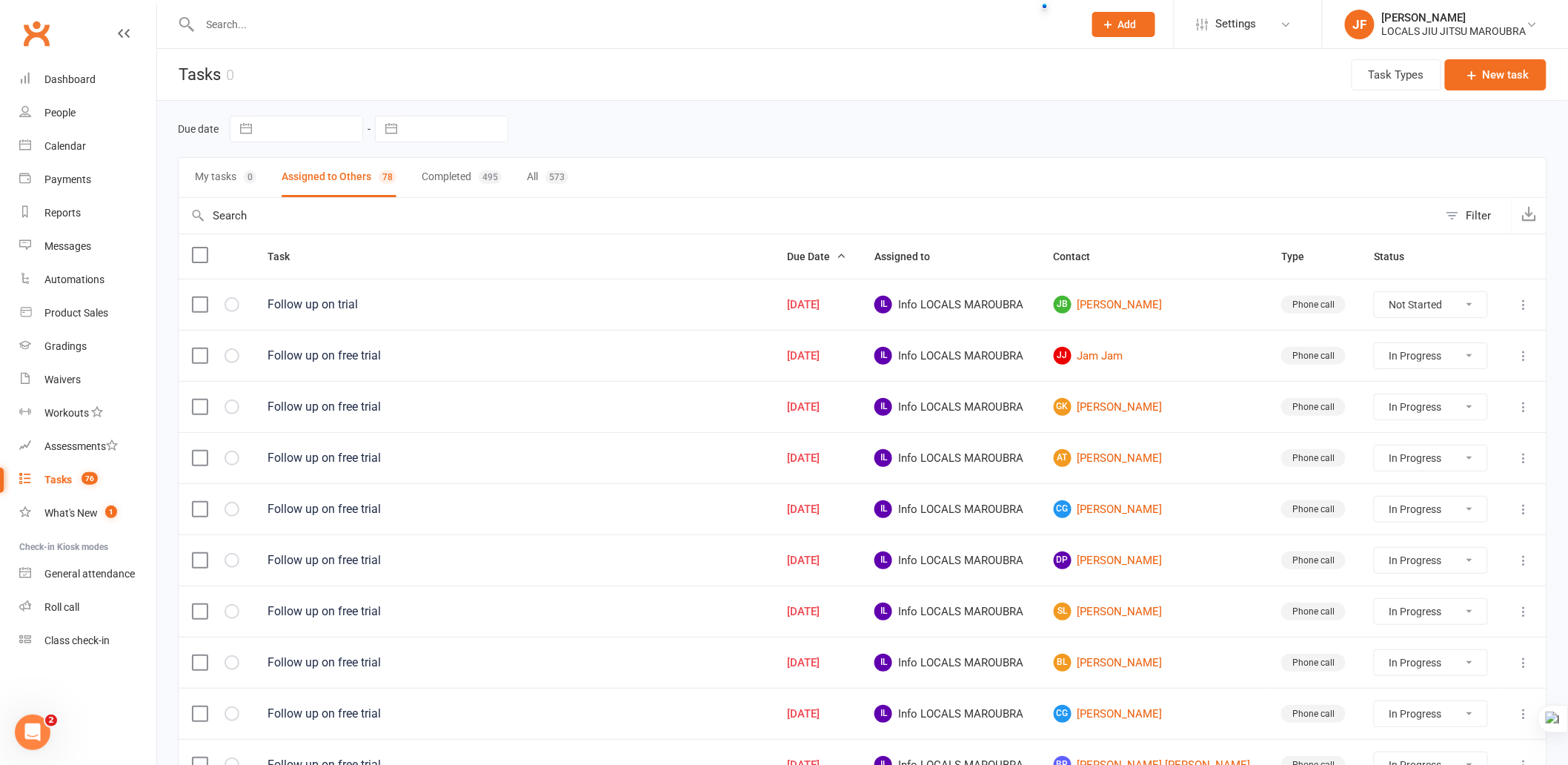
select select "started"
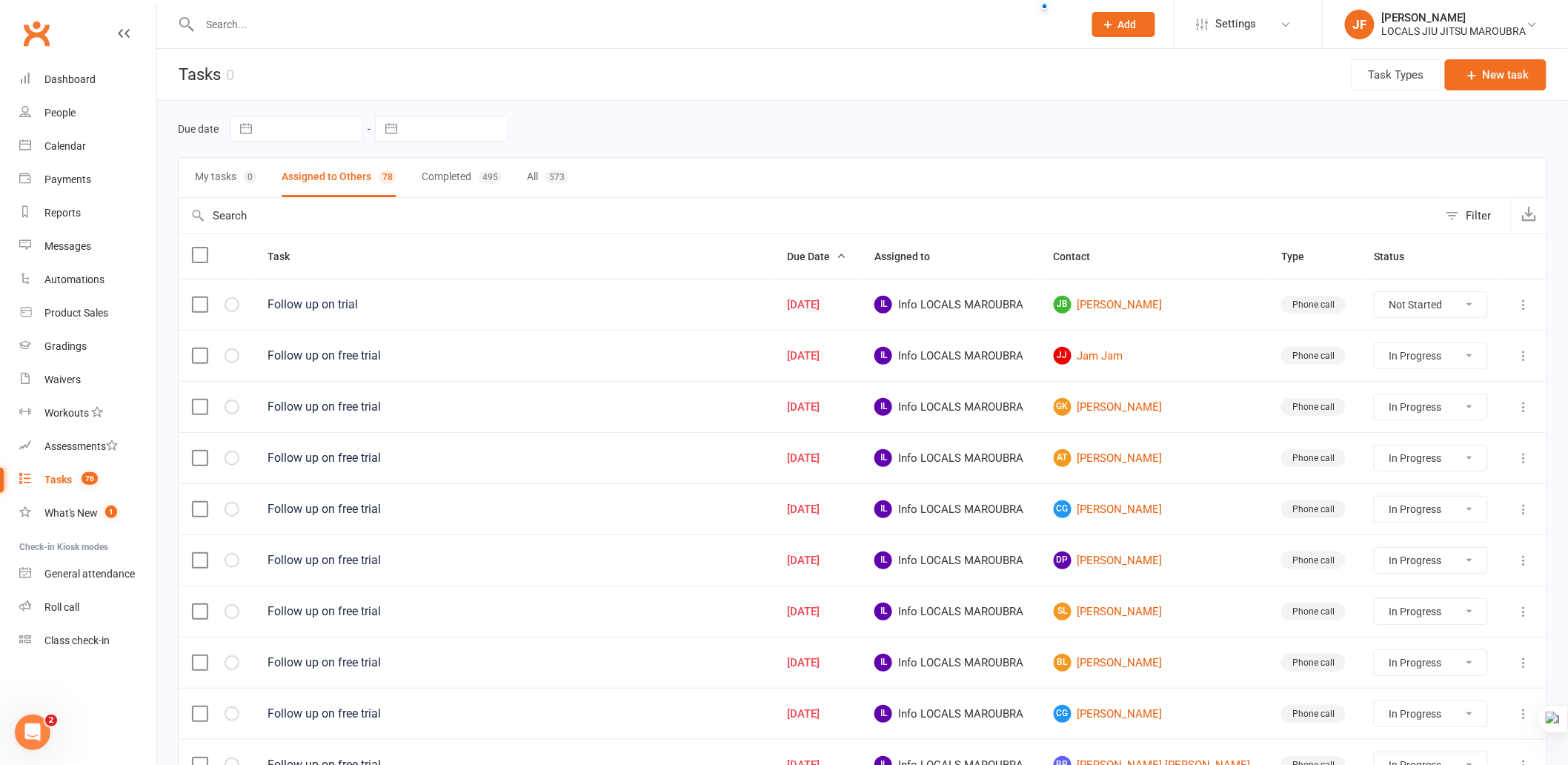
select select "started"
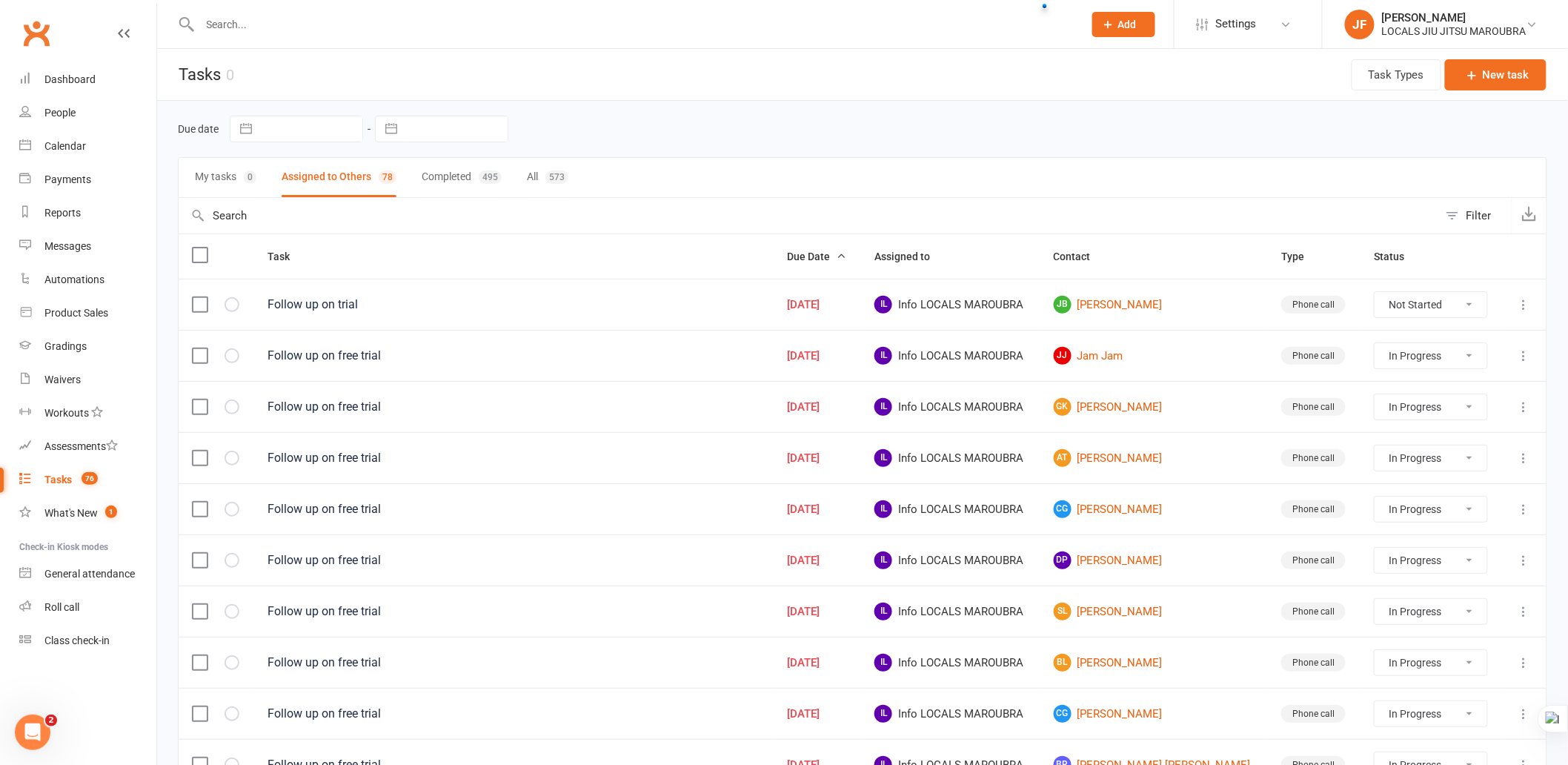
select select "started"
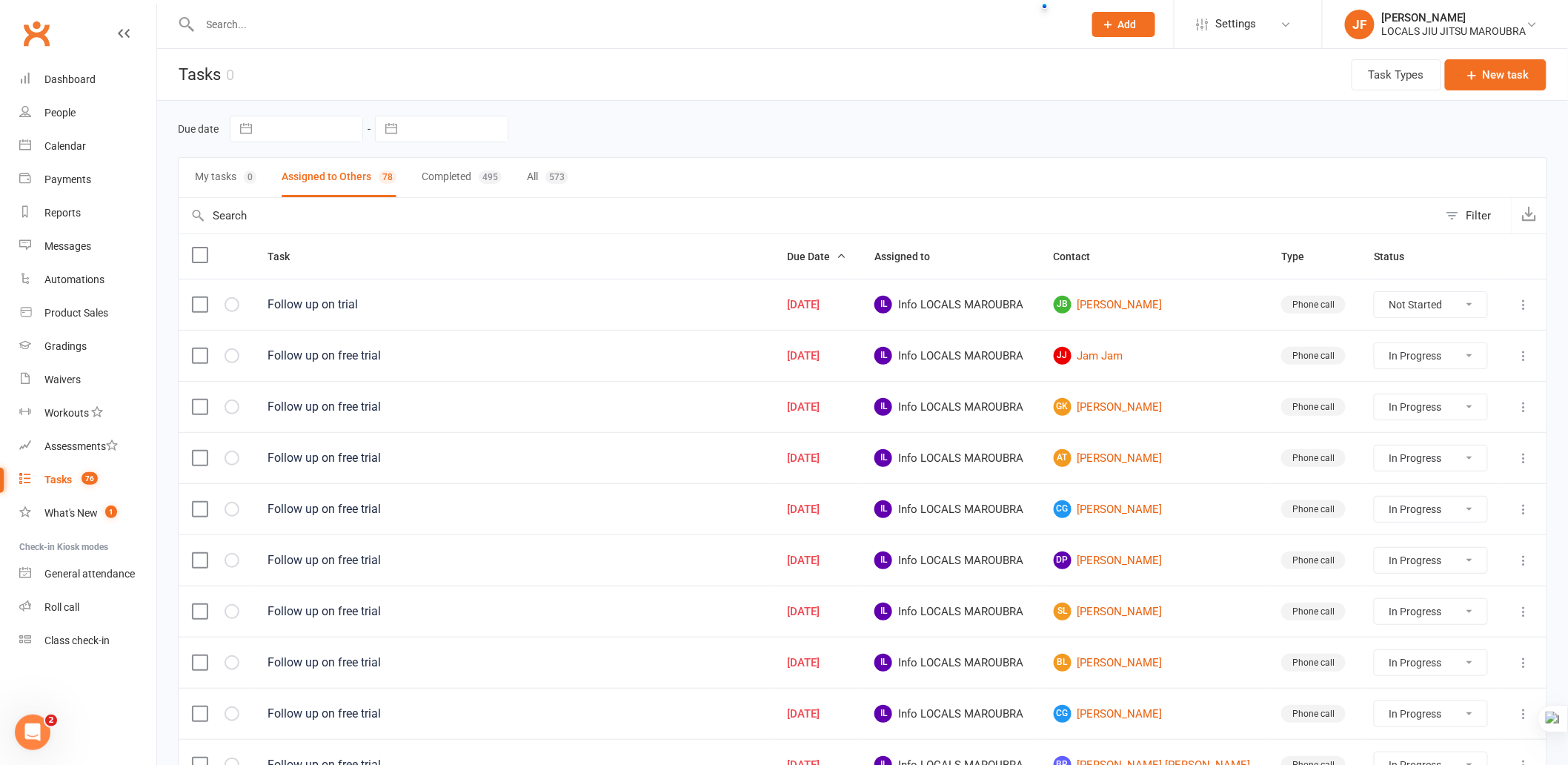
select select "started"
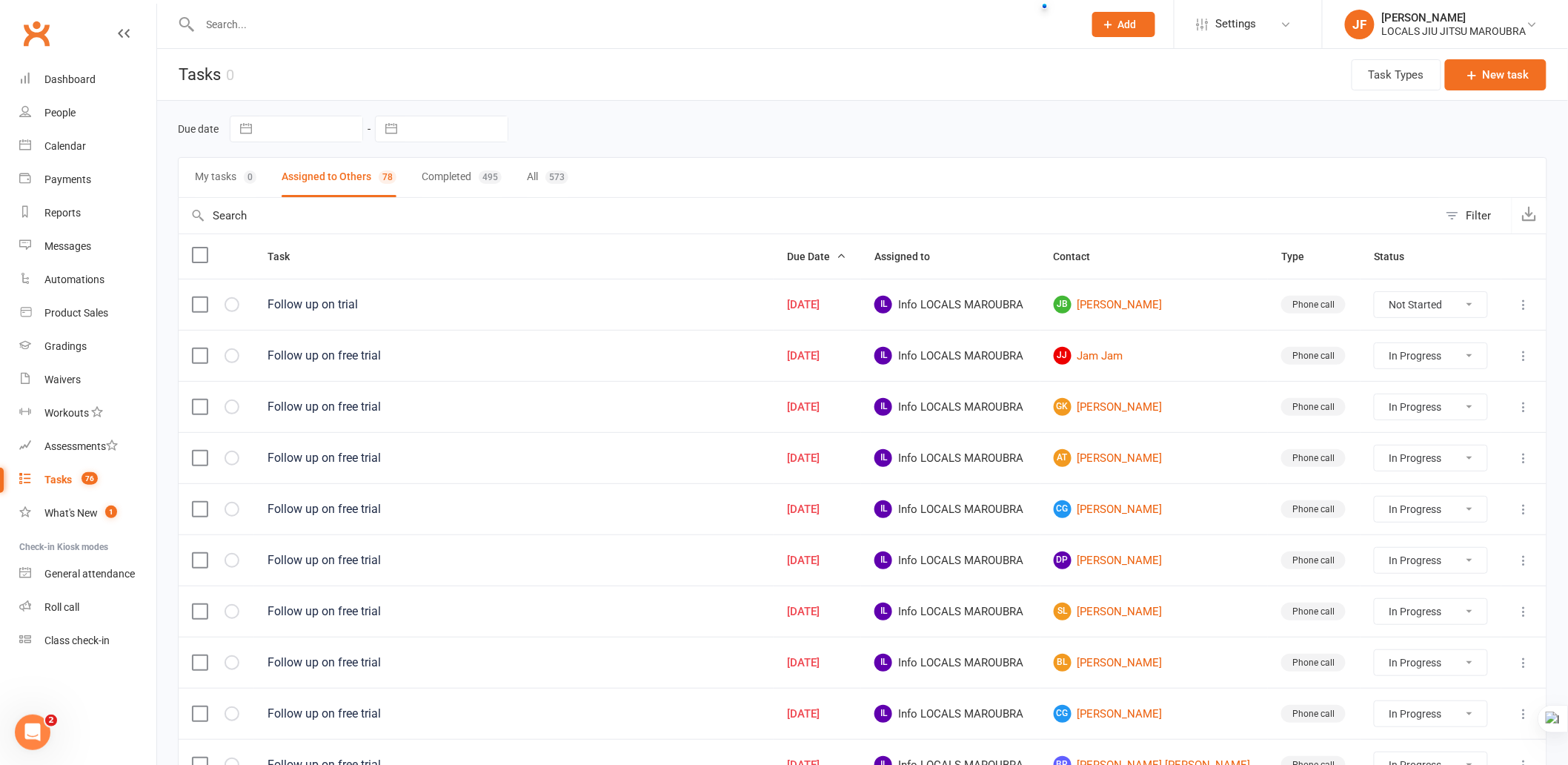
select select "started"
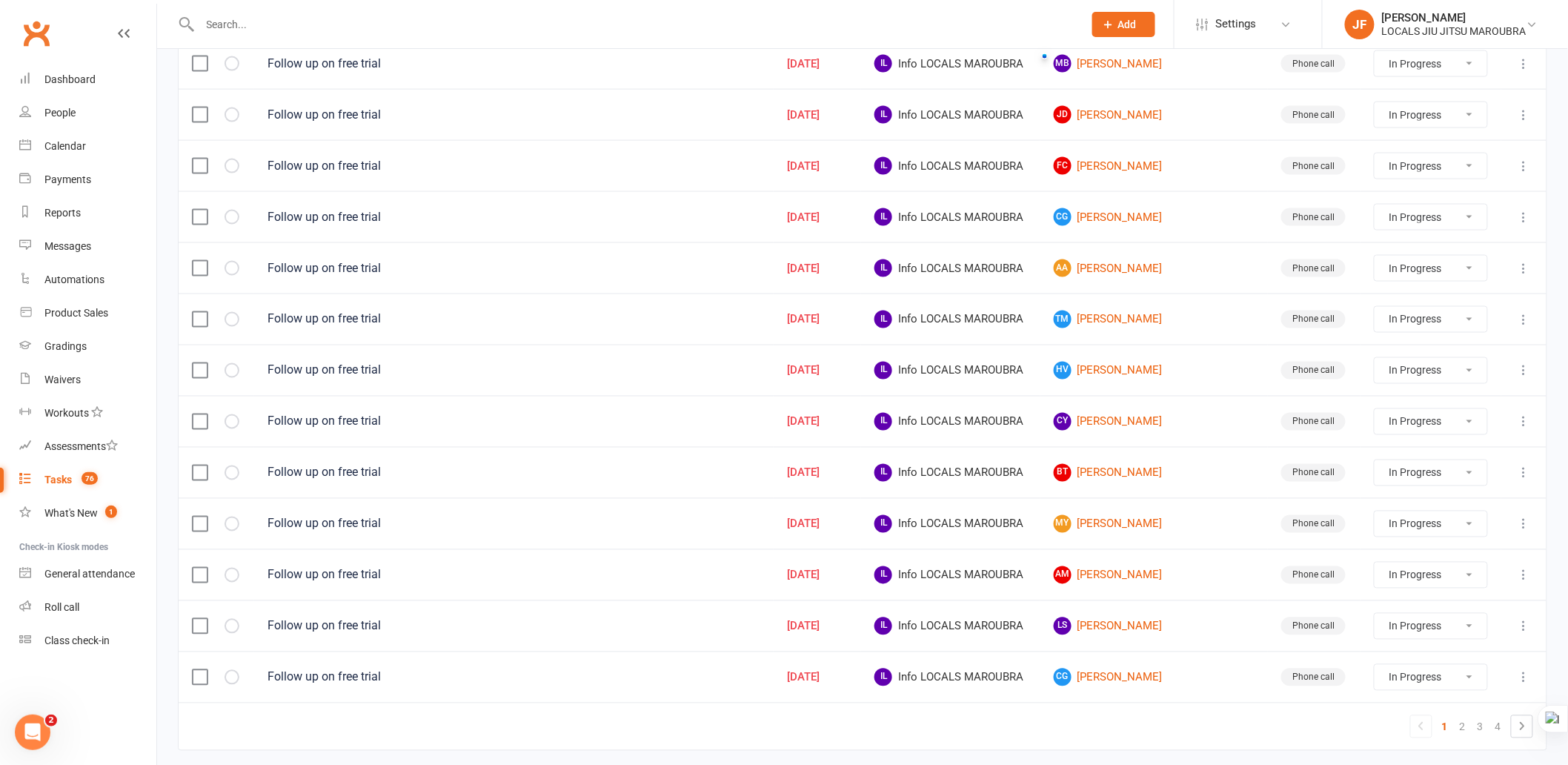
scroll to position [494, 0]
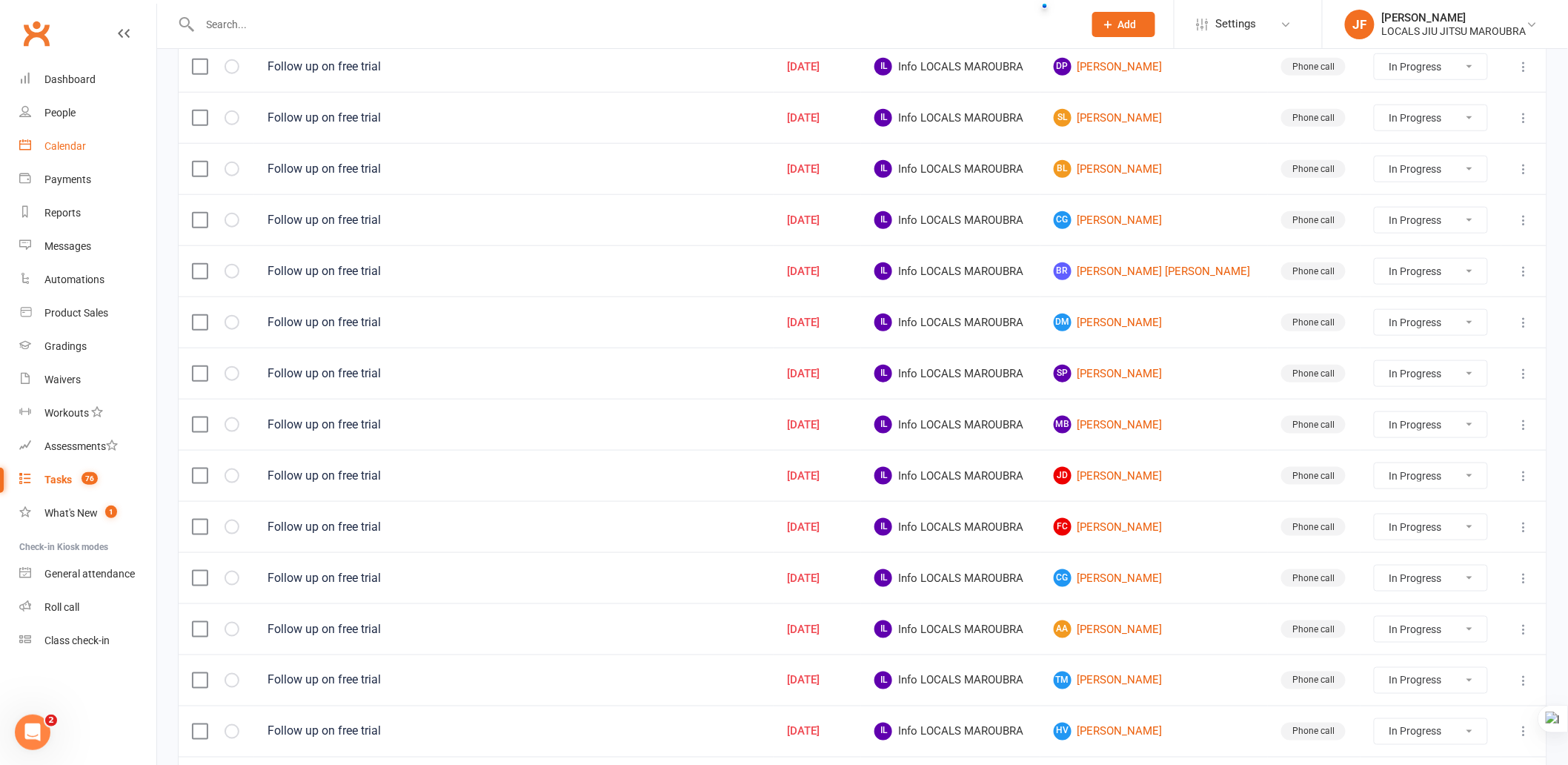
click at [56, 145] on div "Calendar" at bounding box center [65, 146] width 41 height 12
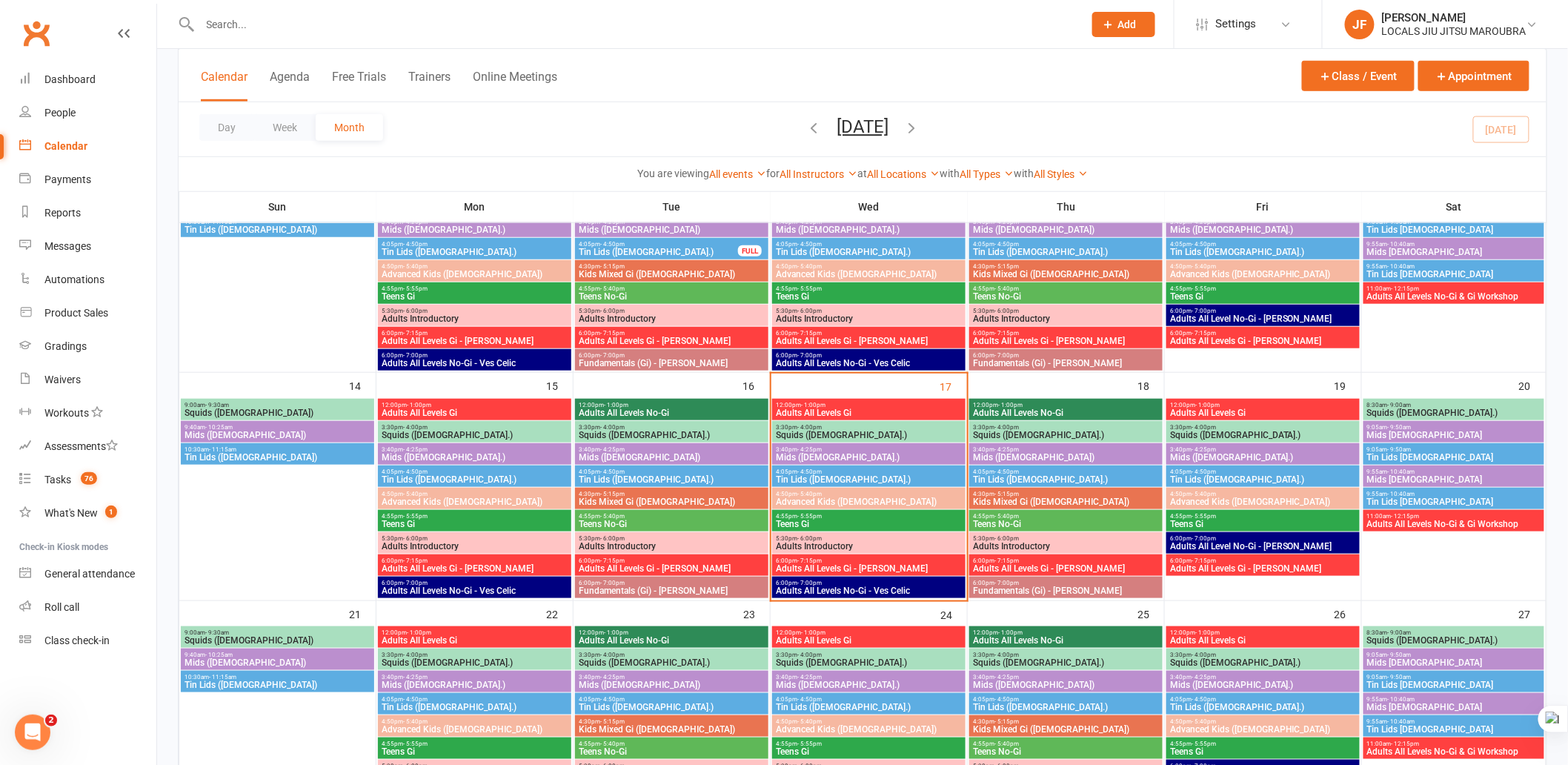
scroll to position [411, 0]
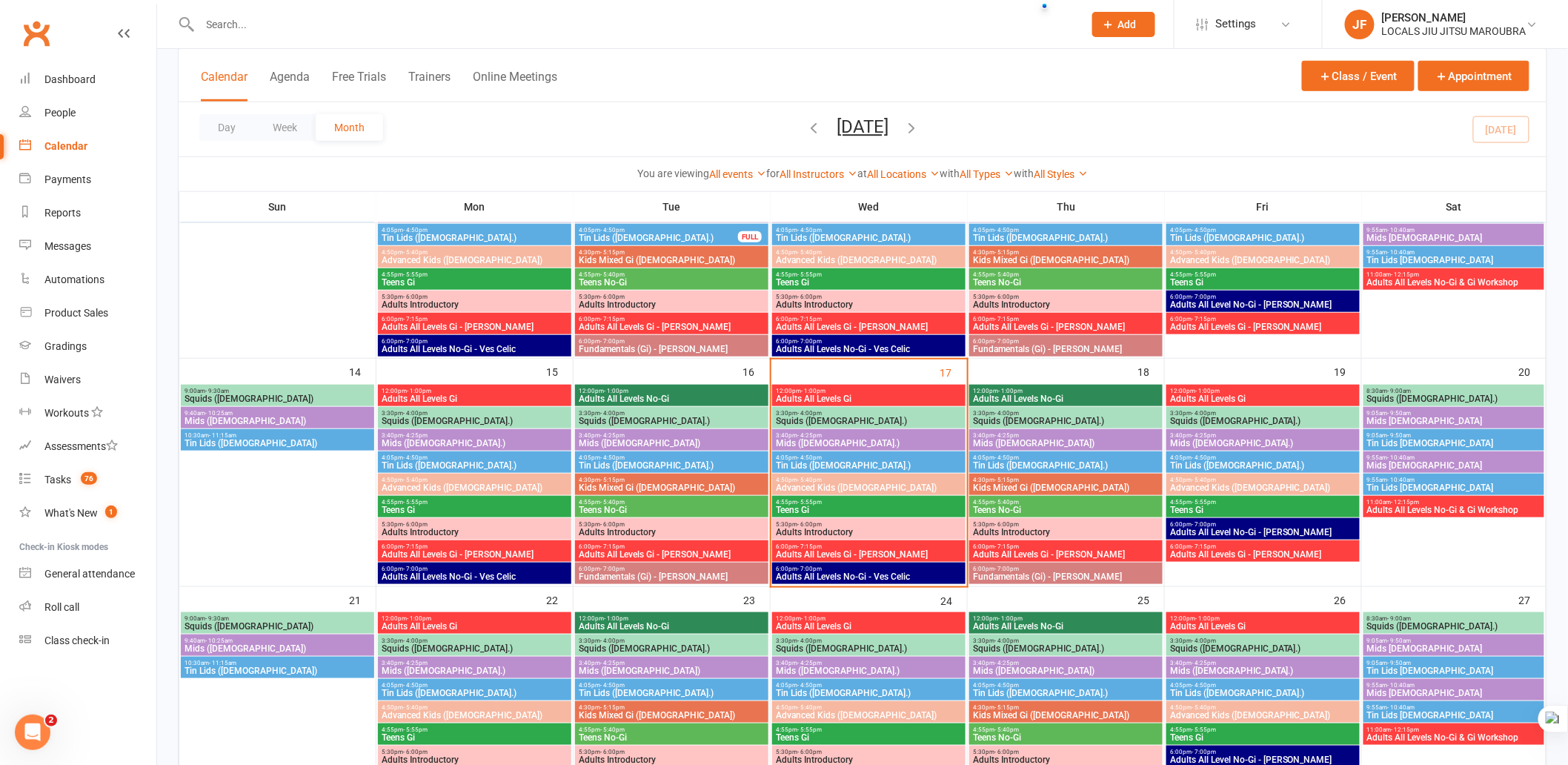
click at [915, 413] on span "3:30pm - 4:00pm" at bounding box center [869, 413] width 187 height 7
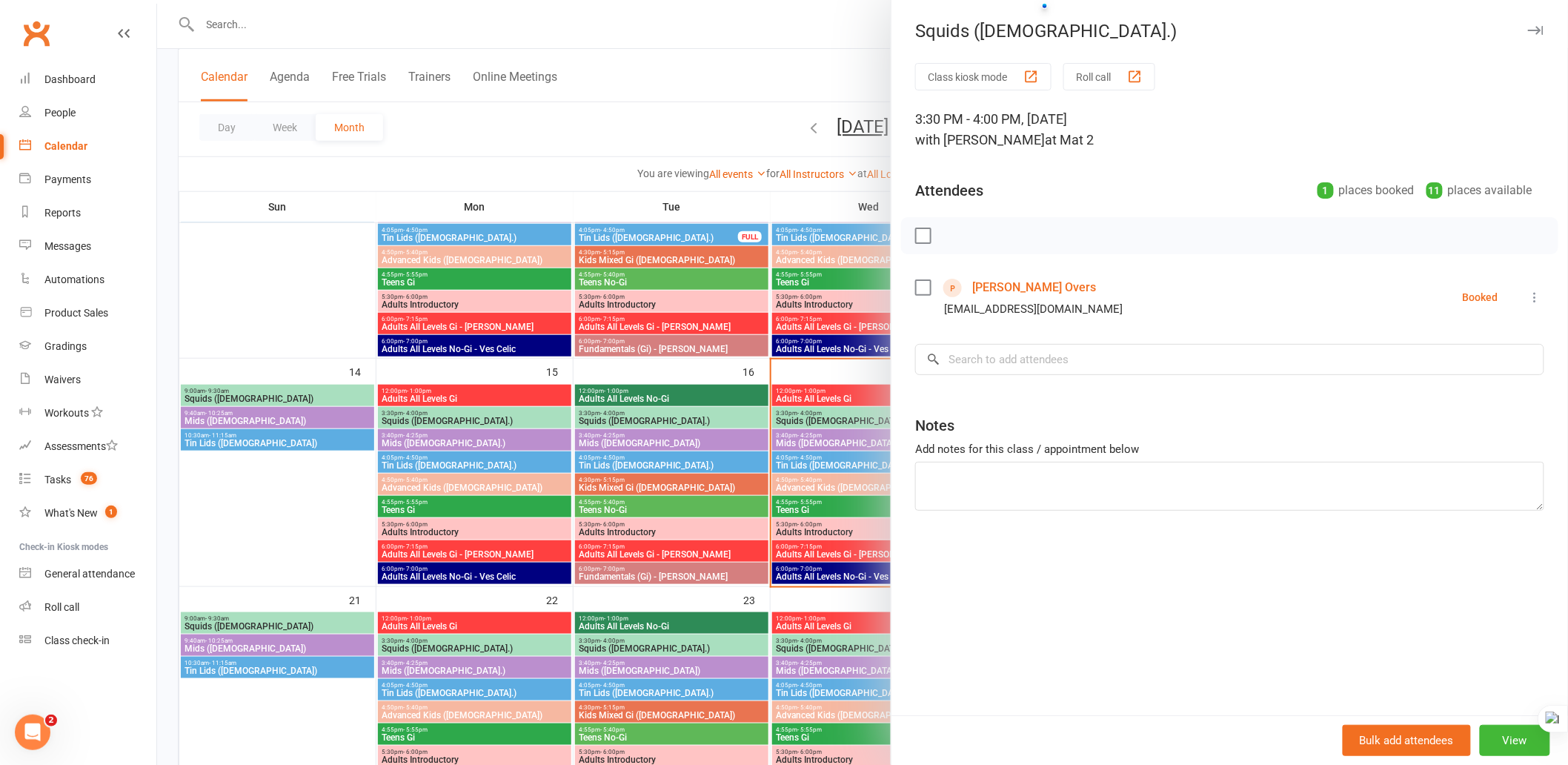
click at [1530, 26] on icon "button" at bounding box center [1536, 31] width 15 height 9
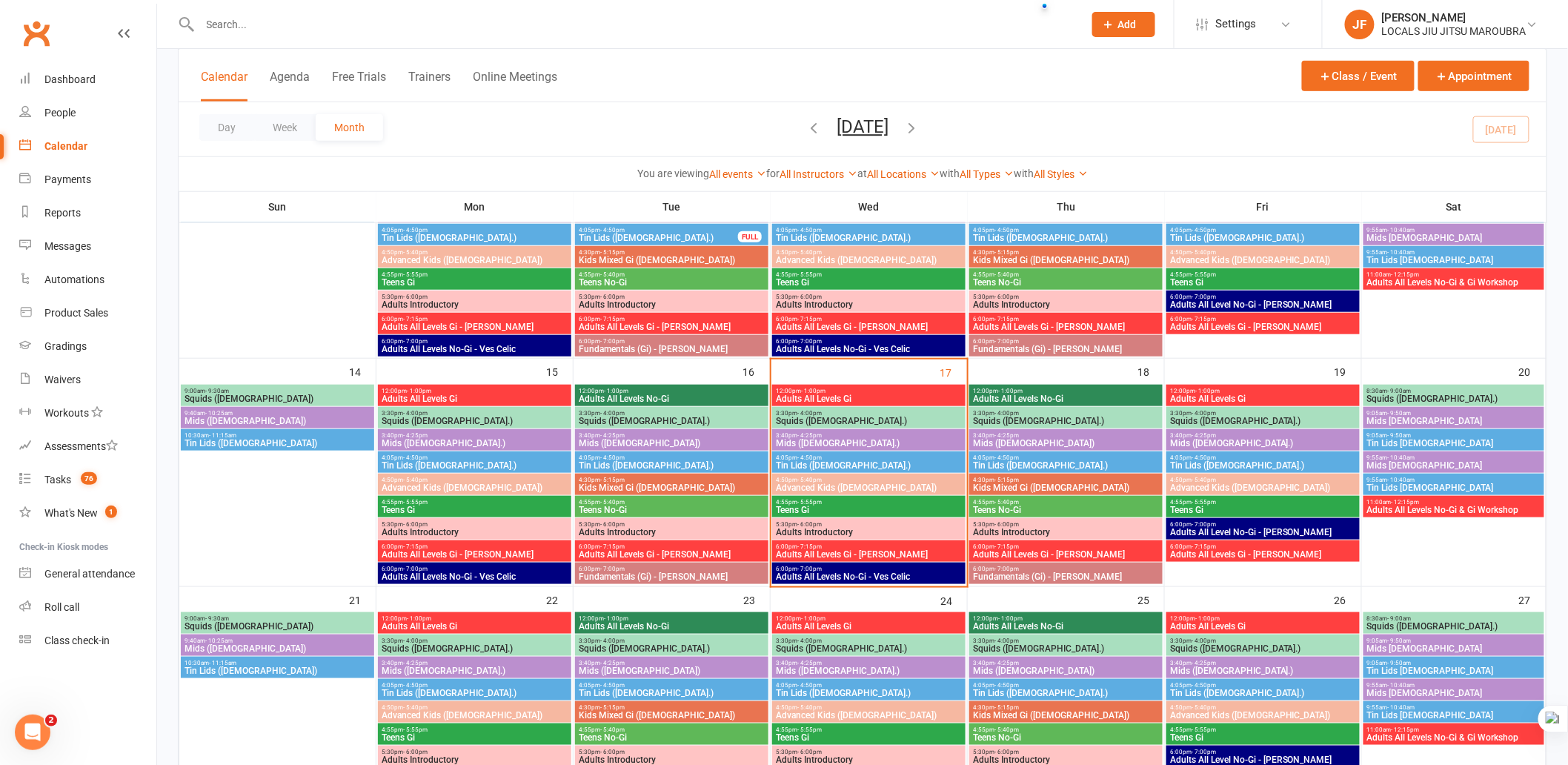
click at [957, 394] on span "Adults All Levels Gi" at bounding box center [869, 399] width 187 height 9
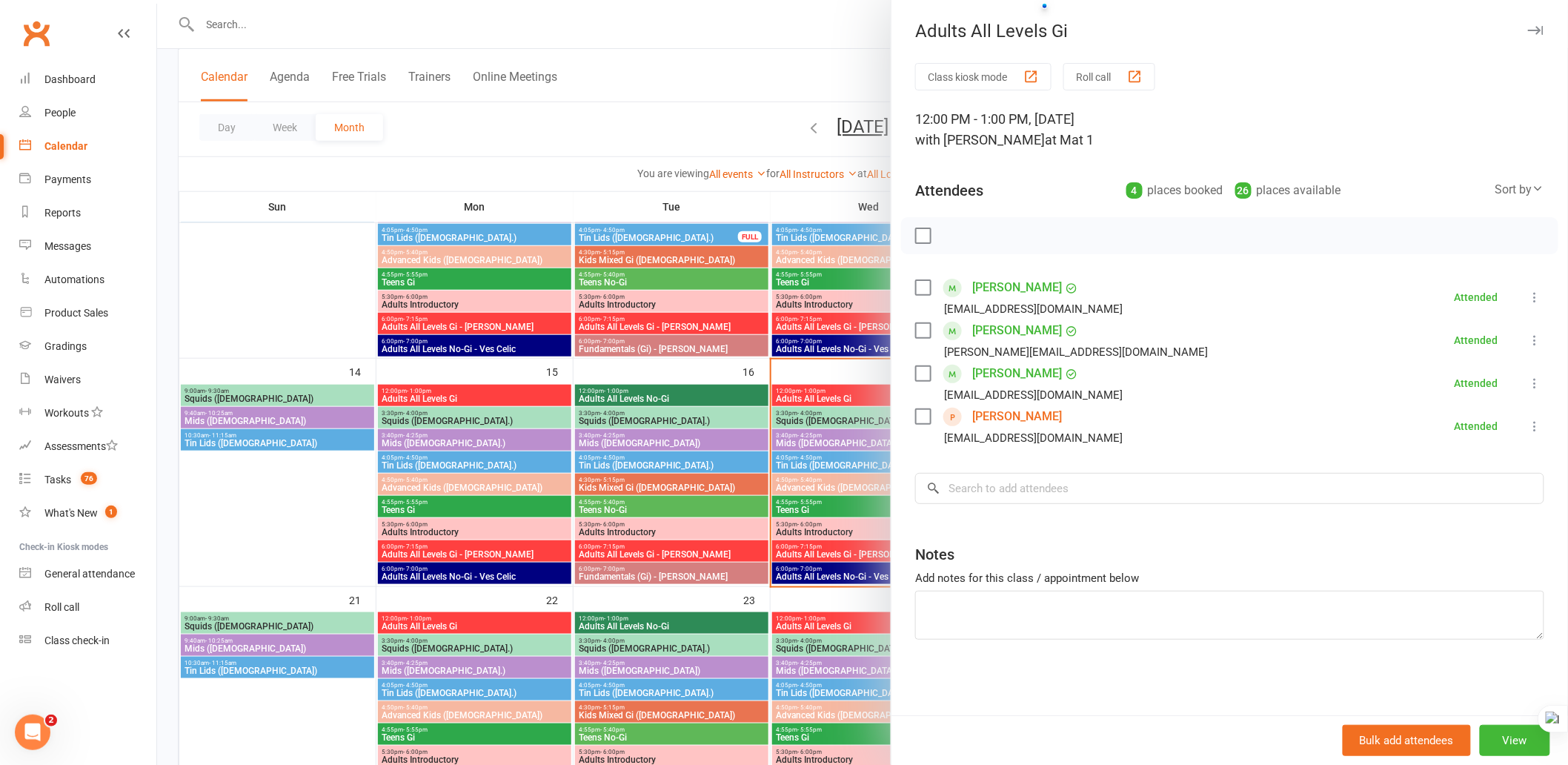
click at [1528, 26] on icon "button" at bounding box center [1536, 31] width 15 height 9
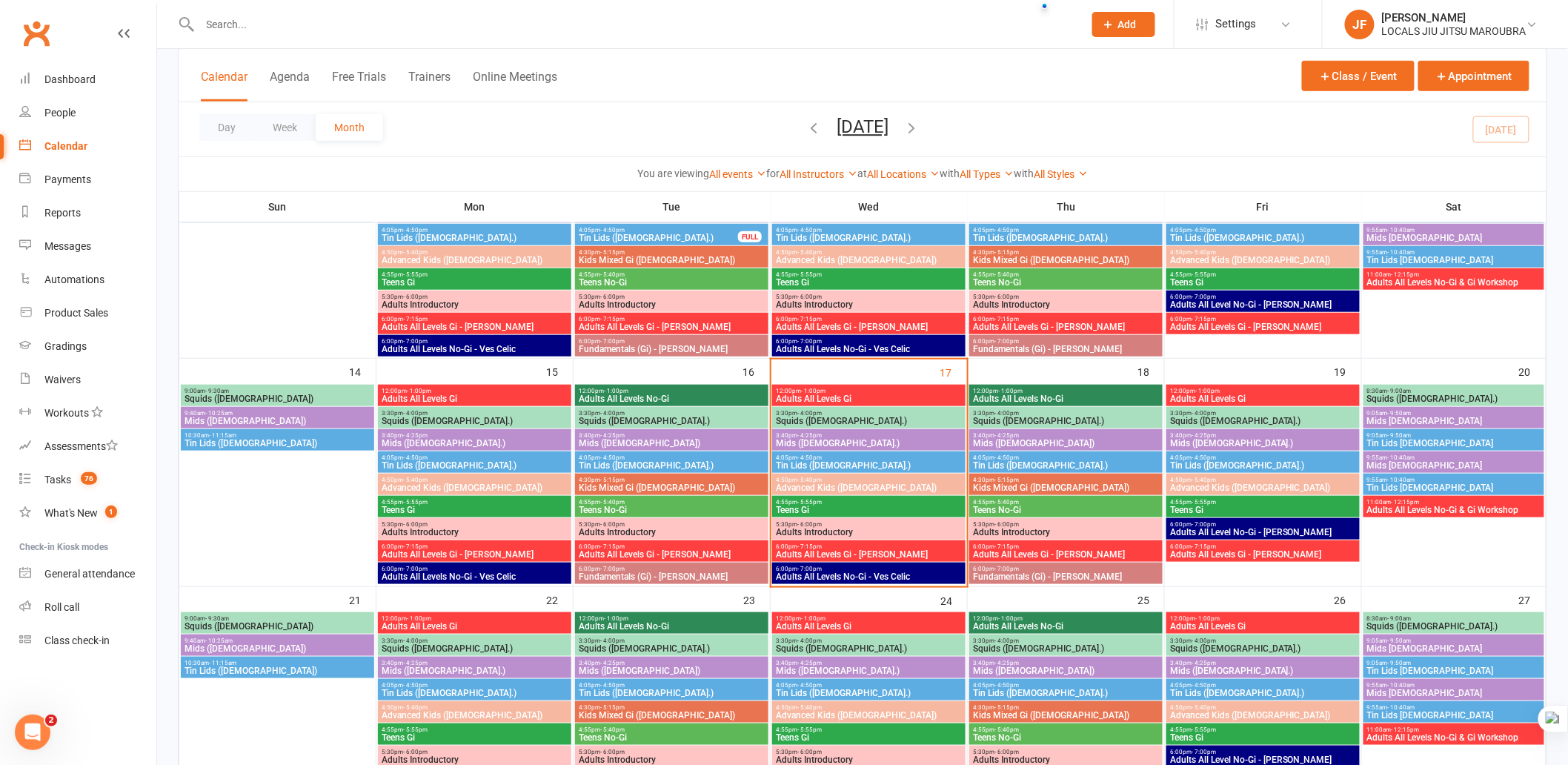
click at [928, 446] on span "Mids ([DEMOGRAPHIC_DATA].)" at bounding box center [869, 443] width 187 height 9
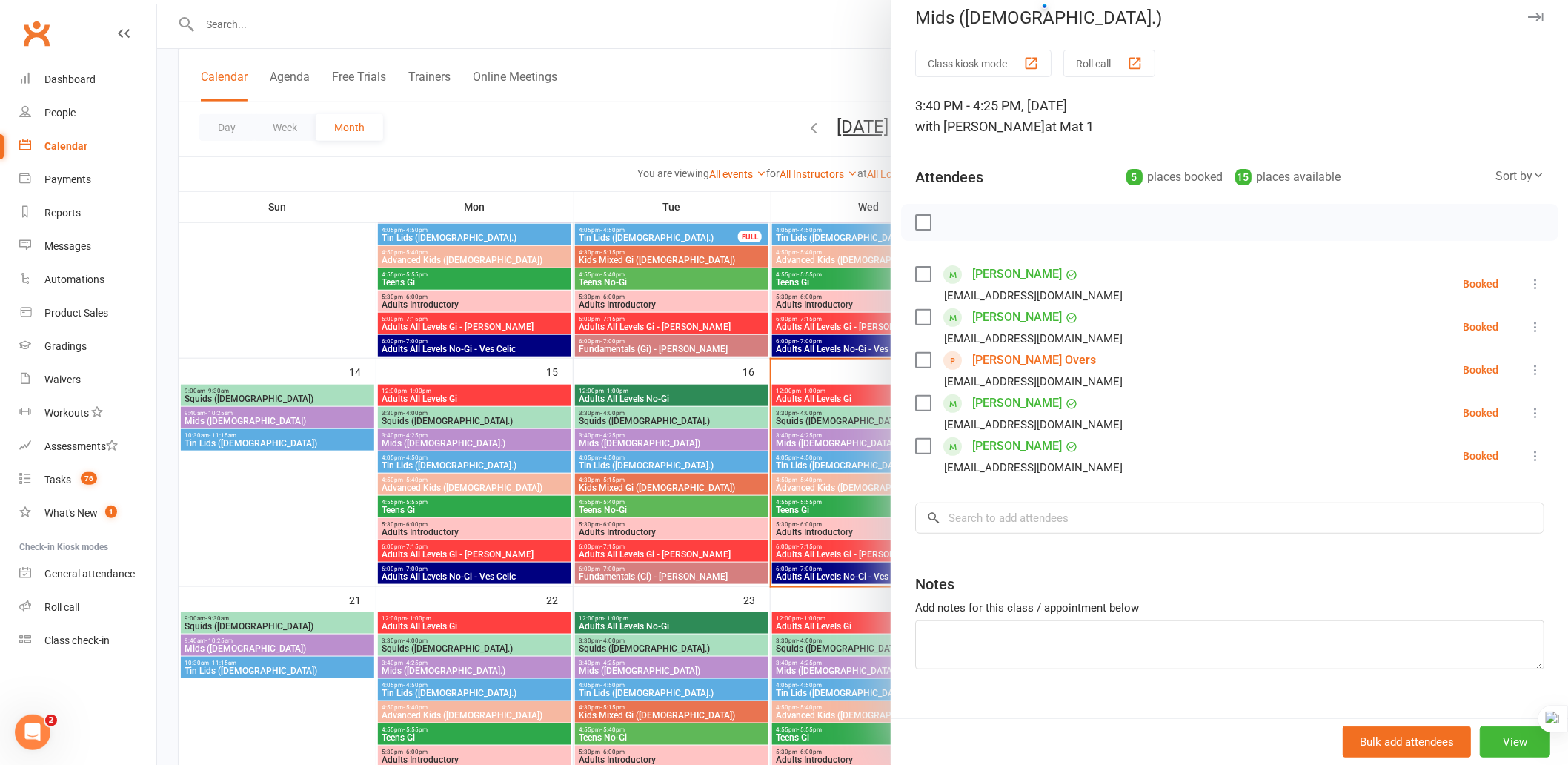
scroll to position [0, 0]
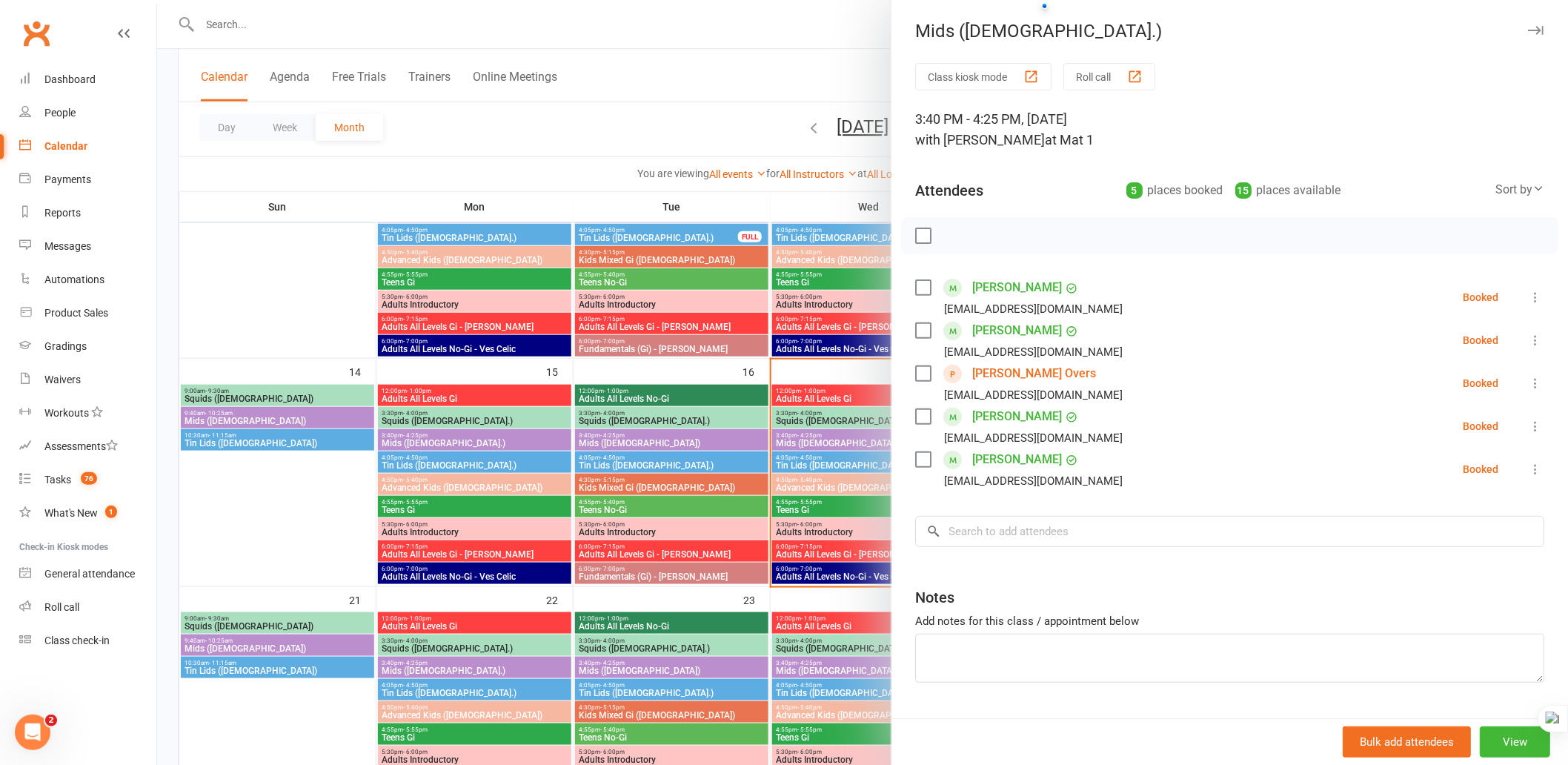
click at [1126, 729] on div "Bulk add attendees View" at bounding box center [1230, 741] width 677 height 47
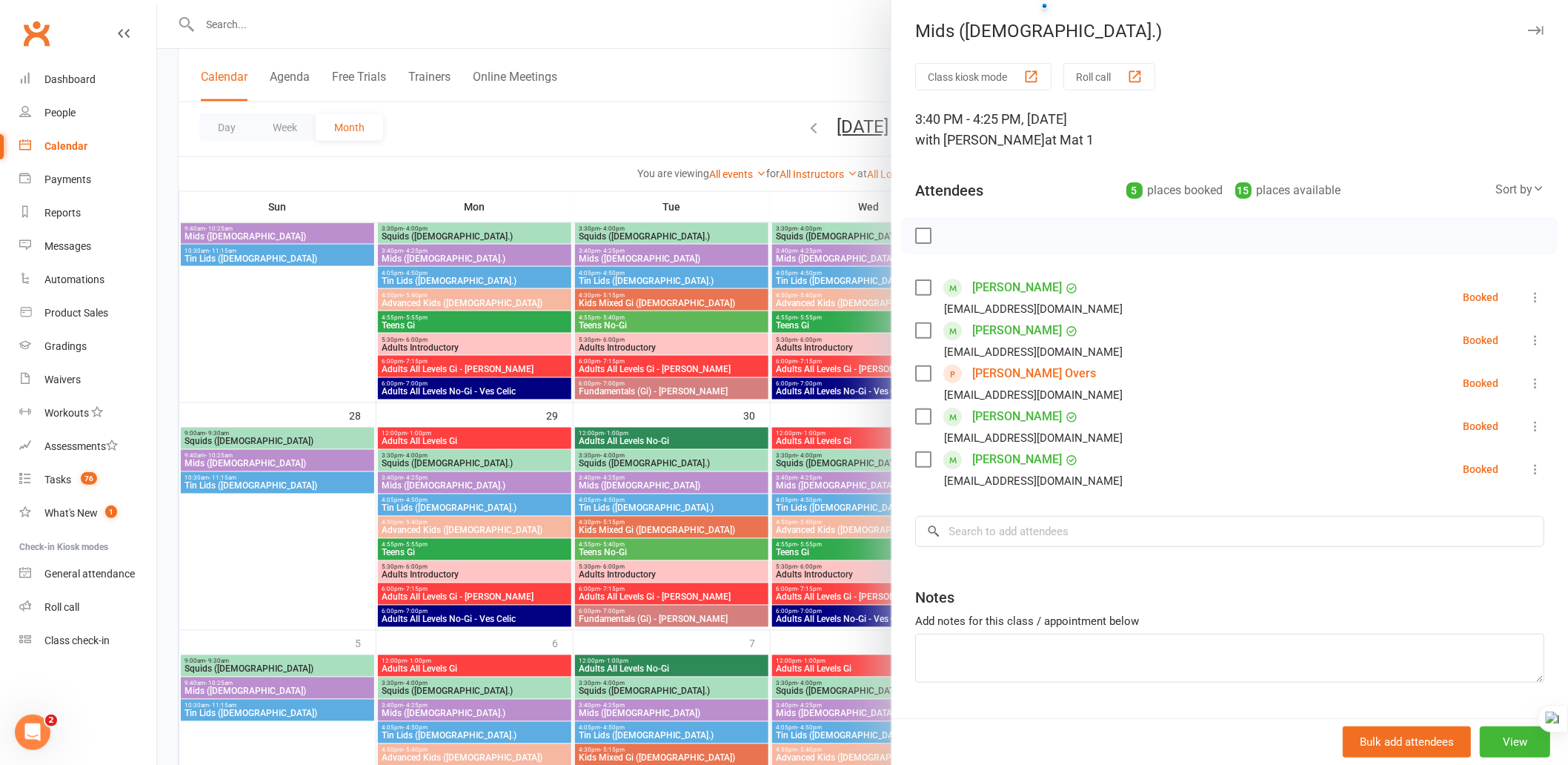
click at [1528, 31] on icon "button" at bounding box center [1536, 31] width 15 height 9
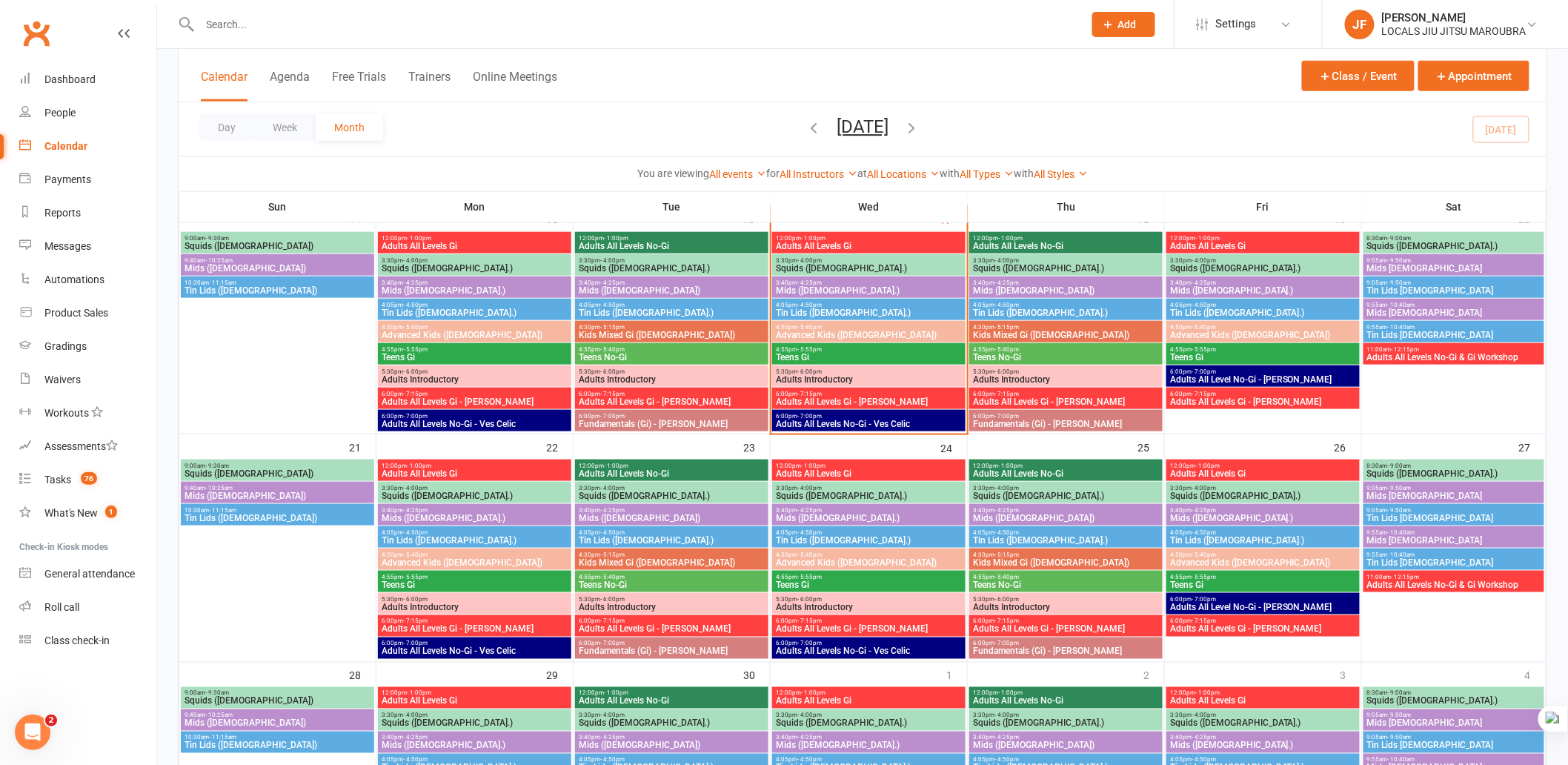
scroll to position [464, 0]
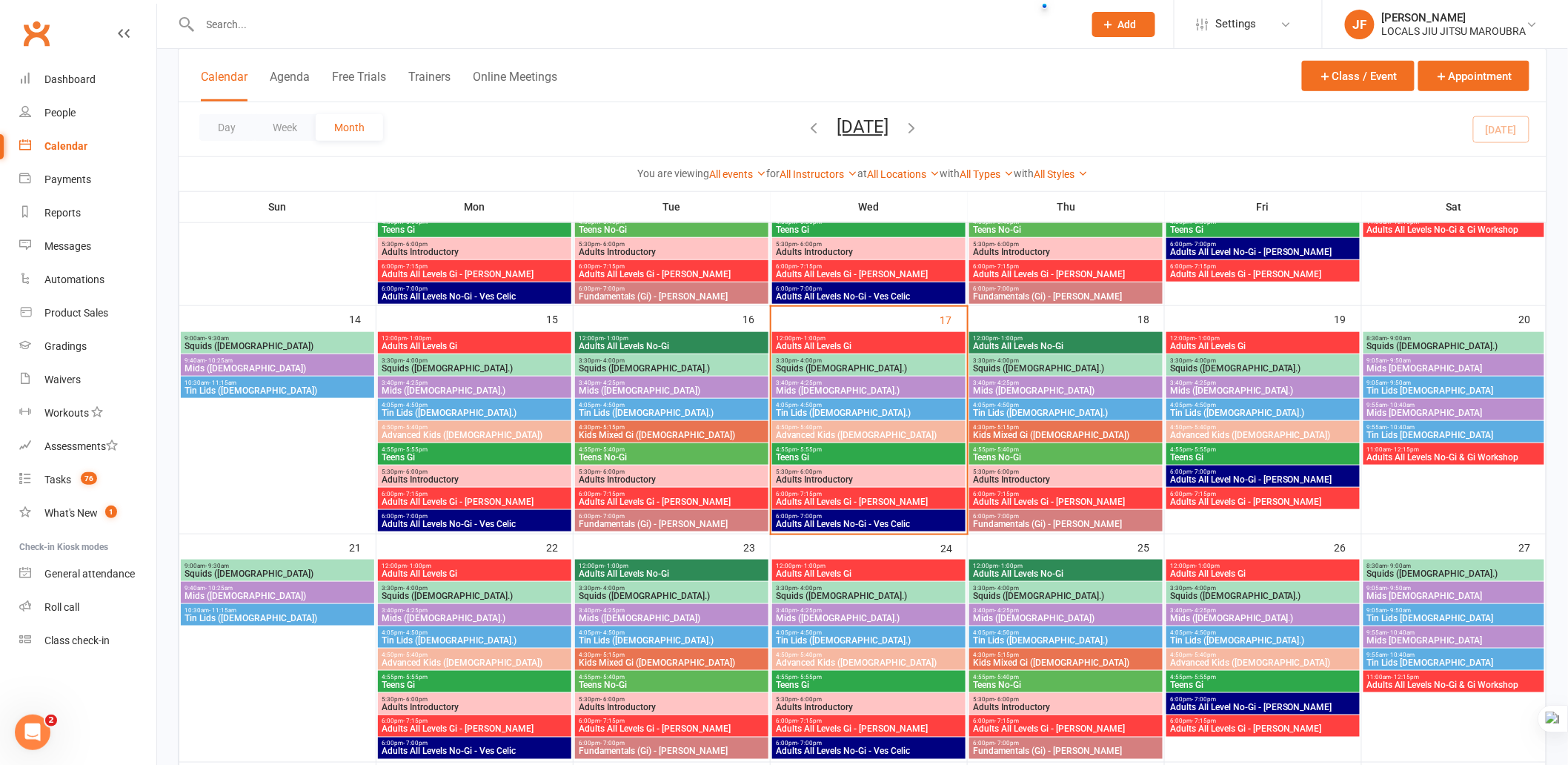
click at [928, 505] on span "Adults All Levels Gi - [PERSON_NAME]" at bounding box center [869, 502] width 187 height 9
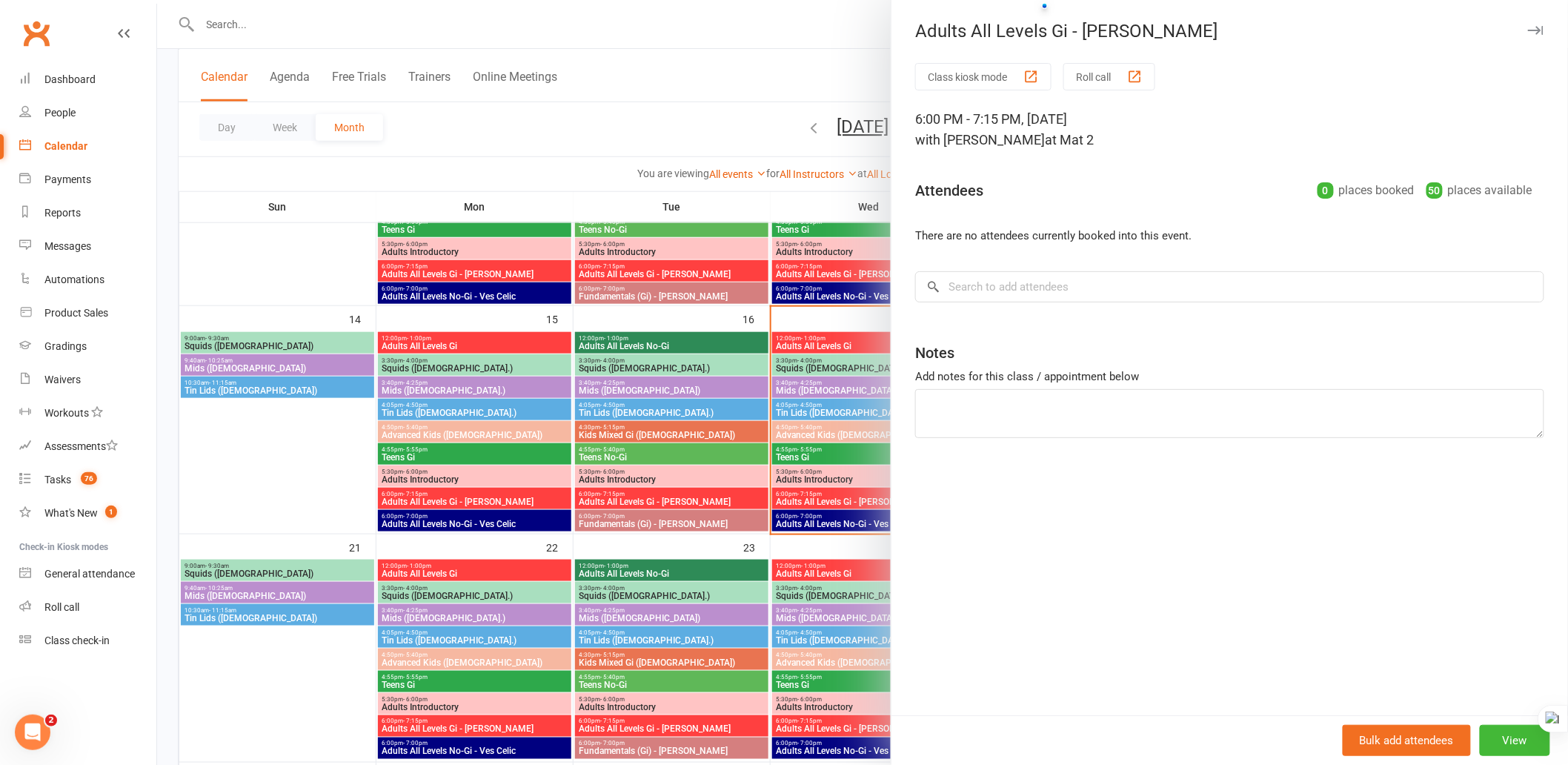
click at [1527, 24] on button "button" at bounding box center [1535, 30] width 18 height 18
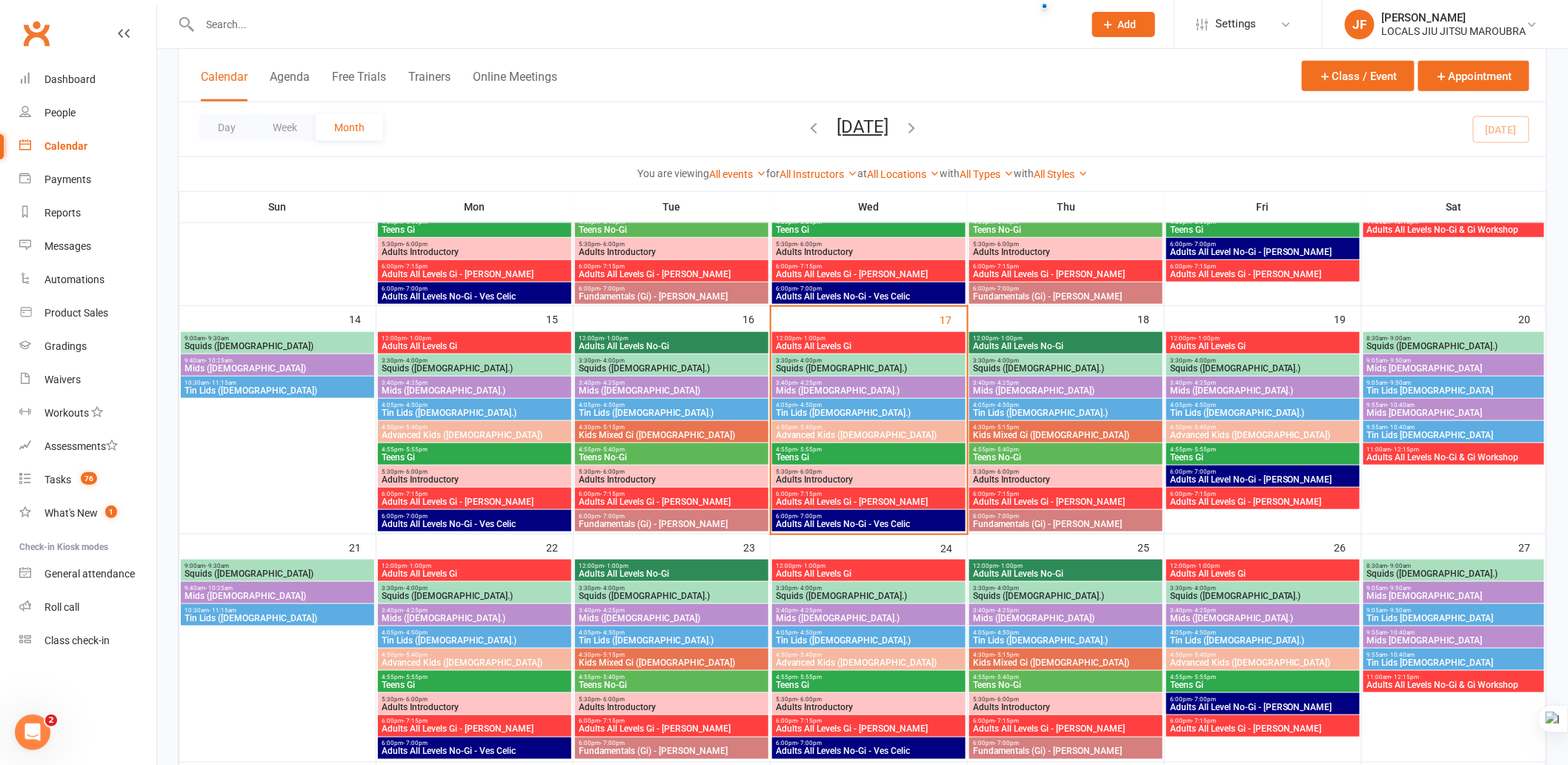
click at [845, 527] on span "Adults All Levels No-Gi - Ves Celic" at bounding box center [869, 524] width 187 height 9
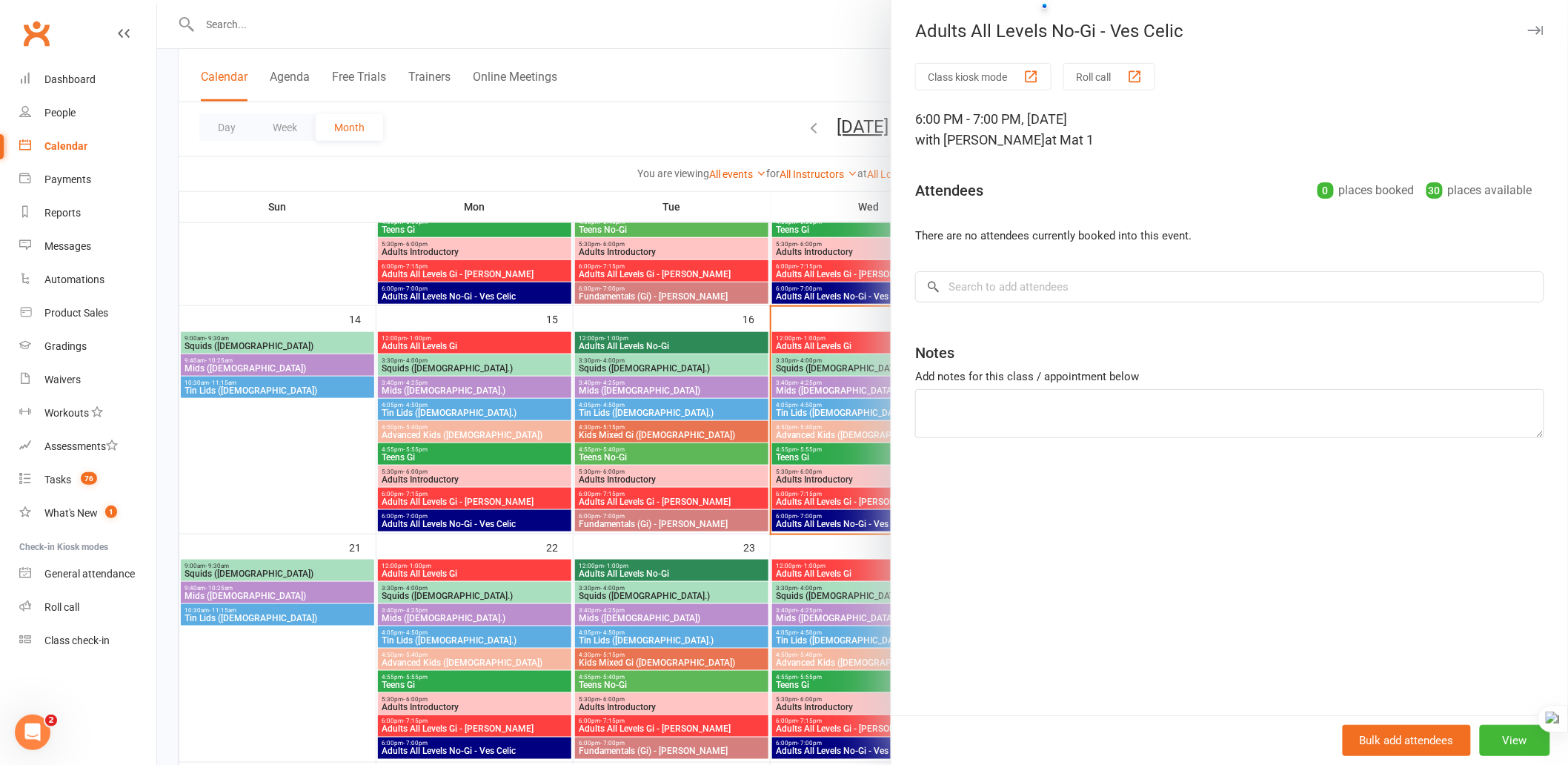
click at [1527, 24] on button "button" at bounding box center [1535, 30] width 18 height 18
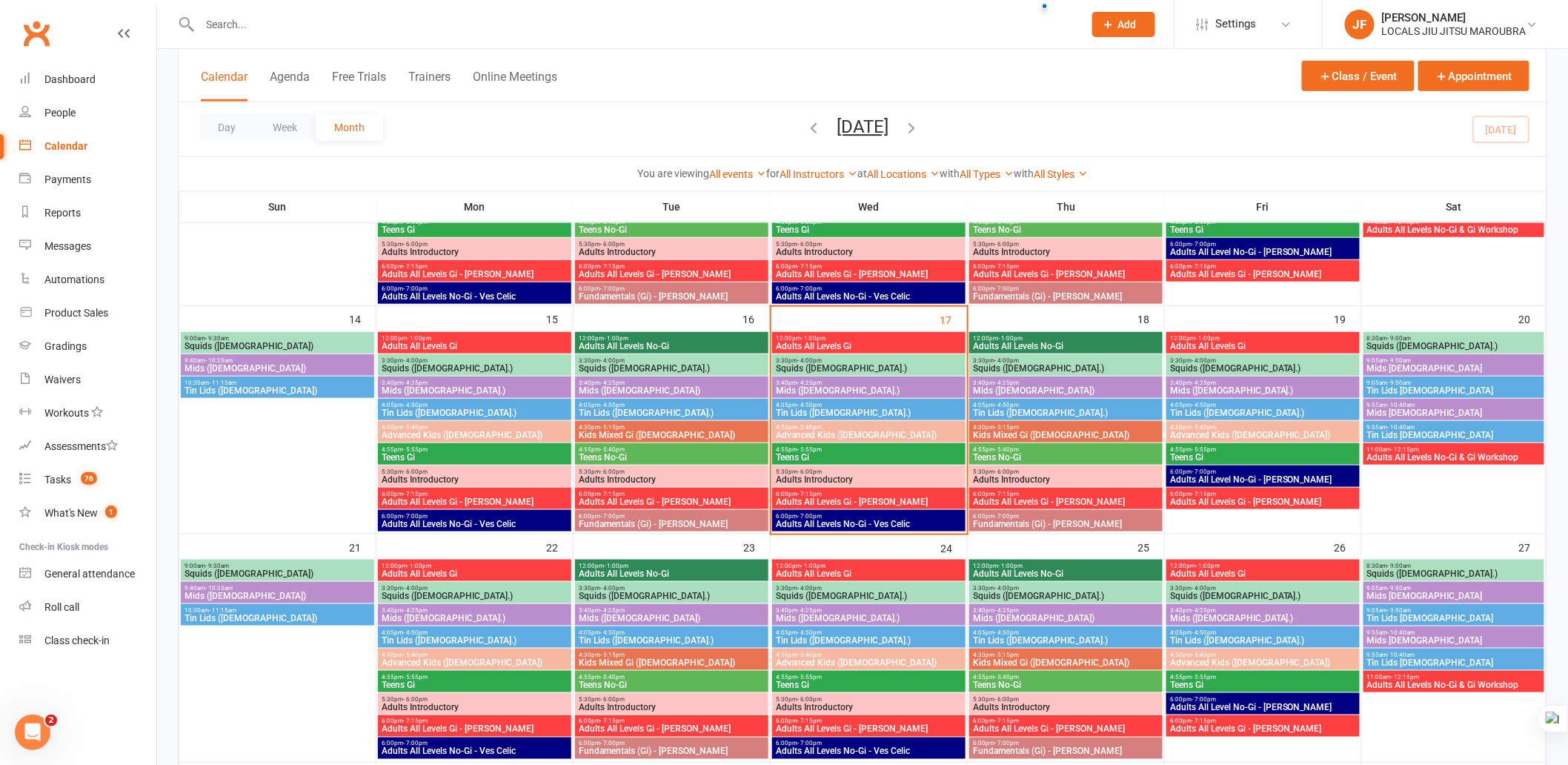
click at [825, 451] on span "4:55pm - 5:55pm" at bounding box center [869, 449] width 187 height 7
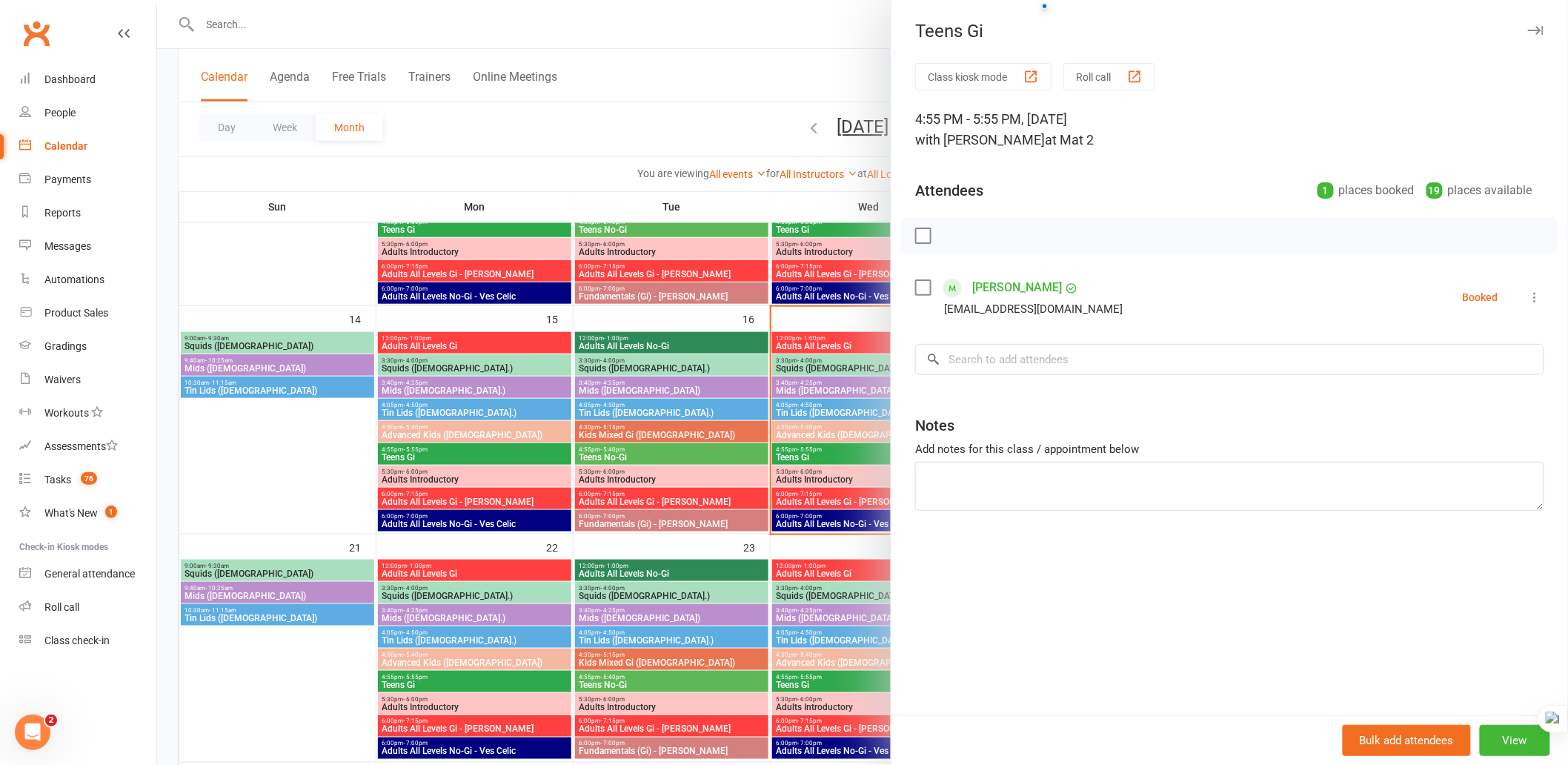
click at [1528, 31] on icon "button" at bounding box center [1536, 31] width 15 height 9
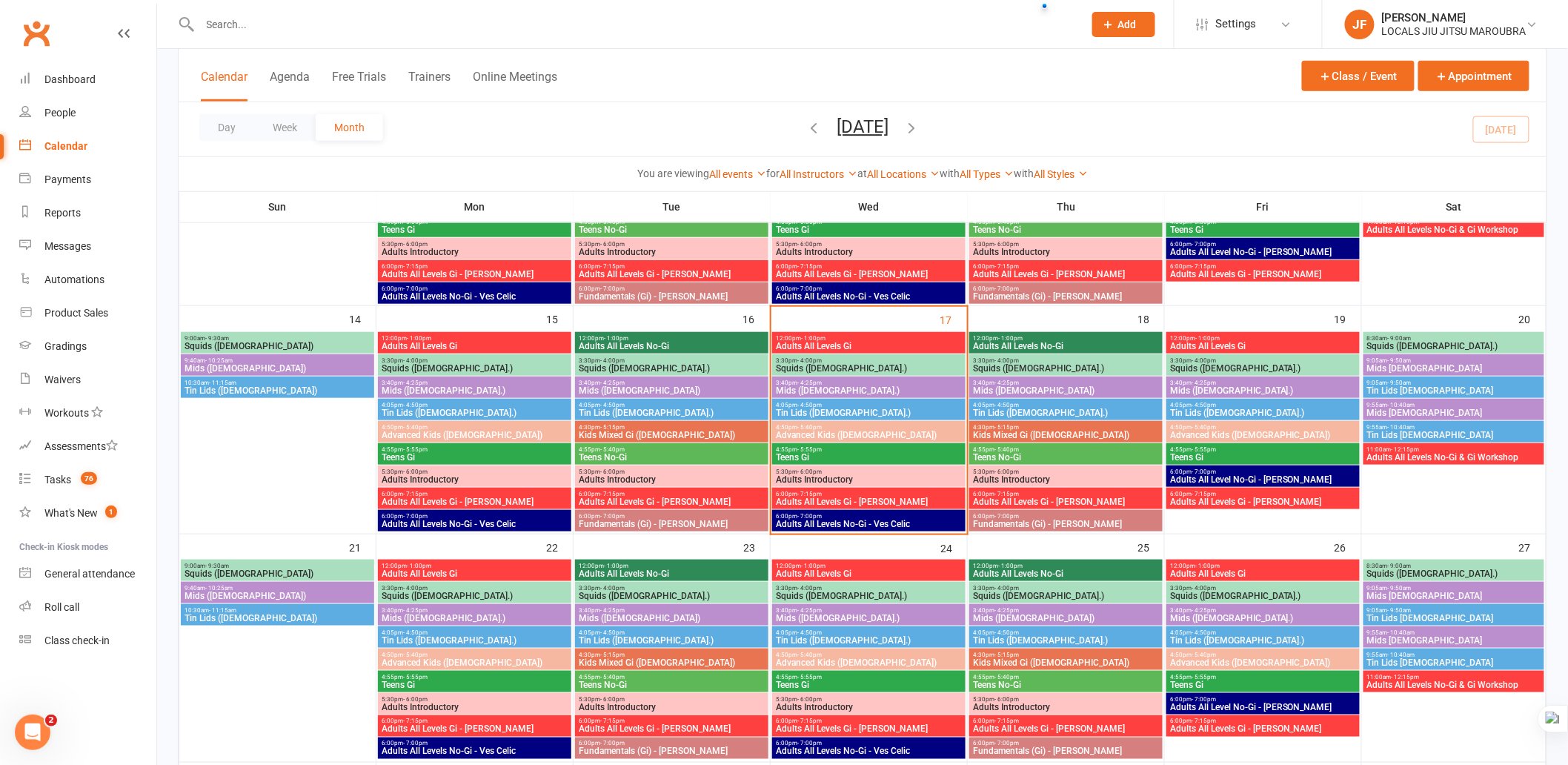
click at [825, 436] on span "Advanced Kids ([DEMOGRAPHIC_DATA])" at bounding box center [869, 436] width 187 height 9
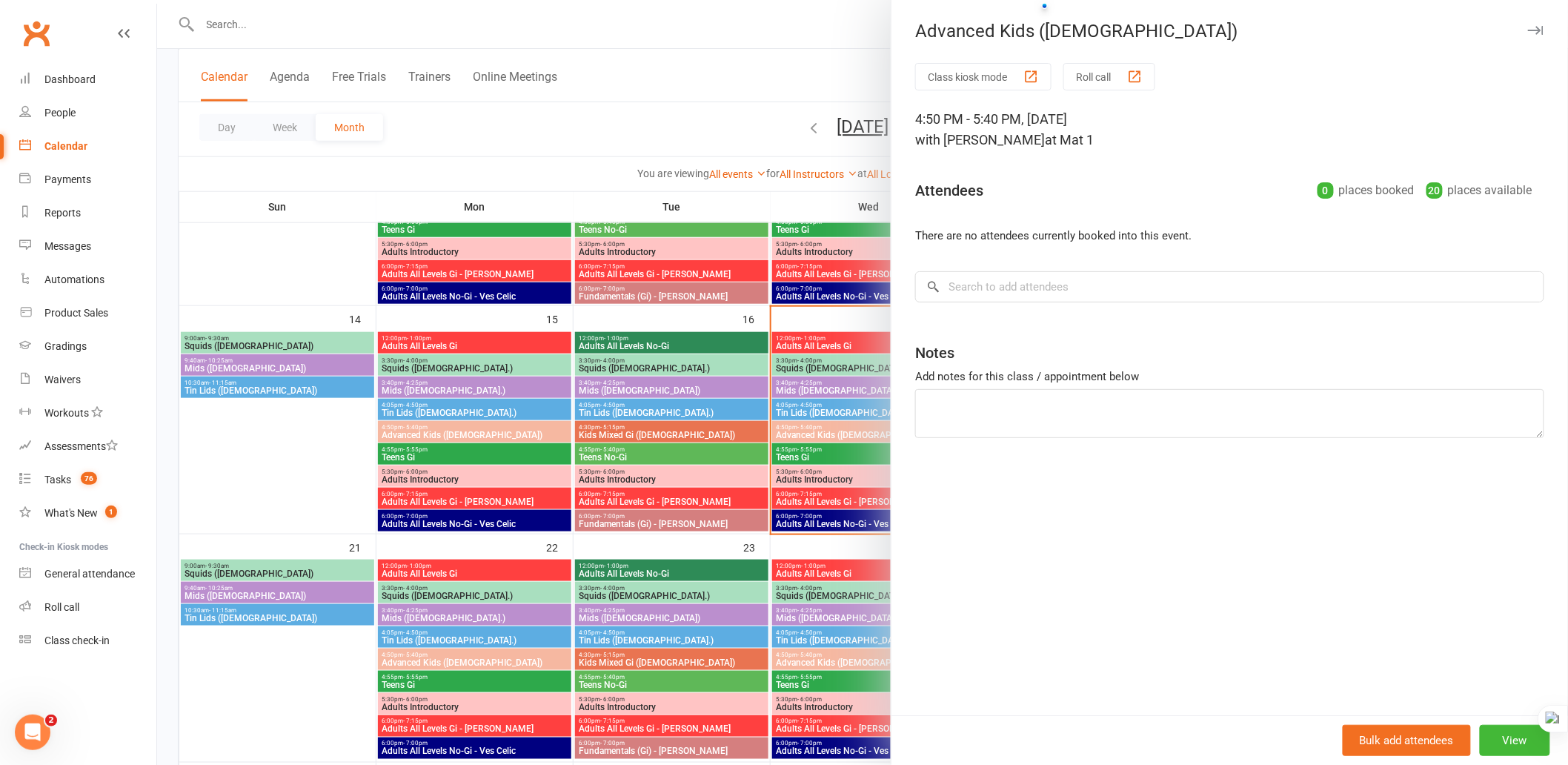
click at [1532, 27] on button "button" at bounding box center [1535, 30] width 18 height 18
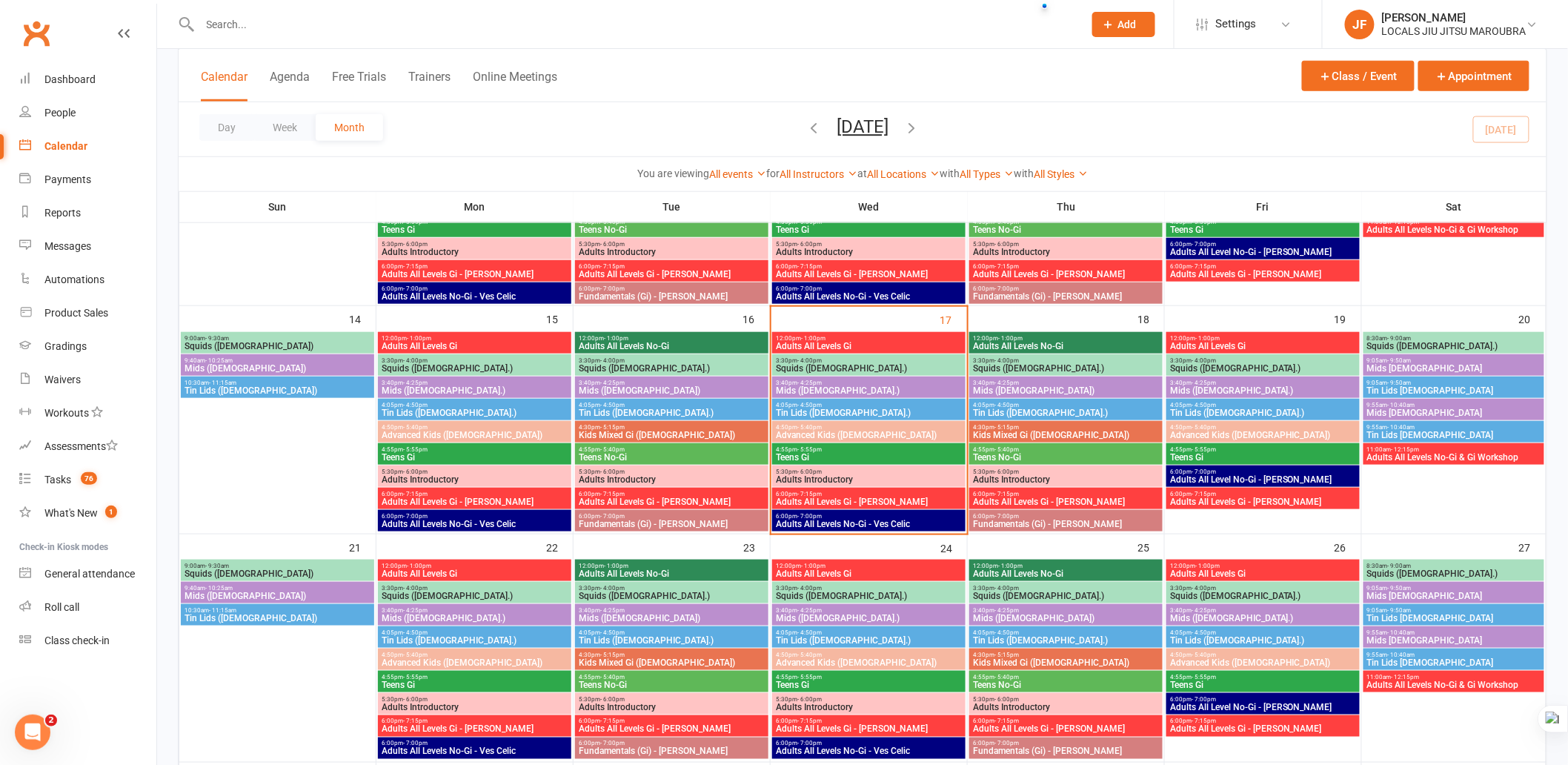
click at [938, 400] on div "4:05pm - 4:50pm Tin Lids ([DEMOGRAPHIC_DATA].)" at bounding box center [869, 410] width 193 height 21
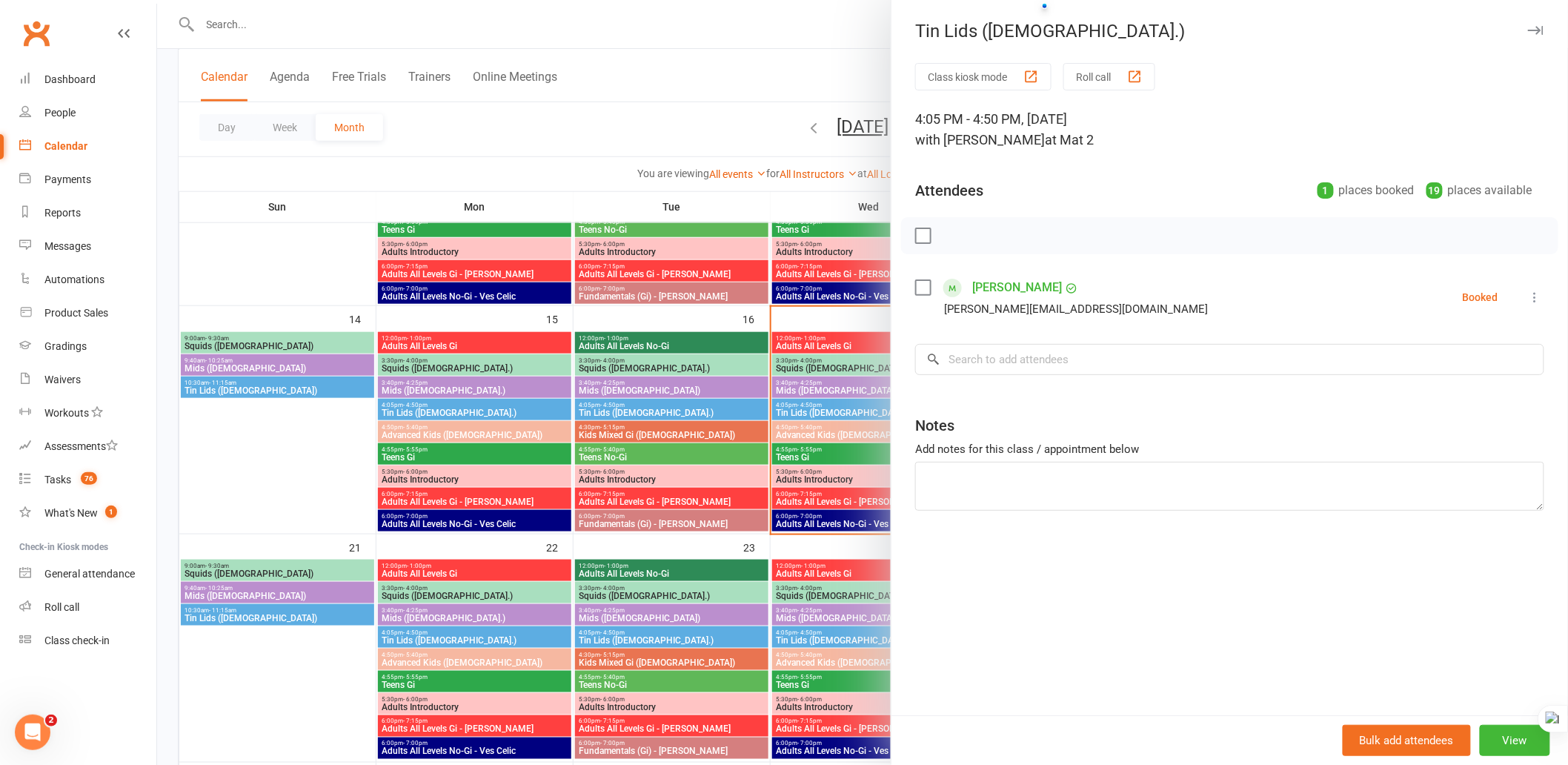
click at [1528, 31] on icon "button" at bounding box center [1536, 31] width 15 height 9
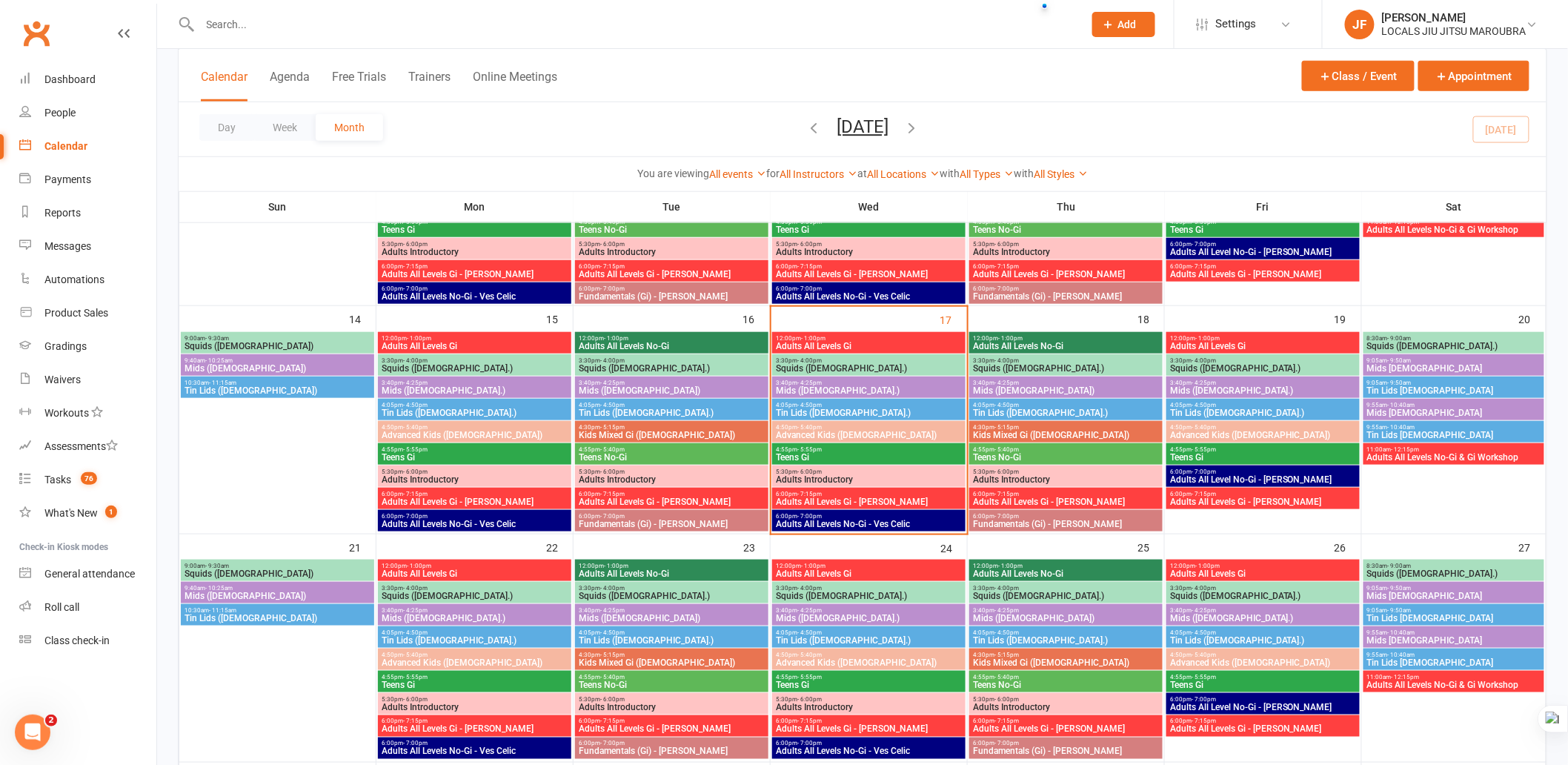
click at [905, 372] on span "Squids ([DEMOGRAPHIC_DATA].)" at bounding box center [869, 368] width 187 height 9
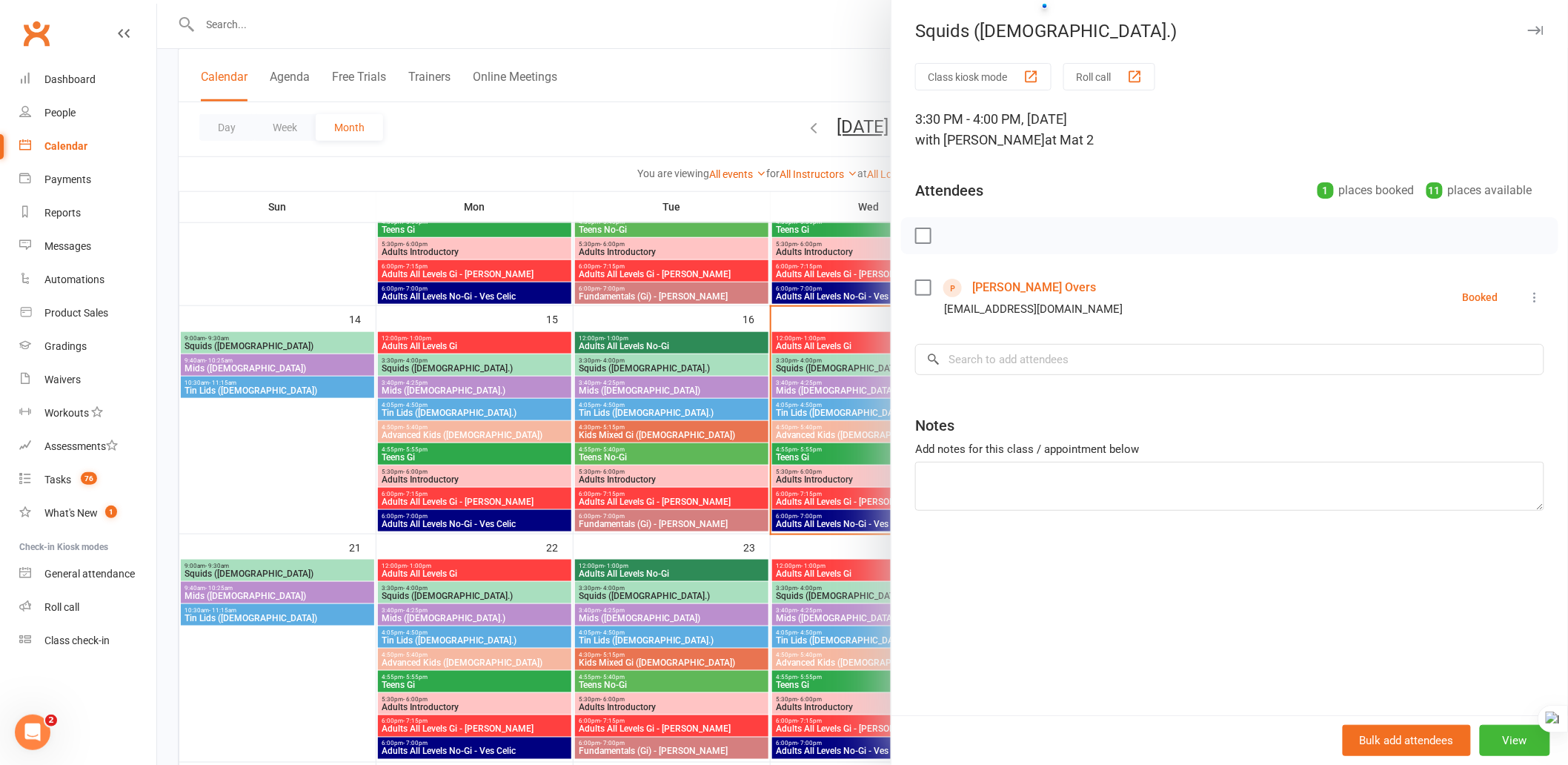
click at [1527, 24] on button "button" at bounding box center [1535, 30] width 18 height 18
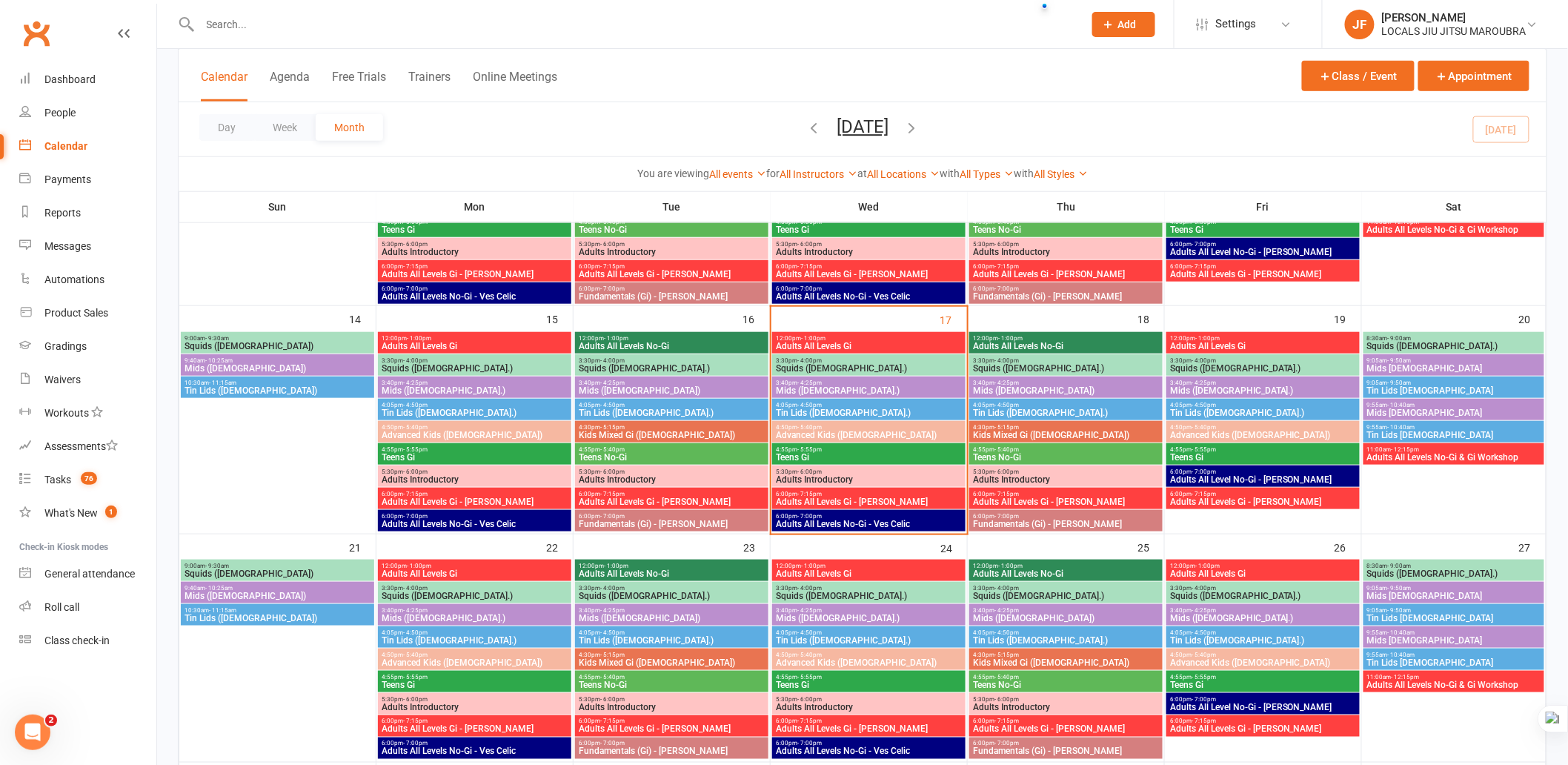
click at [892, 417] on span "Tin Lids ([DEMOGRAPHIC_DATA].)" at bounding box center [869, 413] width 187 height 9
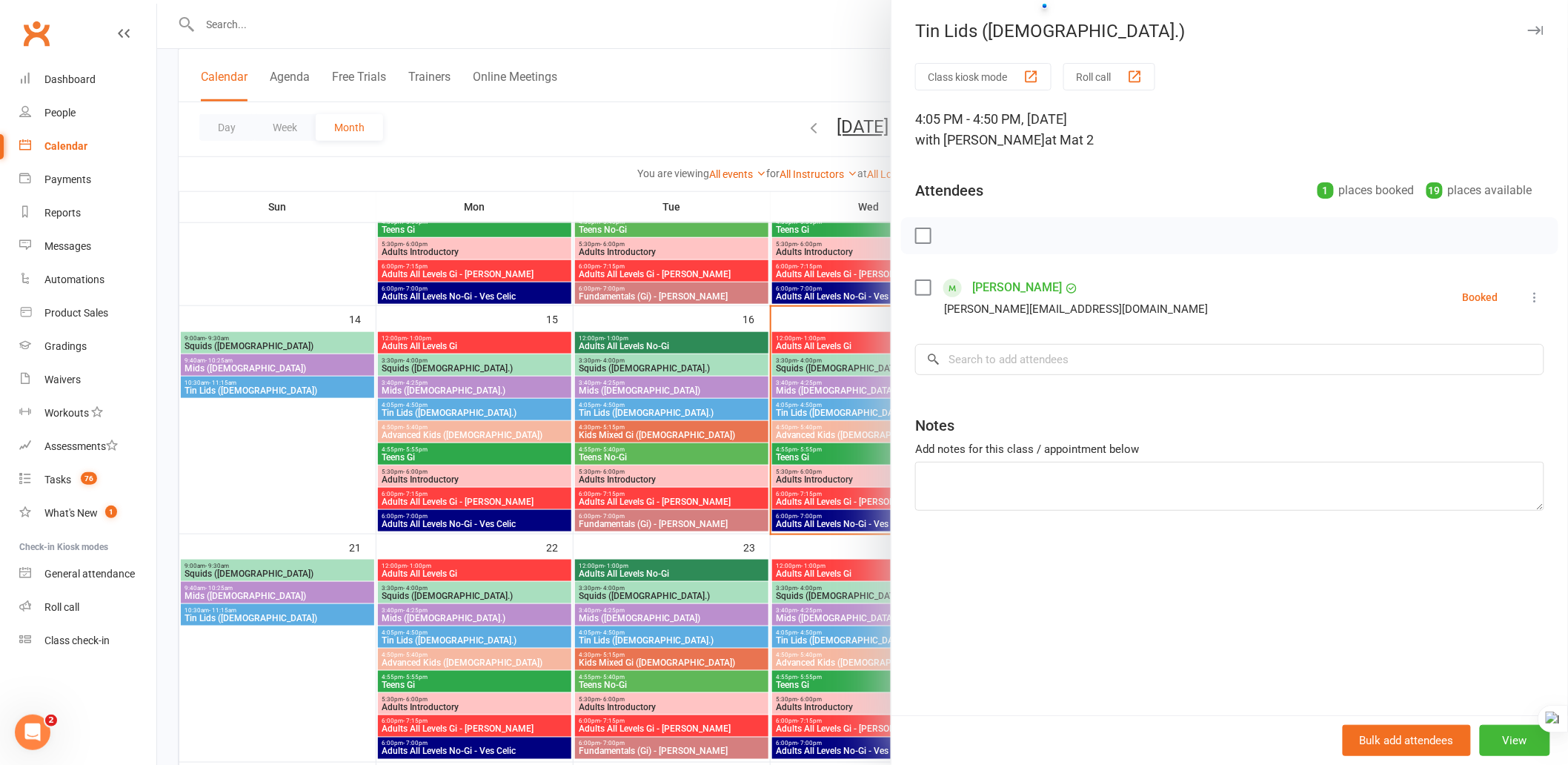
click at [1528, 26] on icon "button" at bounding box center [1536, 31] width 15 height 9
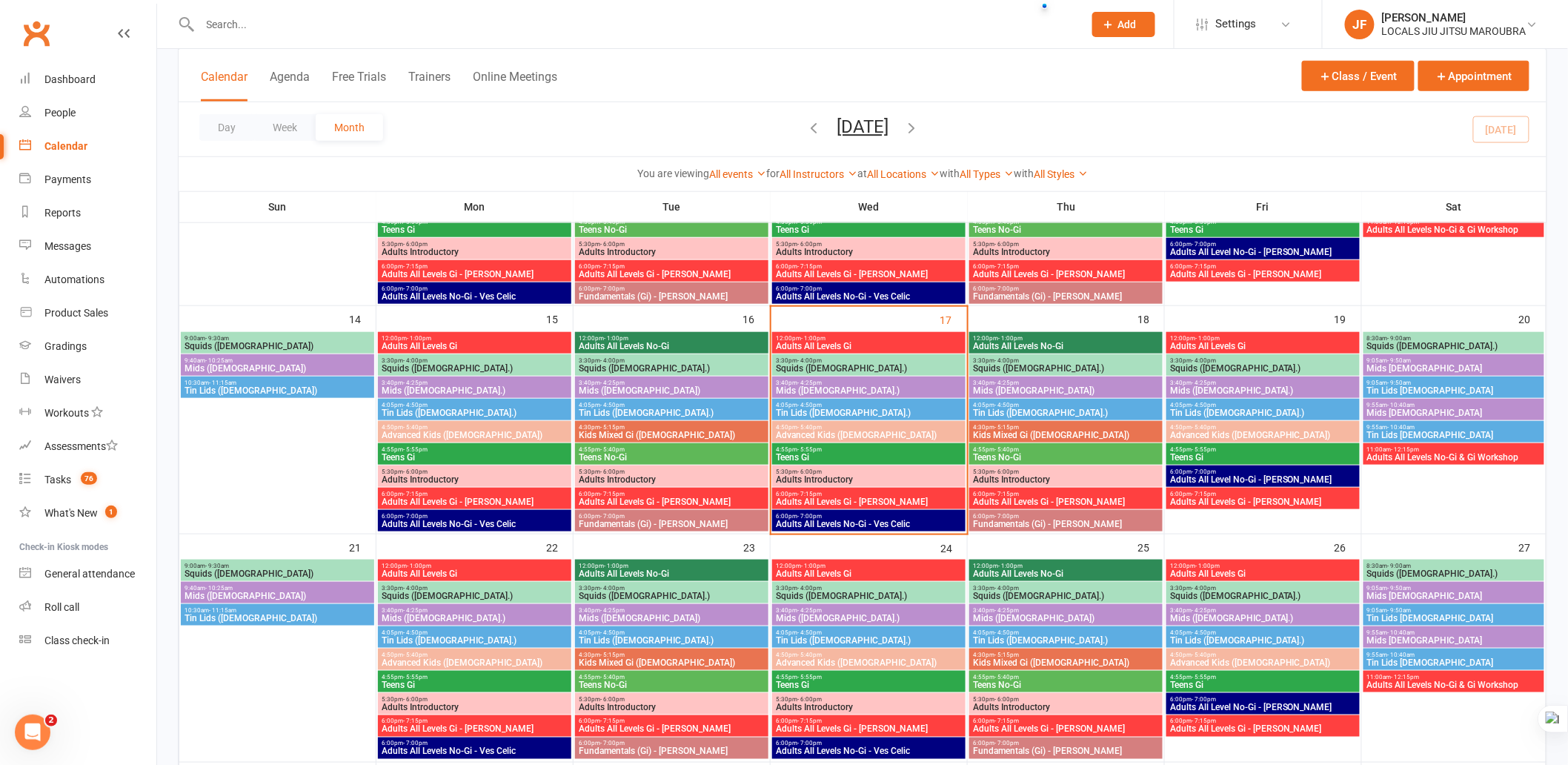
click at [884, 499] on span "Adults All Levels Gi - [PERSON_NAME]" at bounding box center [869, 502] width 187 height 9
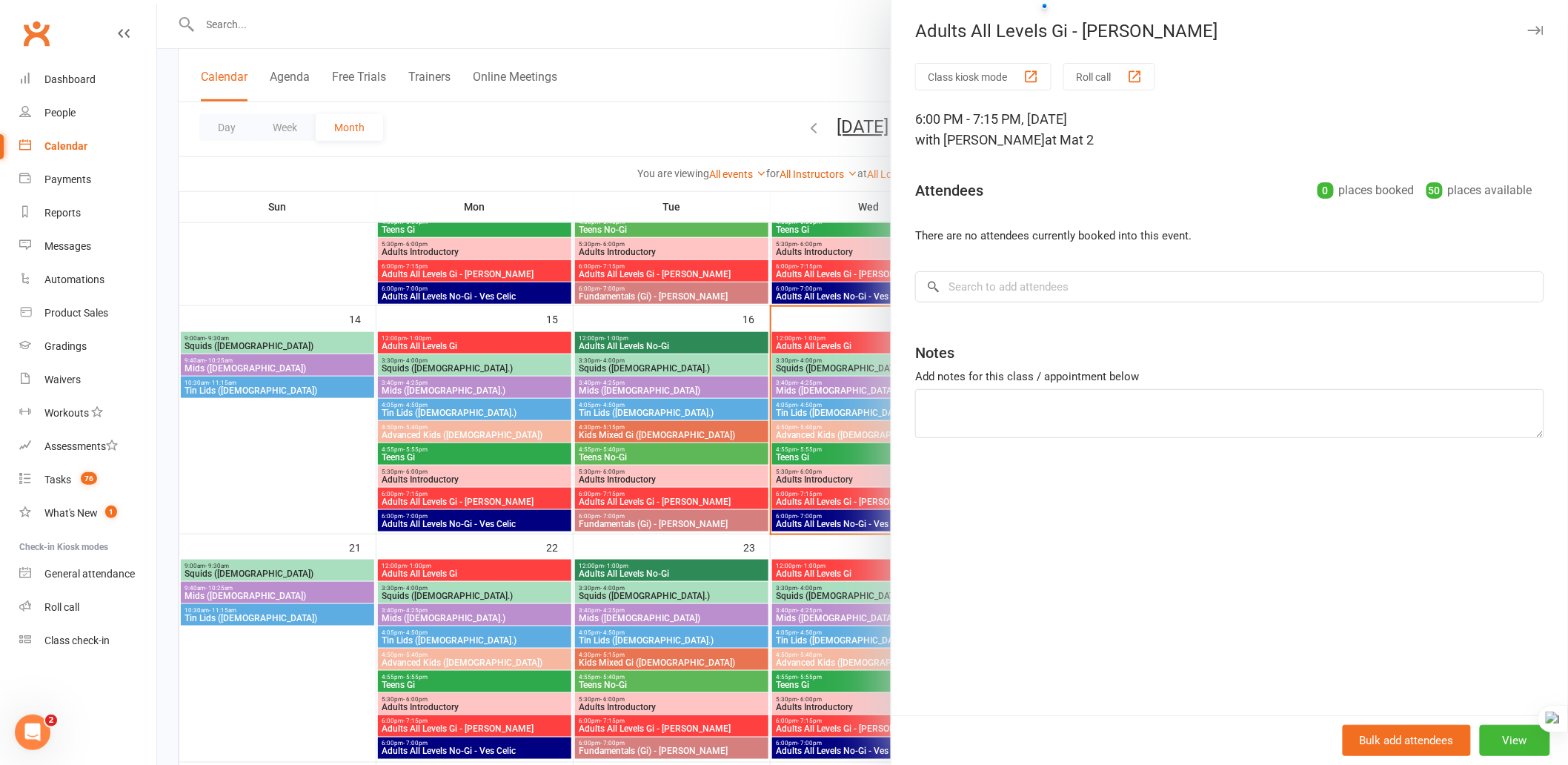
click at [1528, 30] on icon "button" at bounding box center [1536, 31] width 15 height 9
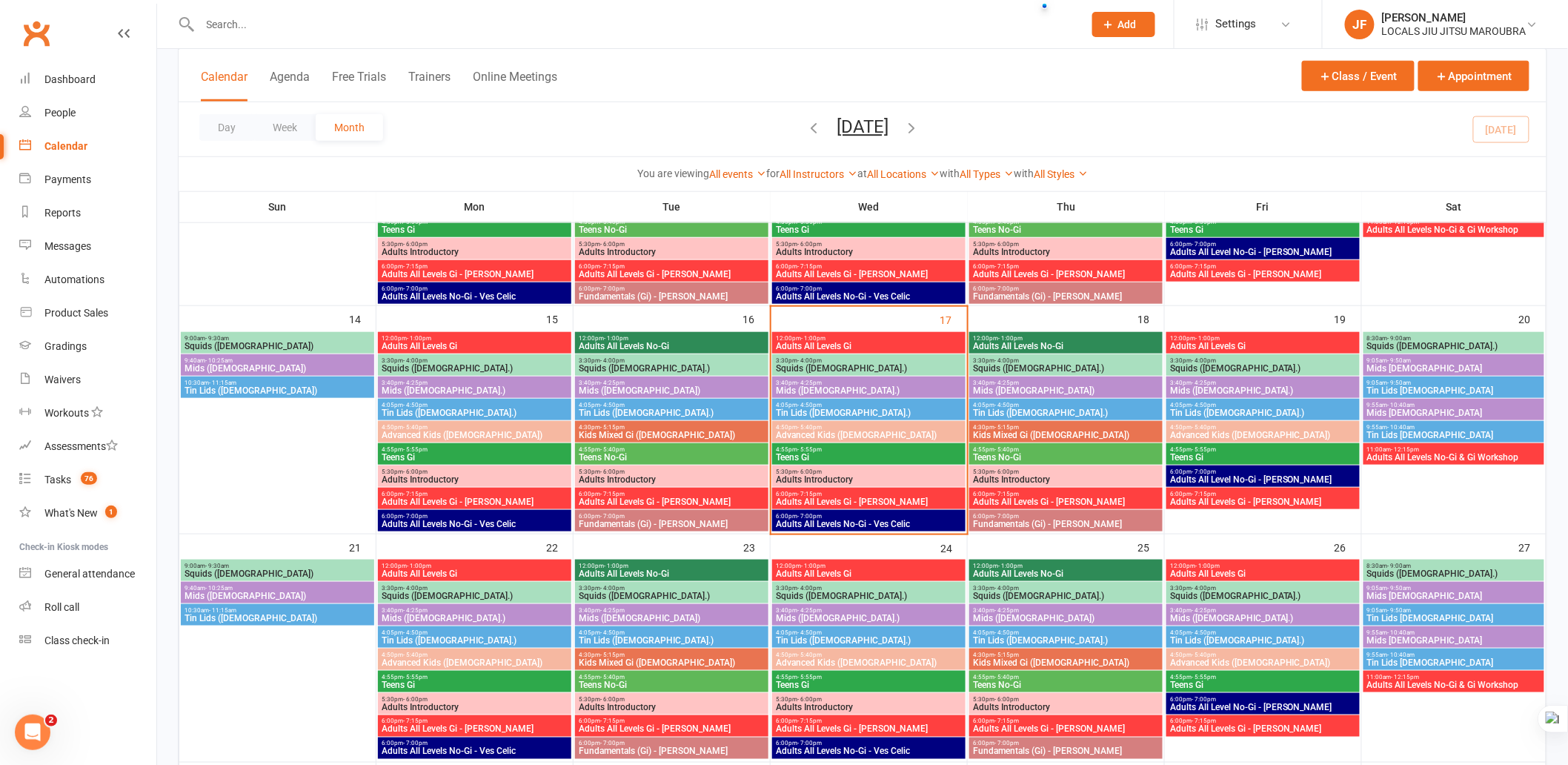
click at [921, 337] on span "12:00pm - 1:00pm" at bounding box center [869, 338] width 187 height 7
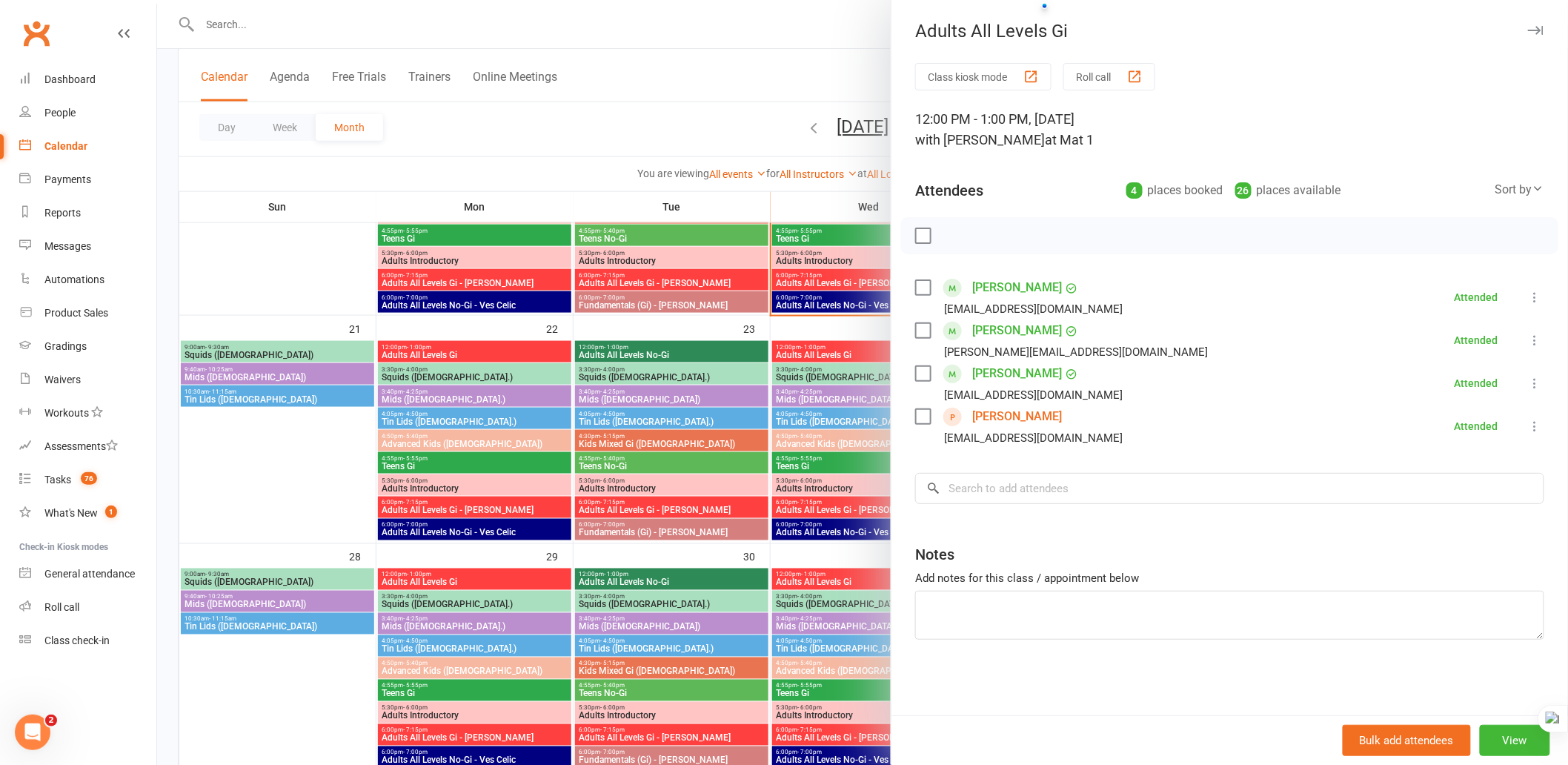
scroll to position [712, 0]
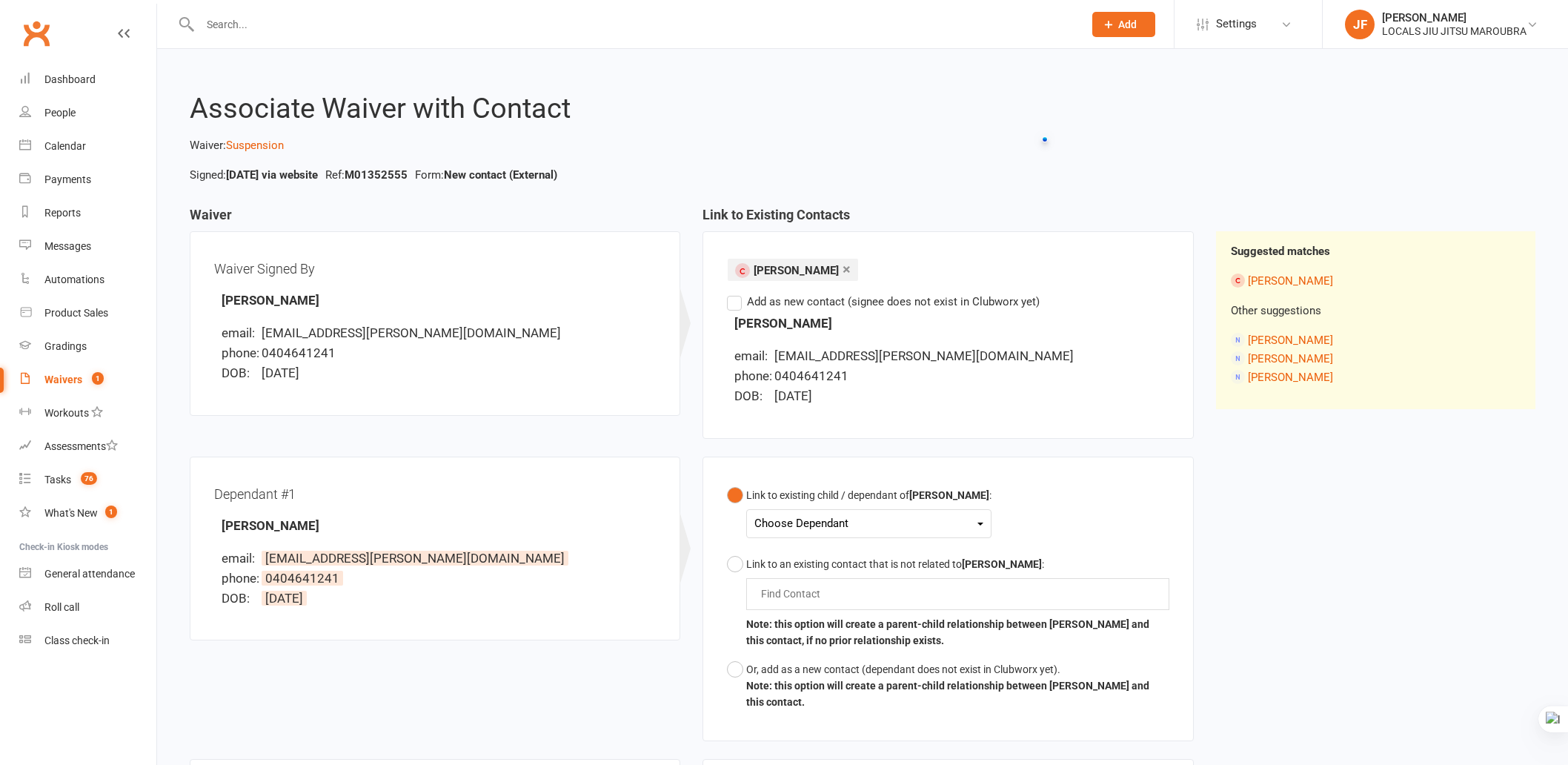
click at [290, 16] on input "text" at bounding box center [634, 24] width 877 height 21
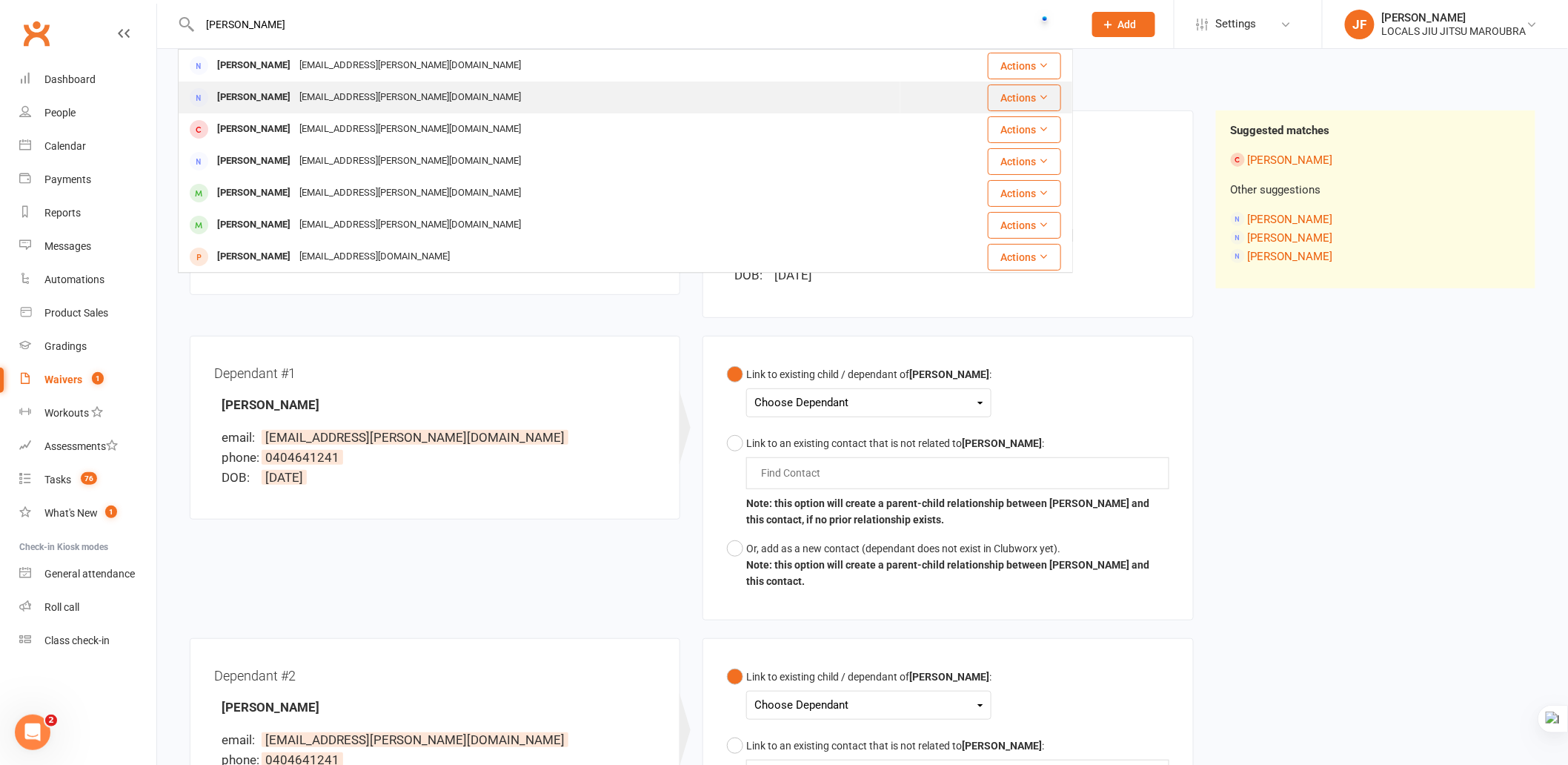
type input "[PERSON_NAME]"
click at [316, 91] on div "[EMAIL_ADDRESS][PERSON_NAME][DOMAIN_NAME]" at bounding box center [410, 97] width 231 height 21
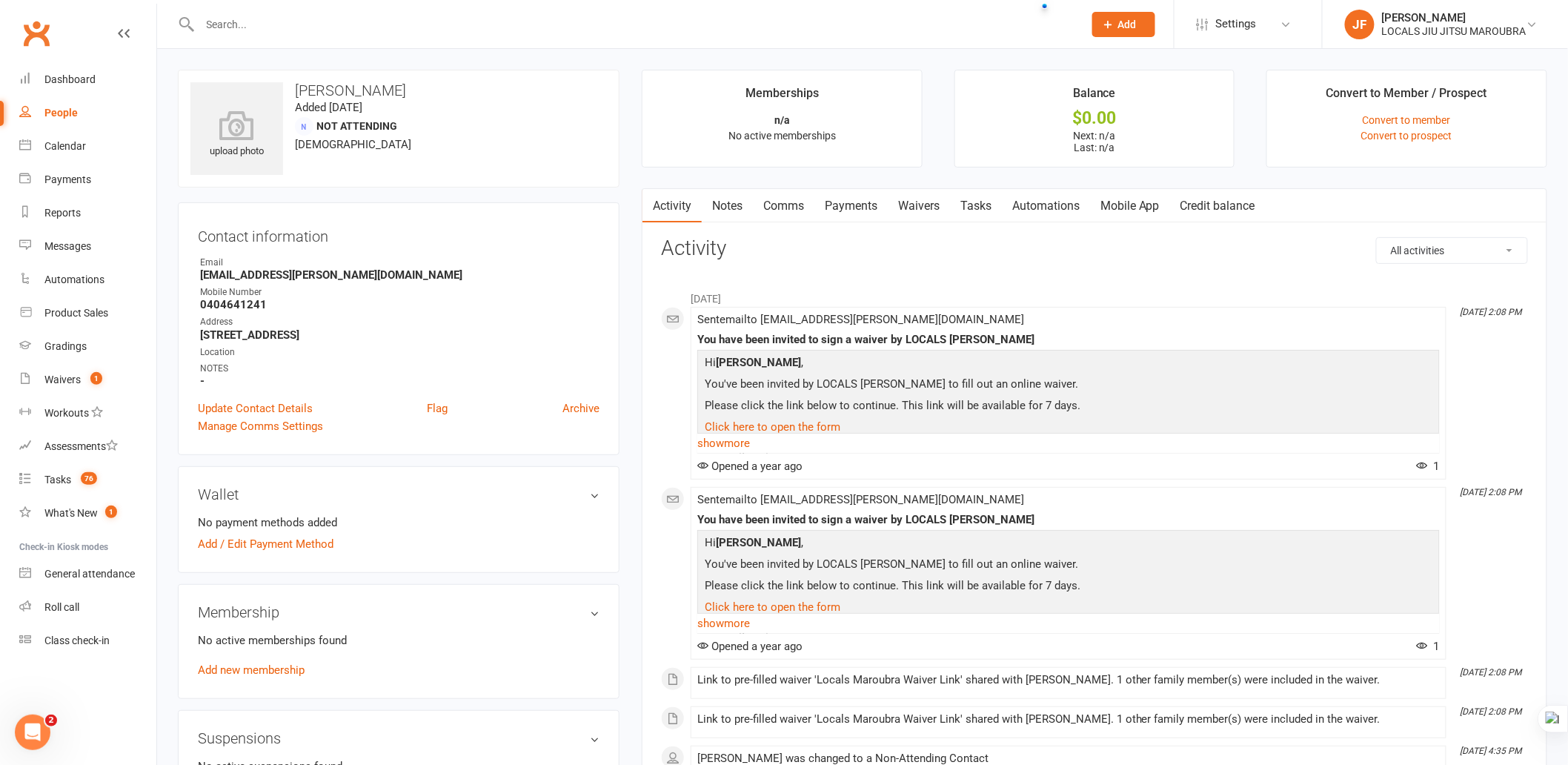
click at [855, 205] on link "Payments" at bounding box center [851, 206] width 73 height 34
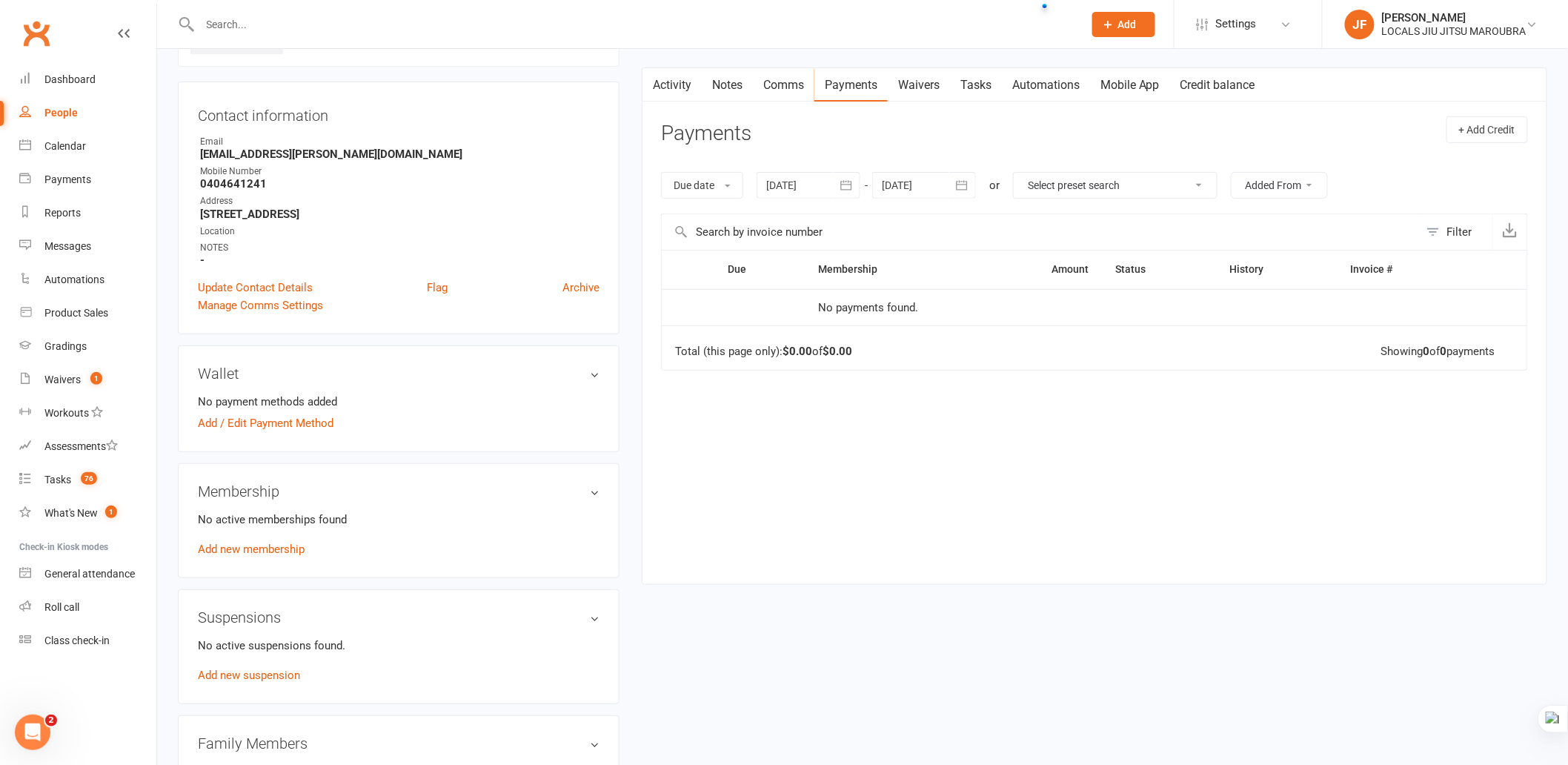
click at [959, 183] on icon "button" at bounding box center [962, 186] width 11 height 10
click at [1125, 221] on icon "button" at bounding box center [1130, 222] width 11 height 12
click at [1024, 307] on span "05" at bounding box center [1030, 306] width 12 height 12
type input "05 Nov 2025"
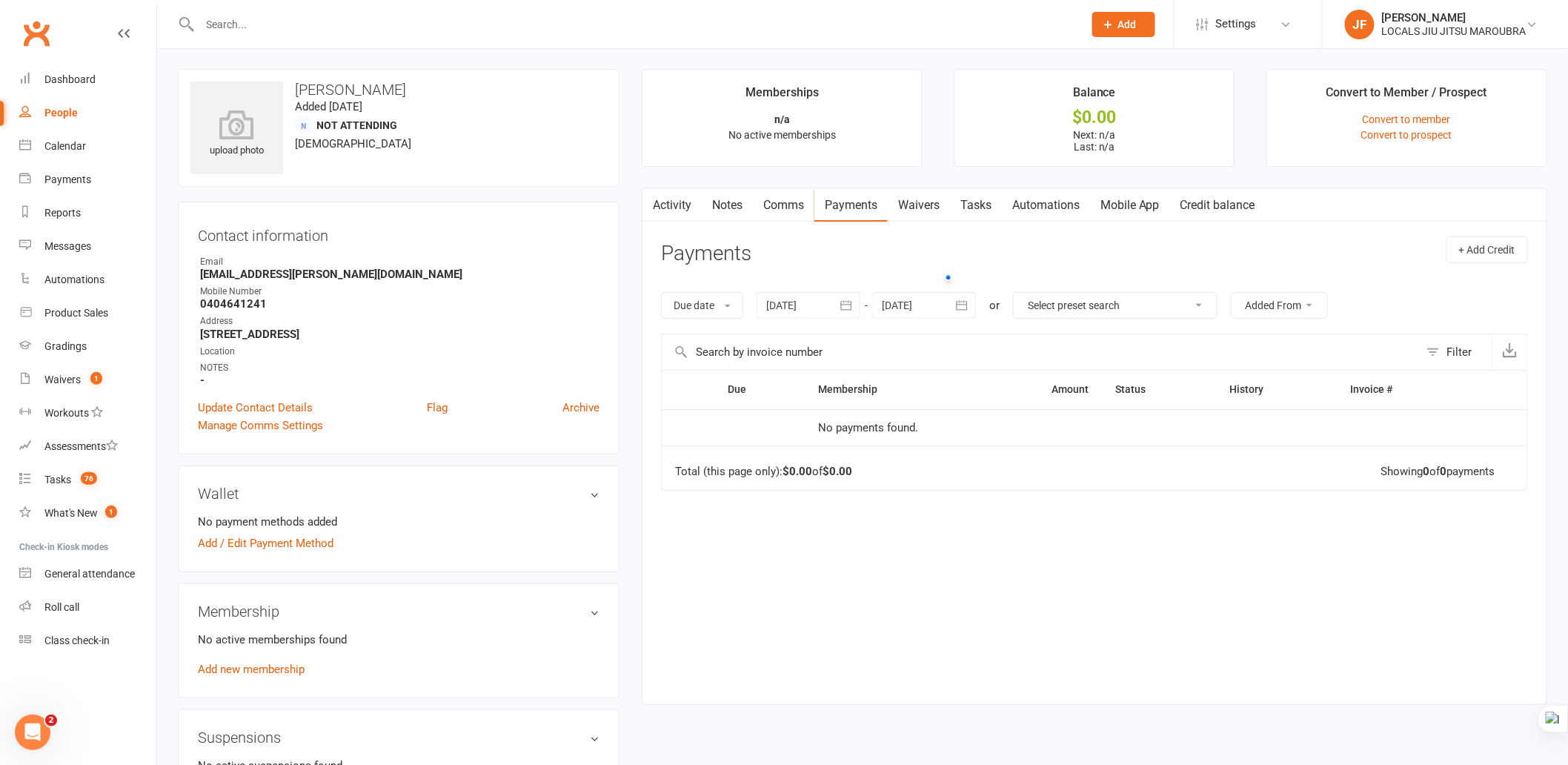
scroll to position [0, 0]
click at [536, 16] on input "text" at bounding box center [634, 24] width 877 height 21
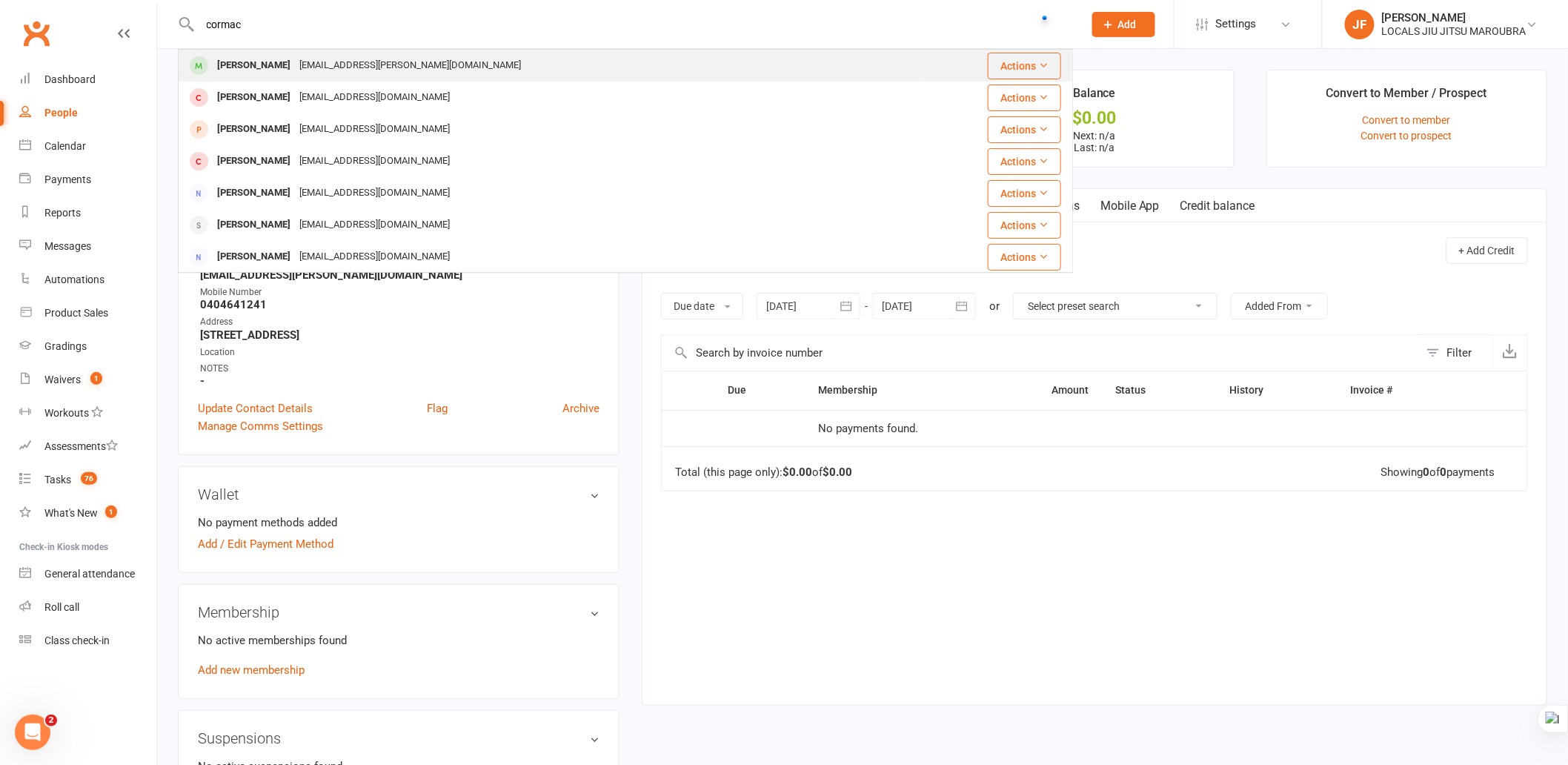
type input "cormac"
click at [550, 58] on div "Cormac O'Connell reka.oconnell@gmail.com" at bounding box center [551, 66] width 743 height 31
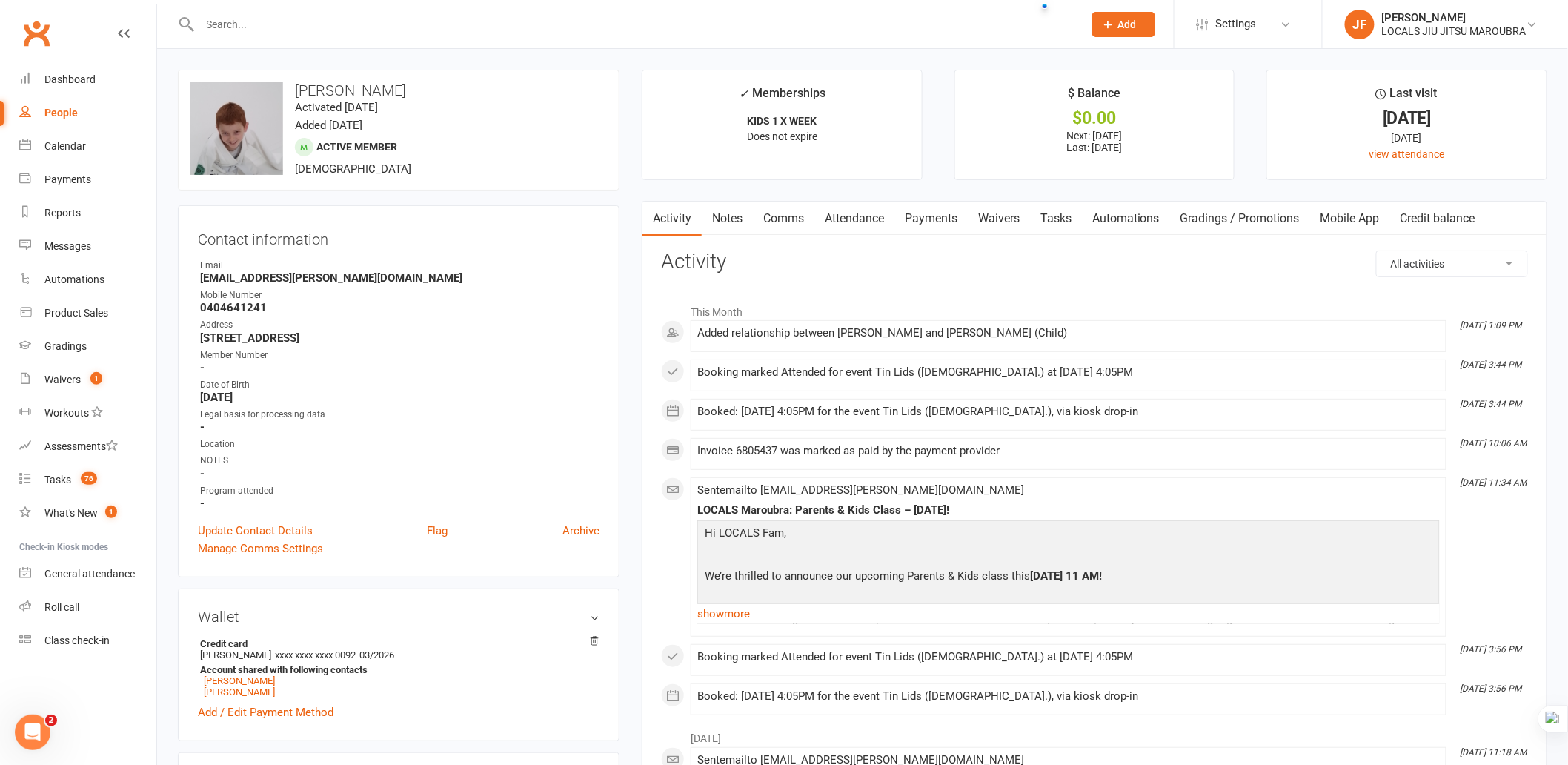
click at [873, 218] on link "Attendance" at bounding box center [854, 219] width 80 height 34
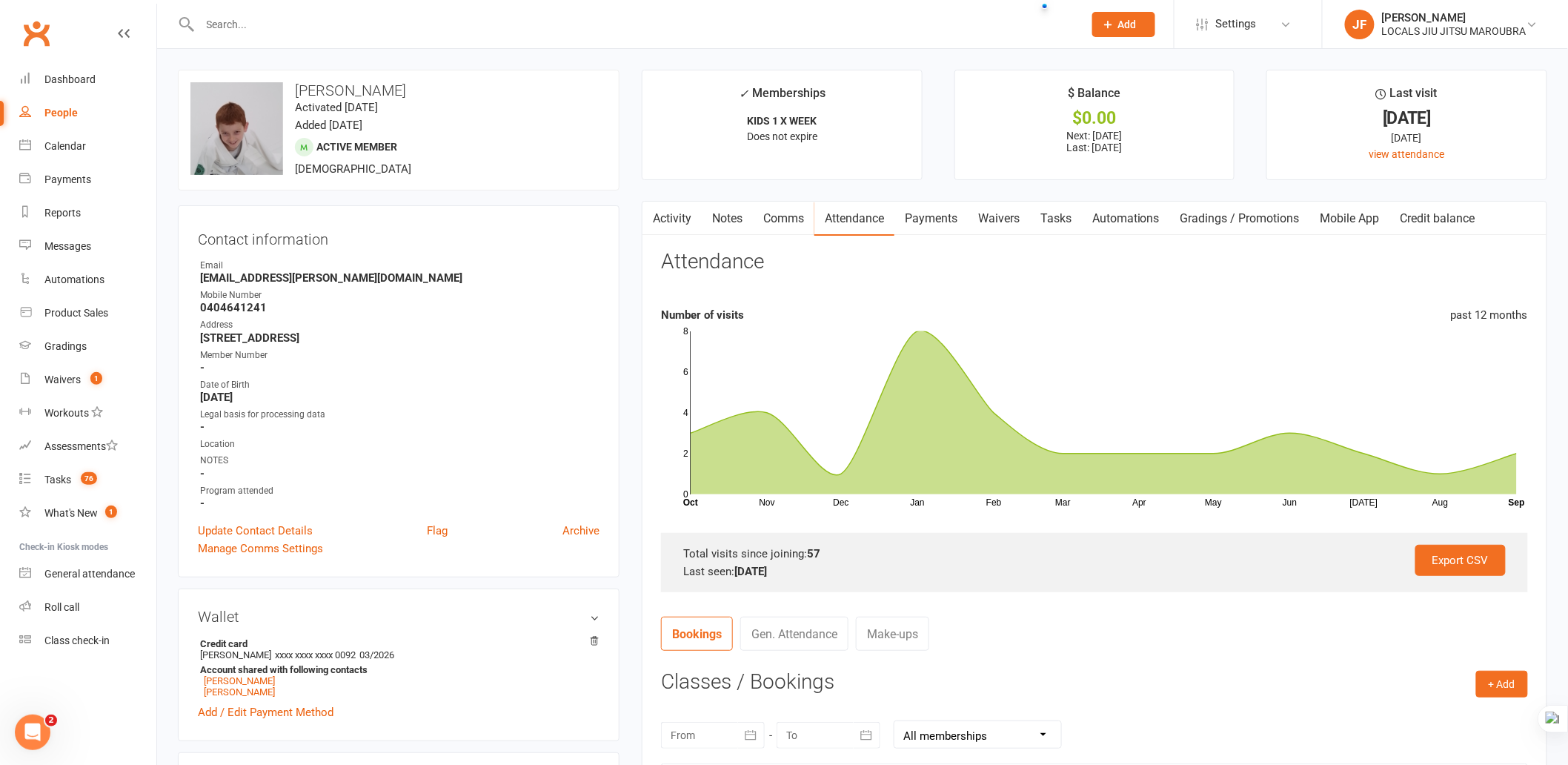
click at [934, 224] on link "Payments" at bounding box center [931, 219] width 73 height 34
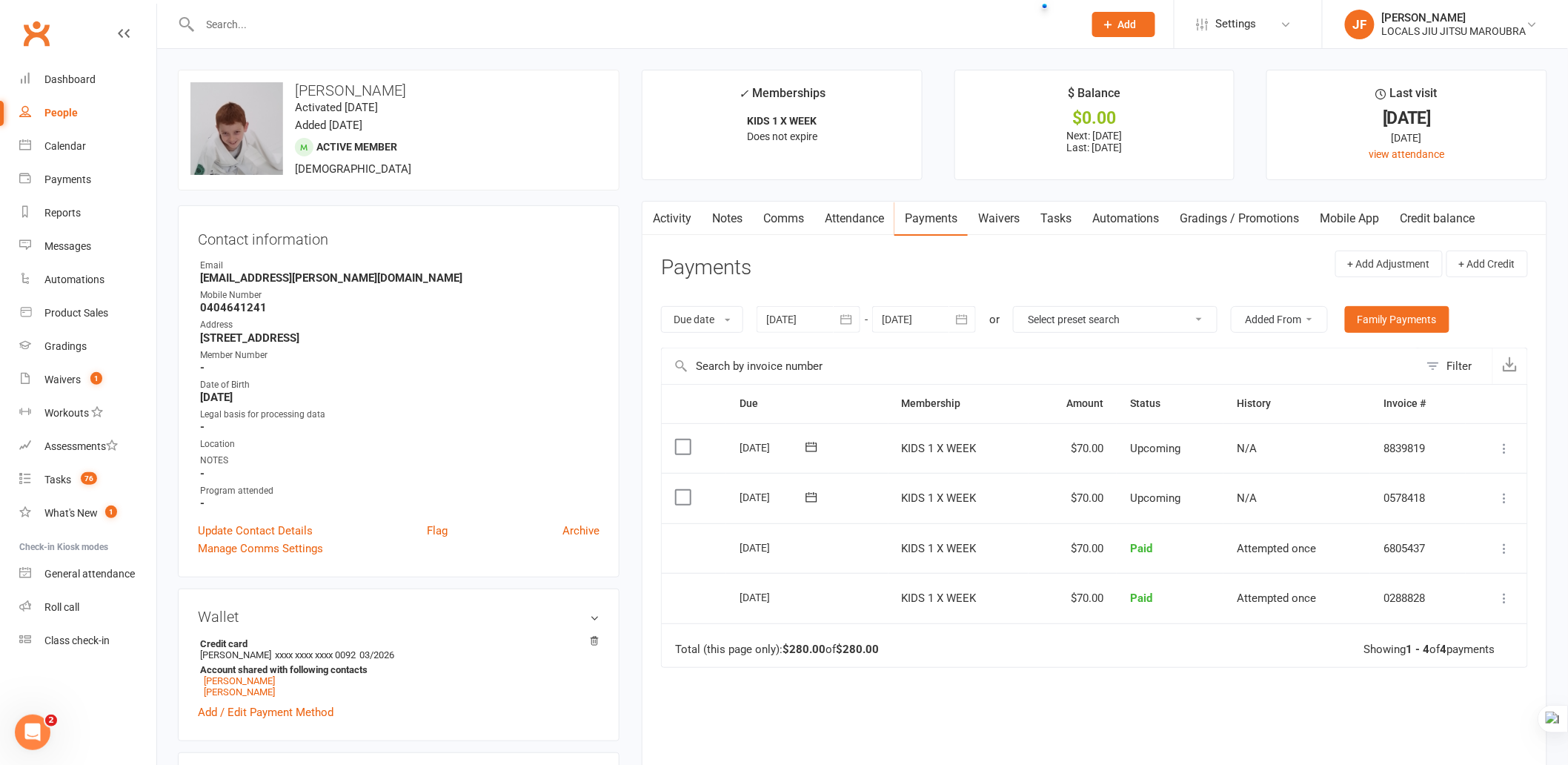
click at [960, 323] on icon "button" at bounding box center [961, 319] width 15 height 15
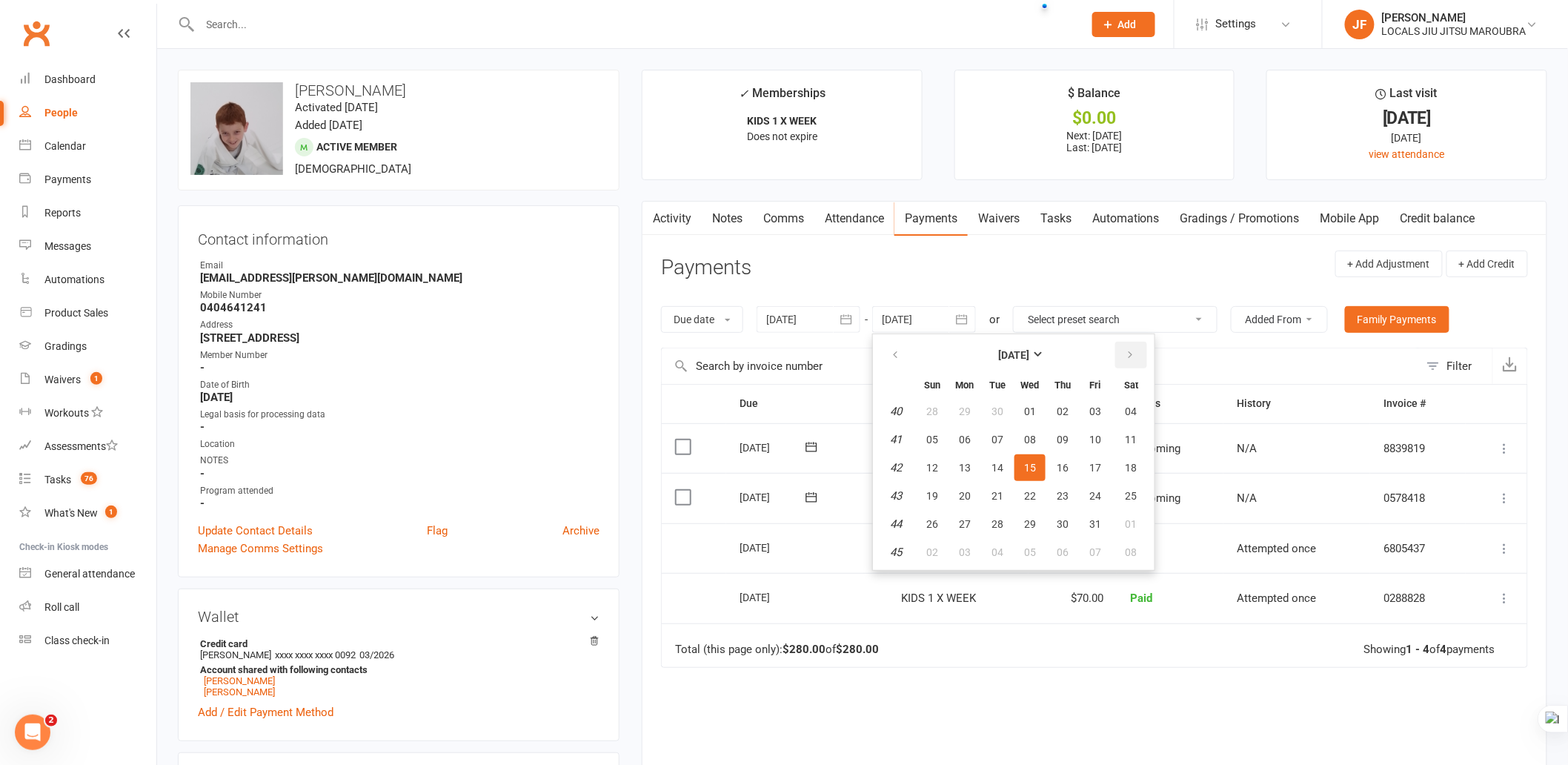
click at [1125, 354] on icon "button" at bounding box center [1130, 355] width 11 height 12
click at [1034, 455] on button "12" at bounding box center [1030, 468] width 31 height 27
type input "12 Nov 2025"
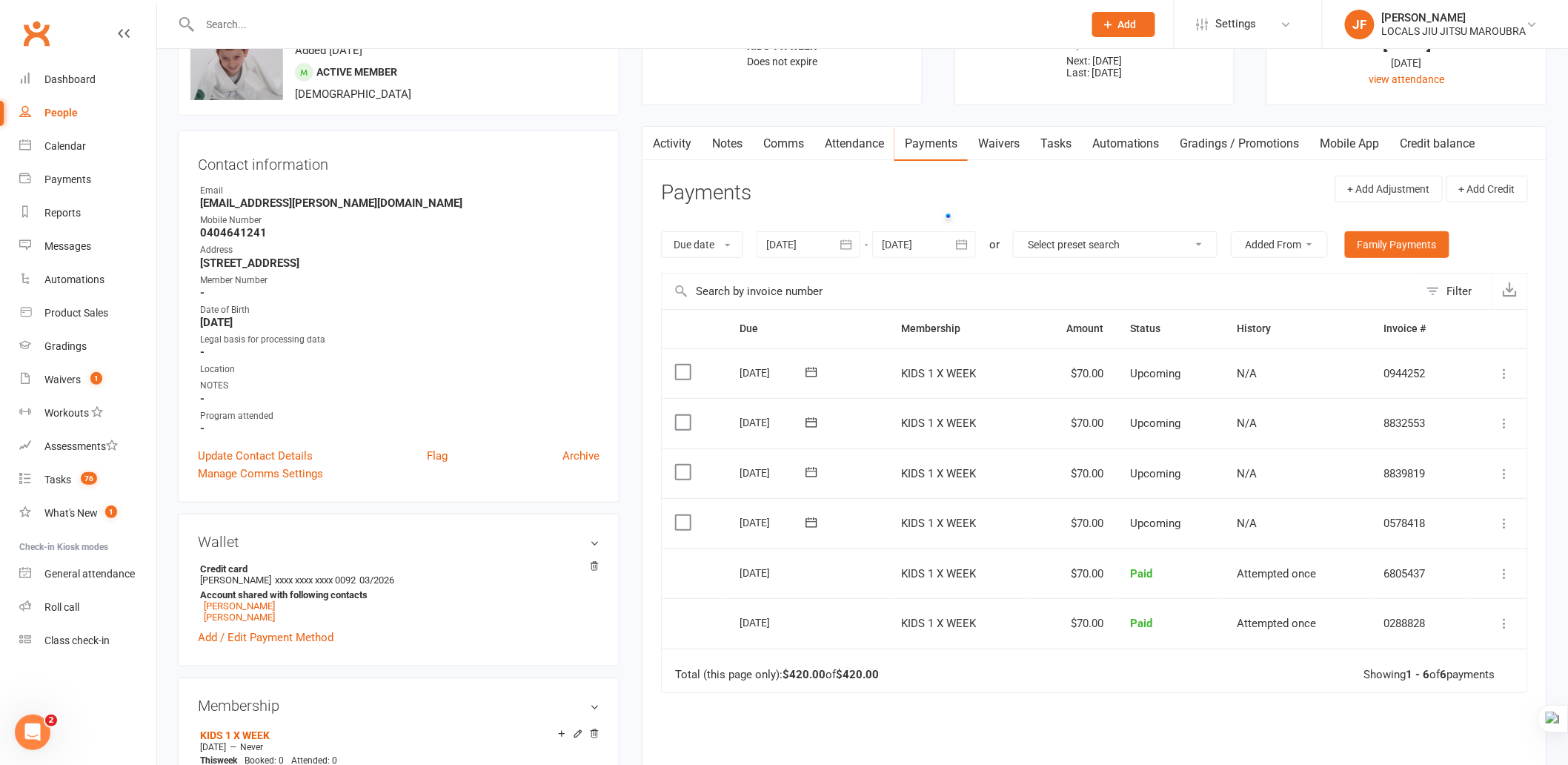
scroll to position [164, 0]
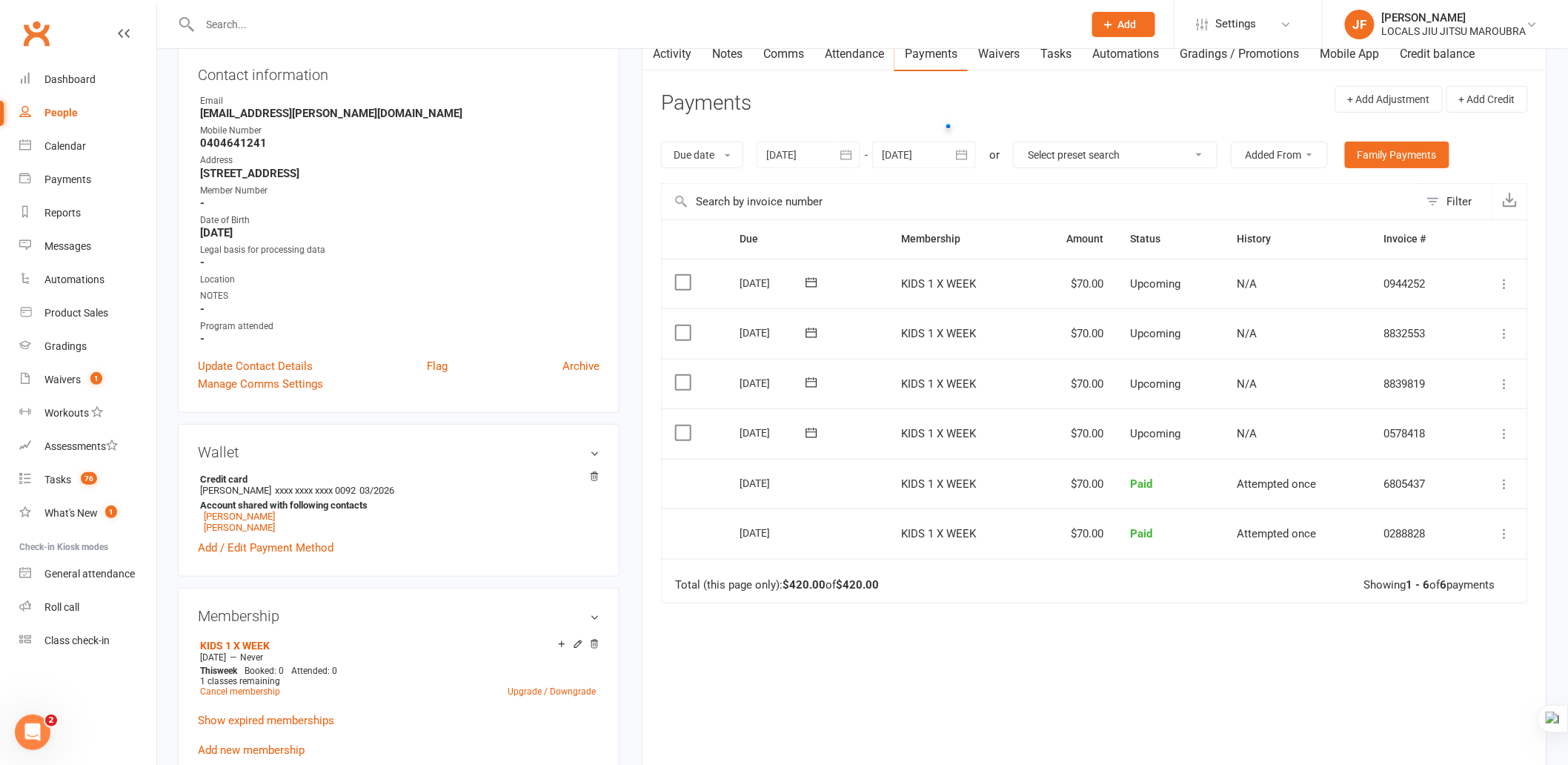
click at [1021, 636] on div "Due Contact Membership Amount Status History Invoice # Select this 31 Oct 2025 …" at bounding box center [1094, 507] width 867 height 575
drag, startPoint x: 844, startPoint y: 654, endPoint x: 771, endPoint y: 654, distance: 73.0
click at [845, 654] on div "Due Contact Membership Amount Status History Invoice # Select this 31 Oct 2025 …" at bounding box center [1094, 507] width 867 height 575
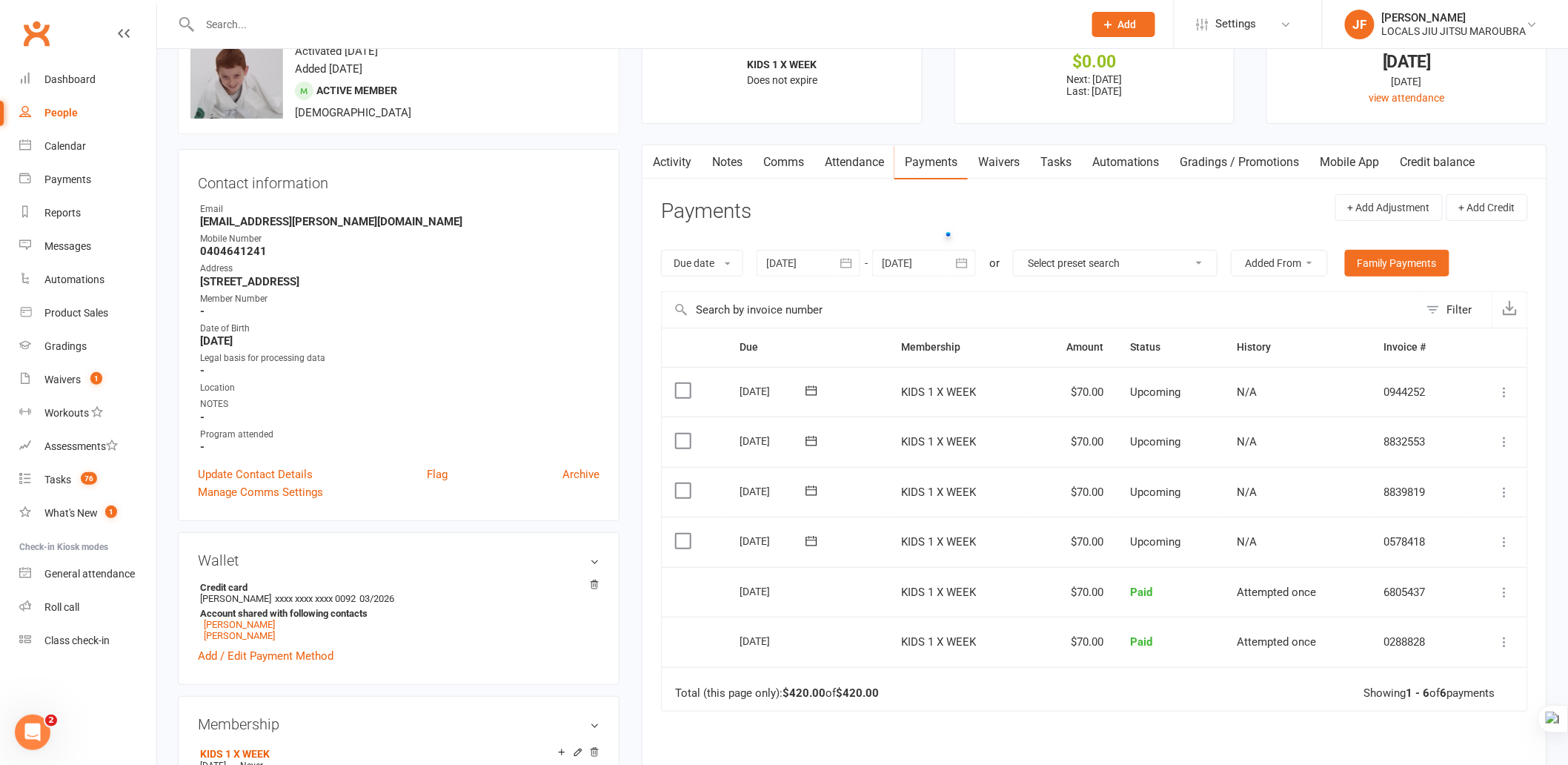
scroll to position [83, 0]
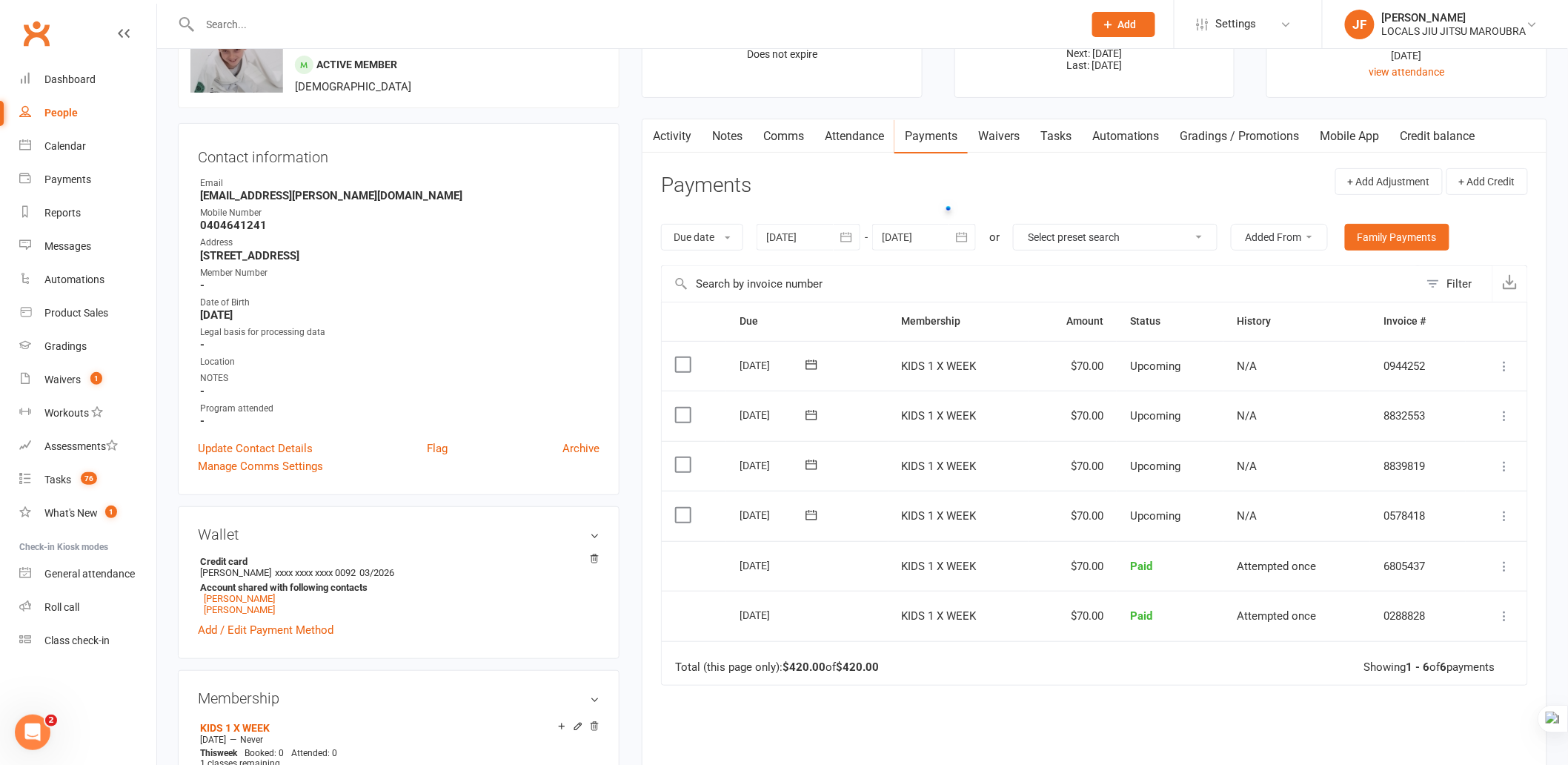
click at [1158, 709] on div "Due Contact Membership Amount Status History Invoice # Select this 31 Oct 2025 …" at bounding box center [1094, 589] width 867 height 575
click at [1034, 687] on div "Due Contact Membership Amount Status History Invoice # Select this 31 Oct 2025 …" at bounding box center [1094, 589] width 867 height 575
click at [982, 689] on div "Due Contact Membership Amount Status History Invoice # Select this 31 Oct 2025 …" at bounding box center [1094, 589] width 867 height 575
click at [1115, 729] on div "Due Contact Membership Amount Status History Invoice # Select this 31 Oct 2025 …" at bounding box center [1094, 589] width 867 height 575
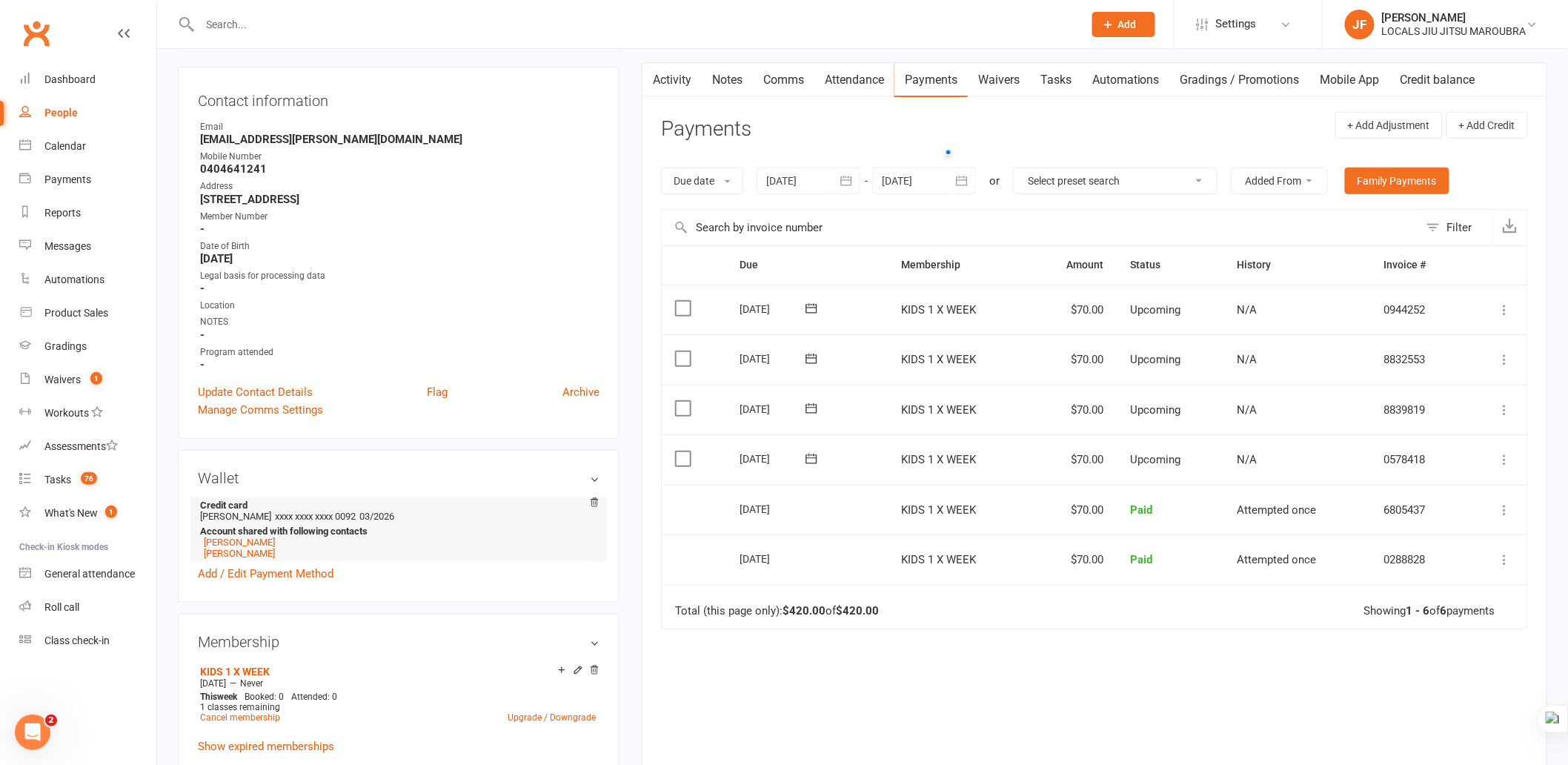
scroll to position [247, 0]
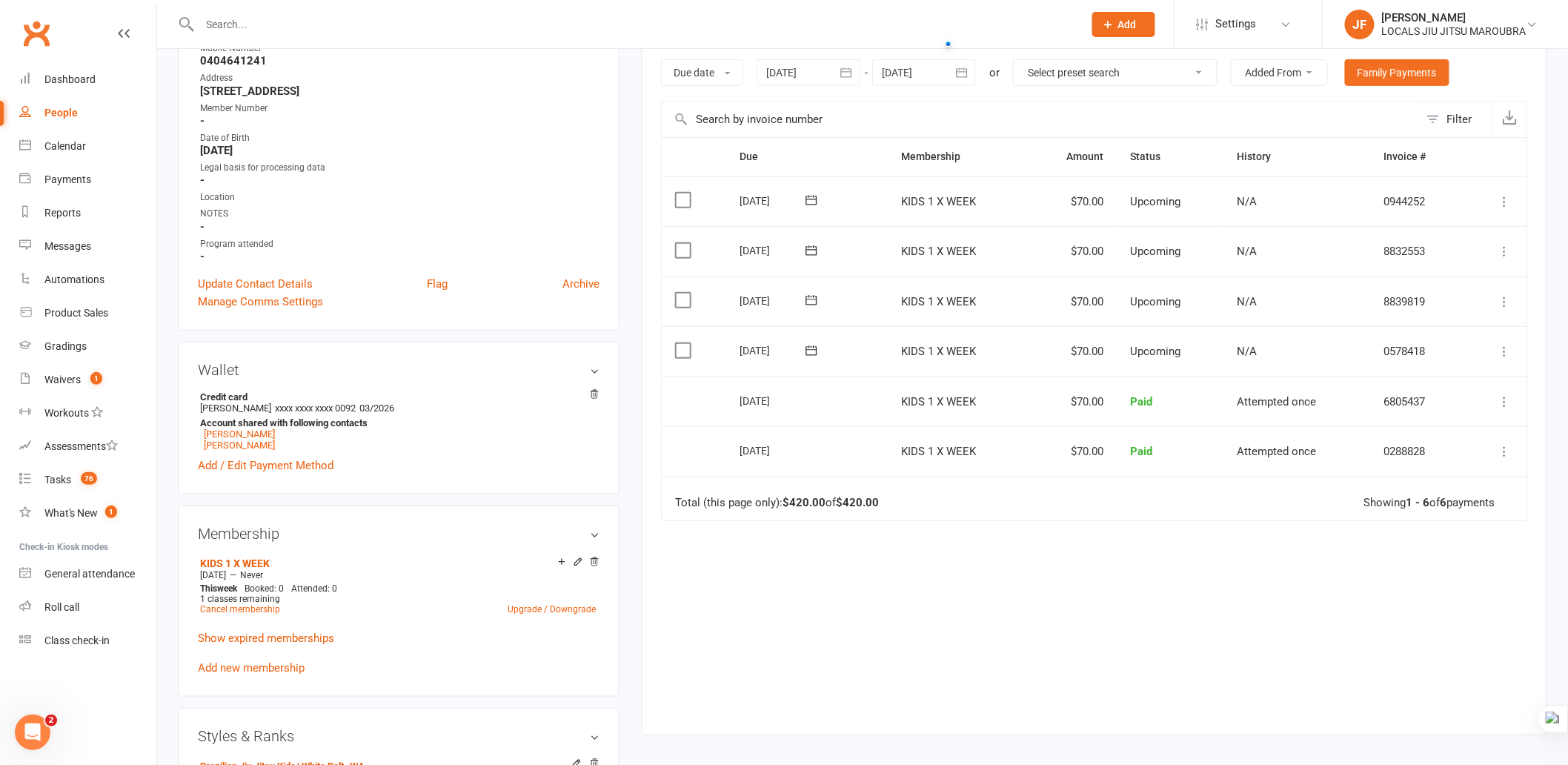
click at [899, 582] on div "Due Contact Membership Amount Status History Invoice # Select this 31 Oct 2025 …" at bounding box center [1094, 424] width 867 height 575
click at [1011, 605] on div "Due Contact Membership Amount Status History Invoice # Select this 31 Oct 2025 …" at bounding box center [1094, 424] width 867 height 575
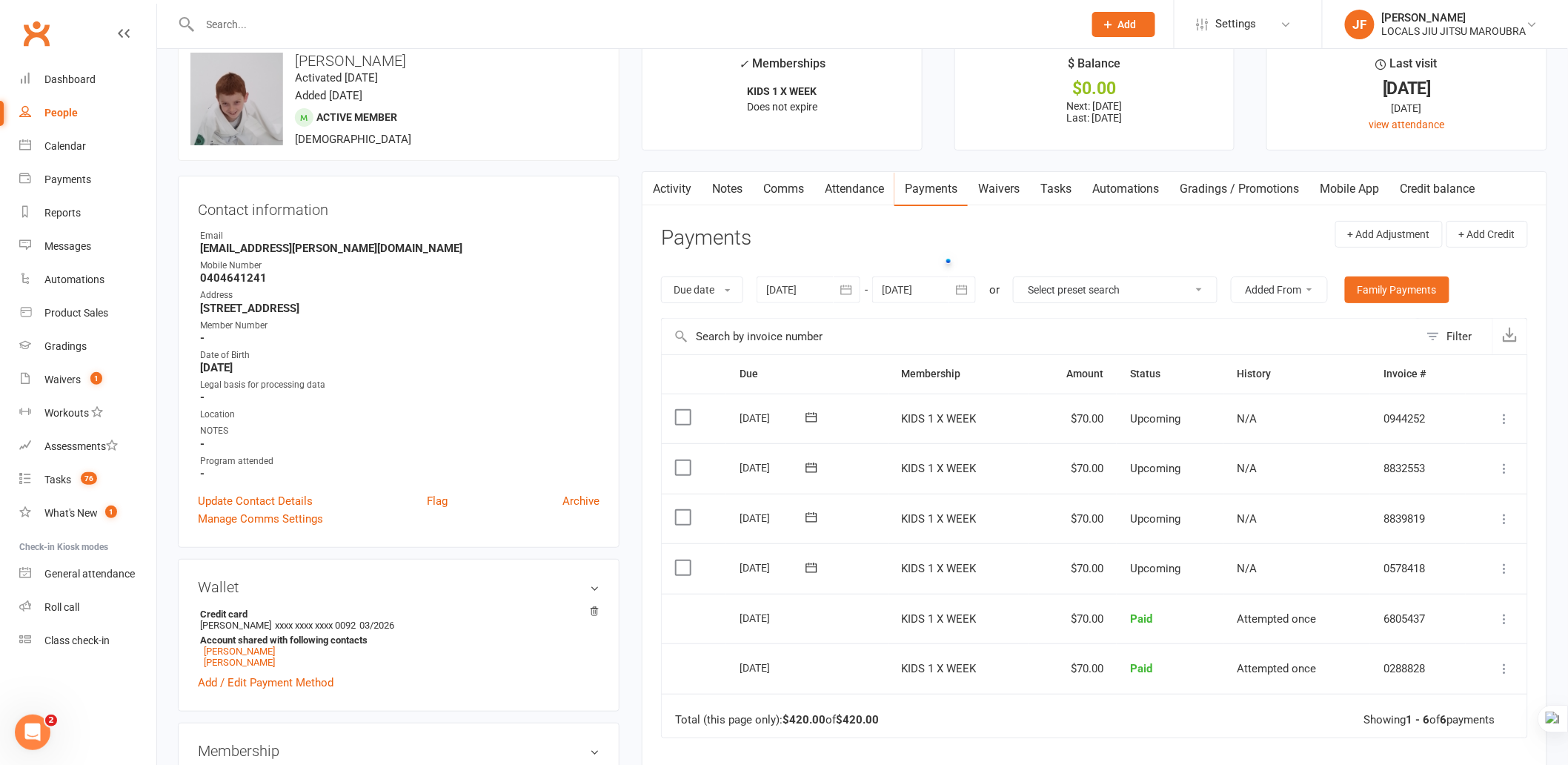
scroll to position [0, 0]
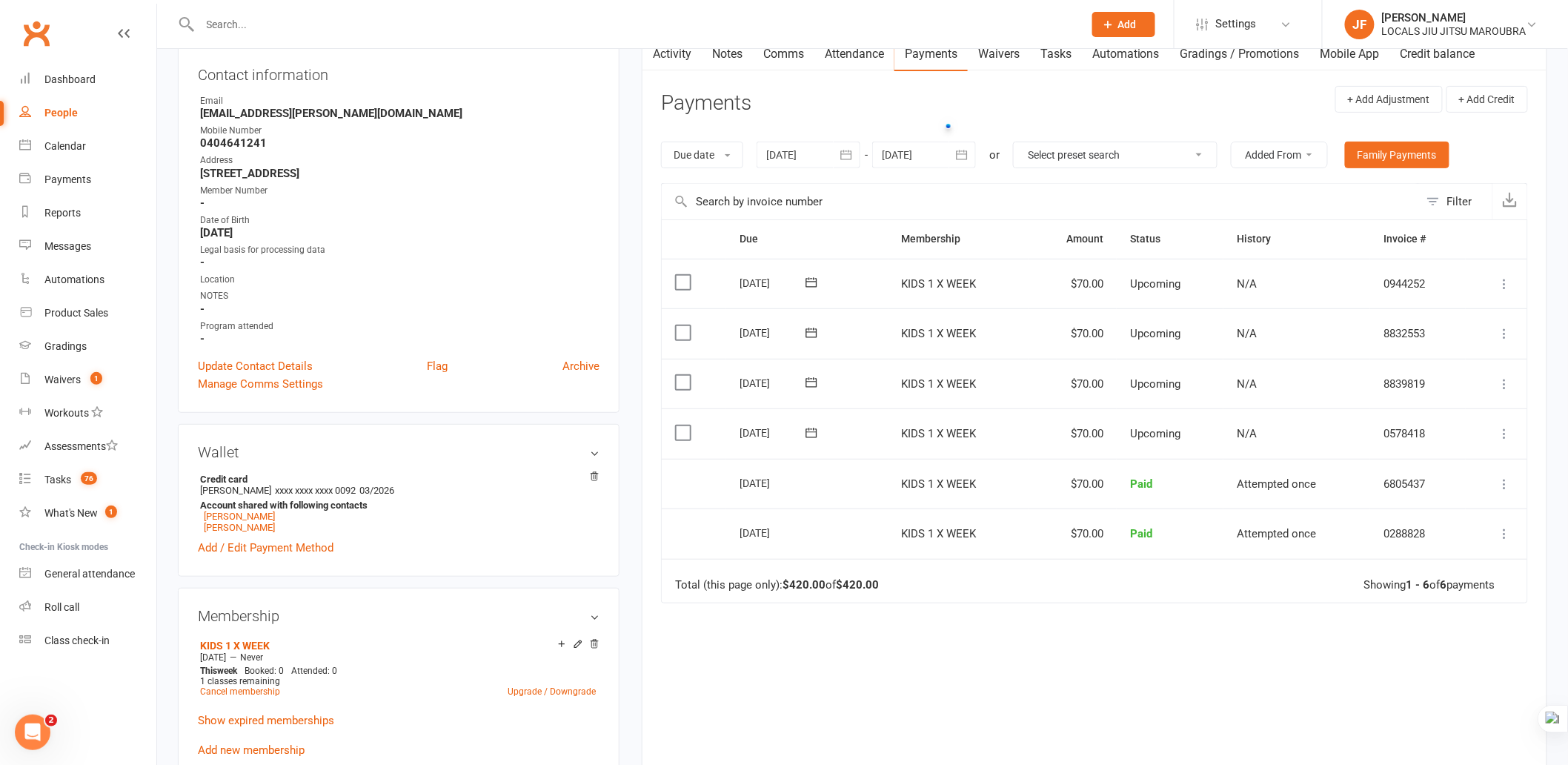
drag, startPoint x: 973, startPoint y: 641, endPoint x: 823, endPoint y: 647, distance: 150.1
click at [967, 642] on div "Due Contact Membership Amount Status History Invoice # Select this 31 Oct 2025 …" at bounding box center [1094, 507] width 867 height 575
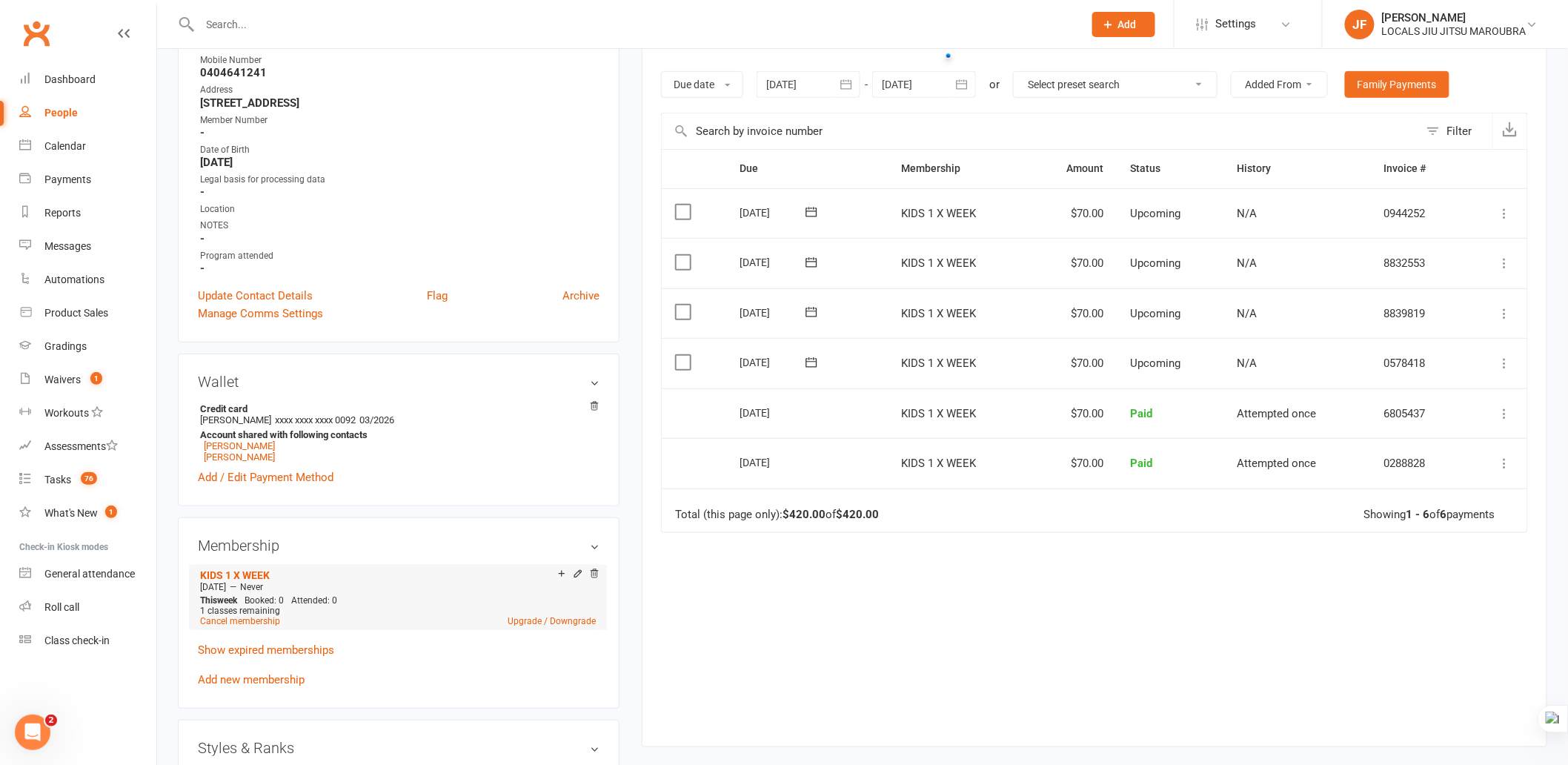
scroll to position [329, 0]
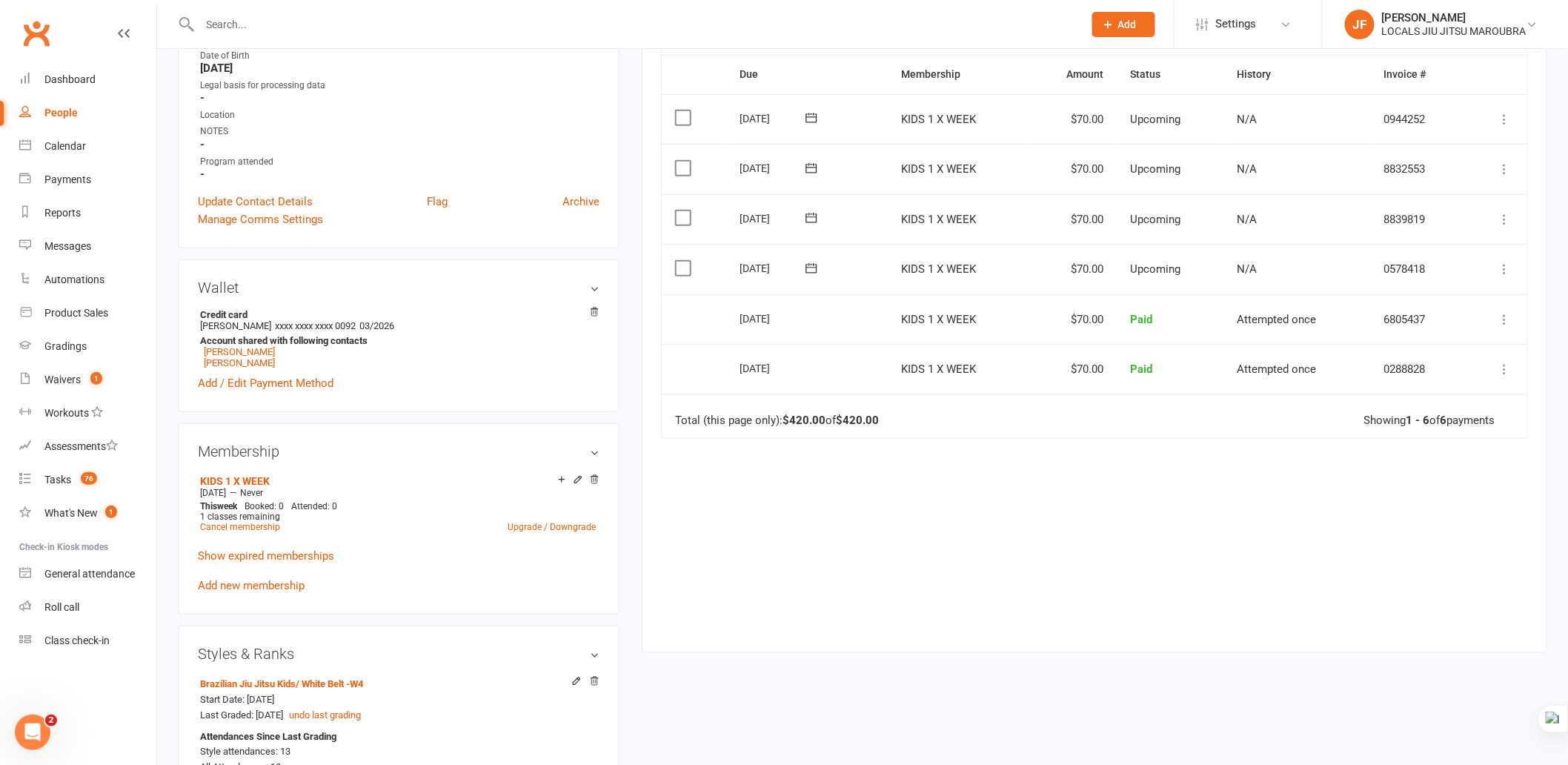
click at [943, 575] on div "Due Contact Membership Amount Status History Invoice # Select this 31 Oct 2025 …" at bounding box center [1094, 342] width 867 height 575
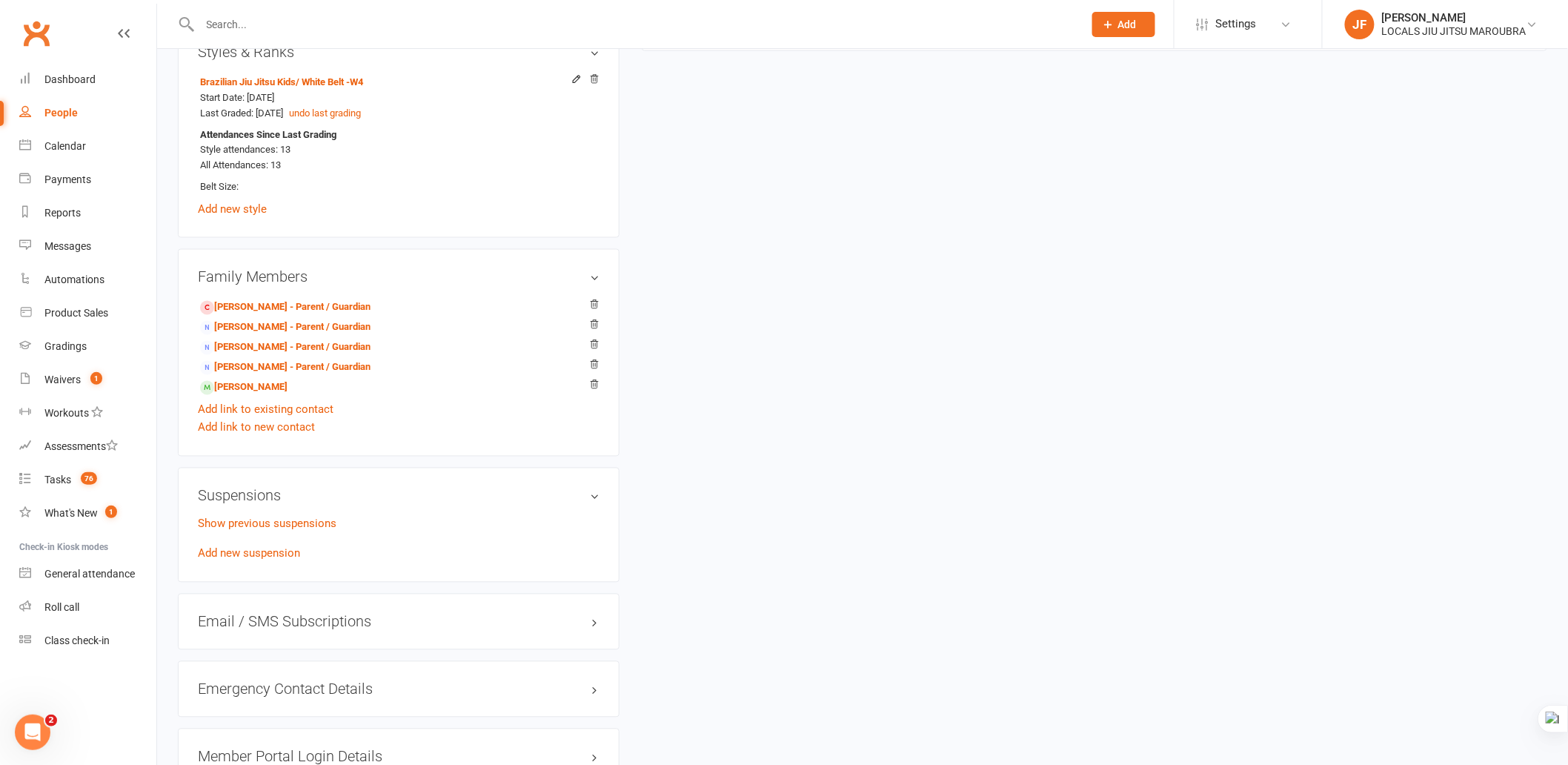
scroll to position [1071, 0]
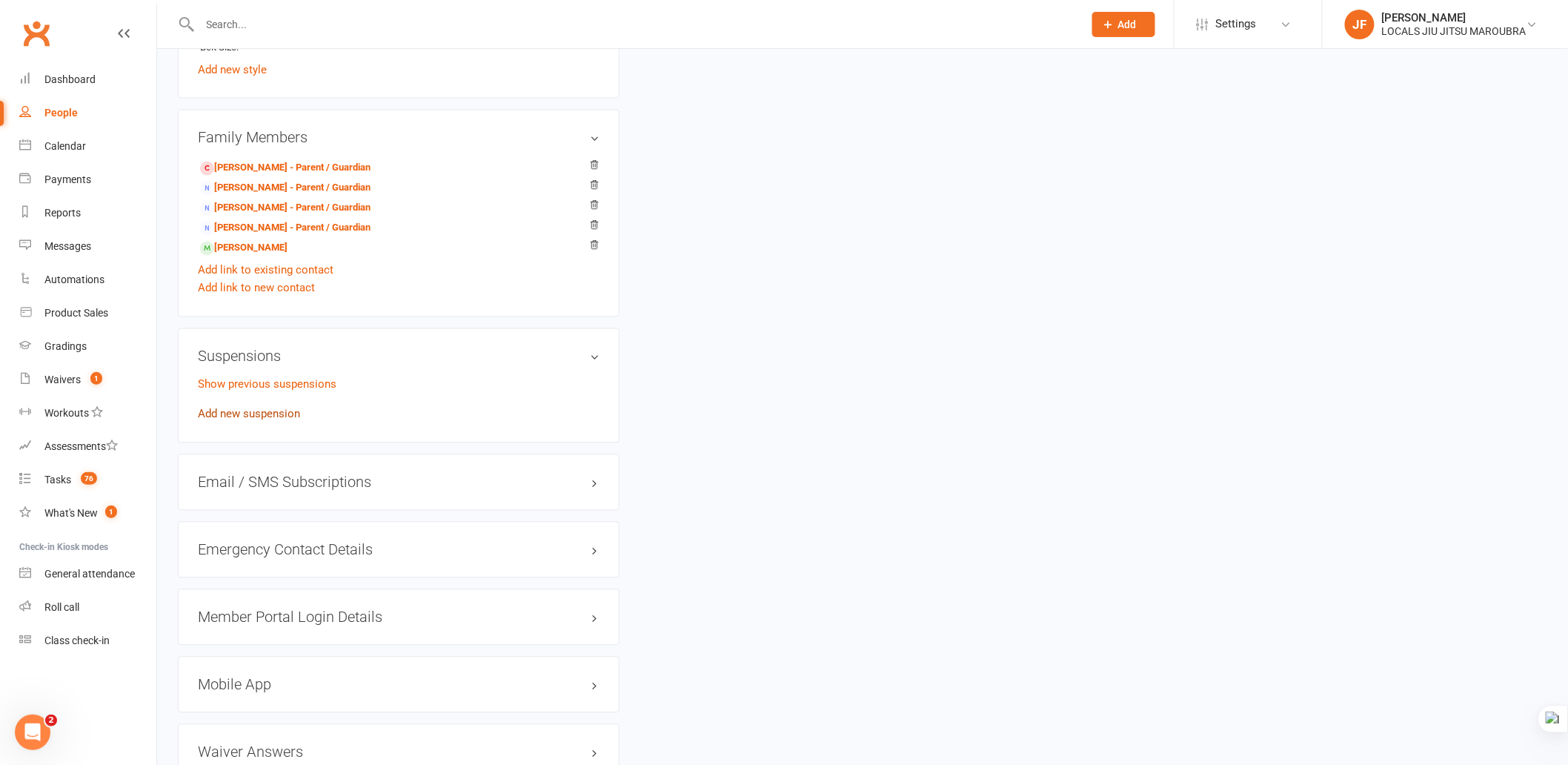
click at [261, 413] on link "Add new suspension" at bounding box center [249, 413] width 102 height 13
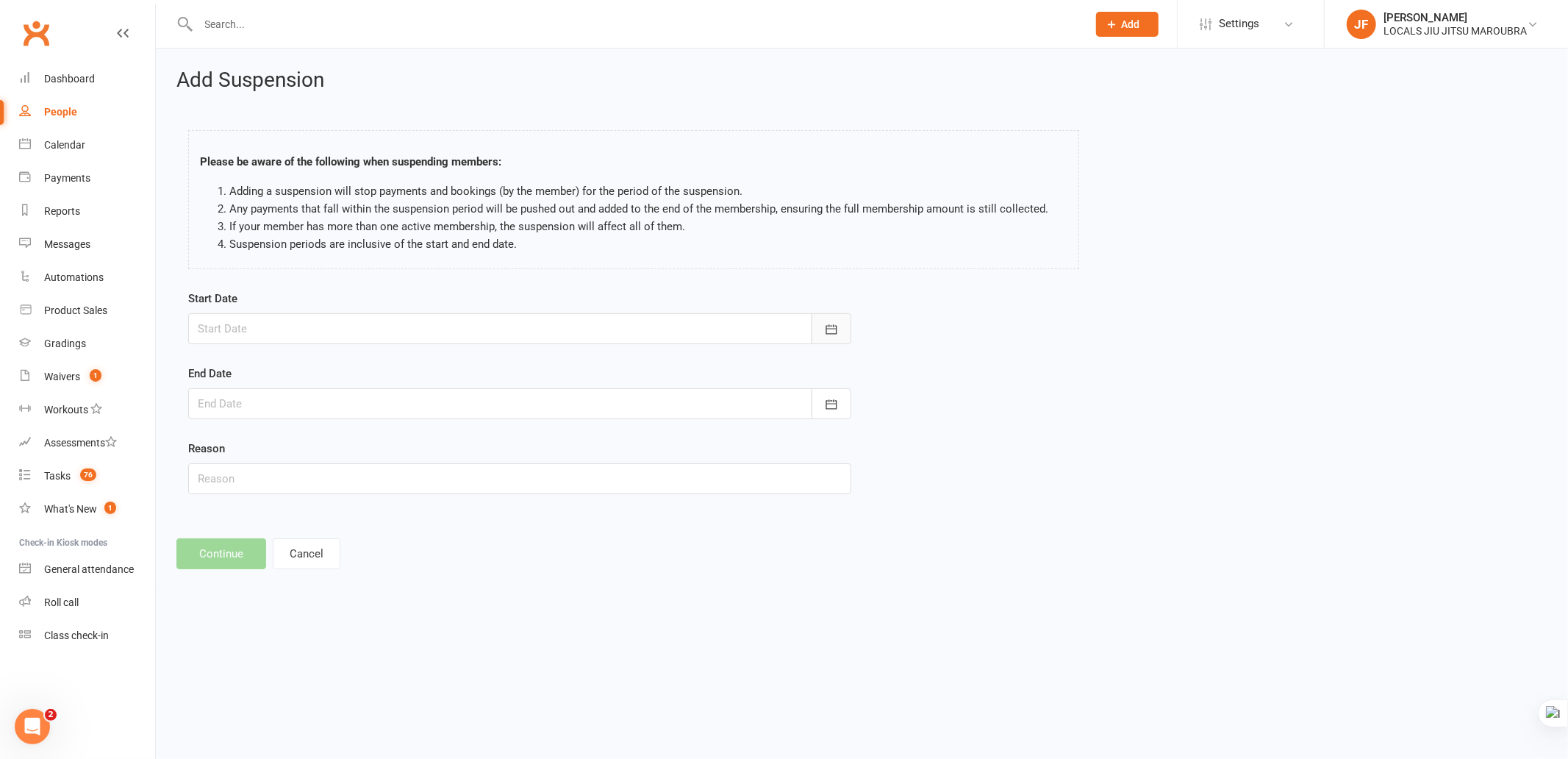
click at [821, 327] on button "button" at bounding box center [831, 328] width 39 height 31
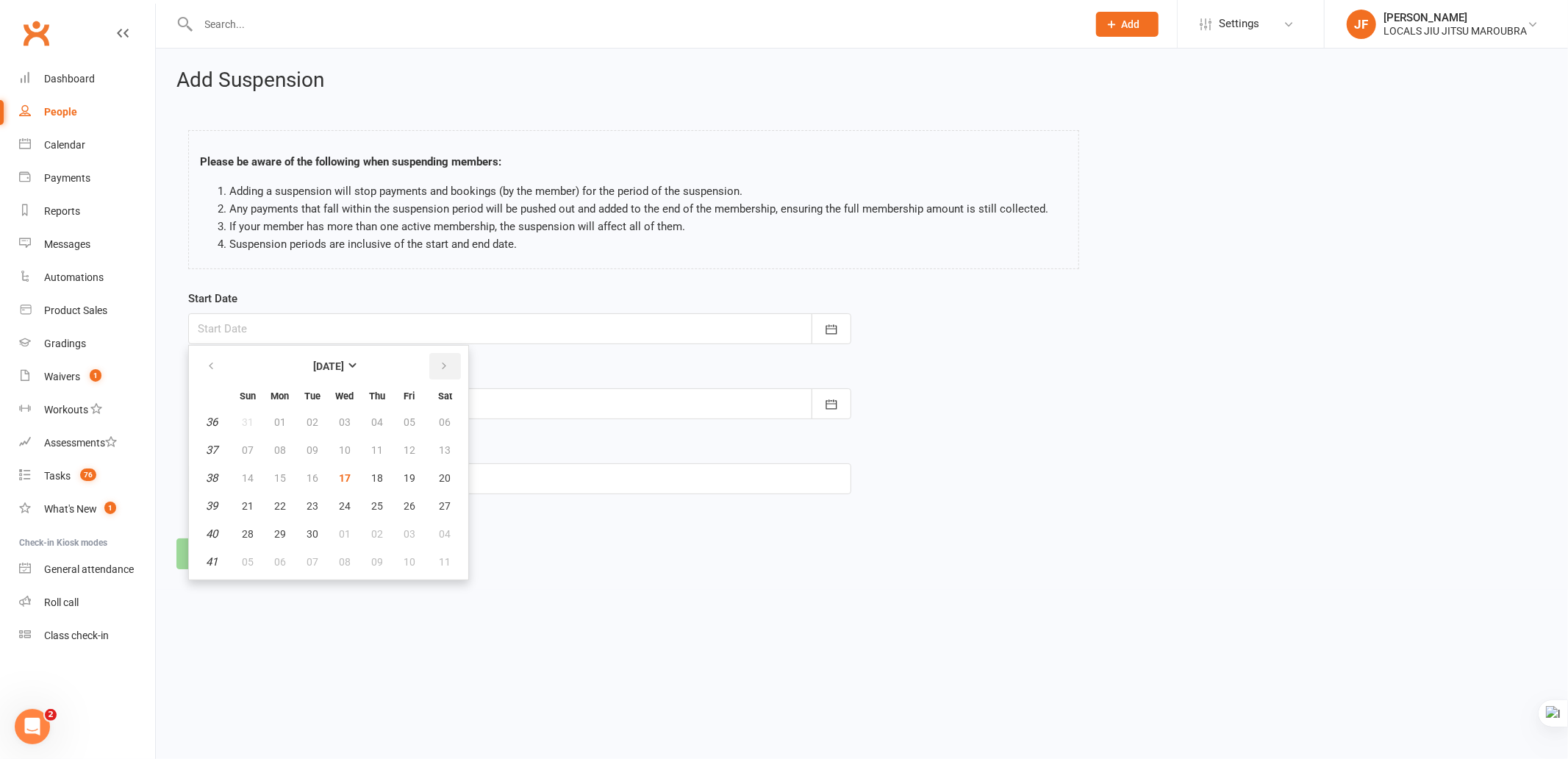
click at [441, 364] on icon "button" at bounding box center [444, 366] width 11 height 12
click at [332, 474] on button "15" at bounding box center [345, 478] width 31 height 27
type input "[DATE]"
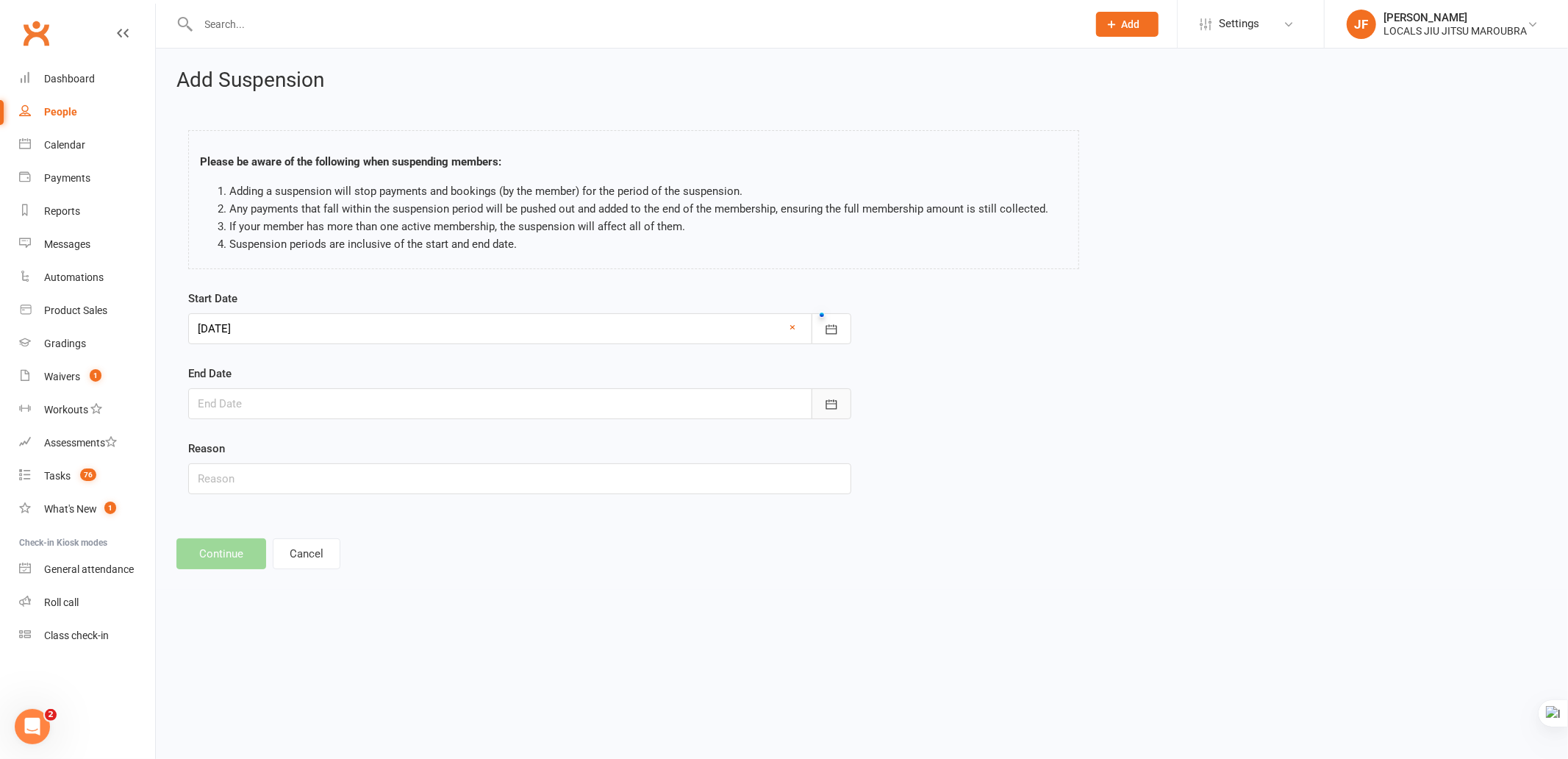
click at [817, 402] on button "button" at bounding box center [831, 403] width 39 height 31
click at [439, 440] on icon "button" at bounding box center [444, 441] width 11 height 12
click at [371, 603] on span "30" at bounding box center [377, 609] width 12 height 12
type input "30 Oct 2025"
click at [843, 490] on input "text" at bounding box center [519, 478] width 663 height 31
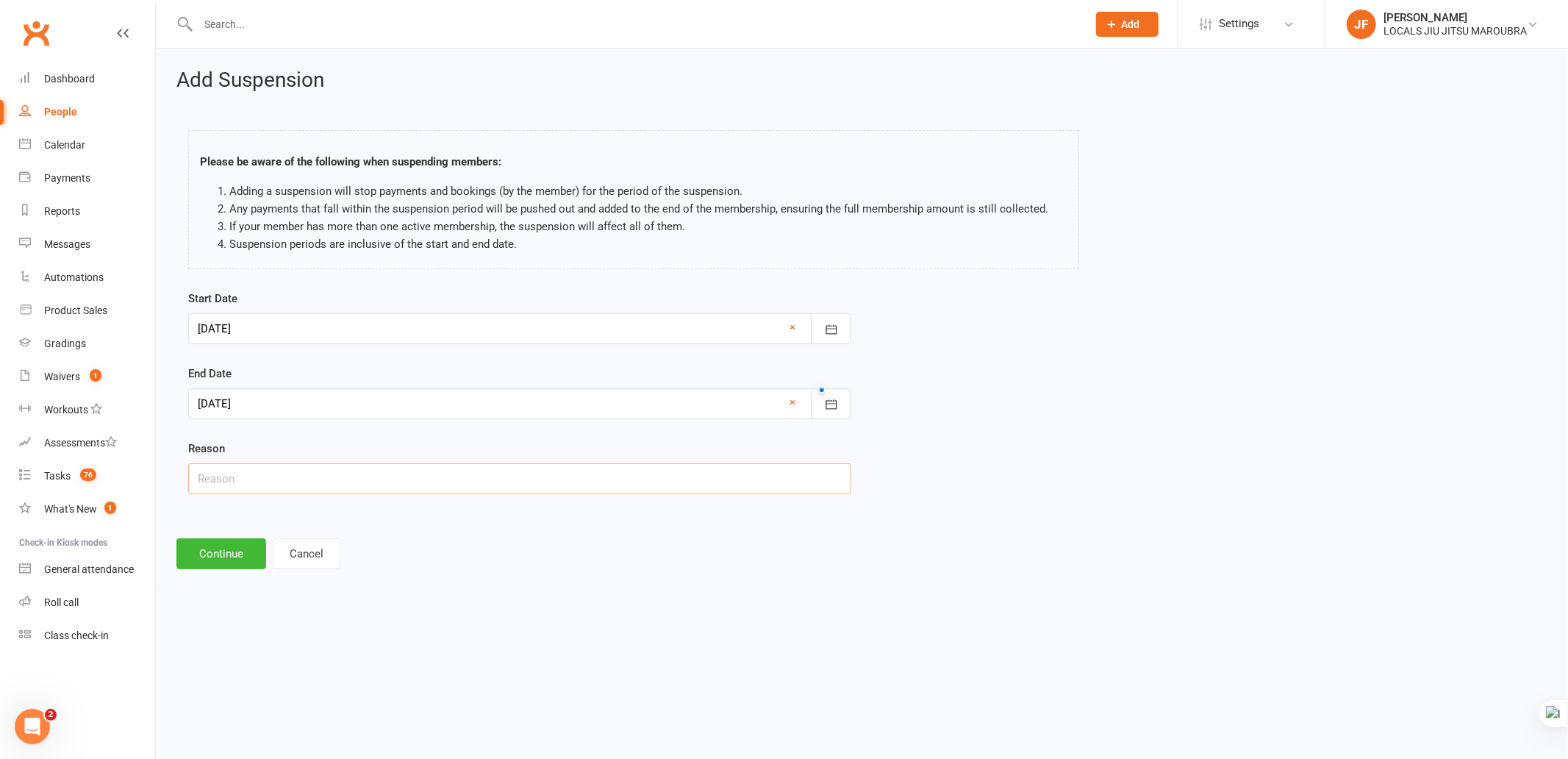
type input "Holiday"
click at [452, 467] on input "Holiday" at bounding box center [519, 478] width 663 height 31
click at [554, 554] on footer "Continue Cancel" at bounding box center [862, 554] width 1371 height 31
click at [647, 610] on html "Prospect Member Non-attending contact Class / event Appointment Grading event T…" at bounding box center [784, 305] width 1568 height 610
click at [646, 610] on html "Prospect Member Non-attending contact Class / event Appointment Grading event T…" at bounding box center [784, 305] width 1568 height 610
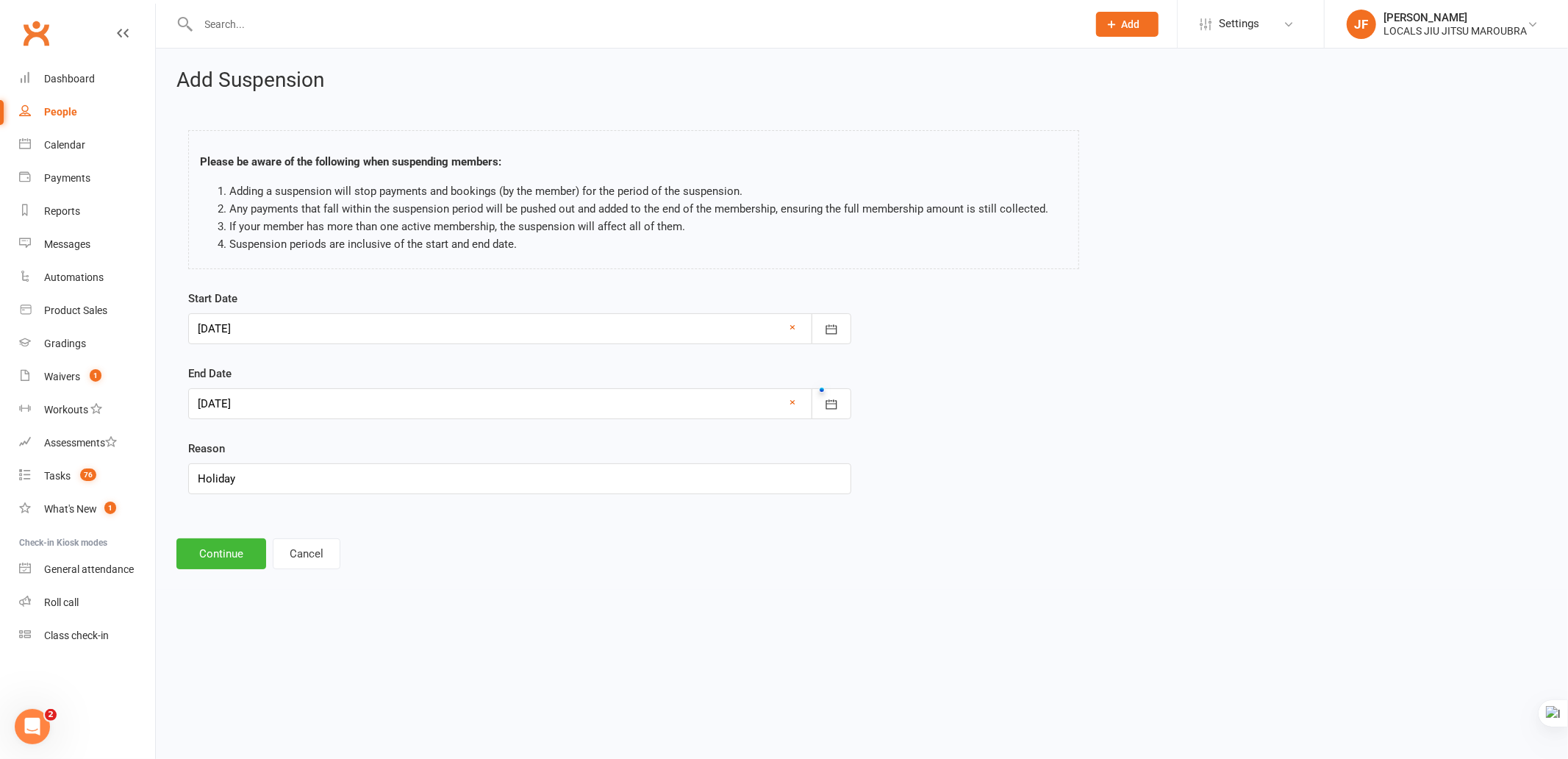
click at [568, 578] on div "Add Suspension Please be aware of the following when suspending members: Adding…" at bounding box center [862, 319] width 1412 height 541
click at [590, 532] on div "Add Suspension Please be aware of the following when suspending members: Adding…" at bounding box center [862, 319] width 1412 height 541
click at [1185, 393] on div "Start Date 15 Oct 2025 October 2025 Sun Mon Tue Wed Thu Fri Sat 40 28 29 30 01 …" at bounding box center [862, 402] width 1369 height 225
click at [227, 554] on button "Continue" at bounding box center [221, 554] width 89 height 31
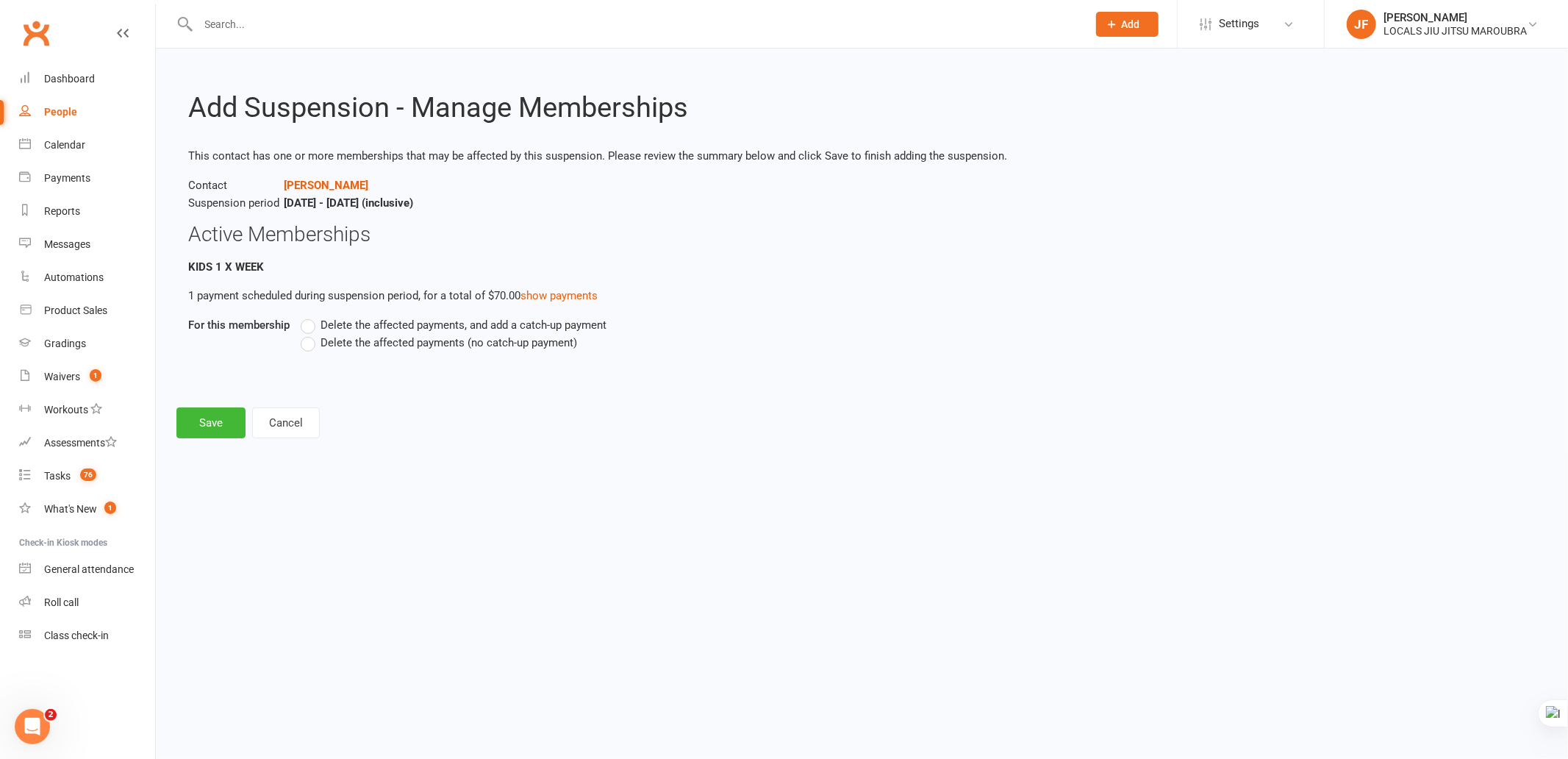
click at [647, 423] on footer "Save Cancel" at bounding box center [862, 422] width 1371 height 31
click at [527, 346] on span "Delete the affected payments (no catch-up payment)" at bounding box center [449, 341] width 256 height 15
click at [310, 334] on input "Delete the affected payments (no catch-up payment)" at bounding box center [305, 334] width 10 height 0
click at [1104, 479] on html "Prospect Member Non-attending contact Class / event Appointment Grading event T…" at bounding box center [784, 240] width 1568 height 479
click at [633, 477] on html "Prospect Member Non-attending contact Class / event Appointment Grading event T…" at bounding box center [784, 240] width 1568 height 479
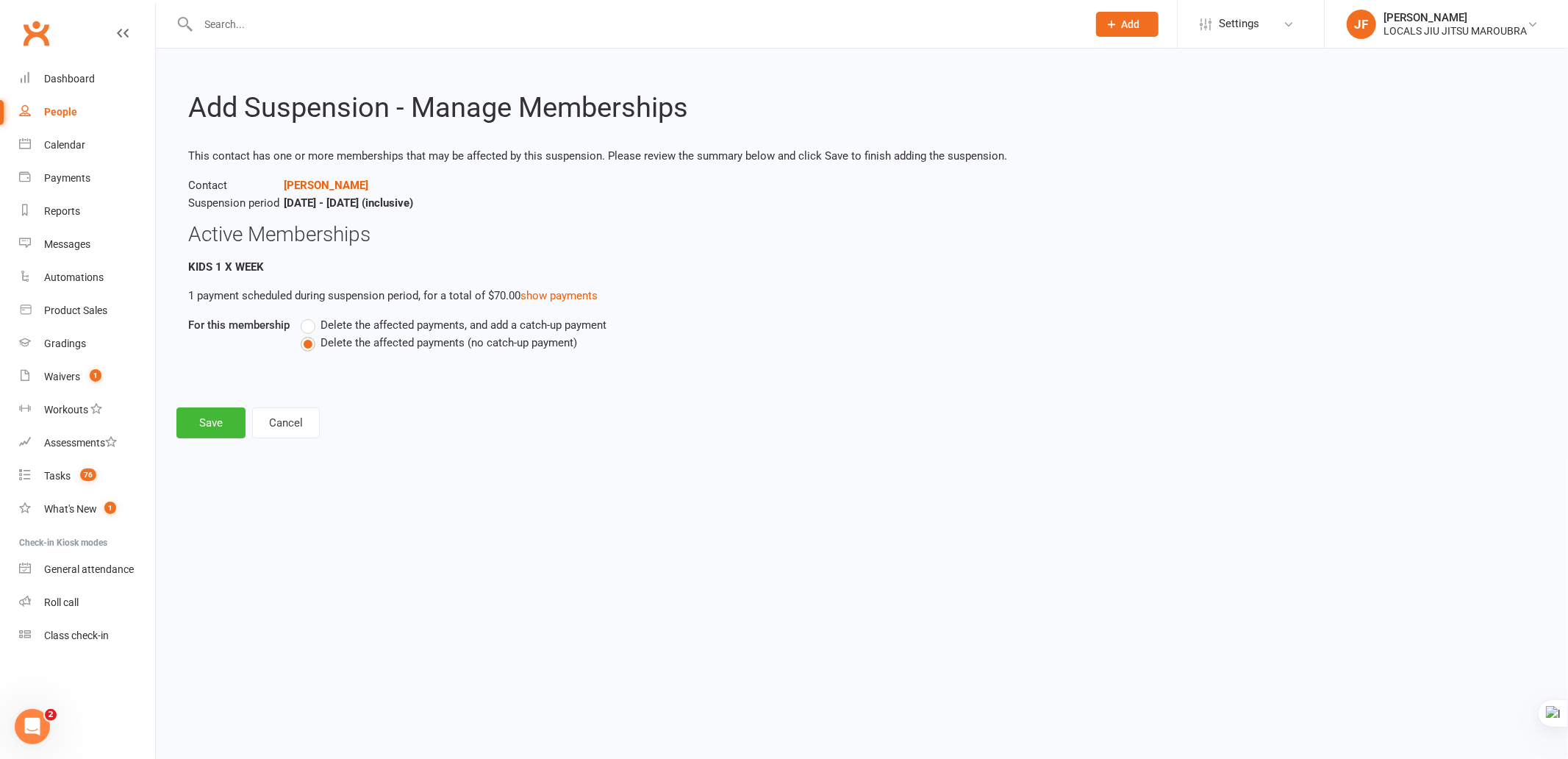
click at [633, 477] on html "Prospect Member Non-attending contact Class / event Appointment Grading event T…" at bounding box center [784, 240] width 1568 height 479
click at [866, 479] on html "Prospect Member Non-attending contact Class / event Appointment Grading event T…" at bounding box center [784, 240] width 1568 height 479
click at [444, 466] on html "Prospect Member Non-attending contact Class / event Appointment Grading event T…" at bounding box center [784, 240] width 1568 height 479
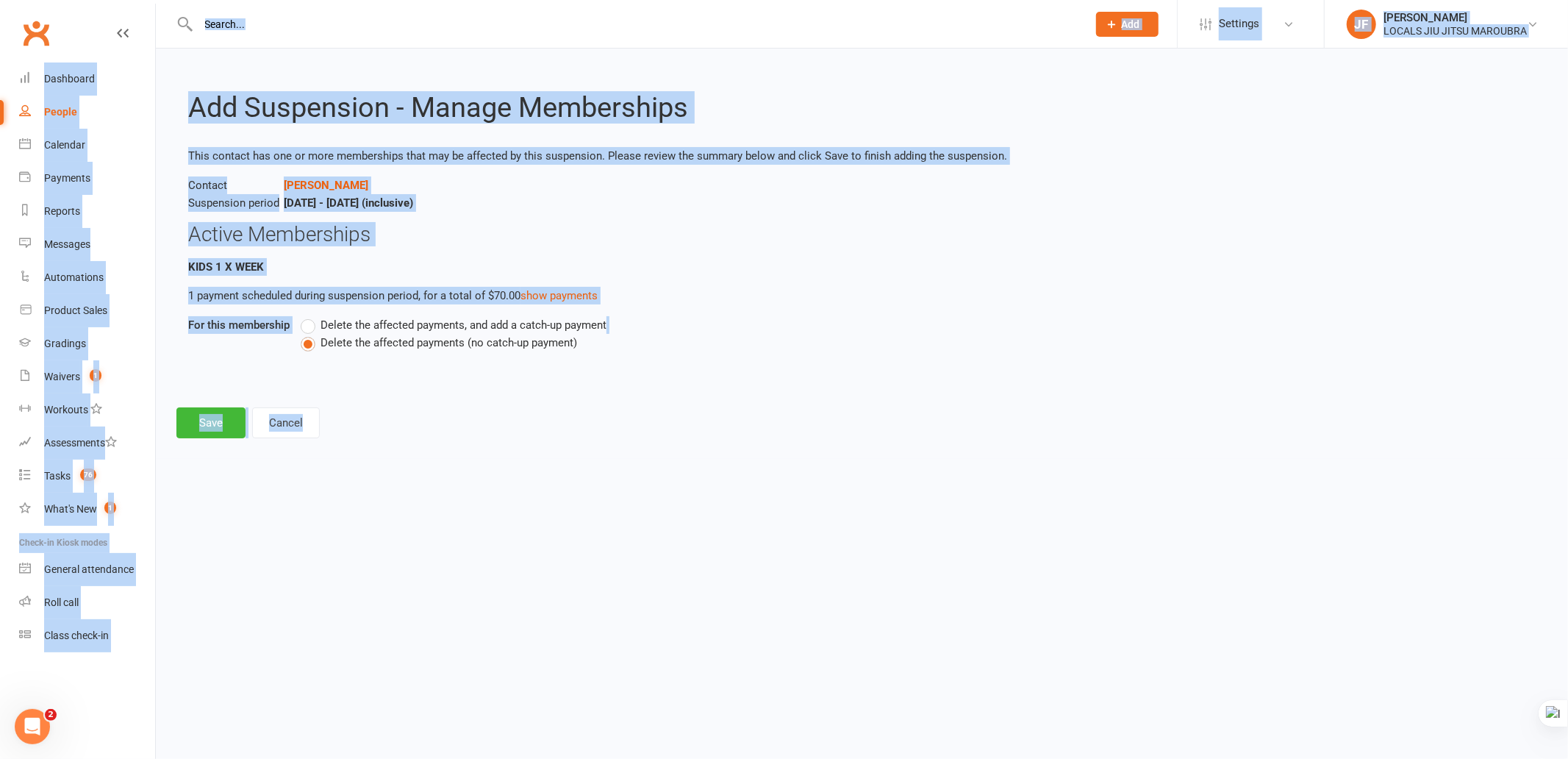
click at [444, 466] on html "Prospect Member Non-attending contact Class / event Appointment Grading event T…" at bounding box center [784, 240] width 1568 height 479
click at [530, 441] on div "Add Suspension - Manage Memberships This contact has one or more memberships th…" at bounding box center [862, 253] width 1412 height 410
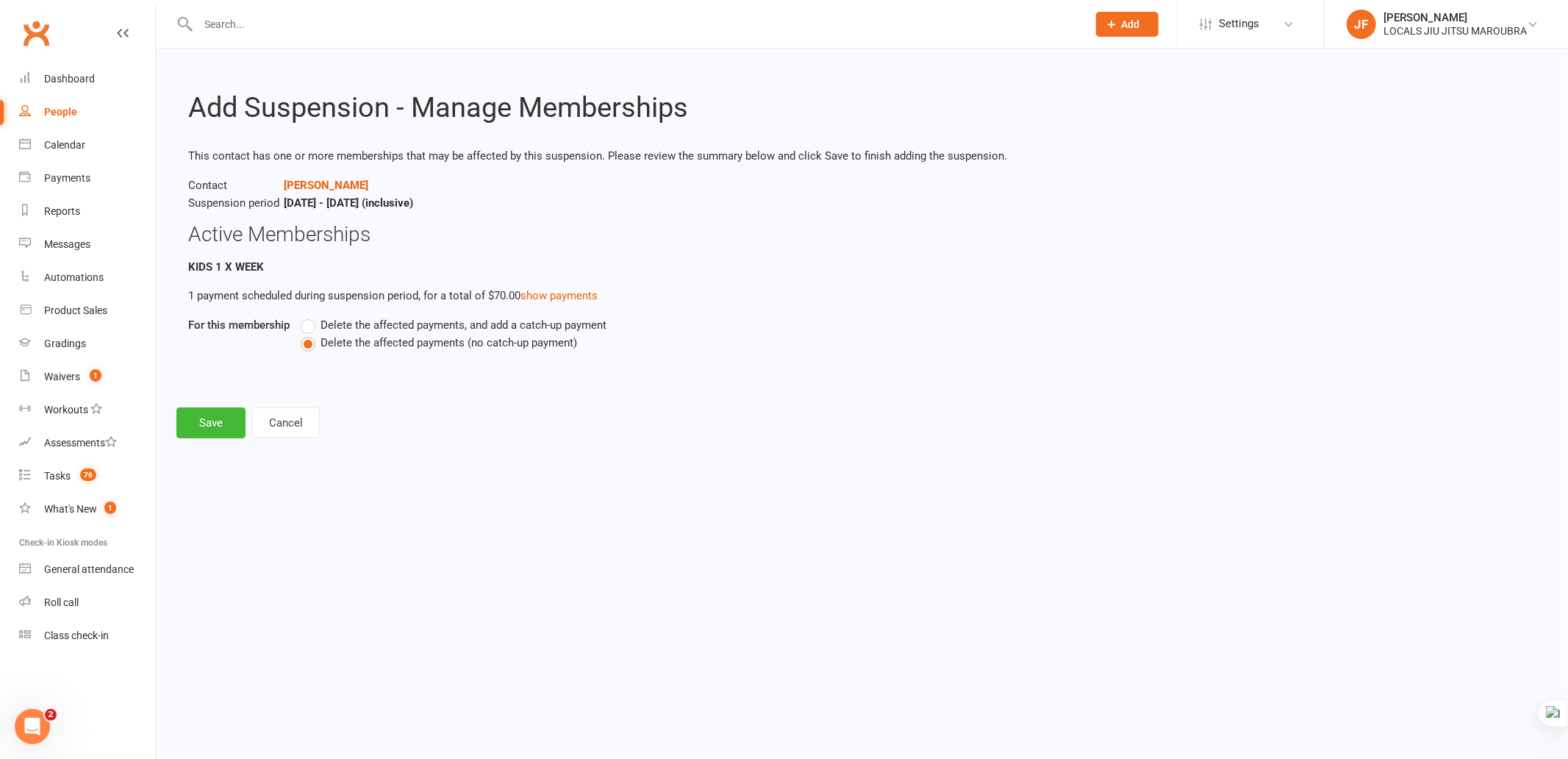
click at [798, 412] on footer "Save Cancel" at bounding box center [862, 422] width 1371 height 31
click at [807, 398] on div "Add Suspension - Manage Memberships This contact has one or more memberships th…" at bounding box center [862, 253] width 1412 height 410
click at [818, 479] on html "Prospect Member Non-attending contact Class / event Appointment Grading event T…" at bounding box center [784, 240] width 1568 height 479
click at [674, 479] on html "Prospect Member Non-attending contact Class / event Appointment Grading event T…" at bounding box center [784, 240] width 1568 height 479
click at [205, 413] on button "Save" at bounding box center [211, 422] width 69 height 31
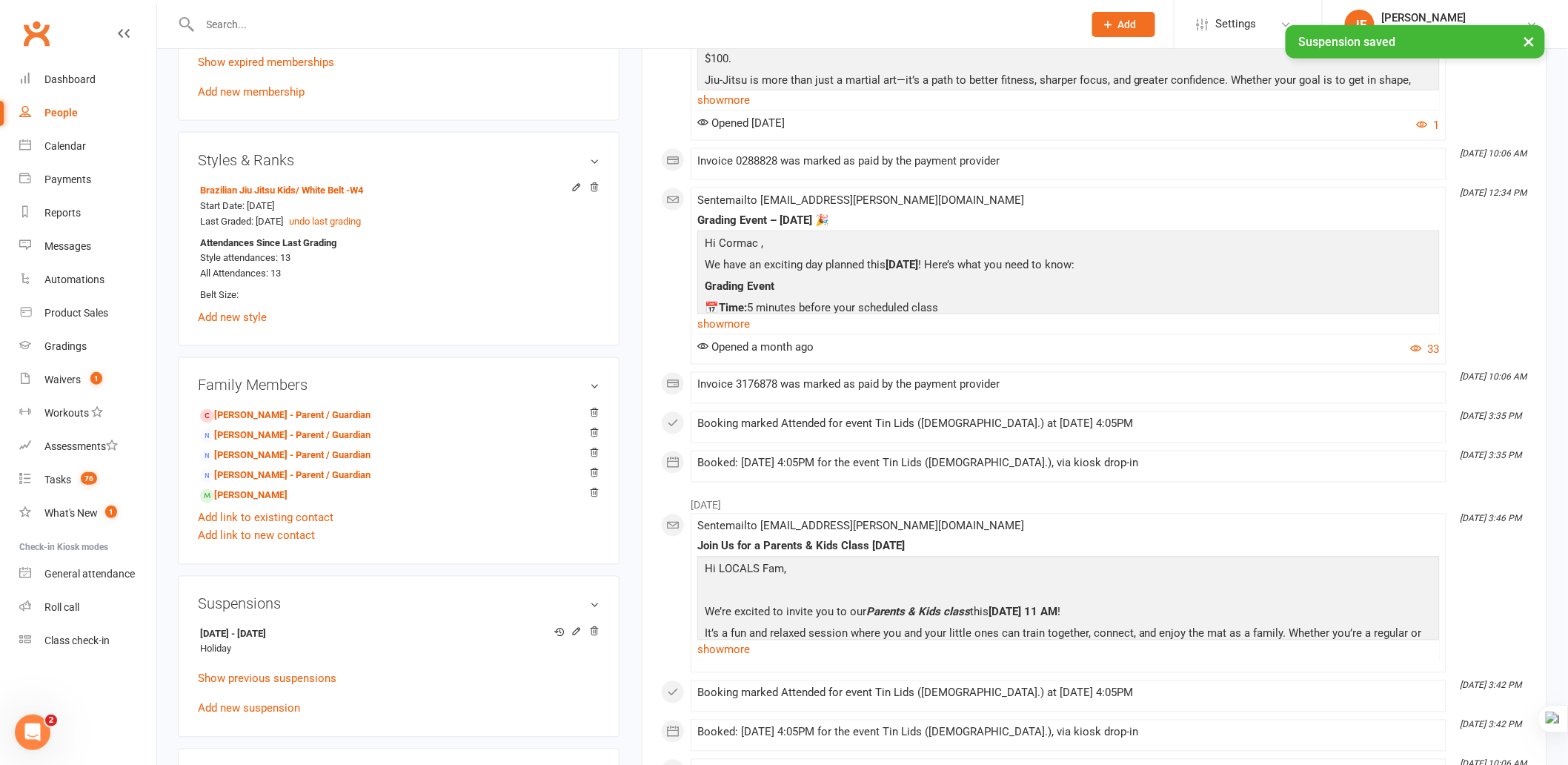
scroll to position [824, 0]
click at [287, 499] on link "Fionn O'Connell - Sibling" at bounding box center [244, 495] width 87 height 15
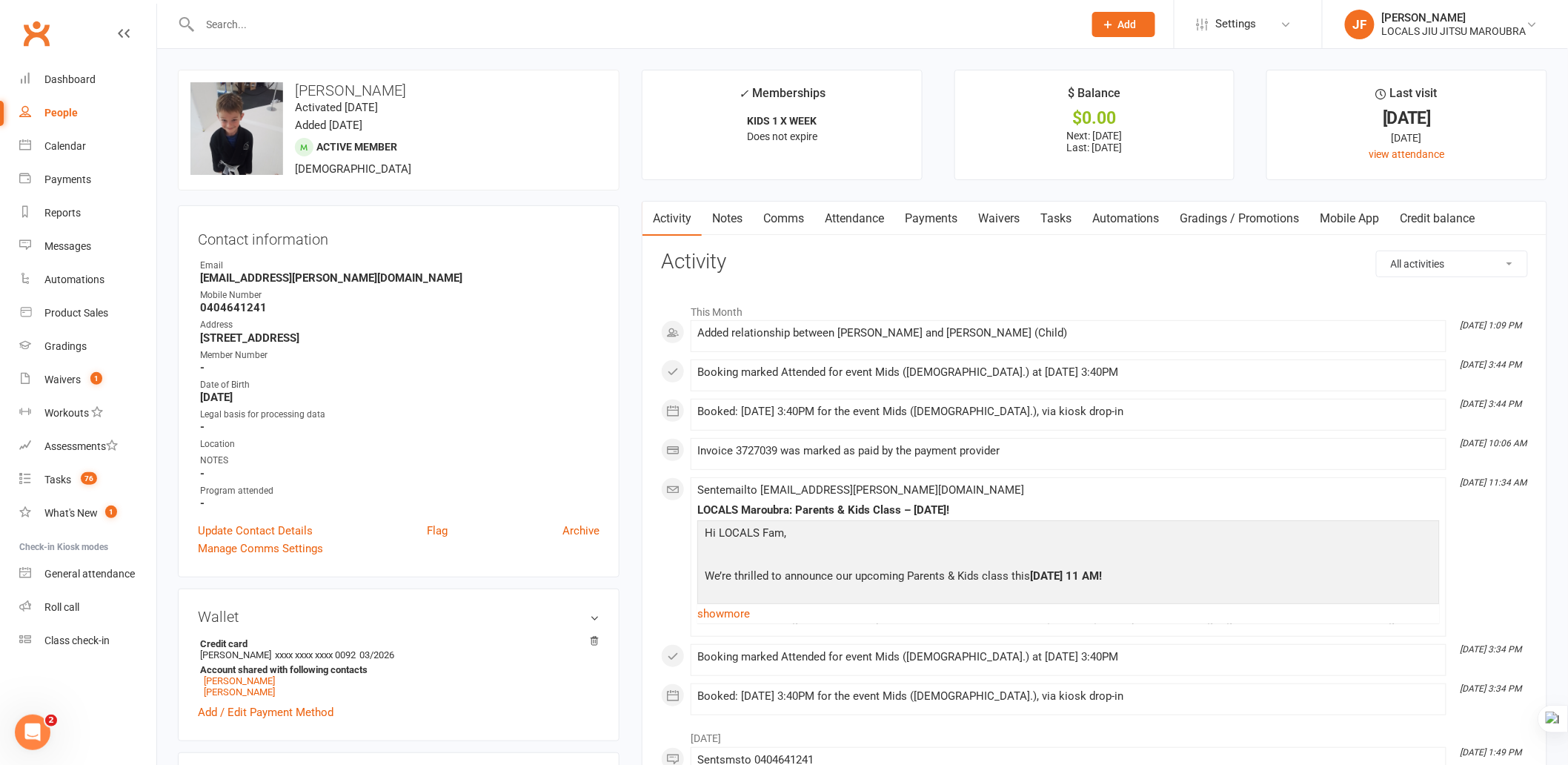
click at [840, 212] on link "Attendance" at bounding box center [854, 219] width 80 height 34
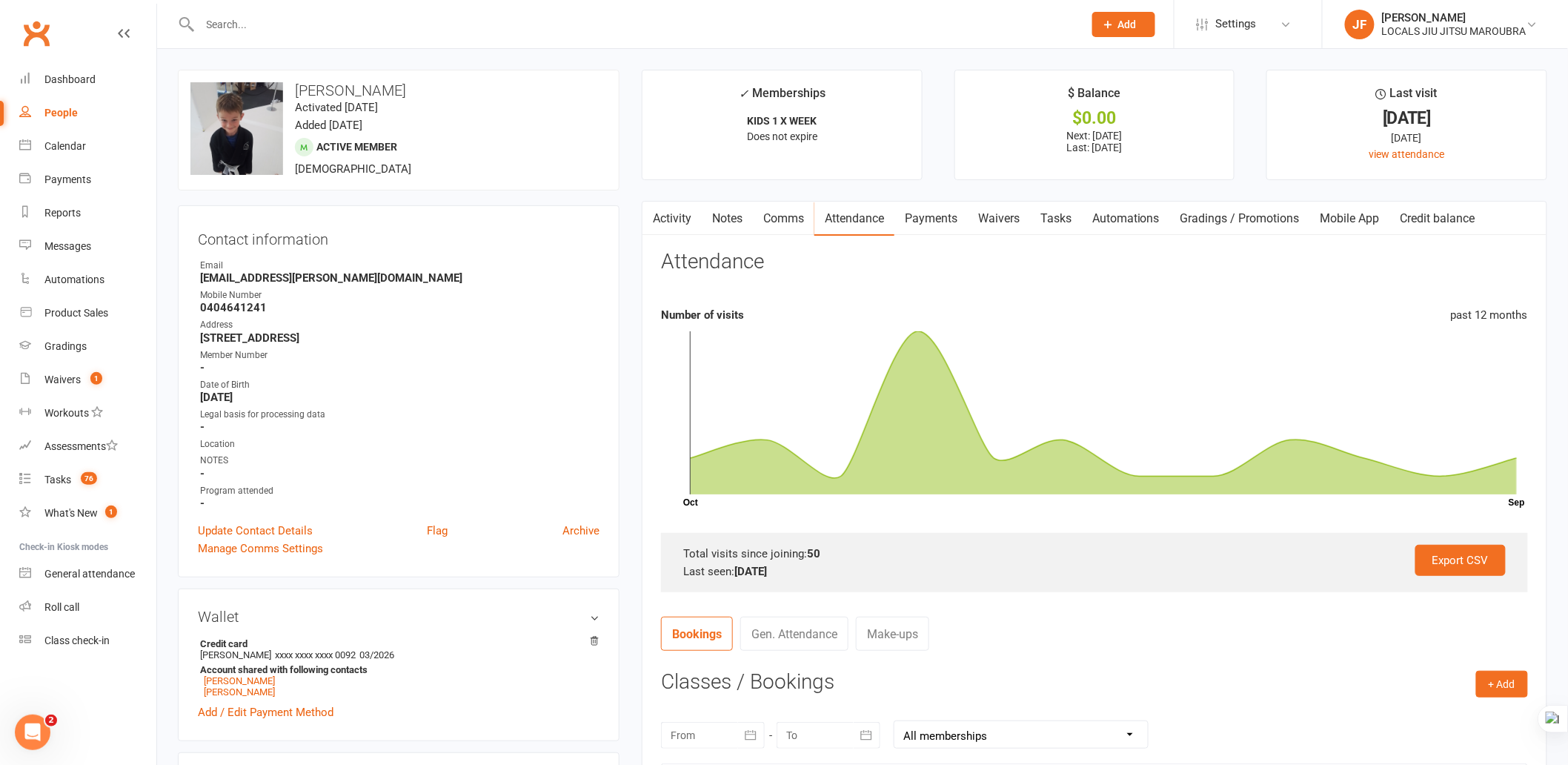
click at [926, 227] on link "Payments" at bounding box center [931, 219] width 73 height 34
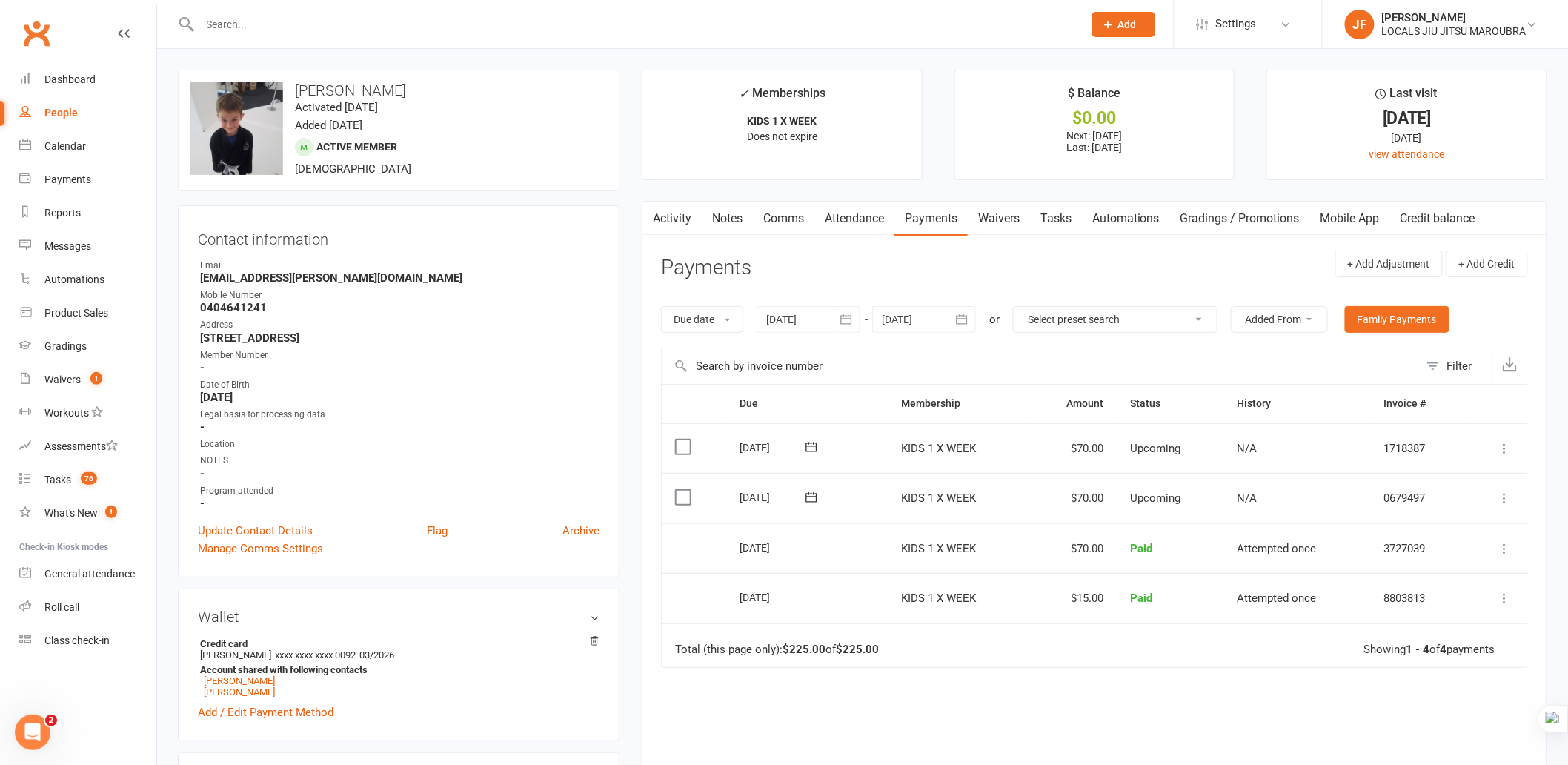
click at [961, 322] on icon "button" at bounding box center [961, 319] width 15 height 15
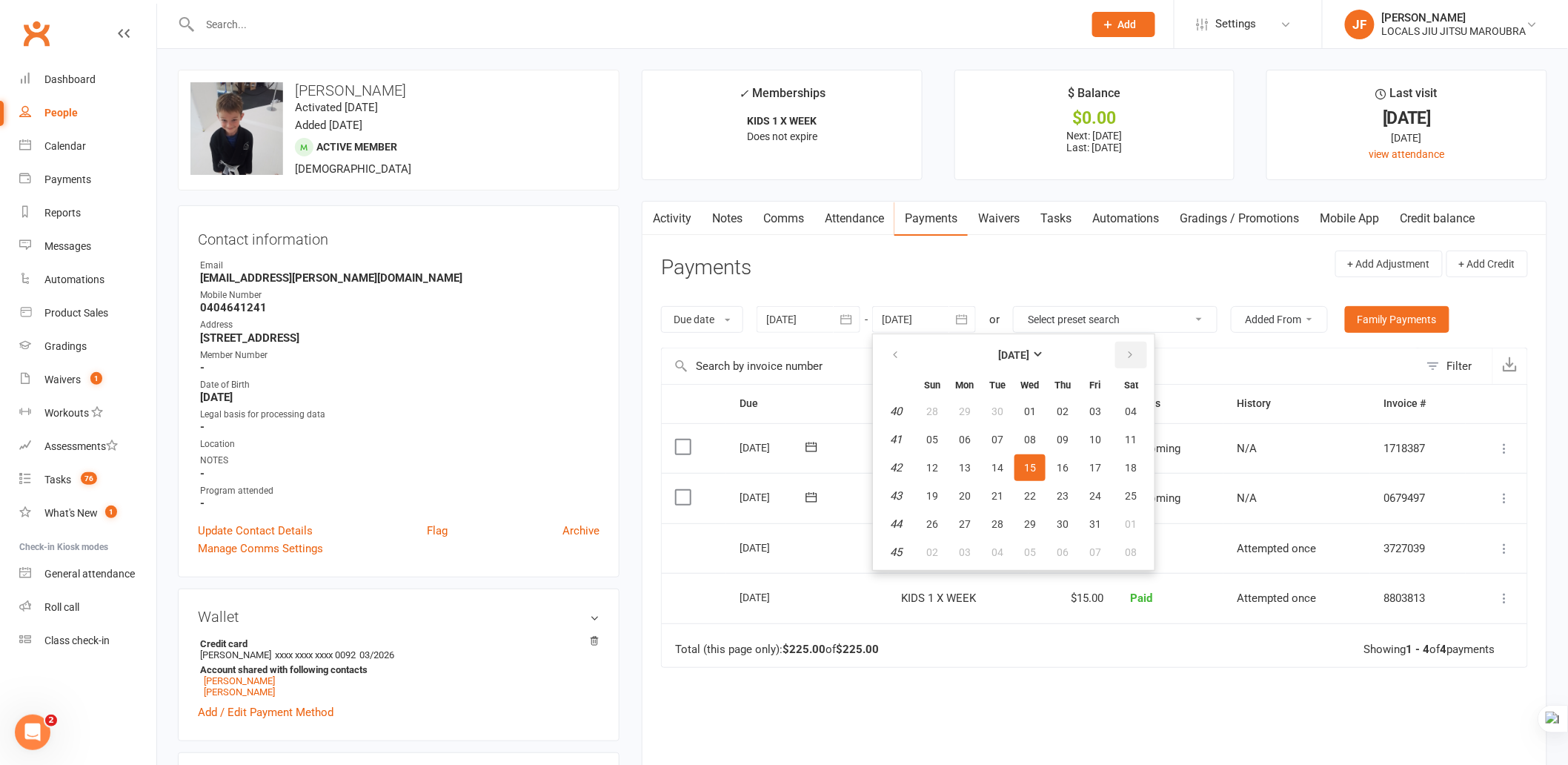
click at [1125, 352] on icon "button" at bounding box center [1130, 355] width 11 height 12
click at [1084, 457] on button "14" at bounding box center [1095, 468] width 31 height 27
type input "[DATE]"
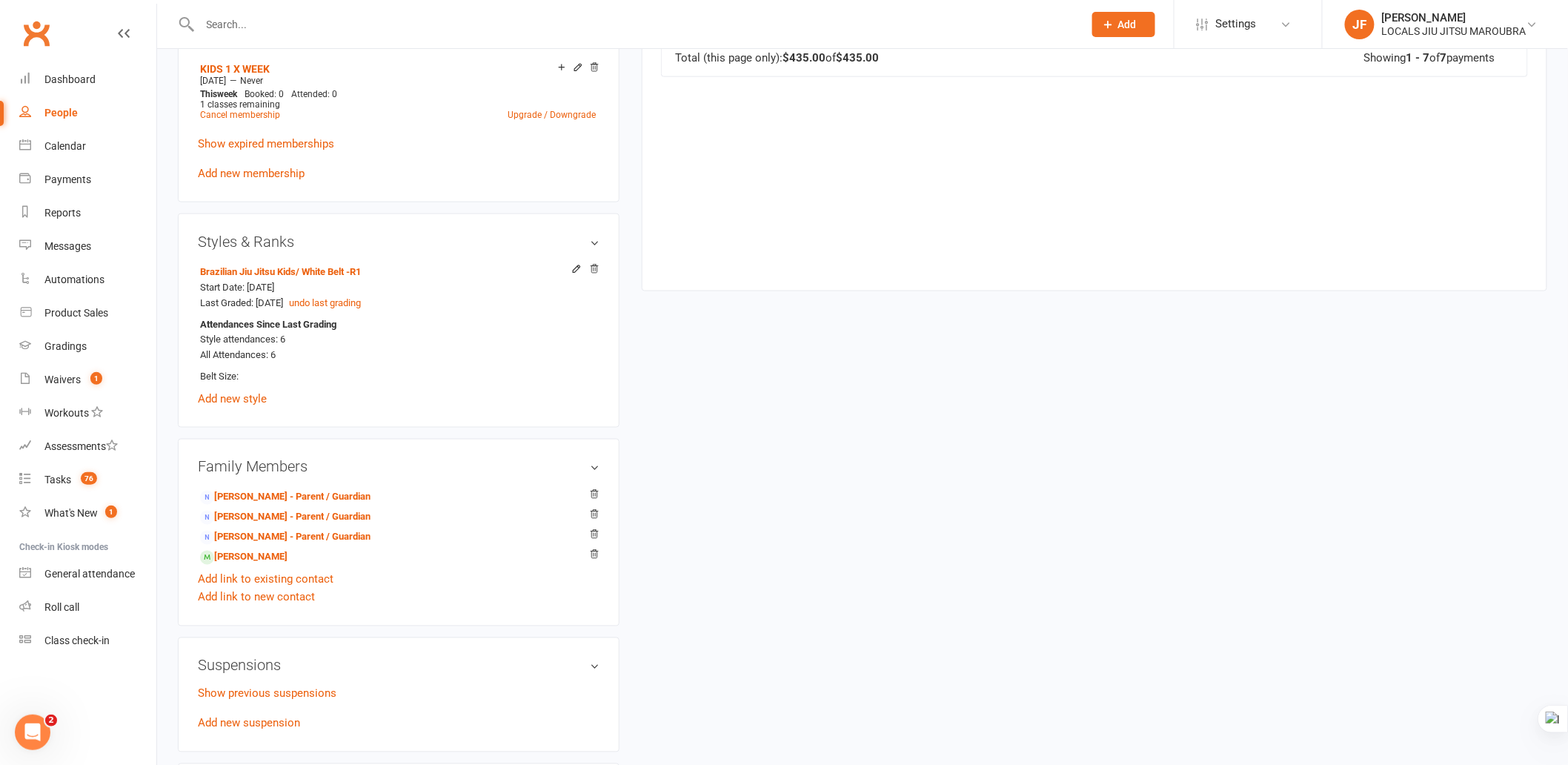
scroll to position [824, 0]
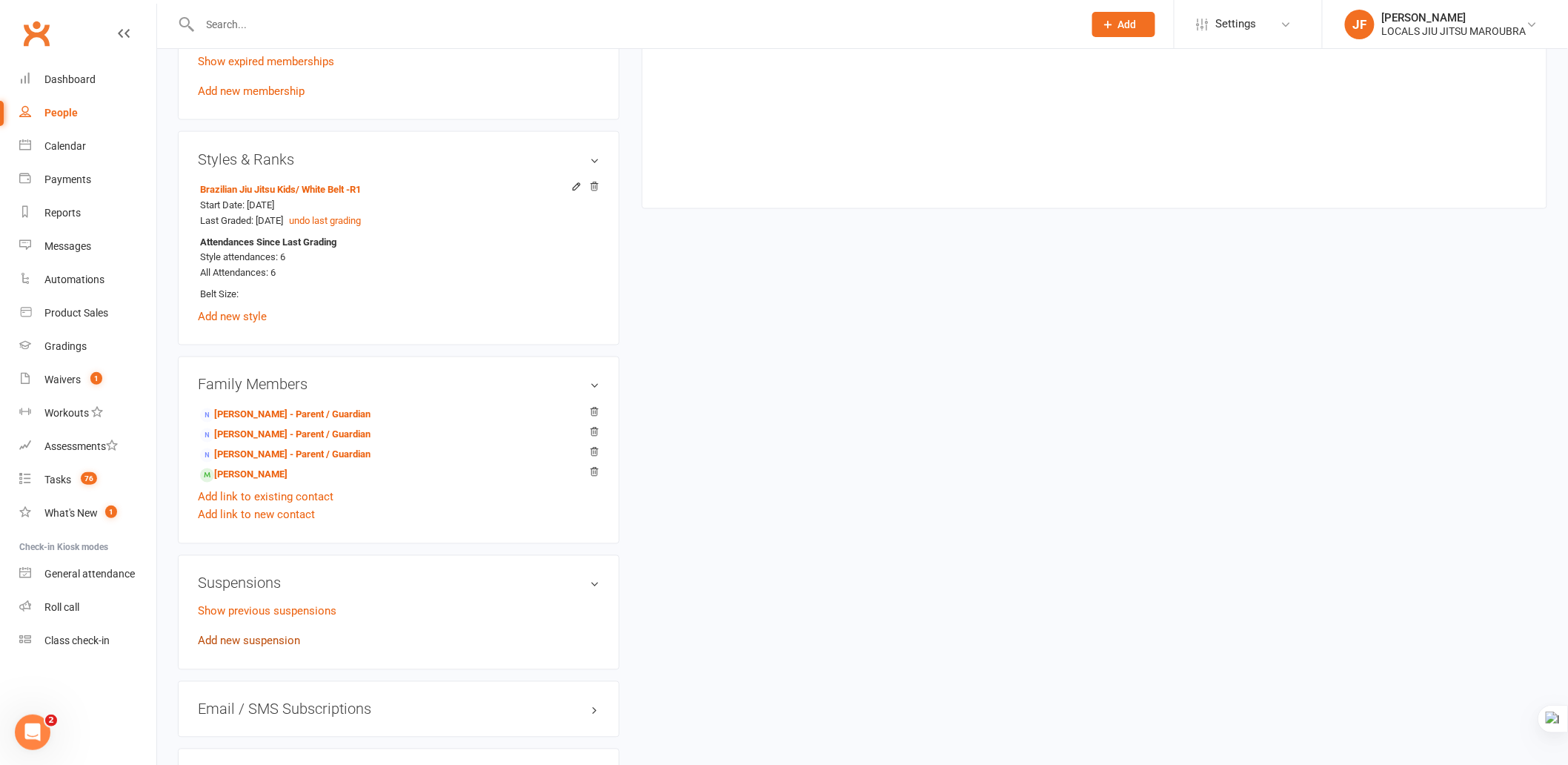
click at [277, 643] on link "Add new suspension" at bounding box center [249, 640] width 102 height 13
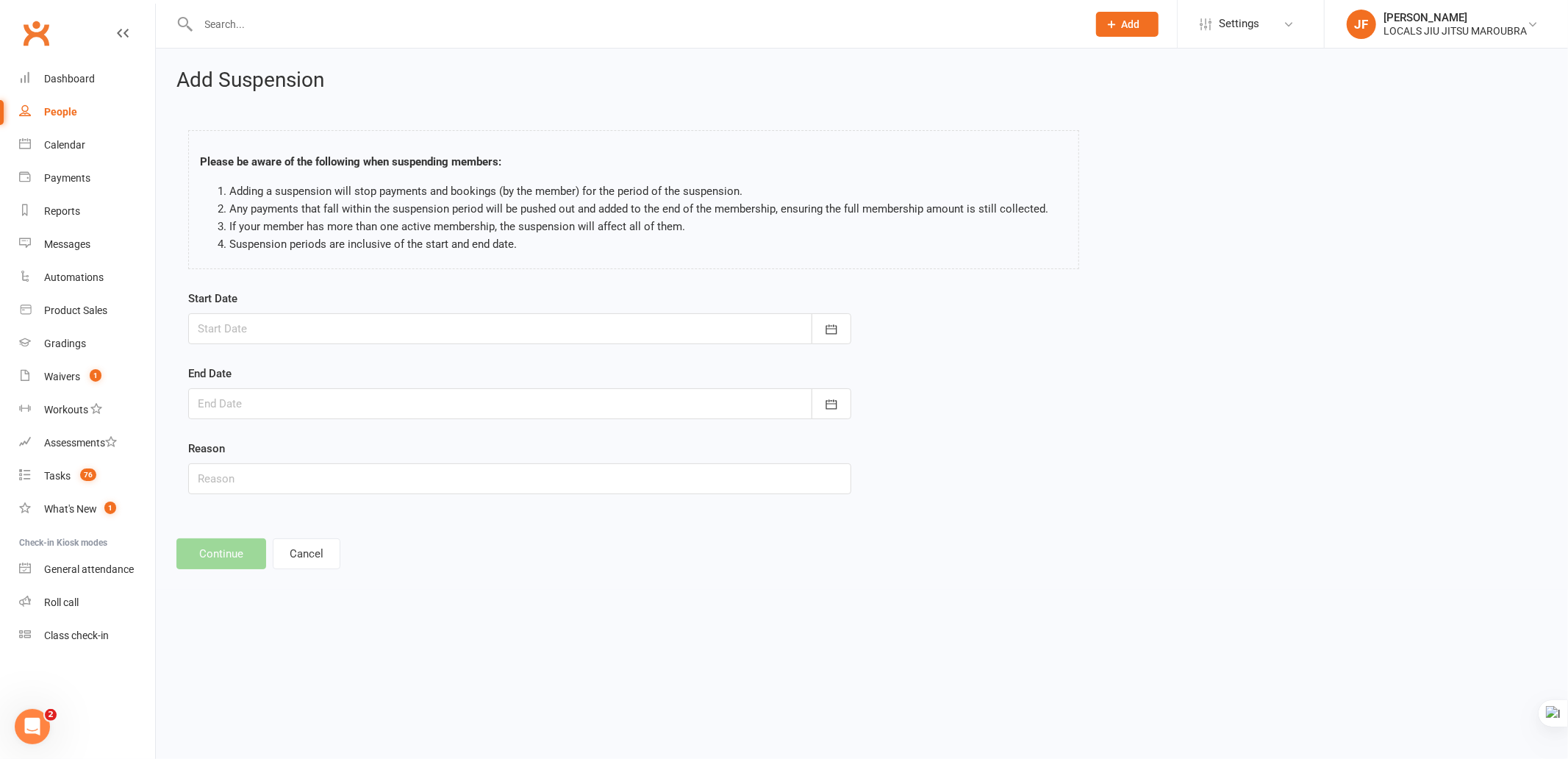
click at [452, 325] on div at bounding box center [519, 328] width 663 height 31
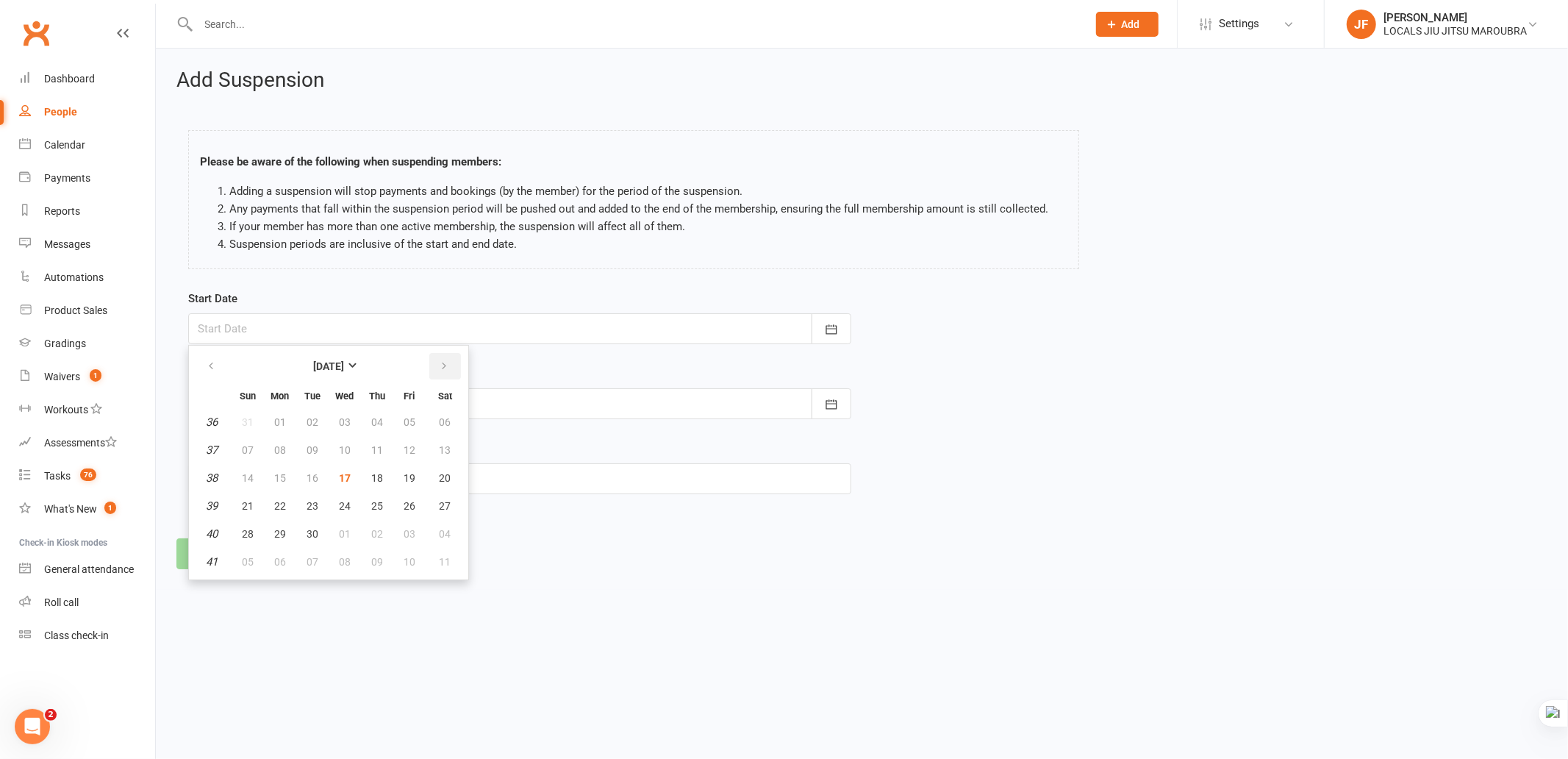
click at [441, 363] on icon "button" at bounding box center [444, 366] width 11 height 12
click at [344, 472] on span "15" at bounding box center [345, 478] width 12 height 12
type input "[DATE]"
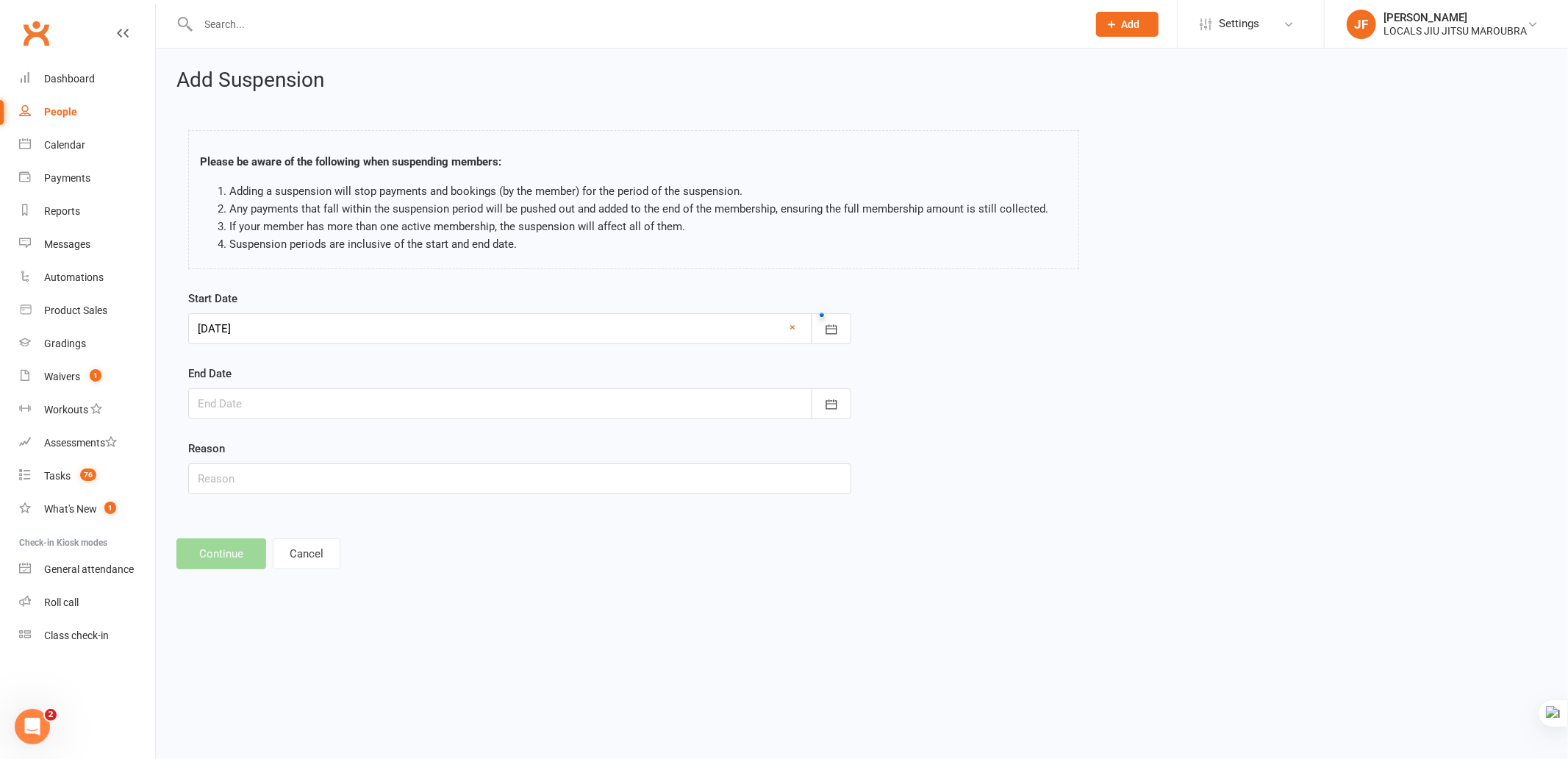
click at [424, 409] on div at bounding box center [519, 403] width 663 height 31
click at [439, 436] on icon "button" at bounding box center [444, 441] width 11 height 12
click at [373, 603] on span "30" at bounding box center [377, 609] width 12 height 12
type input "30 Oct 2025"
click at [502, 473] on input "text" at bounding box center [519, 478] width 663 height 31
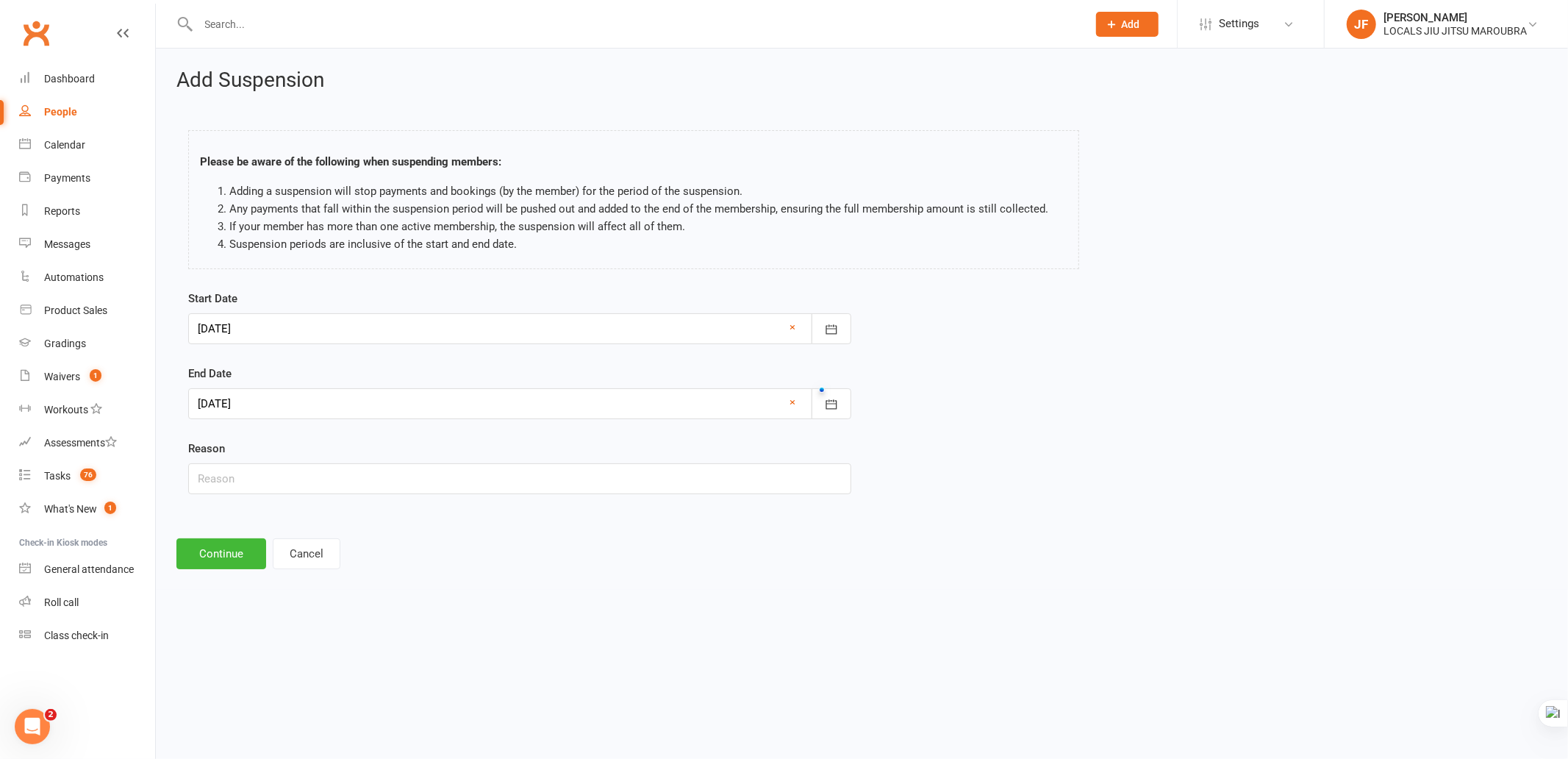
drag, startPoint x: 499, startPoint y: 438, endPoint x: 493, endPoint y: 418, distance: 20.9
click at [499, 438] on form "Start Date 15 Oct 2025 October 2025 Sun Mon Tue Wed Thu Fri Sat 40 28 29 30 01 …" at bounding box center [519, 392] width 663 height 205
drag, startPoint x: 393, startPoint y: 478, endPoint x: 386, endPoint y: 495, distance: 18.4
click at [393, 478] on input "text" at bounding box center [519, 478] width 663 height 31
click at [495, 568] on footer "Continue Cancel" at bounding box center [862, 554] width 1371 height 31
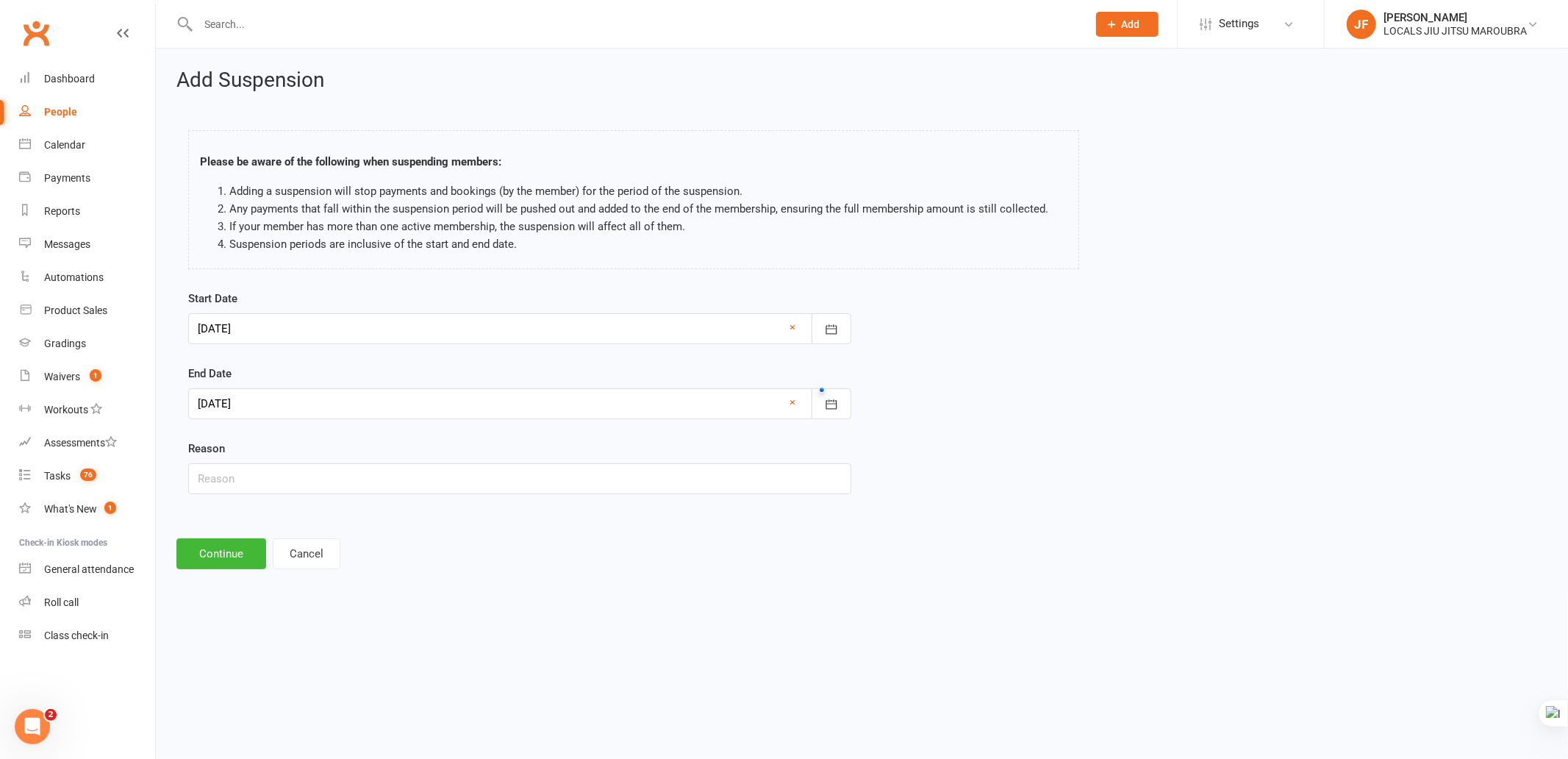
click at [590, 527] on div "Add Suspension Please be aware of the following when suspending members: Adding…" at bounding box center [862, 319] width 1412 height 541
click at [352, 490] on input "text" at bounding box center [519, 478] width 663 height 31
click at [415, 473] on input "text" at bounding box center [519, 478] width 663 height 31
paste input "Holiday"
type input "Holiday"
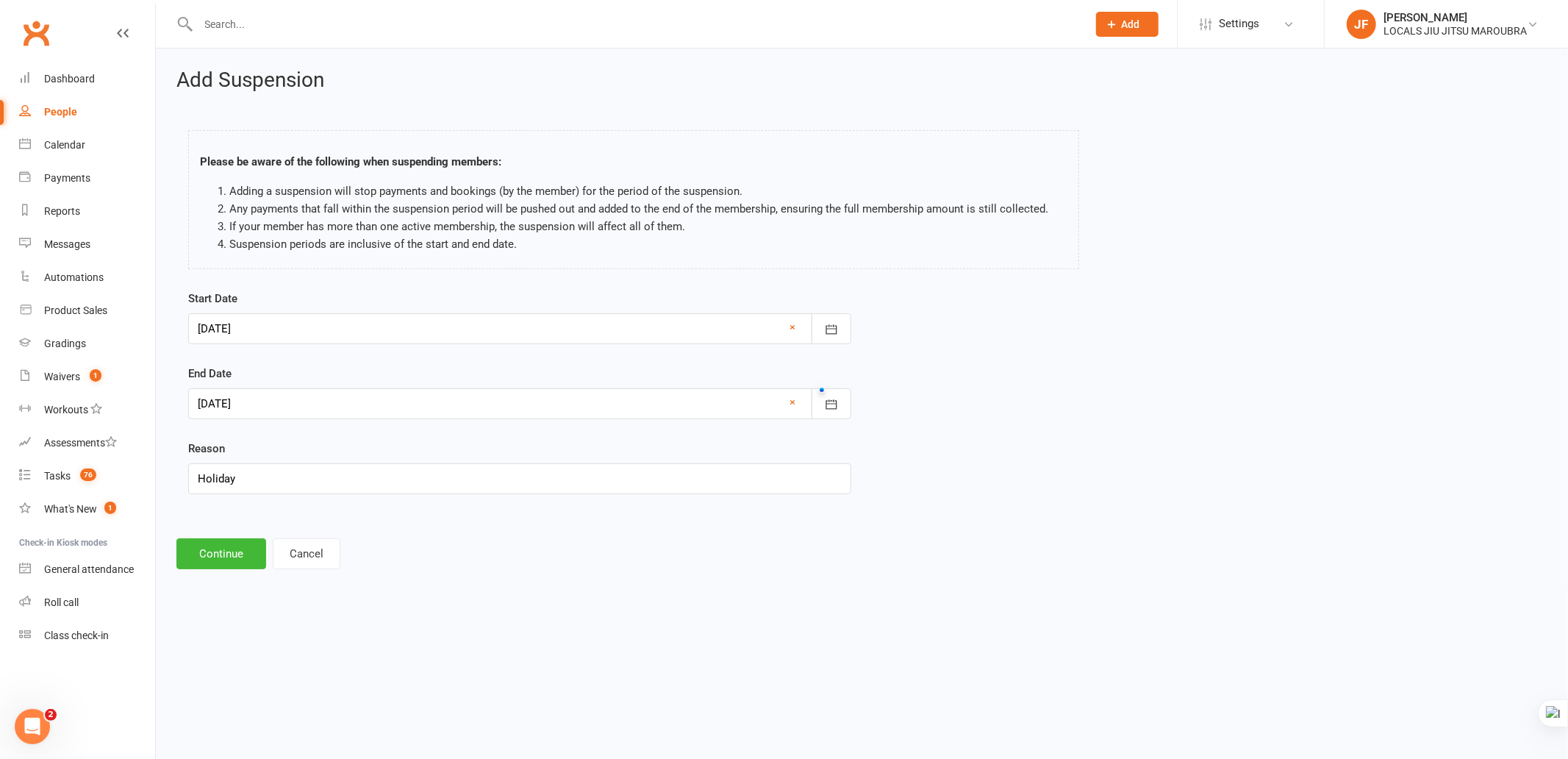
click at [511, 551] on footer "Continue Cancel" at bounding box center [862, 554] width 1371 height 31
click at [557, 525] on div "Add Suspension Please be aware of the following when suspending members: Adding…" at bounding box center [862, 319] width 1412 height 541
click at [1010, 610] on html "Prospect Member Non-attending contact Class / event Appointment Grading event T…" at bounding box center [784, 305] width 1568 height 610
click at [241, 559] on button "Continue" at bounding box center [221, 554] width 89 height 31
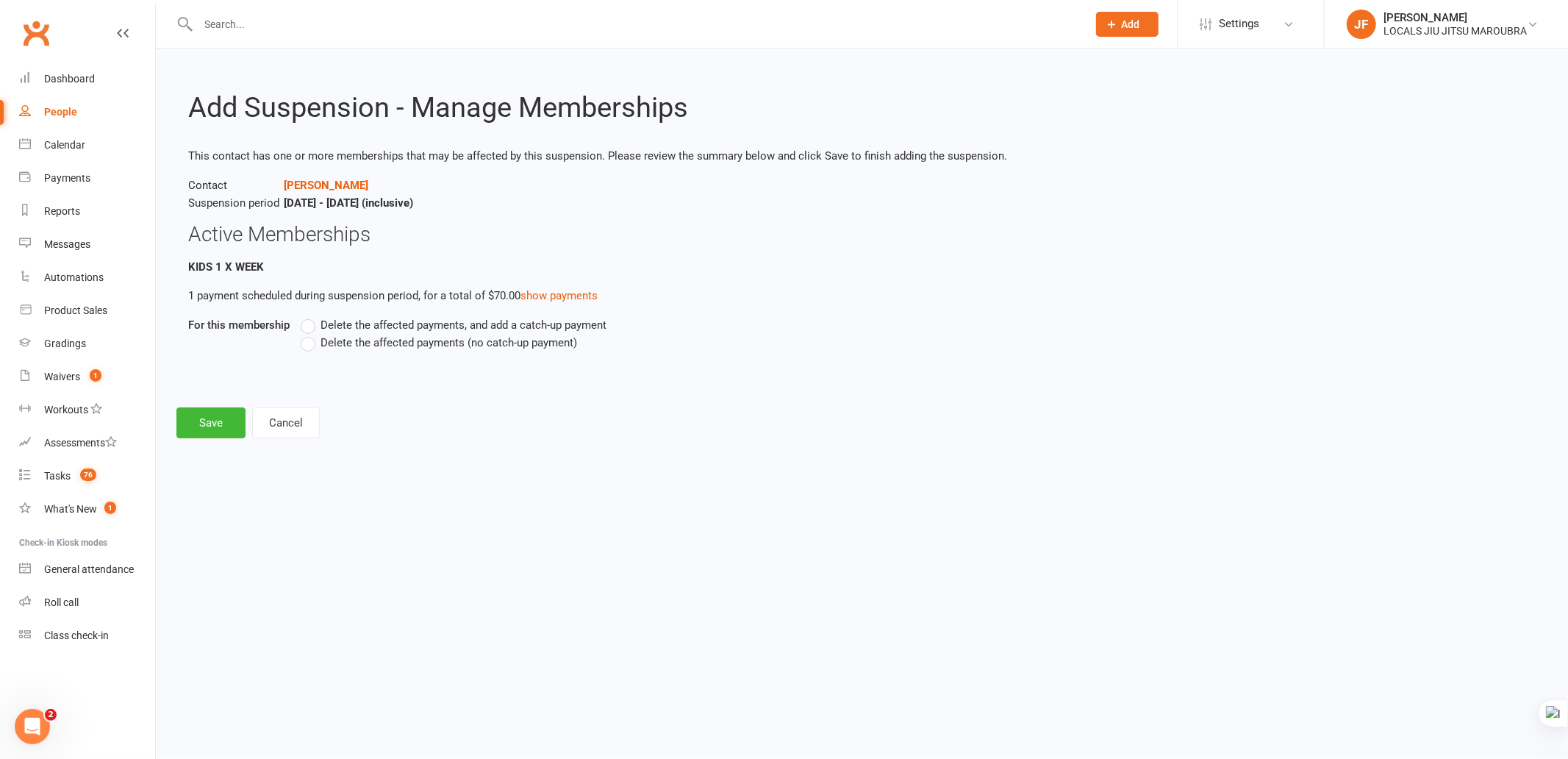
click at [368, 344] on span "Delete the affected payments (no catch-up payment)" at bounding box center [449, 341] width 256 height 15
click at [310, 334] on input "Delete the affected payments (no catch-up payment)" at bounding box center [305, 334] width 10 height 0
click at [232, 416] on button "Save" at bounding box center [211, 422] width 69 height 31
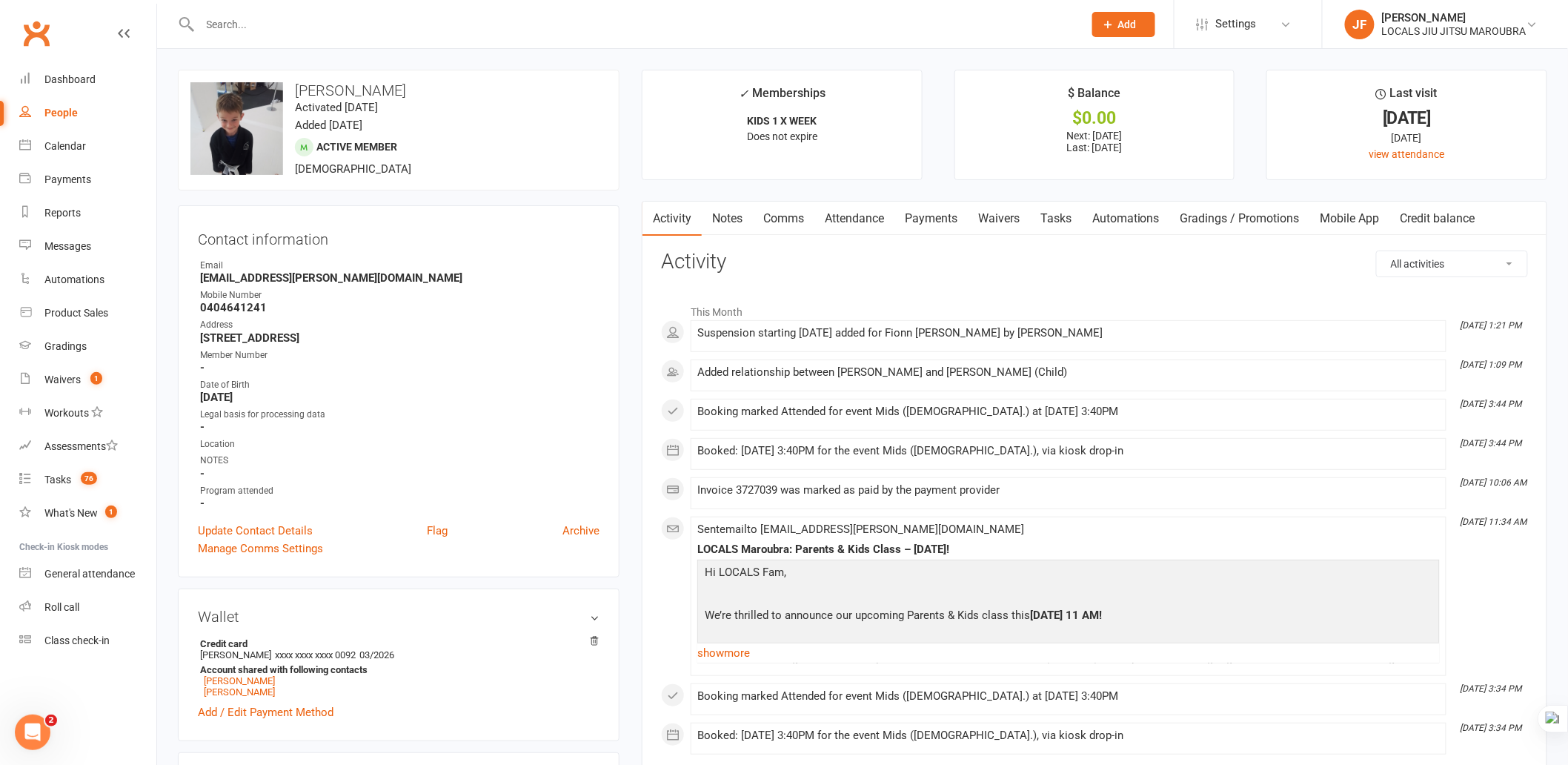
click at [381, 23] on input "text" at bounding box center [634, 24] width 877 height 21
paste input "[PERSON_NAME]"
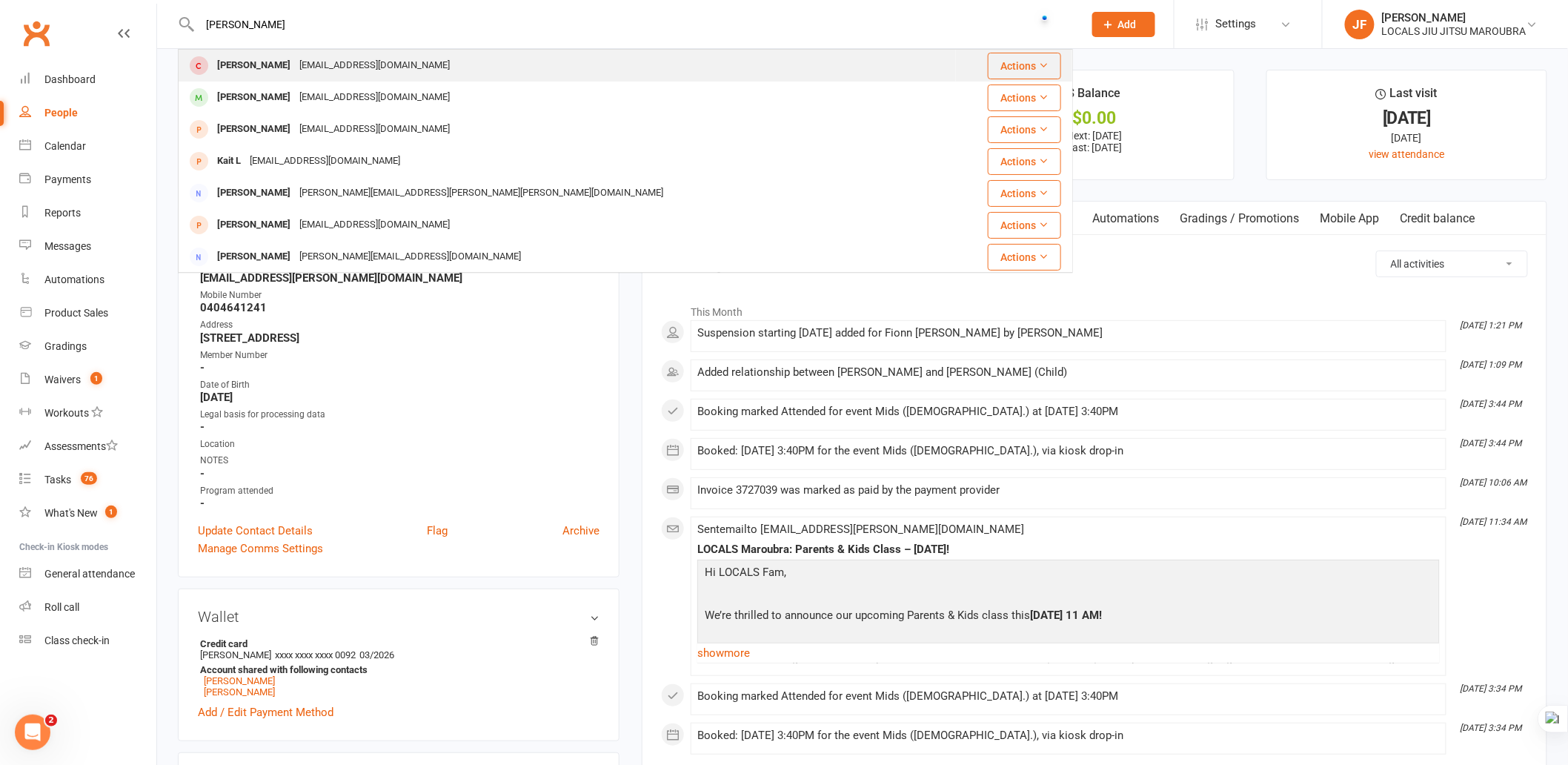
type input "[PERSON_NAME]"
click at [360, 64] on div "[EMAIL_ADDRESS][DOMAIN_NAME]" at bounding box center [374, 66] width 160 height 21
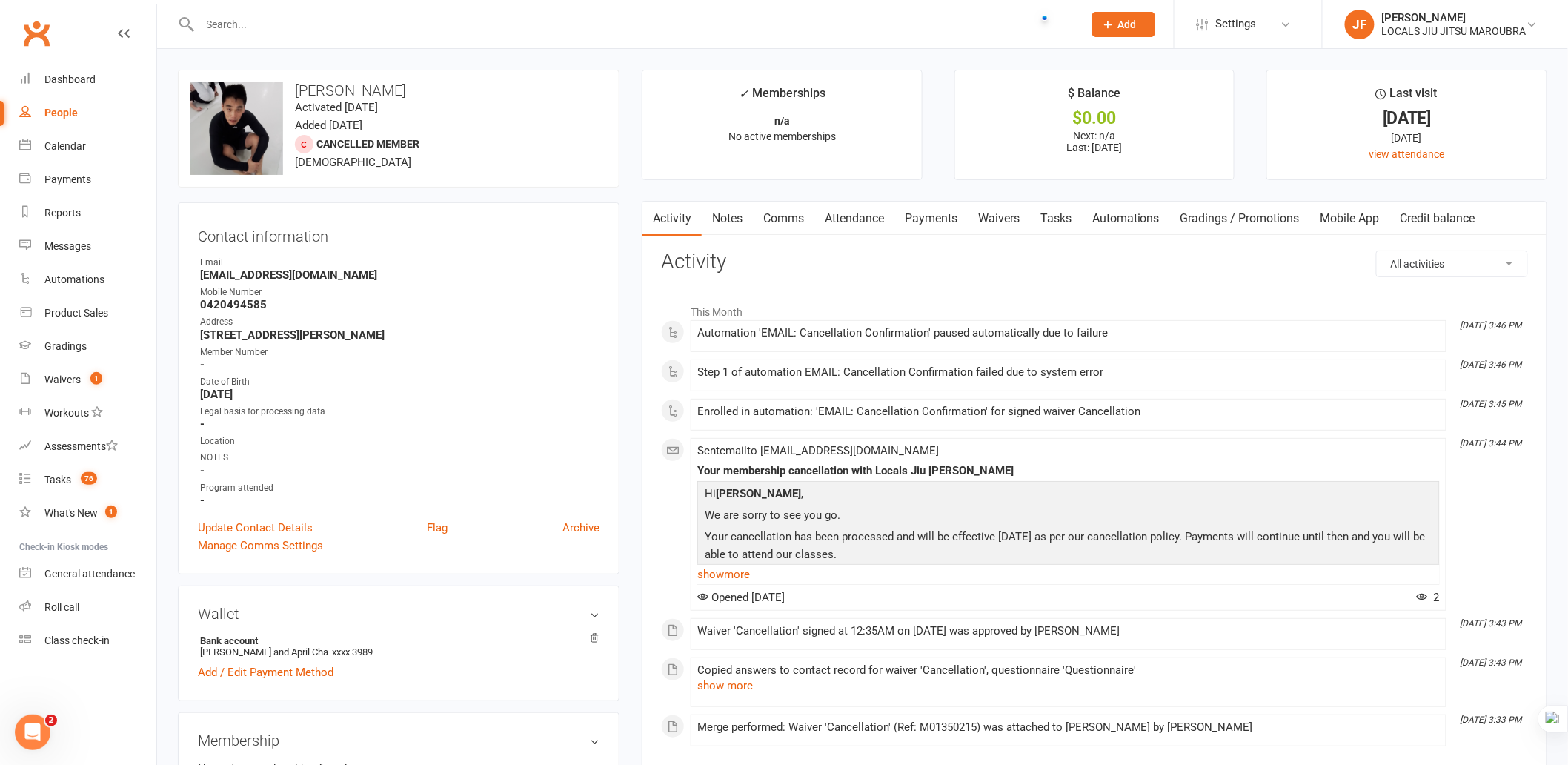
click at [410, 31] on input "text" at bounding box center [634, 24] width 877 height 21
paste input "[PERSON_NAME]"
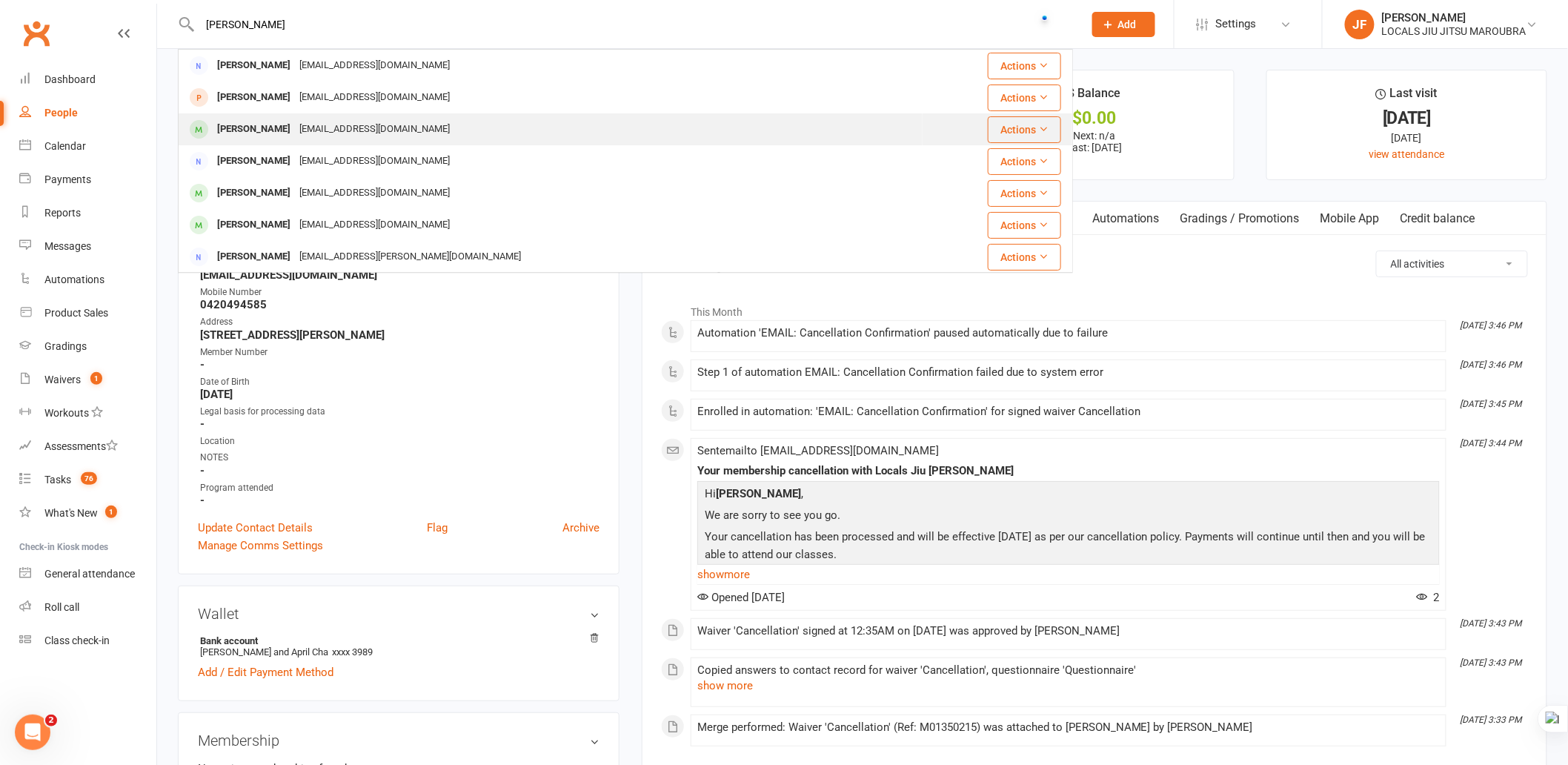
type input "[PERSON_NAME]"
click at [416, 131] on div "Beca Arwel-Lewis rhodriwyn@gmail.com" at bounding box center [551, 129] width 743 height 31
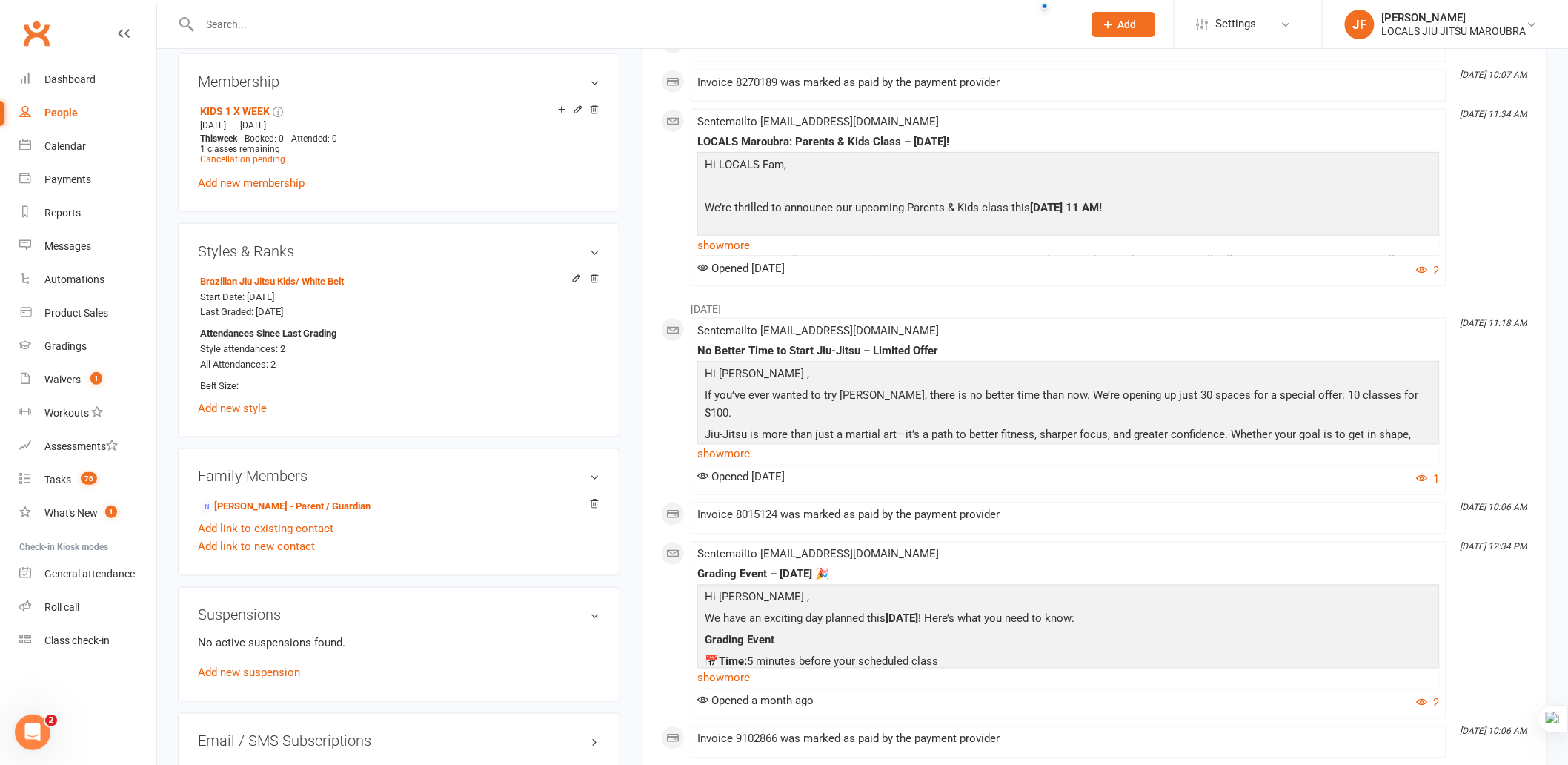
scroll to position [741, 0]
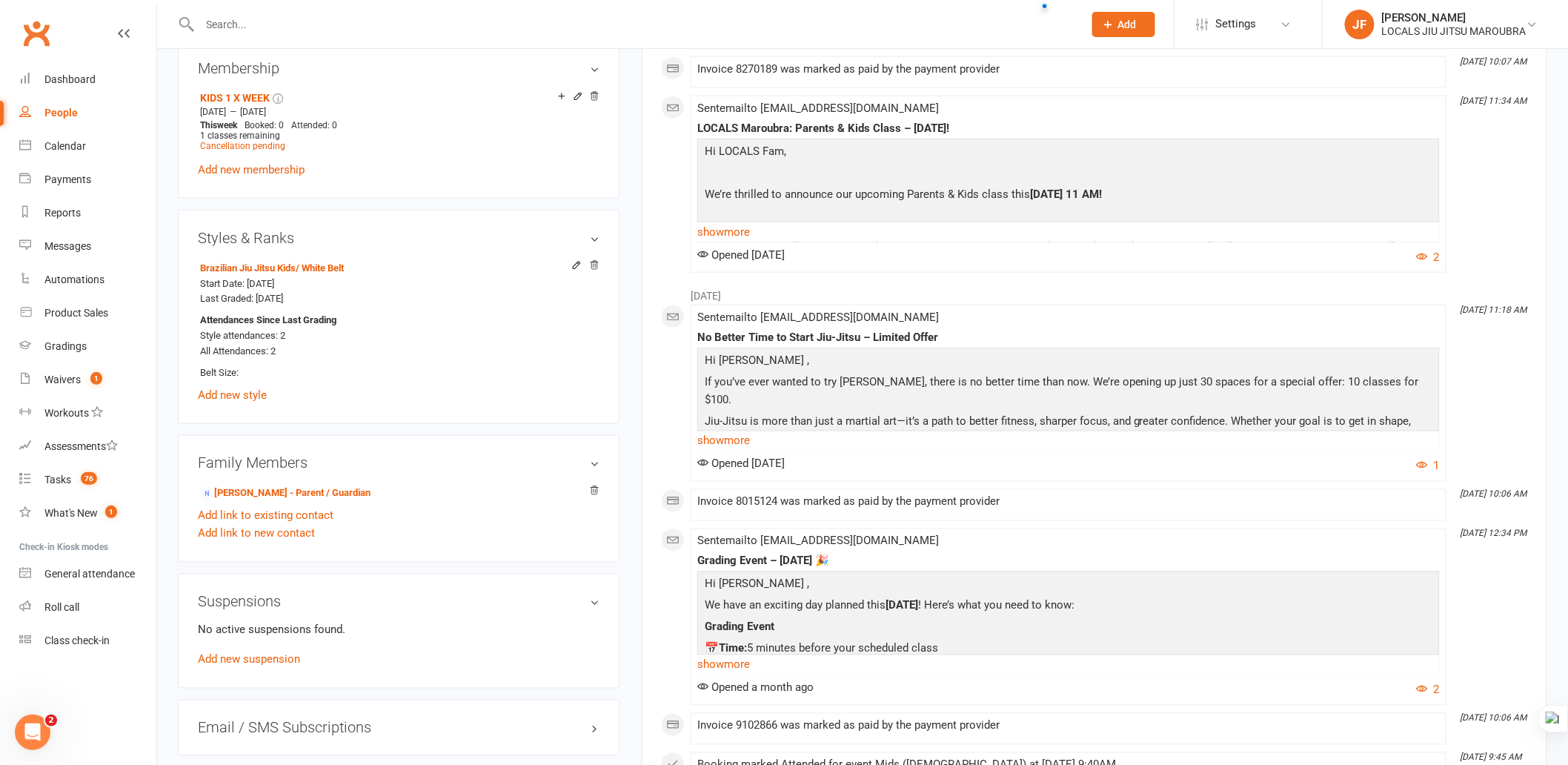
click at [449, 32] on input "text" at bounding box center [634, 24] width 877 height 21
paste input "Marcus Nguyen-Carlos"
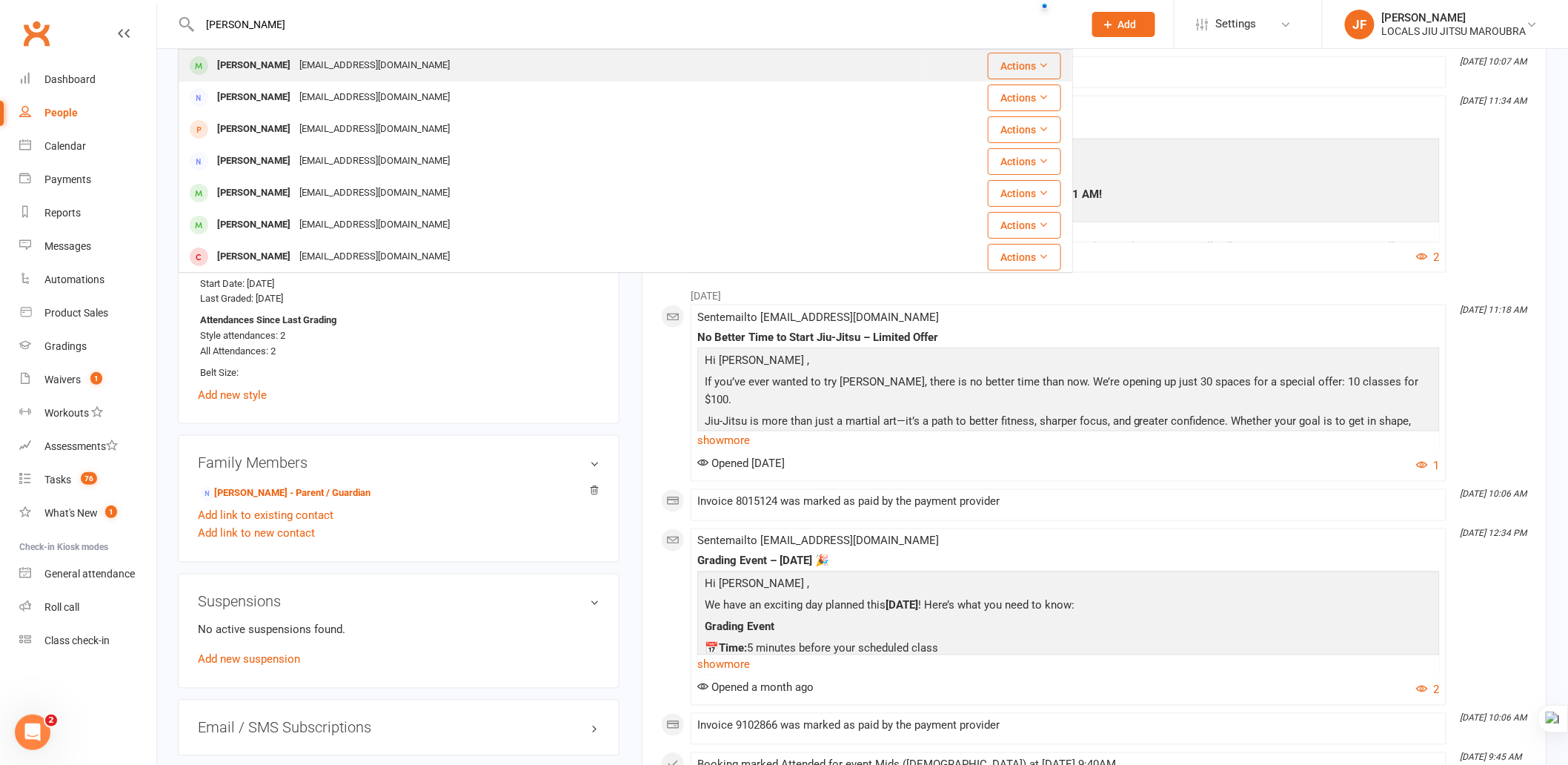
type input "Marcus Nguyen-Carlos"
click at [419, 67] on div "trinhbaoquynh@gmail.com" at bounding box center [374, 66] width 160 height 21
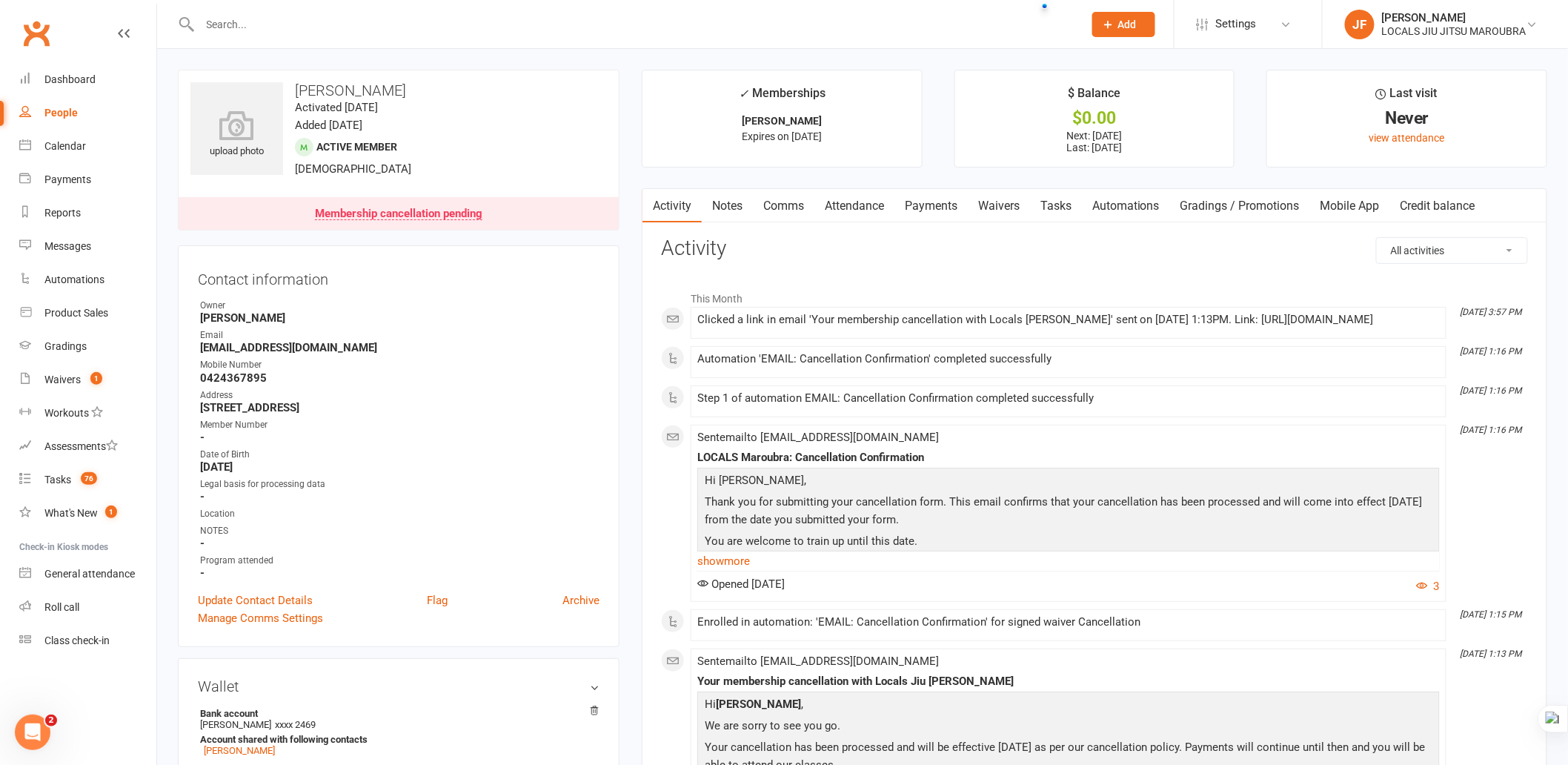
click at [440, 21] on input "text" at bounding box center [634, 24] width 877 height 21
paste input "Joaquin Casagrande"
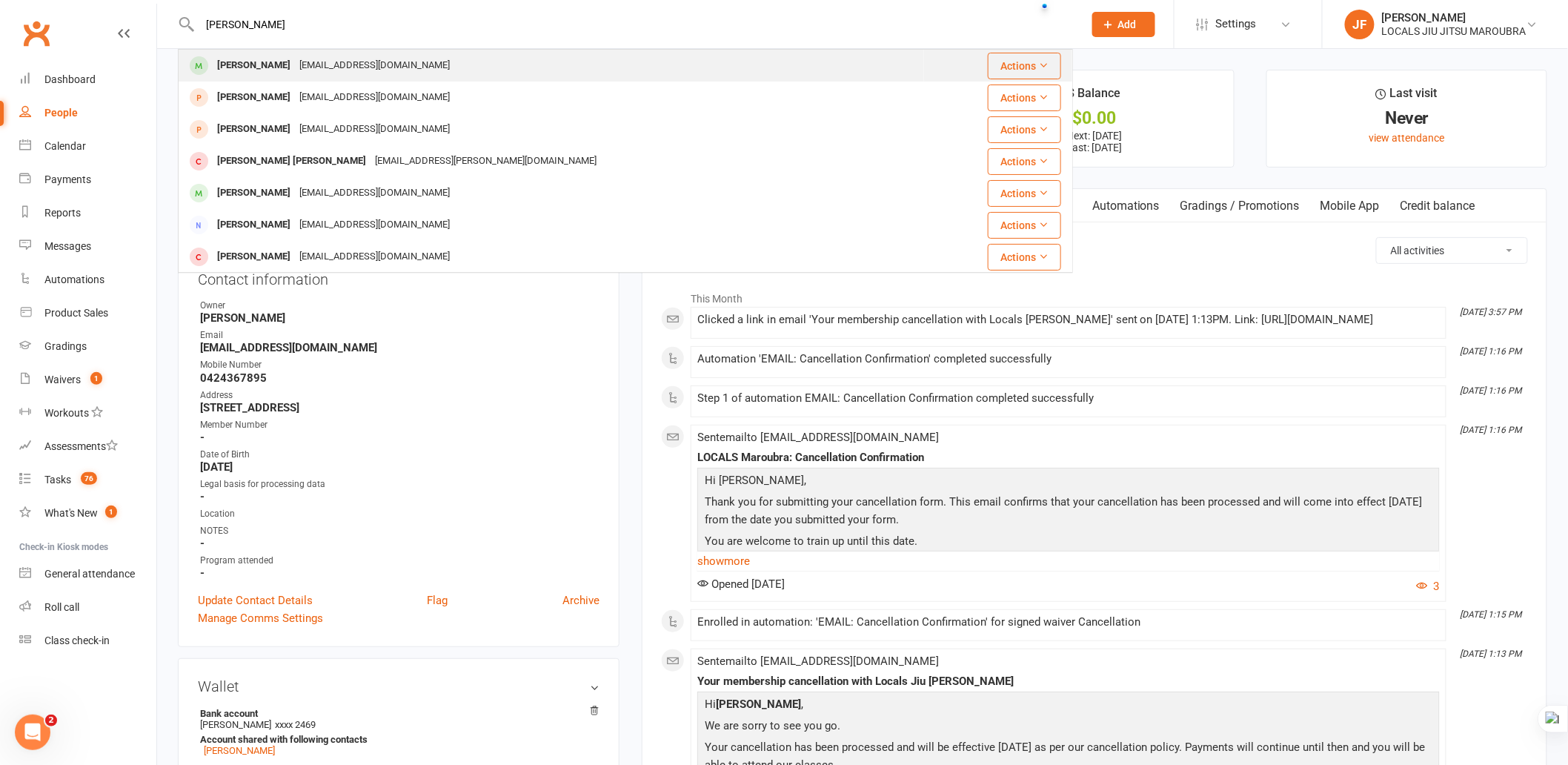
type input "Joaquin Casagrande"
click at [411, 63] on div "Joquincasagrandeprieto@gmail.com" at bounding box center [374, 66] width 160 height 21
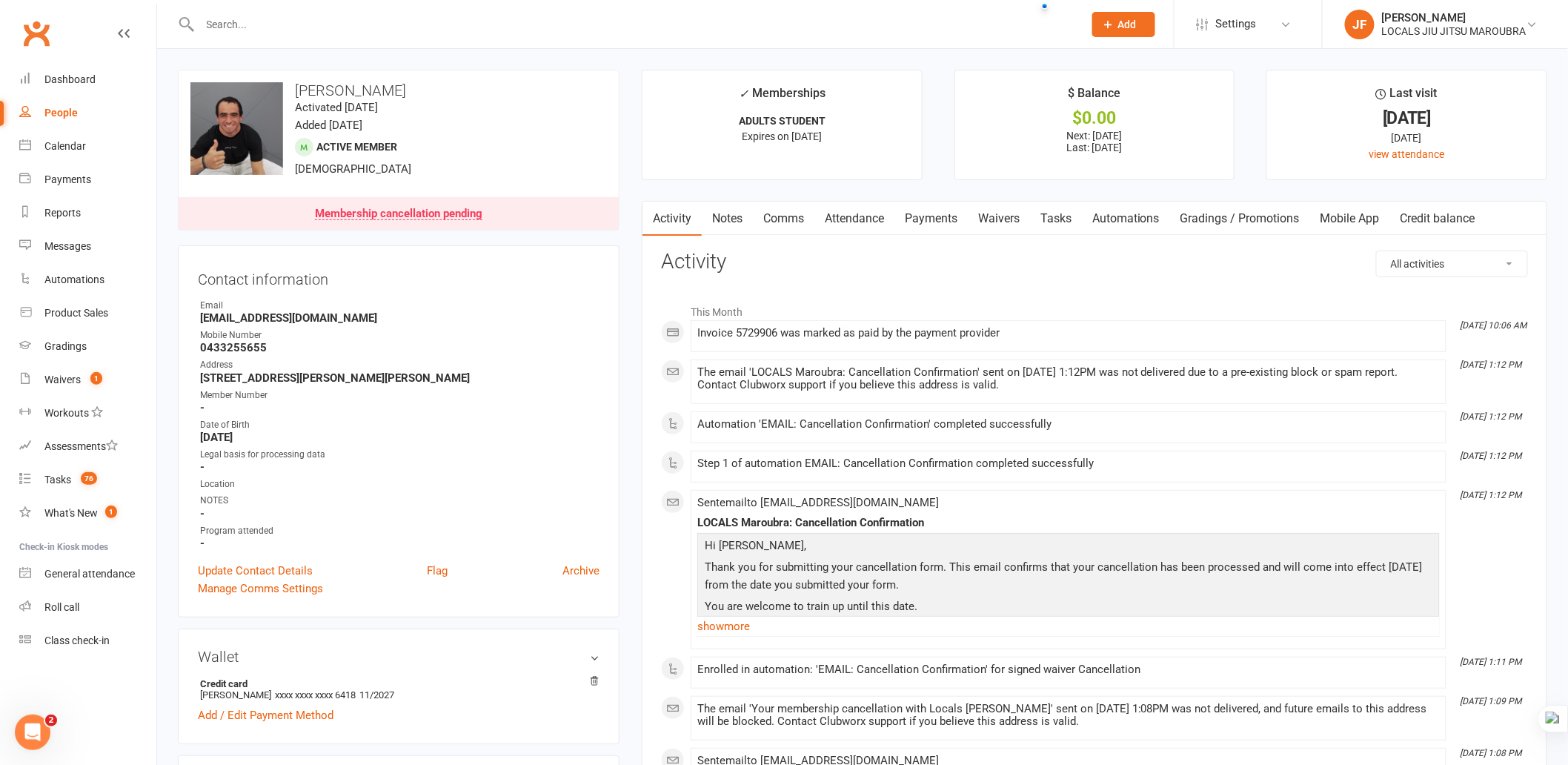
click at [470, 31] on input "text" at bounding box center [634, 24] width 877 height 21
paste input "Isaiah Pozoglou"
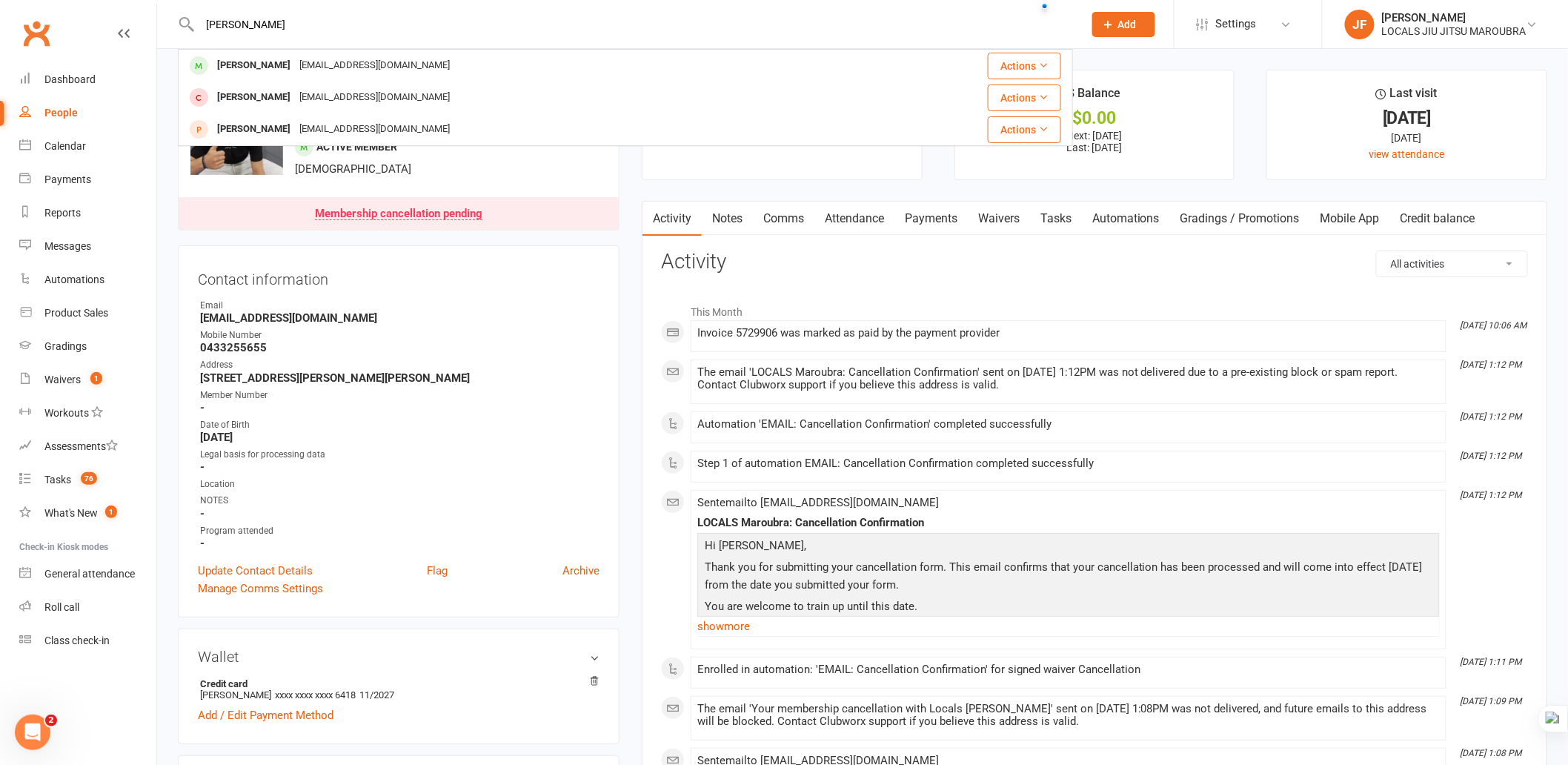
click at [728, 31] on input "Isaiah Pozoglou" at bounding box center [634, 24] width 877 height 21
paste input "Mia Noeppel-Detmold"
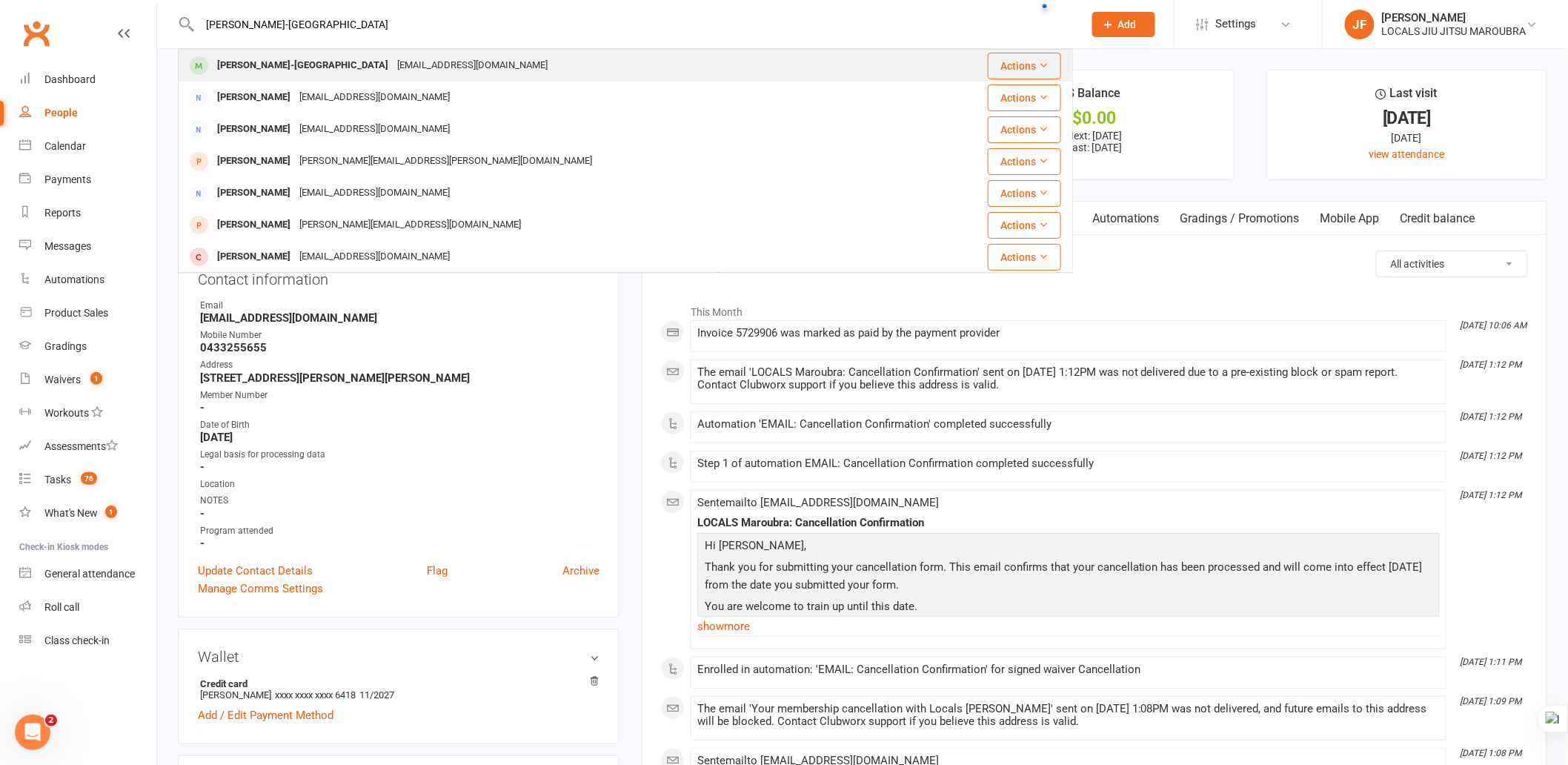
type input "Mia Noeppel-Detmold"
click at [450, 64] on div "Matthewdetmold@gmail.com" at bounding box center [472, 66] width 160 height 21
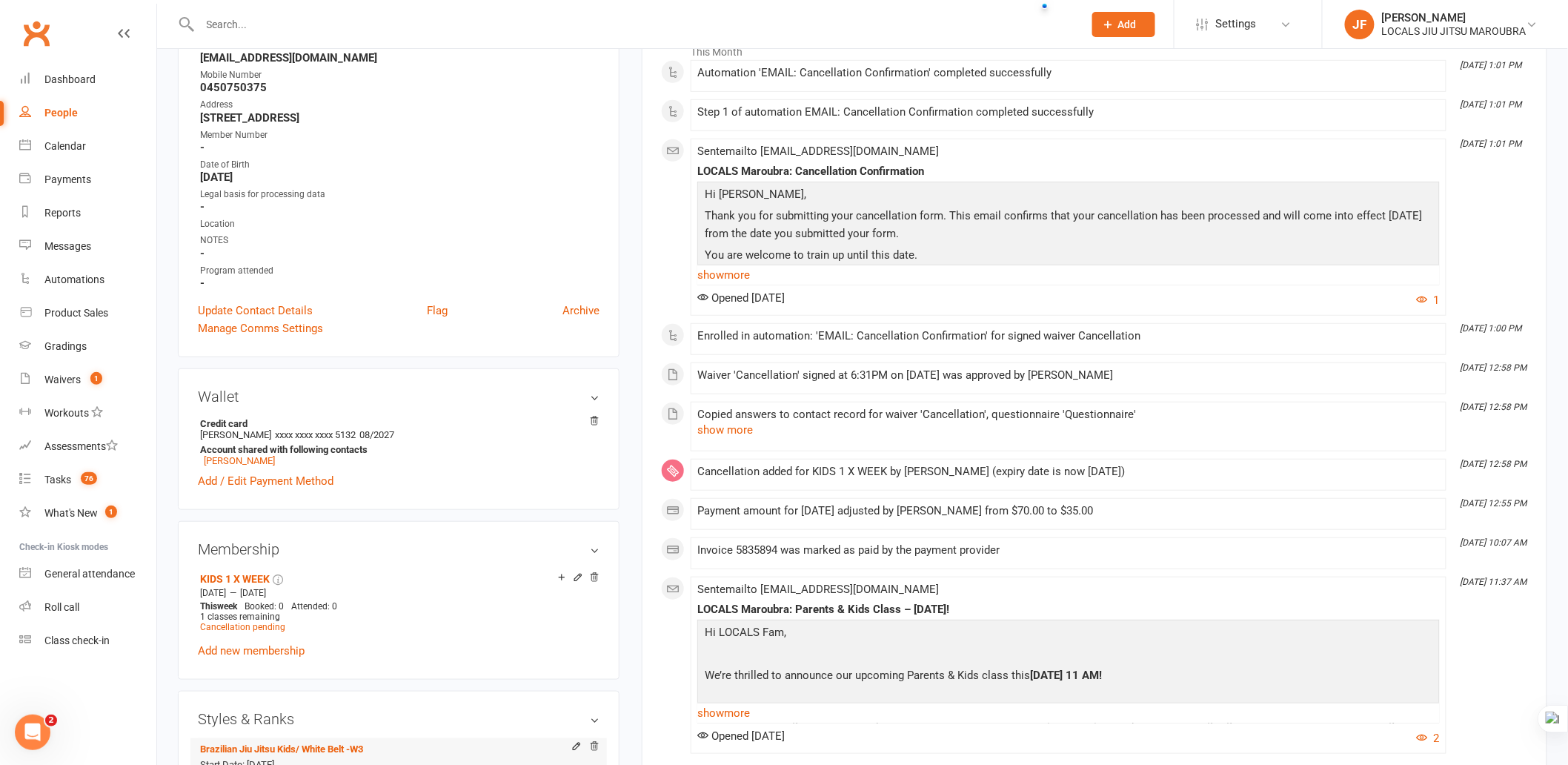
scroll to position [329, 0]
